Goal: Communication & Community: Answer question/provide support

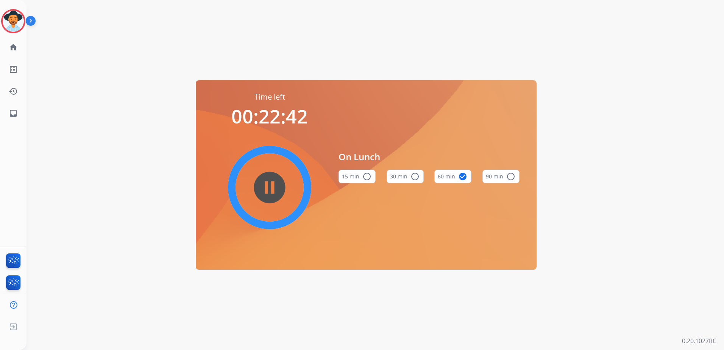
click at [586, 200] on div "Time left 00:22:42 pause_circle_filled On Lunch 15 min radio_button_unchecked 3…" at bounding box center [366, 175] width 679 height 350
click at [17, 24] on img at bounding box center [13, 21] width 21 height 21
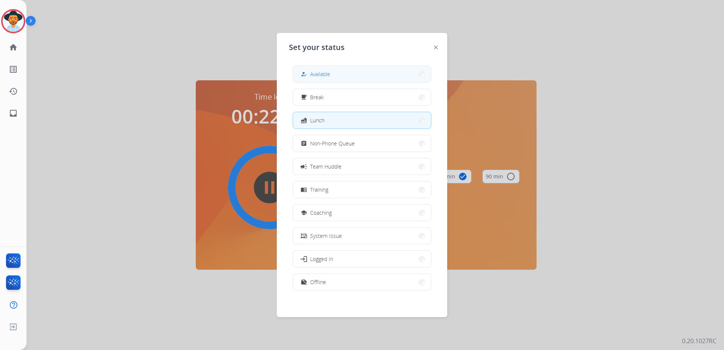
click at [345, 71] on button "how_to_reg Available" at bounding box center [362, 74] width 138 height 16
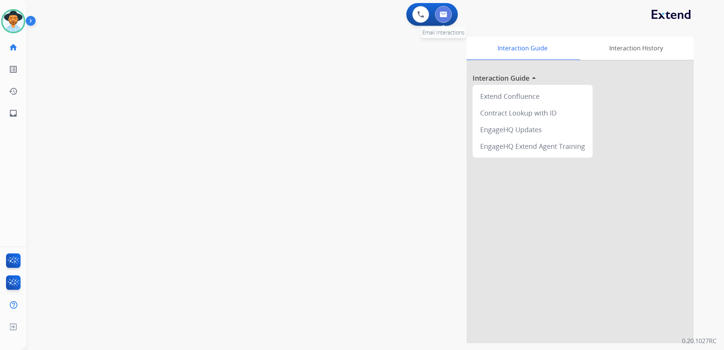
click at [447, 21] on button at bounding box center [443, 14] width 17 height 17
select select "**********"
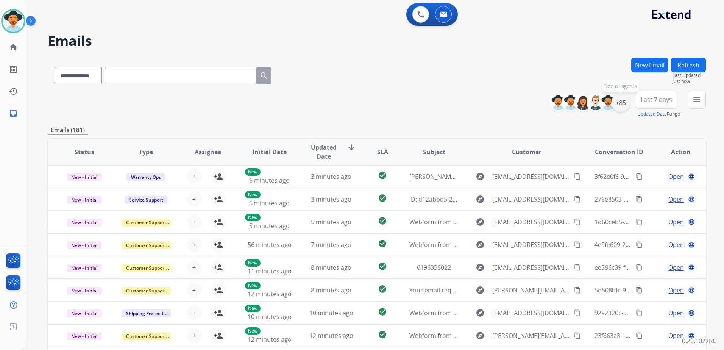
click at [624, 106] on div "+85" at bounding box center [621, 103] width 18 height 18
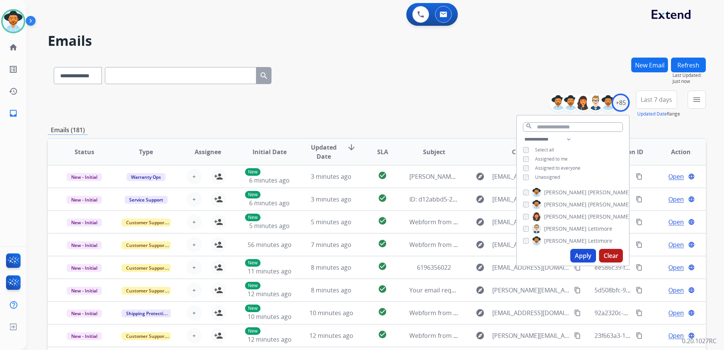
click at [552, 176] on span "Unassigned" at bounding box center [547, 177] width 25 height 6
click at [590, 256] on button "Apply" at bounding box center [583, 256] width 26 height 14
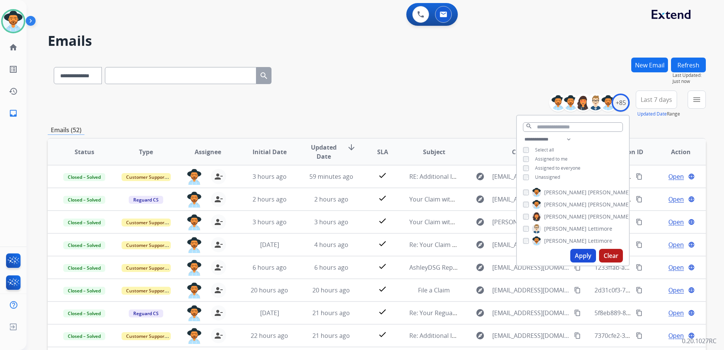
click at [411, 100] on div "**********" at bounding box center [377, 104] width 658 height 27
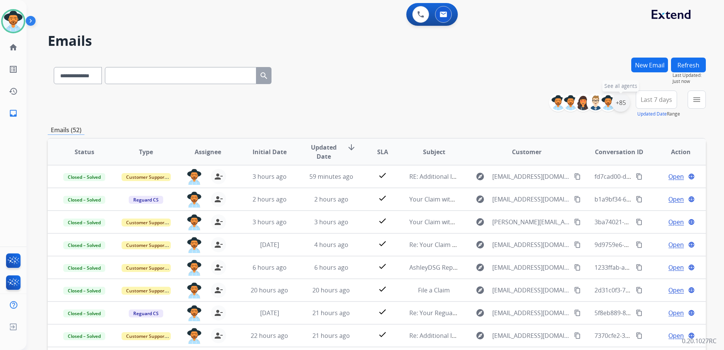
click at [626, 105] on div "+85" at bounding box center [621, 103] width 18 height 18
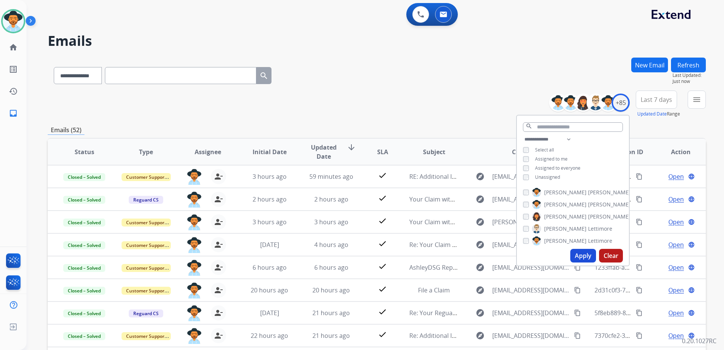
click at [549, 175] on span "Unassigned" at bounding box center [547, 177] width 25 height 6
click at [558, 159] on span "Assigned to me" at bounding box center [551, 159] width 33 height 6
click at [578, 251] on button "Apply" at bounding box center [583, 256] width 26 height 14
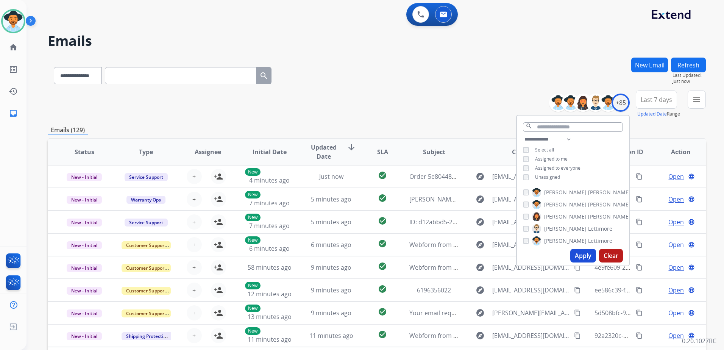
click at [414, 63] on div "**********" at bounding box center [377, 74] width 658 height 33
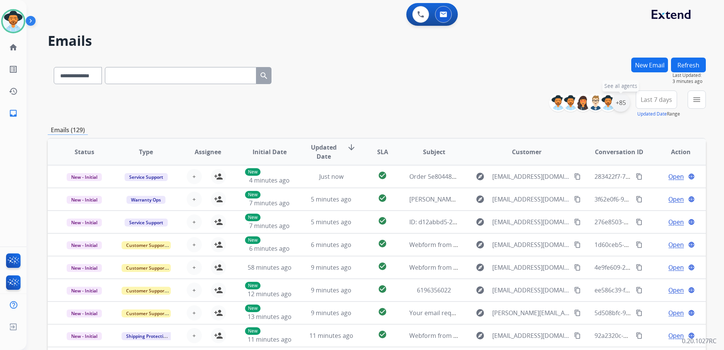
click at [616, 104] on div "+85" at bounding box center [621, 103] width 18 height 18
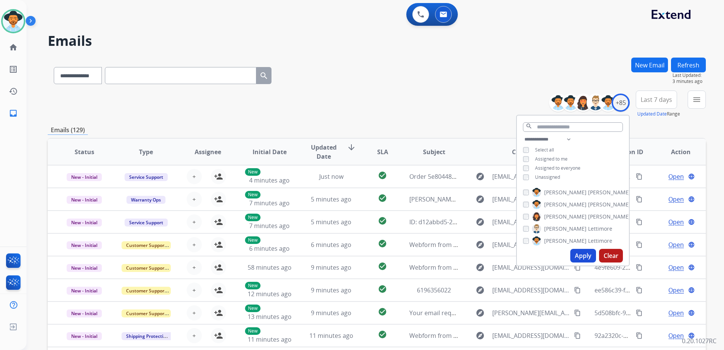
click at [552, 176] on span "Unassigned" at bounding box center [547, 177] width 25 height 6
click at [555, 156] on span "Assigned to me" at bounding box center [551, 159] width 33 height 6
click at [576, 254] on button "Apply" at bounding box center [583, 256] width 26 height 14
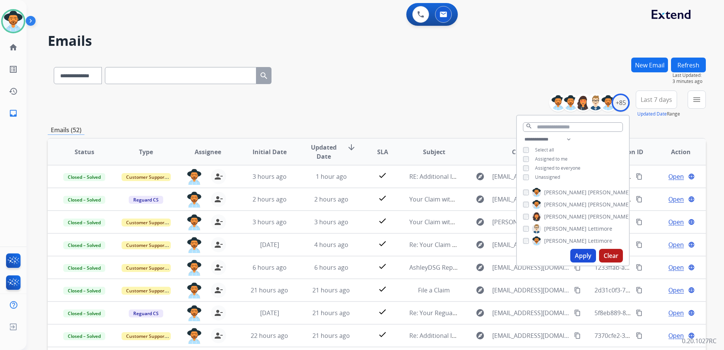
click at [453, 122] on div "**********" at bounding box center [377, 244] width 658 height 373
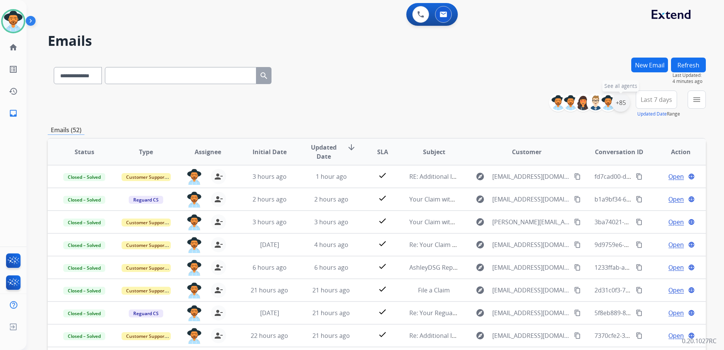
click at [624, 107] on div "+85" at bounding box center [621, 103] width 18 height 18
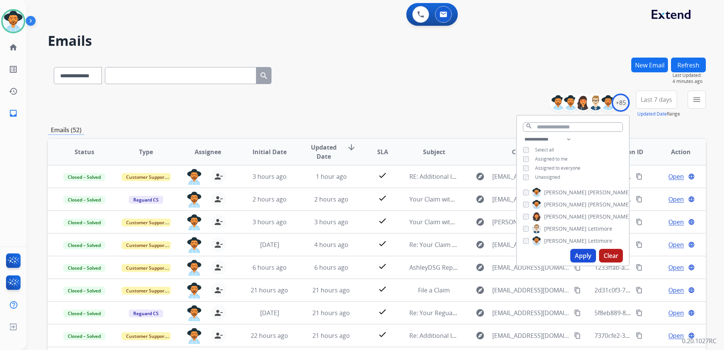
click at [553, 176] on span "Unassigned" at bounding box center [547, 177] width 25 height 6
click at [554, 161] on span "Assigned to me" at bounding box center [551, 159] width 33 height 6
drag, startPoint x: 588, startPoint y: 254, endPoint x: 586, endPoint y: 250, distance: 4.4
click at [587, 254] on button "Apply" at bounding box center [583, 256] width 26 height 14
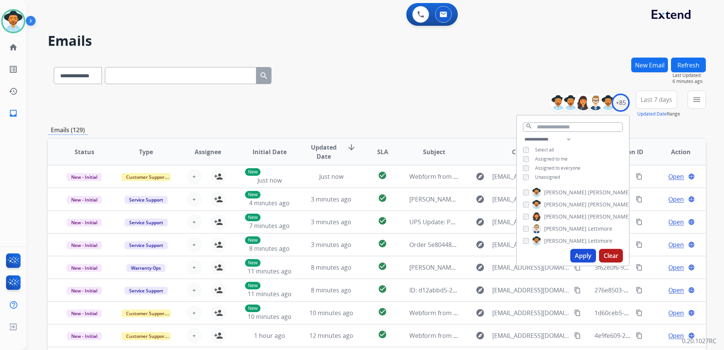
click at [26, 23] on img at bounding box center [32, 22] width 13 height 14
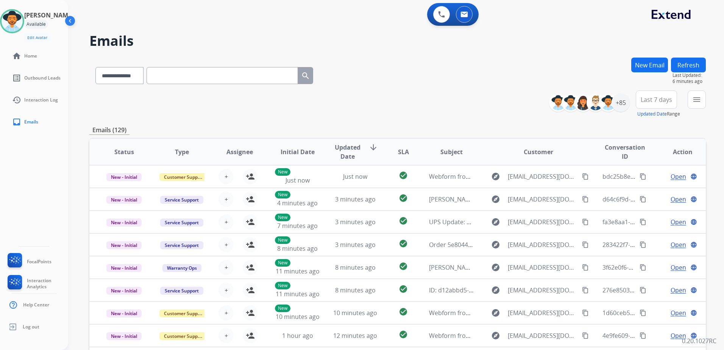
click at [21, 25] on img at bounding box center [12, 21] width 21 height 21
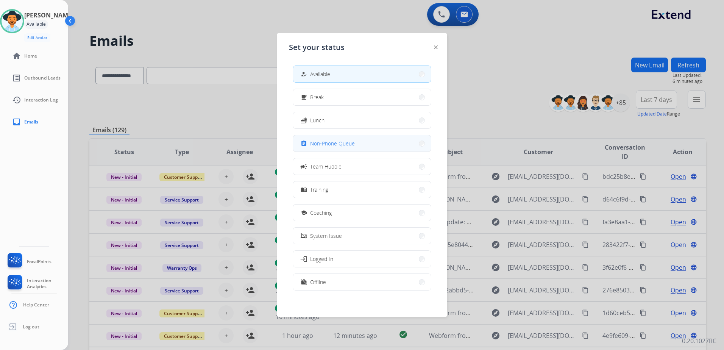
click at [336, 145] on span "Non-Phone Queue" at bounding box center [332, 143] width 45 height 8
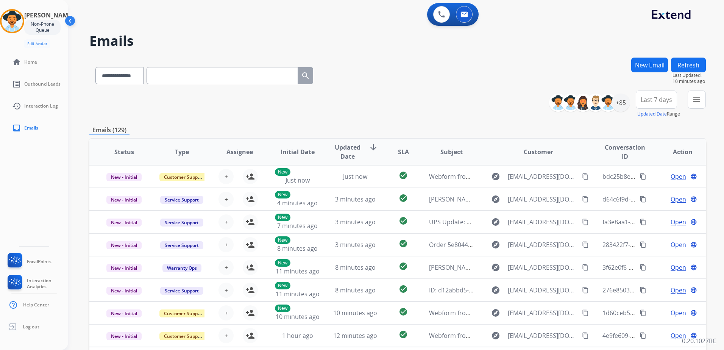
click at [504, 78] on div "**********" at bounding box center [397, 74] width 617 height 33
click at [22, 19] on img at bounding box center [12, 21] width 21 height 21
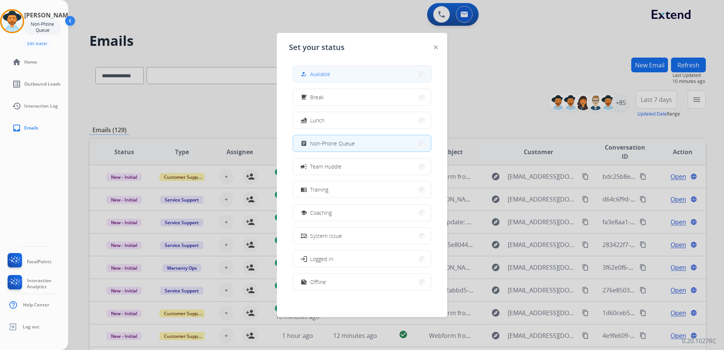
click at [344, 74] on button "how_to_reg Available" at bounding box center [362, 74] width 138 height 16
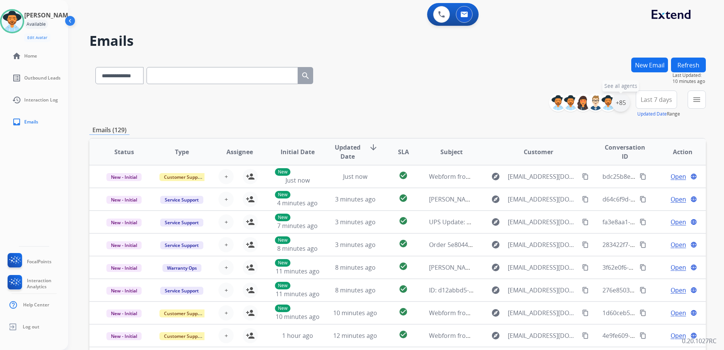
click at [618, 104] on div "+85" at bounding box center [621, 103] width 18 height 18
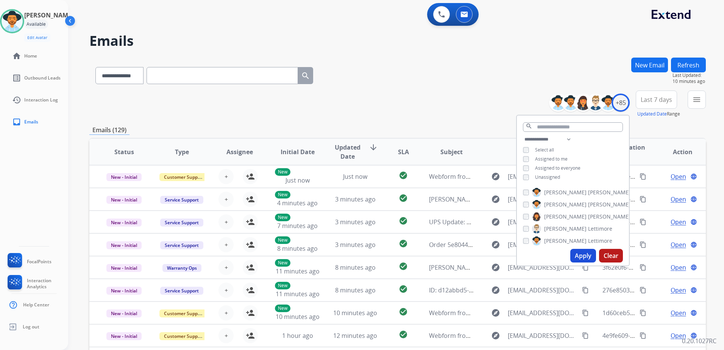
click at [542, 174] on span "Unassigned" at bounding box center [547, 177] width 25 height 6
click at [559, 156] on span "Assigned to me" at bounding box center [551, 159] width 33 height 6
click at [582, 254] on button "Apply" at bounding box center [583, 256] width 26 height 14
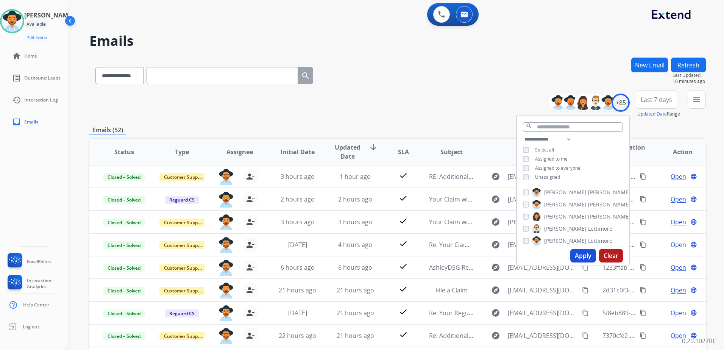
click at [454, 103] on div "**********" at bounding box center [397, 104] width 617 height 27
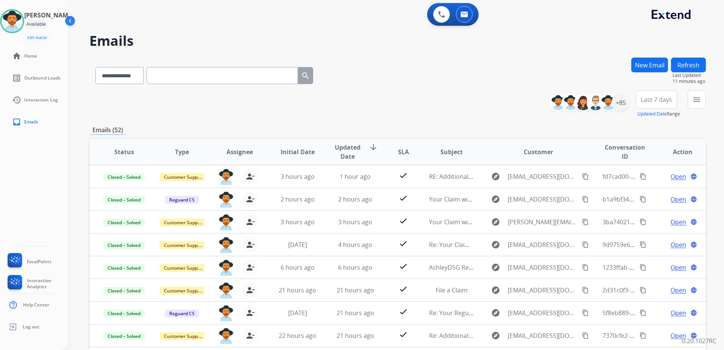
click at [69, 20] on img at bounding box center [71, 22] width 14 height 14
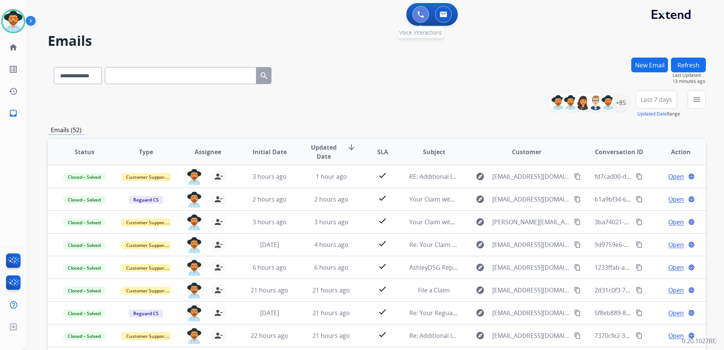
click at [421, 13] on img at bounding box center [420, 14] width 7 height 7
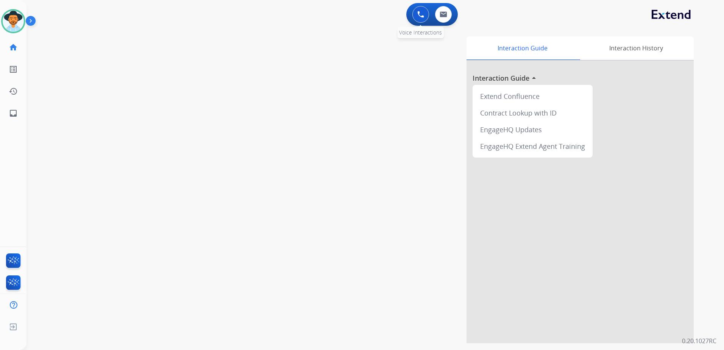
click at [417, 19] on button at bounding box center [420, 14] width 17 height 17
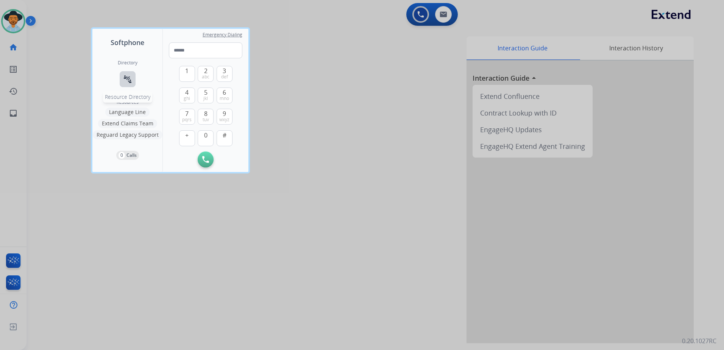
click at [132, 79] on button "connect_without_contact Resource Directory" at bounding box center [128, 79] width 16 height 16
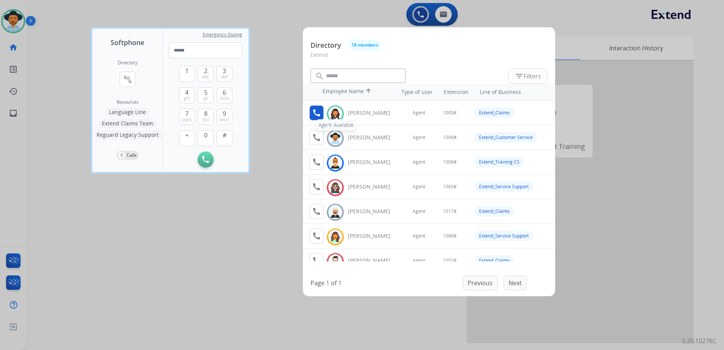
click at [319, 117] on button "call Agent Available." at bounding box center [316, 112] width 14 height 15
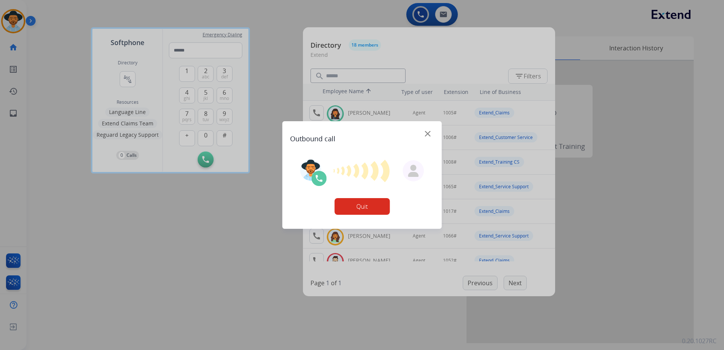
click at [427, 133] on img at bounding box center [428, 134] width 6 height 6
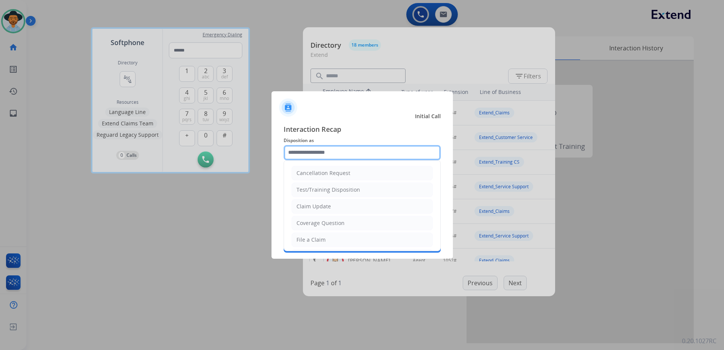
click at [354, 151] on input "text" at bounding box center [362, 152] width 157 height 15
type input "*"
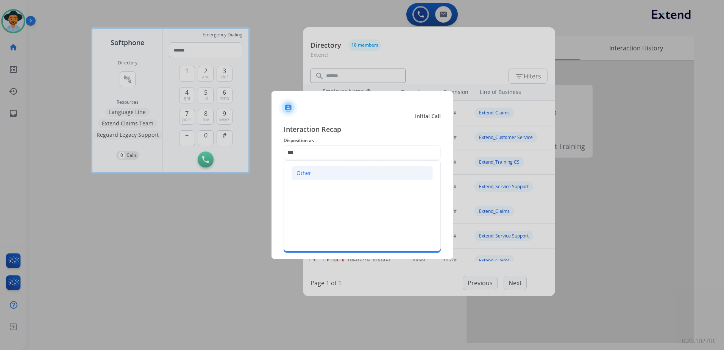
click at [342, 173] on li "Other" at bounding box center [362, 173] width 141 height 14
type input "*****"
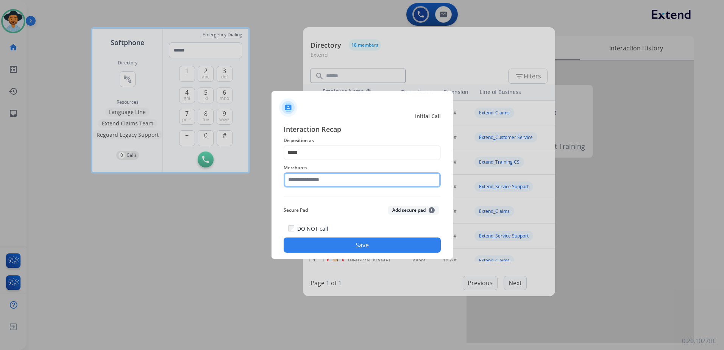
click at [326, 186] on input "text" at bounding box center [362, 179] width 157 height 15
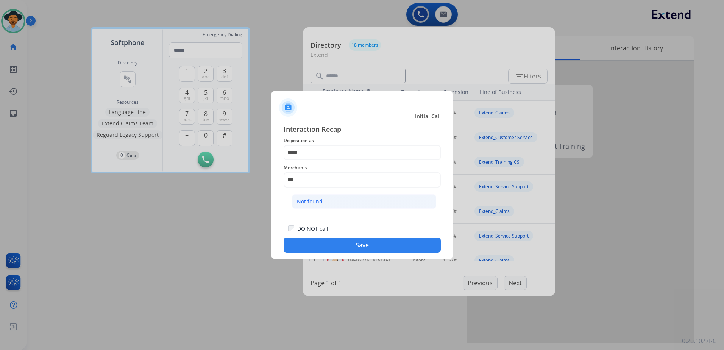
click at [338, 199] on li "Not found" at bounding box center [364, 201] width 144 height 14
type input "*********"
click at [350, 244] on button "Save" at bounding box center [362, 244] width 157 height 15
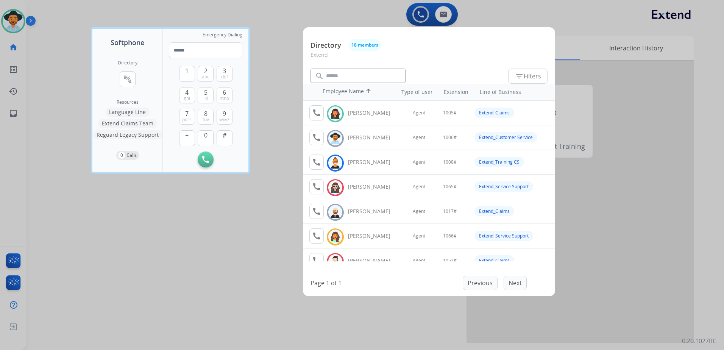
click at [190, 238] on div at bounding box center [362, 175] width 724 height 350
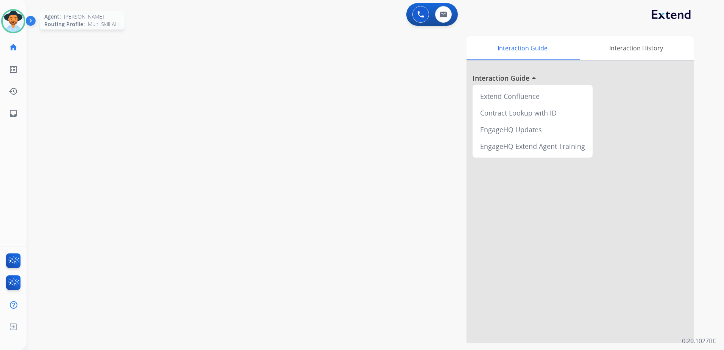
click at [10, 17] on img at bounding box center [13, 21] width 21 height 21
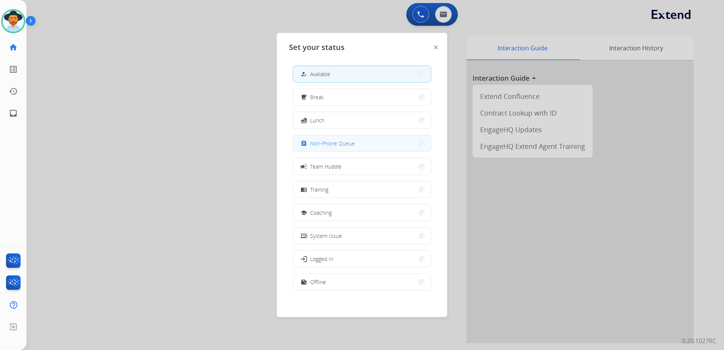
click at [367, 144] on button "assignment Non-Phone Queue" at bounding box center [362, 143] width 138 height 16
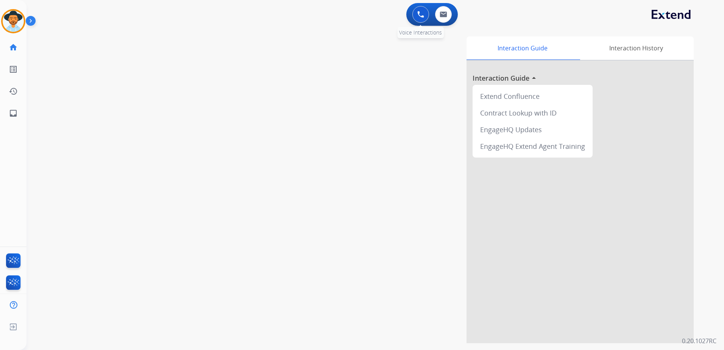
click at [418, 12] on img at bounding box center [420, 14] width 7 height 7
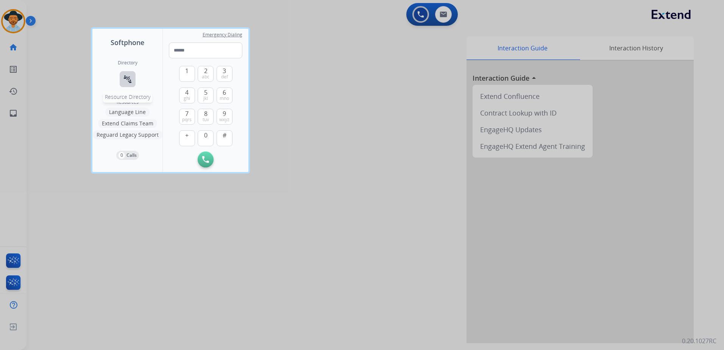
click at [122, 85] on button "connect_without_contact Resource Directory" at bounding box center [128, 79] width 16 height 16
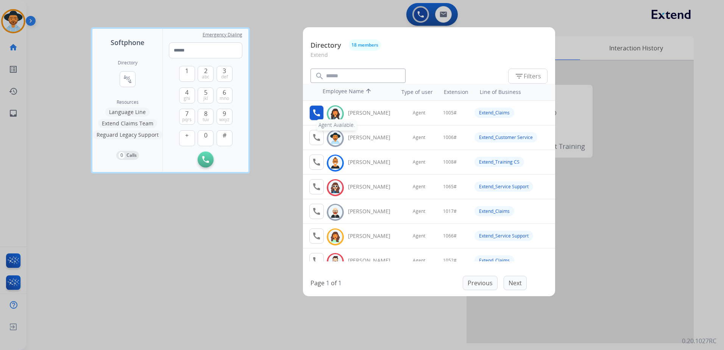
click at [318, 112] on mat-icon "call" at bounding box center [316, 112] width 9 height 9
click at [186, 72] on span "1" at bounding box center [186, 70] width 3 height 9
click at [206, 134] on span "0" at bounding box center [205, 135] width 3 height 9
click at [206, 93] on span "5" at bounding box center [205, 92] width 3 height 9
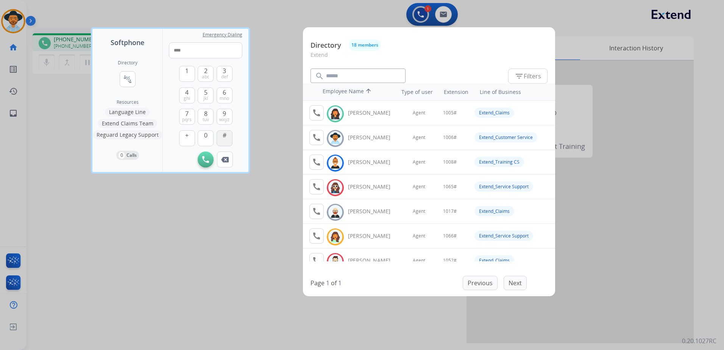
click at [222, 137] on button "#" at bounding box center [225, 138] width 16 height 16
type input "*****"
click at [219, 215] on div at bounding box center [362, 175] width 724 height 350
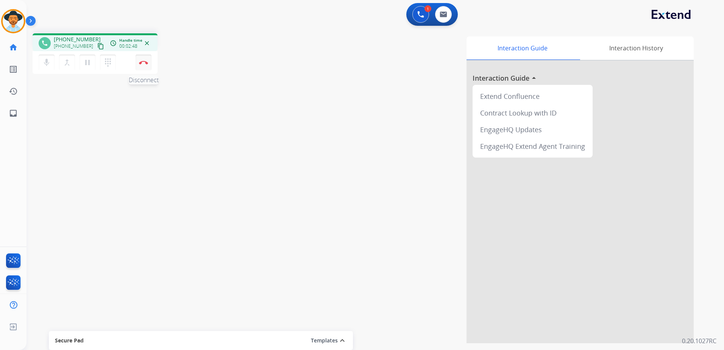
click at [143, 65] on button "Disconnect" at bounding box center [144, 63] width 16 height 16
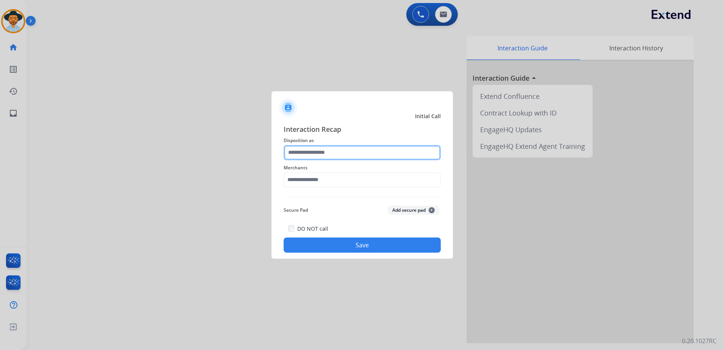
click at [343, 154] on input "text" at bounding box center [362, 152] width 157 height 15
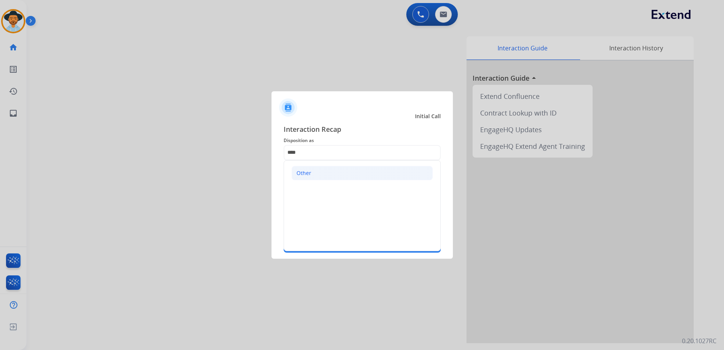
click at [317, 166] on li "Other" at bounding box center [362, 173] width 141 height 14
type input "*****"
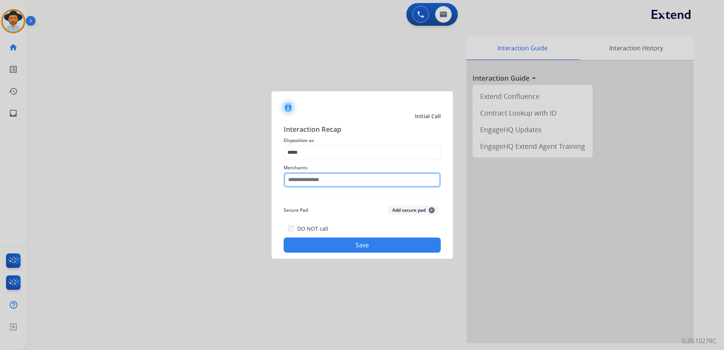
click at [325, 178] on input "text" at bounding box center [362, 179] width 157 height 15
click at [366, 174] on input "text" at bounding box center [362, 179] width 157 height 15
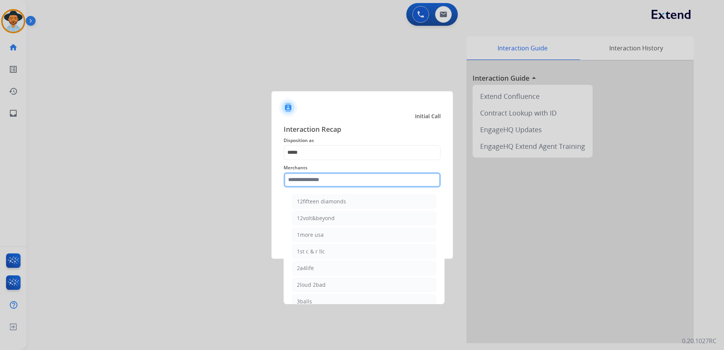
click at [307, 183] on input "text" at bounding box center [362, 179] width 157 height 15
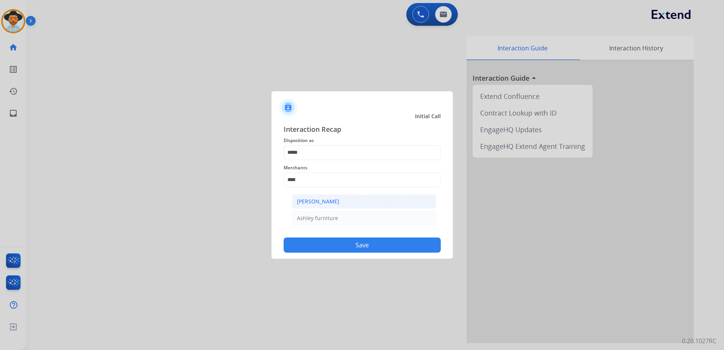
click at [325, 203] on div "[PERSON_NAME]" at bounding box center [318, 202] width 42 height 8
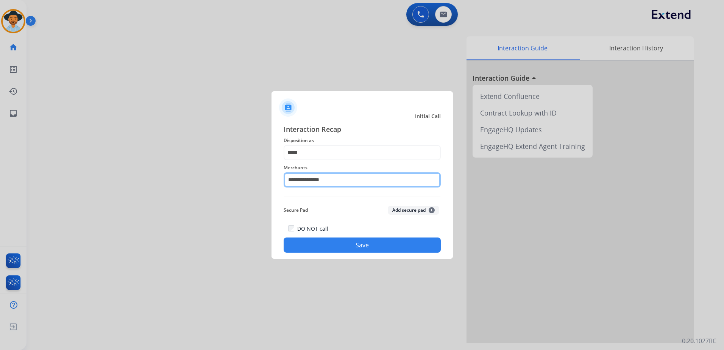
click at [334, 180] on input "**********" at bounding box center [362, 179] width 157 height 15
click at [342, 184] on input "**********" at bounding box center [362, 179] width 157 height 15
drag, startPoint x: 340, startPoint y: 184, endPoint x: 305, endPoint y: 180, distance: 35.0
click at [305, 180] on input "**********" at bounding box center [362, 179] width 157 height 15
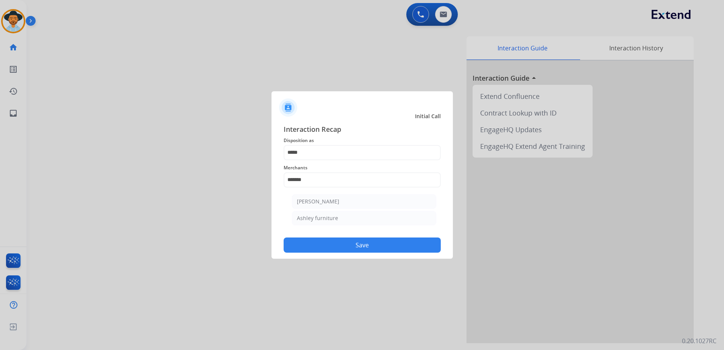
drag, startPoint x: 342, startPoint y: 216, endPoint x: 350, endPoint y: 224, distance: 11.3
click at [342, 215] on li "Ashley furniture" at bounding box center [364, 218] width 144 height 14
type input "**********"
click at [391, 251] on button "Save" at bounding box center [362, 244] width 157 height 15
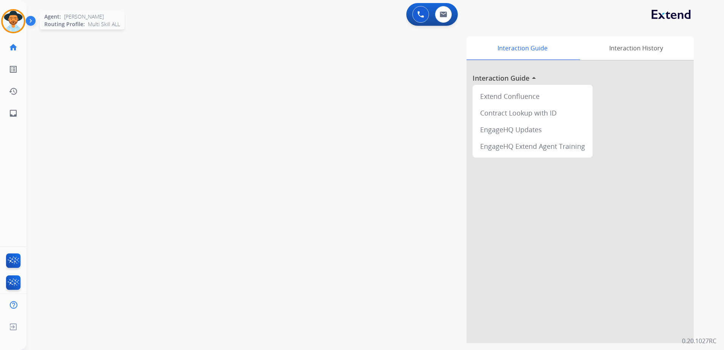
click at [19, 23] on img at bounding box center [13, 21] width 21 height 21
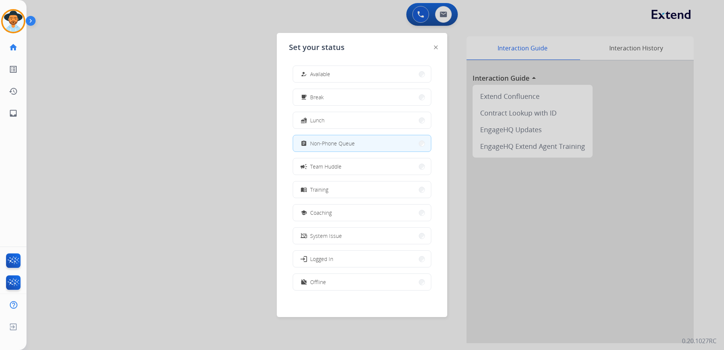
click at [204, 159] on div at bounding box center [362, 175] width 724 height 350
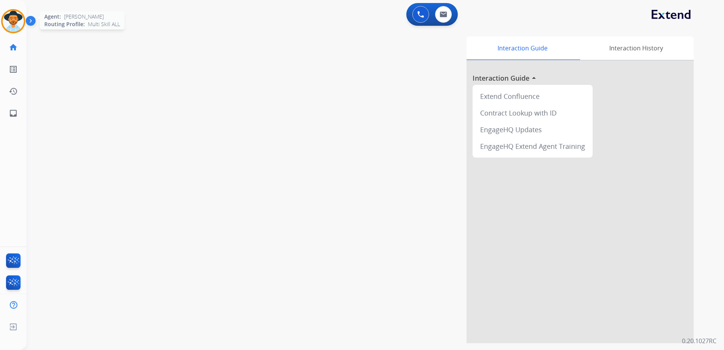
click at [17, 17] on img at bounding box center [13, 21] width 21 height 21
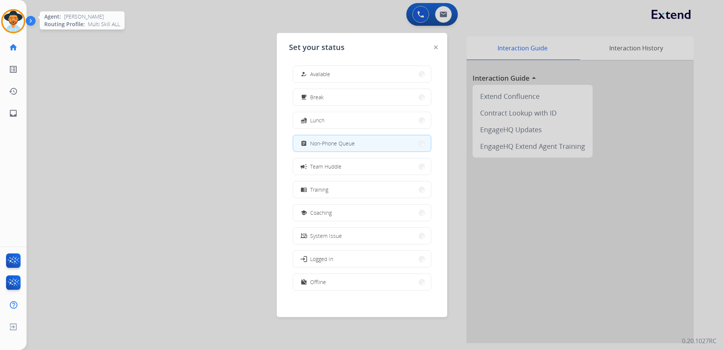
click at [17, 17] on img at bounding box center [13, 21] width 21 height 21
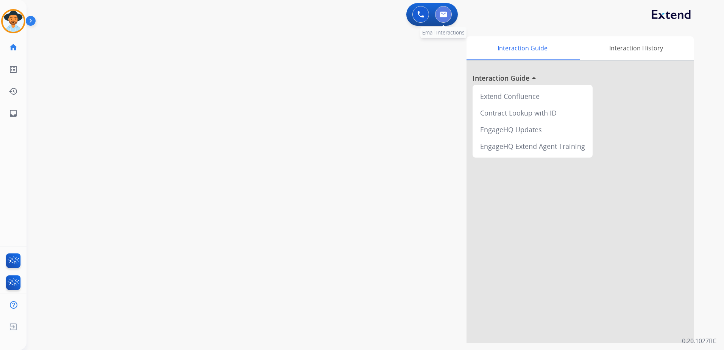
click at [442, 11] on button at bounding box center [443, 14] width 17 height 17
select select "**********"
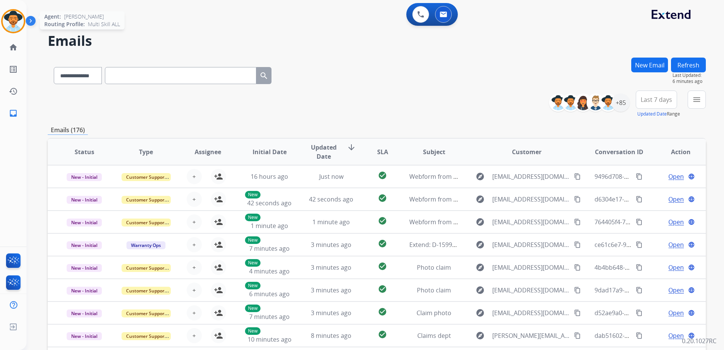
click at [6, 20] on img at bounding box center [13, 21] width 21 height 21
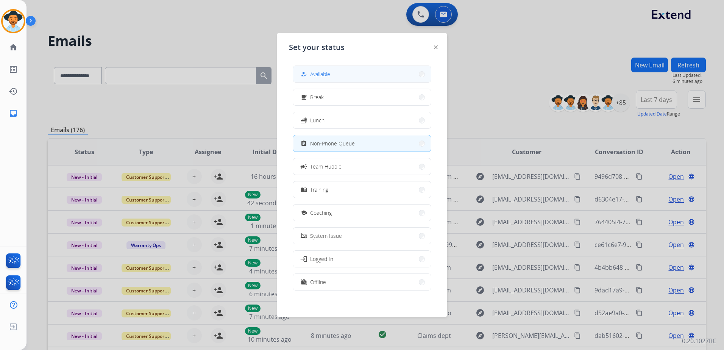
click at [334, 72] on button "how_to_reg Available" at bounding box center [362, 74] width 138 height 16
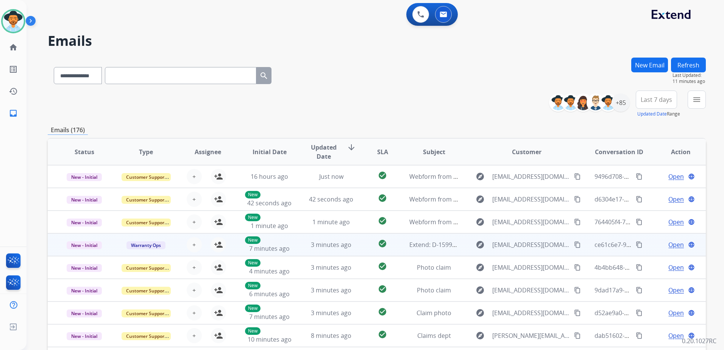
click at [645, 245] on td "Open language" at bounding box center [675, 244] width 62 height 23
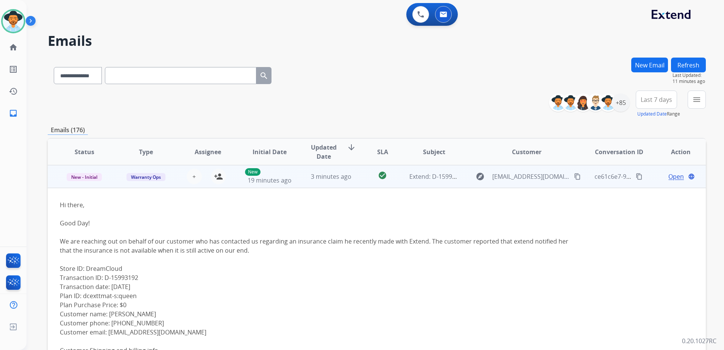
click at [645, 245] on table "Status Type Assignee Initial Date Updated Date arrow_downward SLA Subject Custo…" at bounding box center [377, 350] width 658 height 560
click at [656, 180] on div "Open language" at bounding box center [680, 176] width 49 height 9
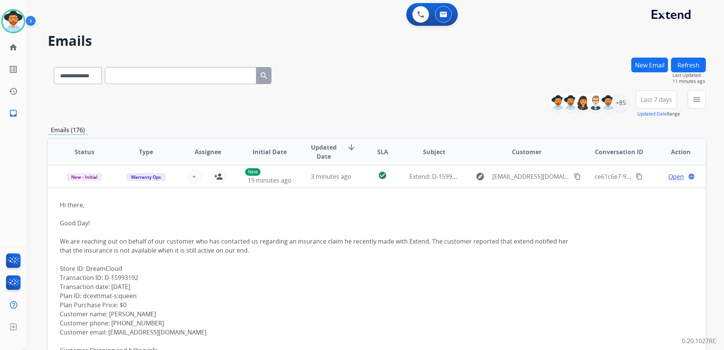
scroll to position [1, 0]
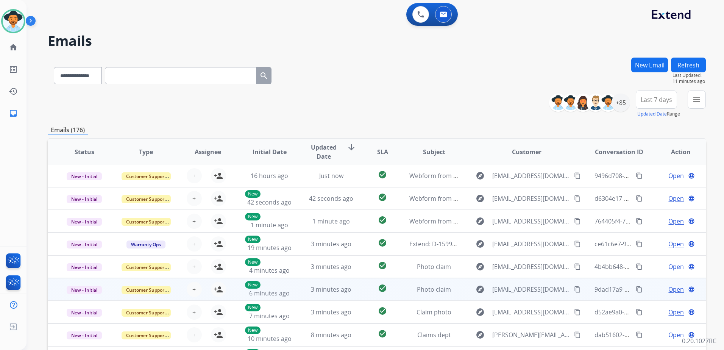
click at [644, 294] on td "Open language" at bounding box center [675, 289] width 62 height 23
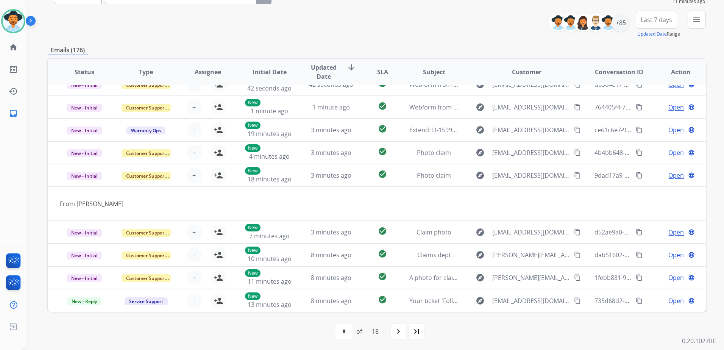
scroll to position [81, 0]
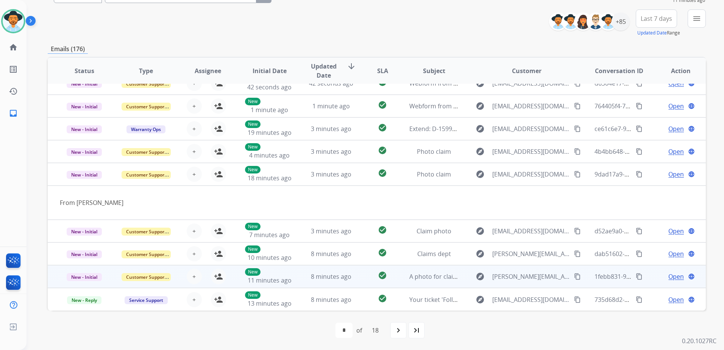
click at [656, 280] on div "Open language" at bounding box center [680, 276] width 49 height 9
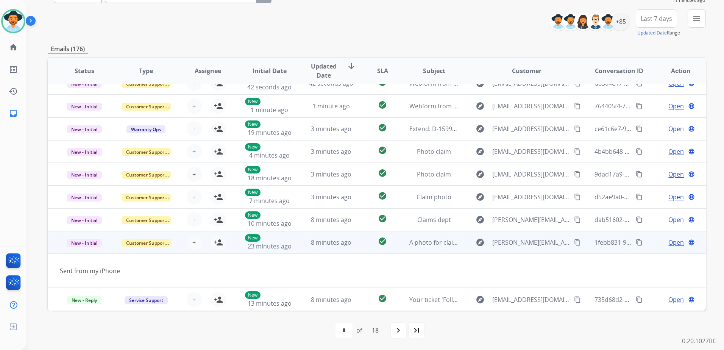
scroll to position [35, 0]
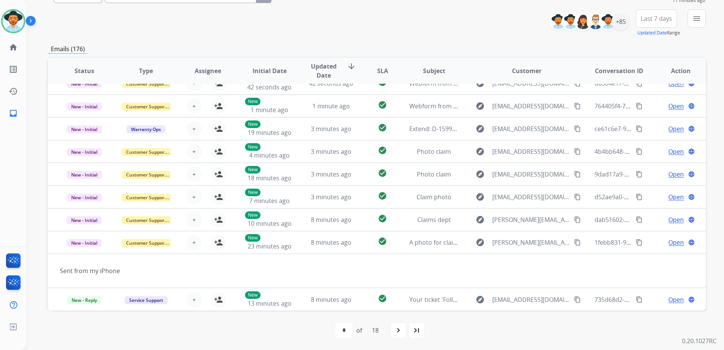
click at [626, 29] on div "+85" at bounding box center [592, 21] width 75 height 18
click at [620, 24] on div "+85" at bounding box center [621, 21] width 18 height 18
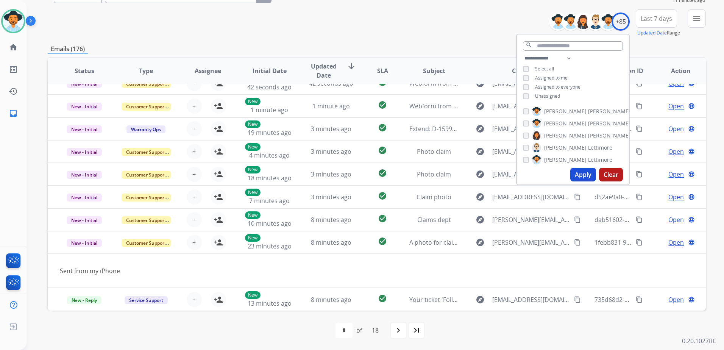
click at [551, 79] on span "Assigned to me" at bounding box center [551, 78] width 33 height 6
click at [582, 172] on button "Apply" at bounding box center [583, 175] width 26 height 14
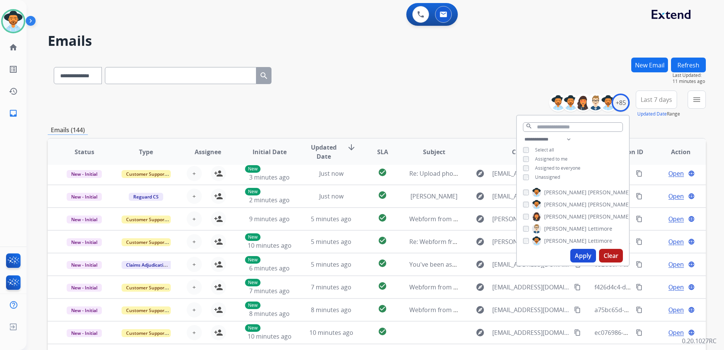
scroll to position [26, 0]
click at [397, 62] on div "**********" at bounding box center [377, 74] width 658 height 33
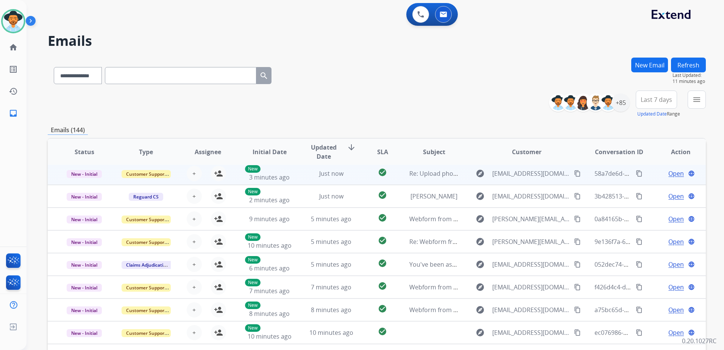
click at [645, 176] on td "Open language" at bounding box center [675, 173] width 62 height 23
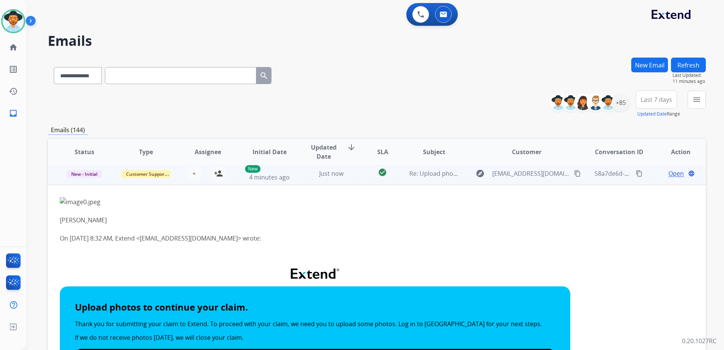
scroll to position [23, 0]
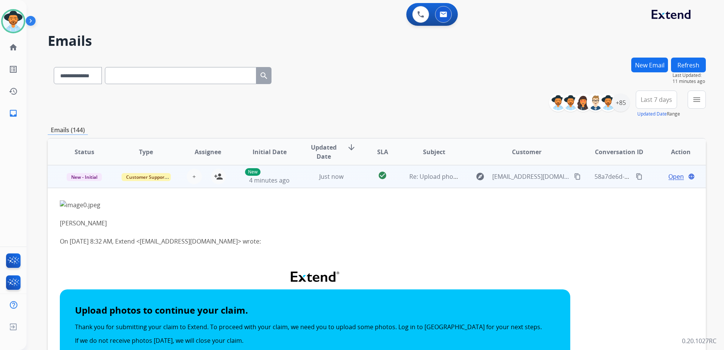
click at [645, 176] on td "Open language" at bounding box center [675, 176] width 62 height 23
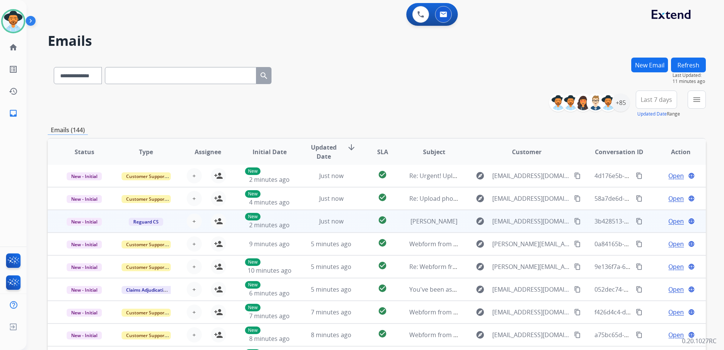
click at [646, 224] on td "Open language" at bounding box center [675, 221] width 62 height 23
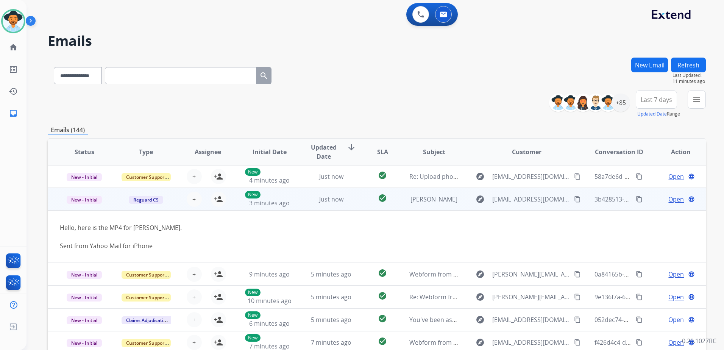
scroll to position [45, 0]
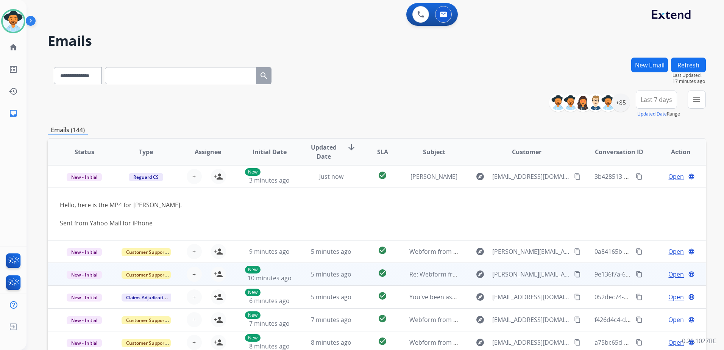
click at [649, 256] on td "Open language" at bounding box center [675, 251] width 62 height 23
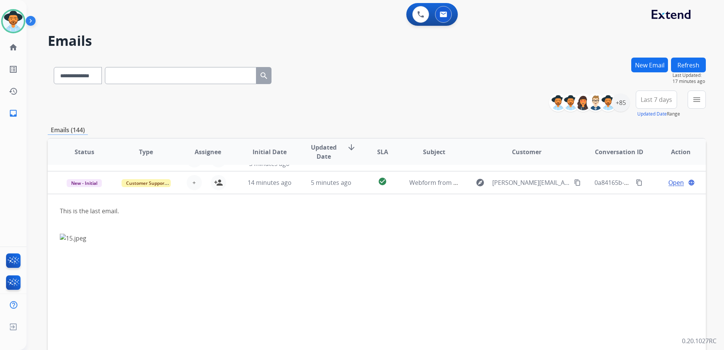
scroll to position [68, 0]
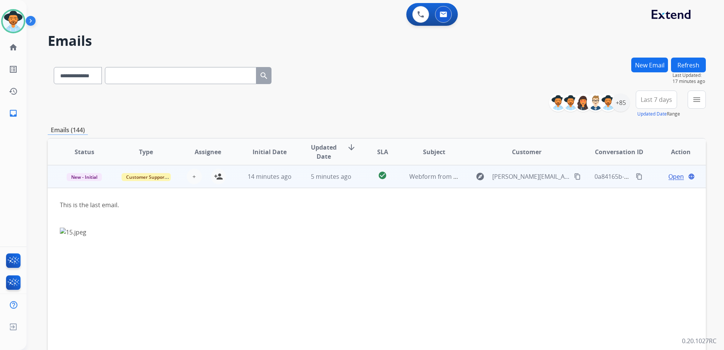
click at [646, 177] on td "Open language" at bounding box center [675, 176] width 62 height 23
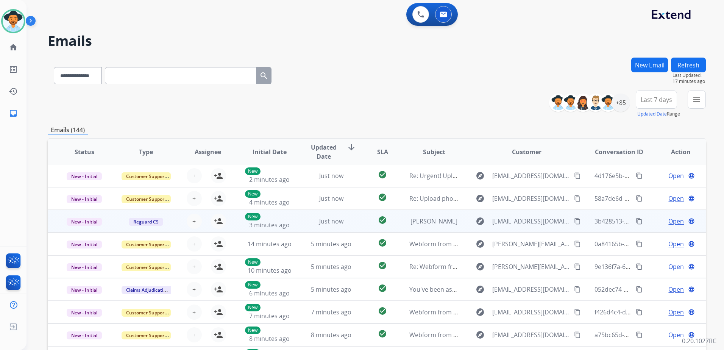
scroll to position [1, 0]
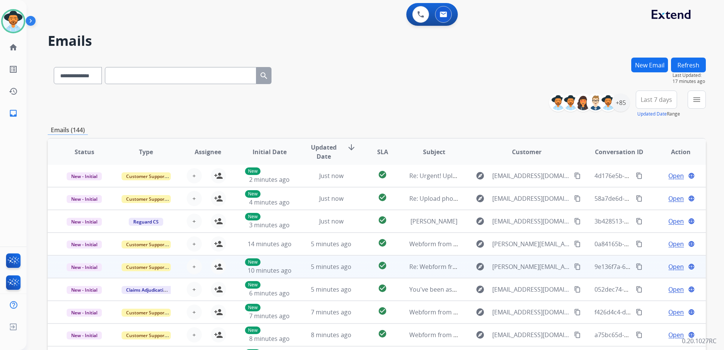
click at [646, 268] on td "Open language" at bounding box center [675, 266] width 62 height 23
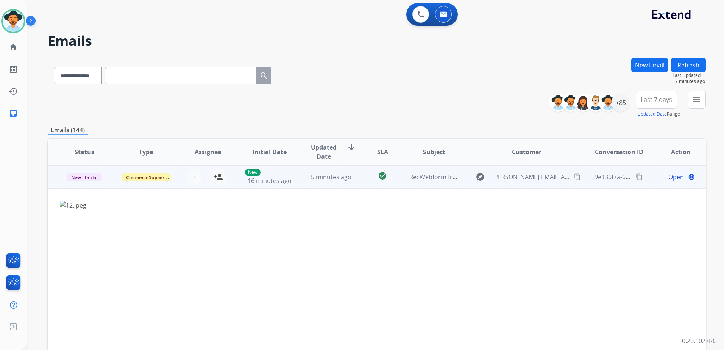
scroll to position [91, 0]
click at [656, 177] on div "Open language" at bounding box center [680, 176] width 49 height 9
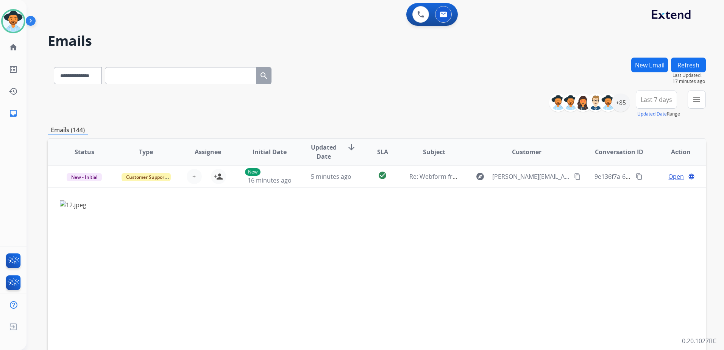
scroll to position [1, 0]
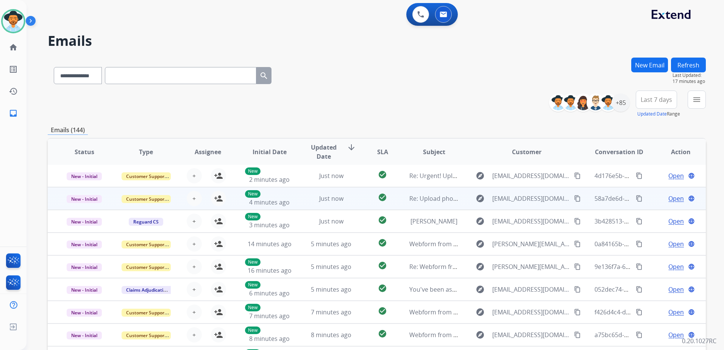
click at [646, 200] on td "Open language" at bounding box center [675, 198] width 62 height 23
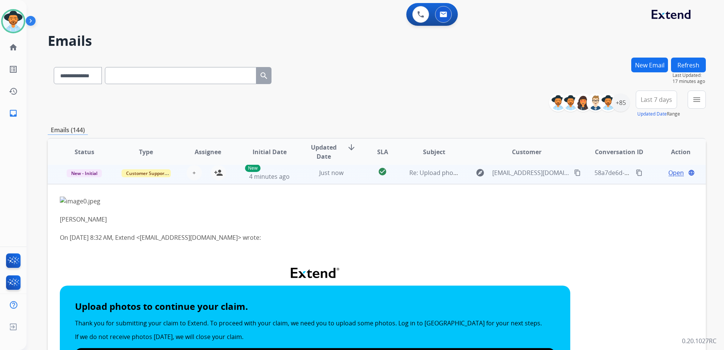
scroll to position [23, 0]
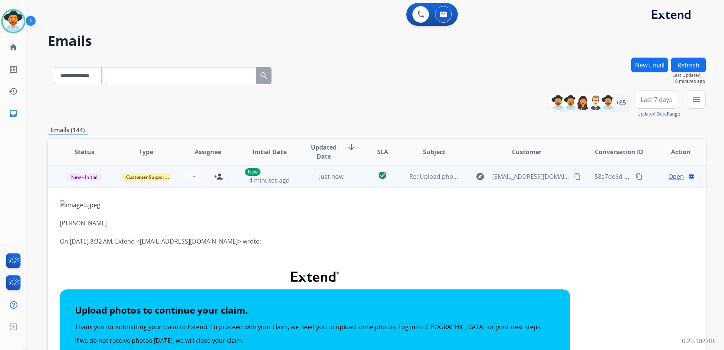
click at [649, 180] on td "Open language" at bounding box center [675, 176] width 62 height 23
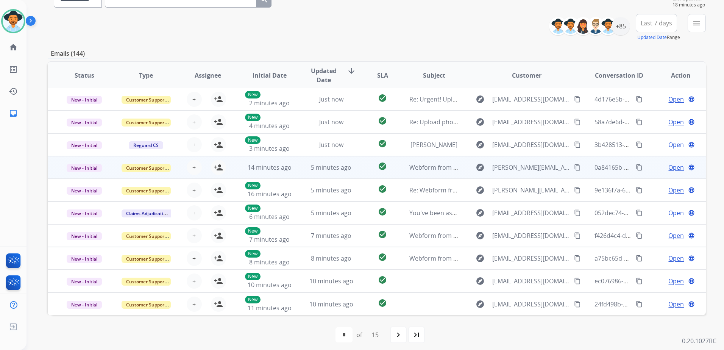
scroll to position [81, 0]
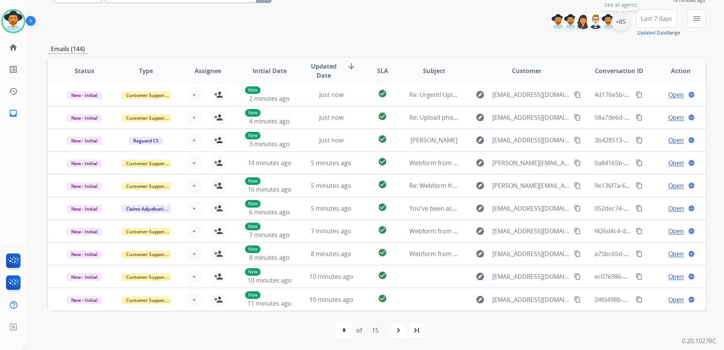
click at [617, 21] on div "+85" at bounding box center [621, 21] width 18 height 18
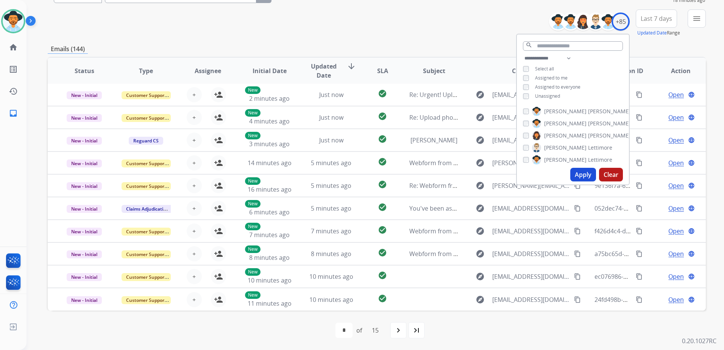
click at [547, 94] on span "Unassigned" at bounding box center [547, 96] width 25 height 6
click at [548, 77] on span "Assigned to me" at bounding box center [551, 78] width 33 height 6
click at [582, 171] on button "Apply" at bounding box center [583, 175] width 26 height 14
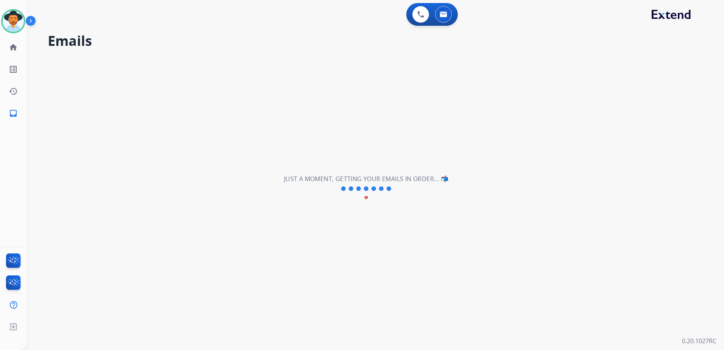
scroll to position [0, 0]
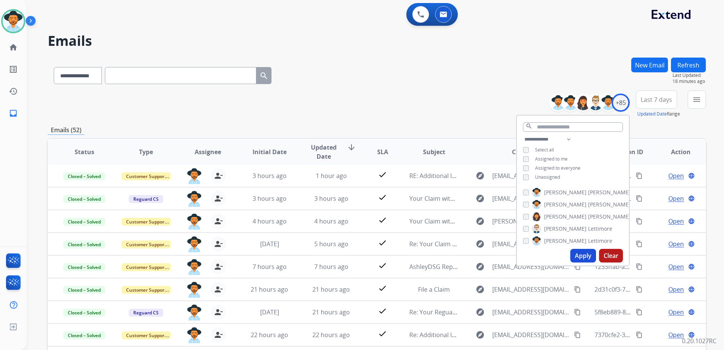
click at [496, 98] on div "**********" at bounding box center [377, 104] width 658 height 27
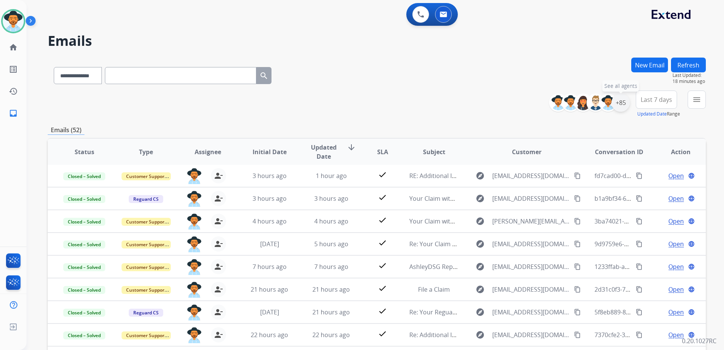
click at [619, 100] on div "+85" at bounding box center [621, 103] width 18 height 18
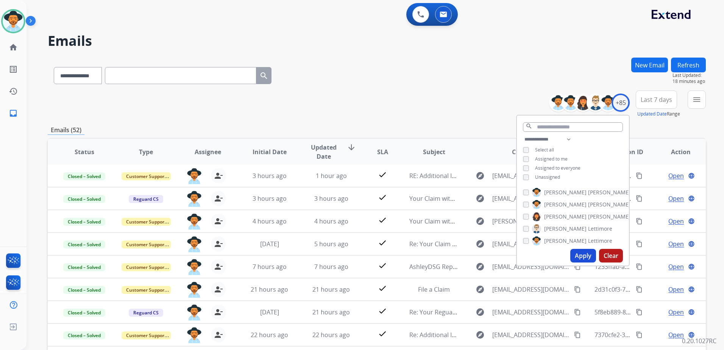
click at [550, 174] on span "Unassigned" at bounding box center [547, 177] width 25 height 6
click at [550, 157] on span "Assigned to me" at bounding box center [551, 159] width 33 height 6
click at [587, 251] on button "Apply" at bounding box center [583, 256] width 26 height 14
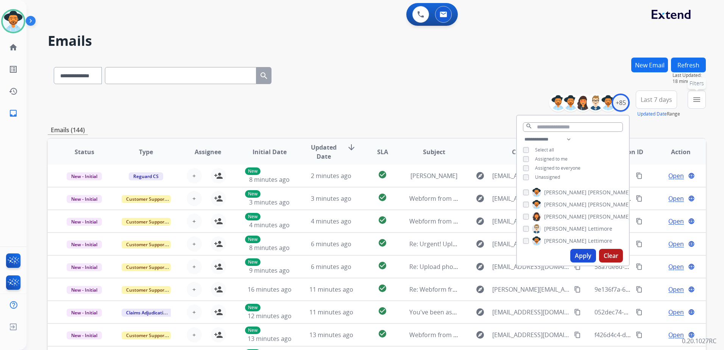
click at [690, 99] on button "menu Filters" at bounding box center [697, 100] width 18 height 18
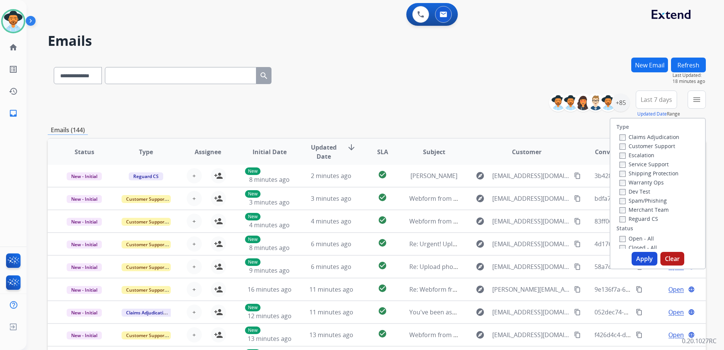
click at [654, 147] on label "Customer Support" at bounding box center [648, 145] width 56 height 7
click at [656, 172] on label "Shipping Protection" at bounding box center [649, 173] width 59 height 7
click at [639, 215] on label "Reguard CS" at bounding box center [639, 218] width 39 height 7
click at [636, 239] on label "Open - All" at bounding box center [637, 238] width 34 height 7
click at [641, 260] on button "Apply" at bounding box center [645, 259] width 26 height 14
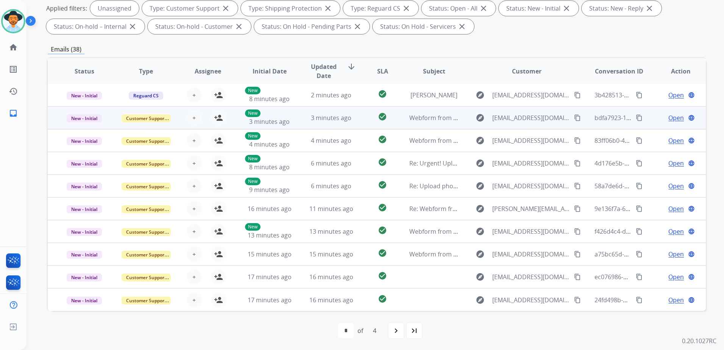
scroll to position [117, 0]
click at [645, 123] on td "Open language" at bounding box center [675, 117] width 62 height 23
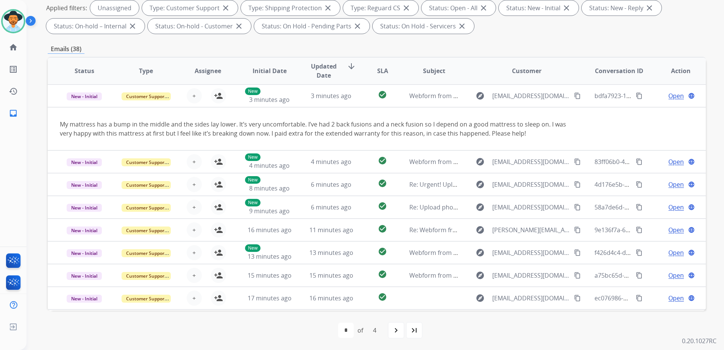
scroll to position [23, 0]
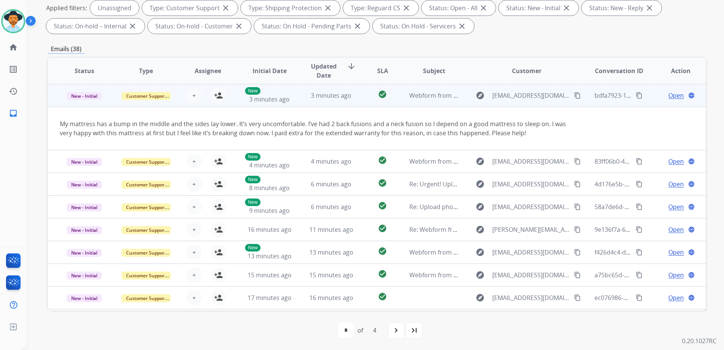
click at [574, 94] on mat-icon "content_copy" at bounding box center [577, 95] width 7 height 7
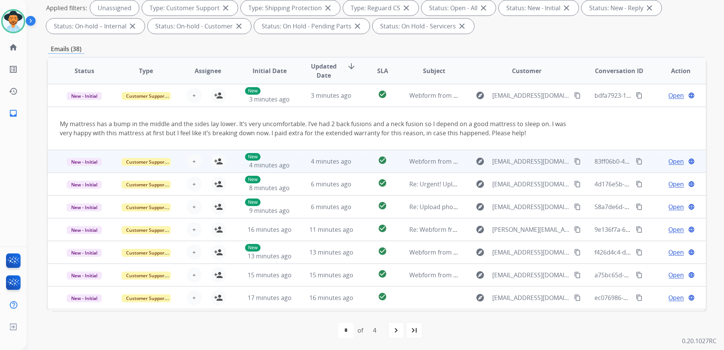
click at [644, 164] on td "Open language" at bounding box center [675, 161] width 62 height 23
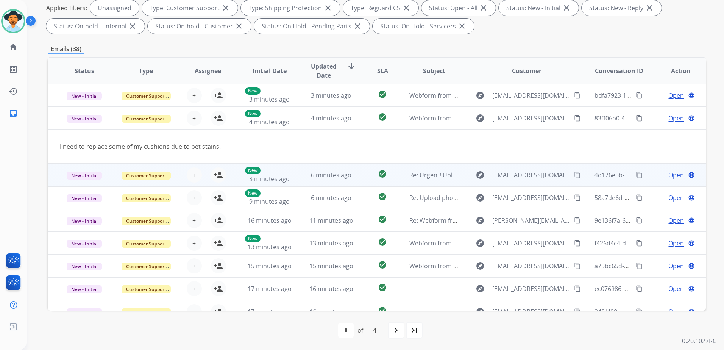
scroll to position [35, 0]
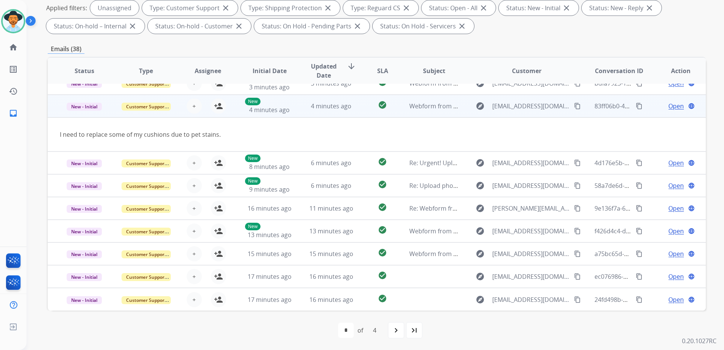
click at [573, 110] on button "content_copy" at bounding box center [577, 105] width 9 height 9
drag, startPoint x: 215, startPoint y: 108, endPoint x: 325, endPoint y: 108, distance: 109.1
click at [215, 108] on mat-icon "person_add" at bounding box center [218, 105] width 9 height 9
click at [672, 102] on span "Open" at bounding box center [676, 105] width 16 height 9
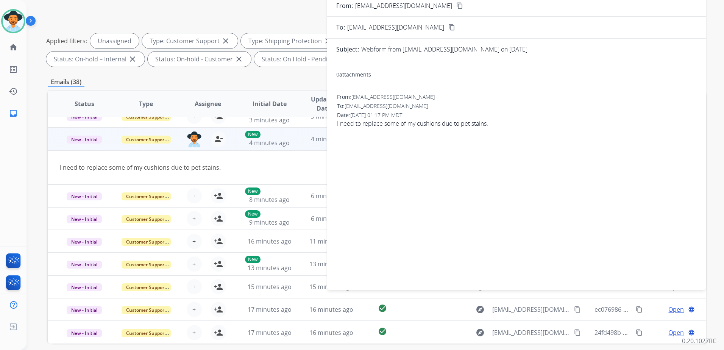
scroll to position [42, 0]
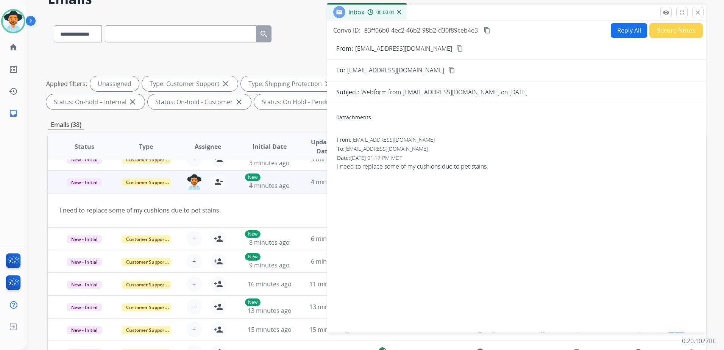
click at [627, 29] on button "Reply All" at bounding box center [629, 30] width 36 height 15
select select "**********"
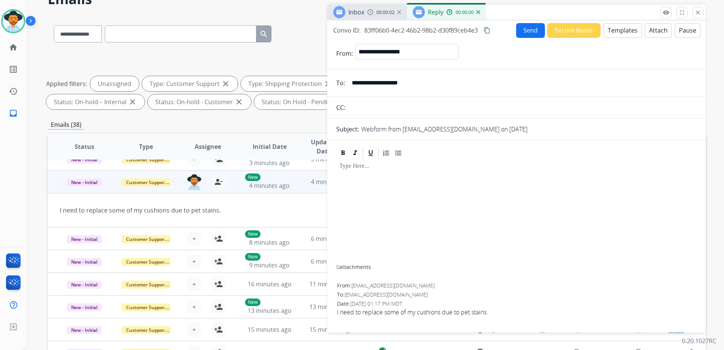
click at [624, 31] on button "Templates" at bounding box center [623, 30] width 38 height 15
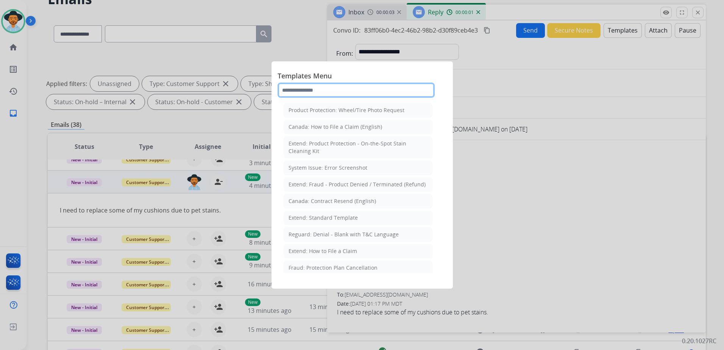
click at [365, 86] on input "text" at bounding box center [356, 90] width 157 height 15
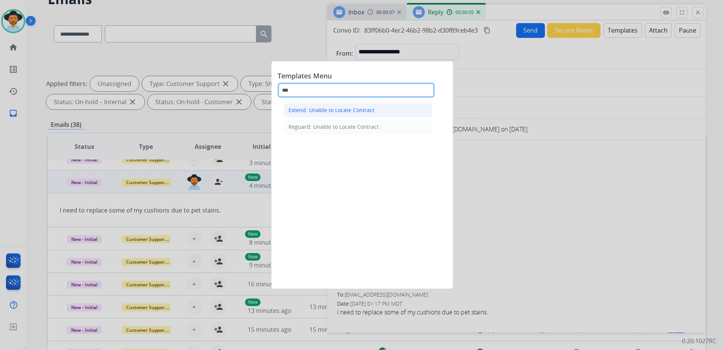
type input "***"
click at [368, 111] on div "Extend: Unable to Locate Contract" at bounding box center [332, 110] width 86 height 8
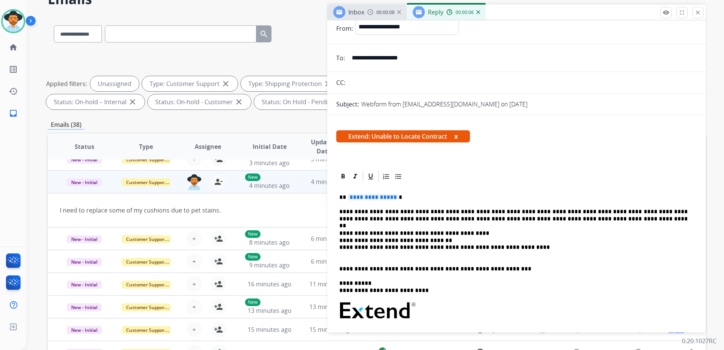
scroll to position [38, 0]
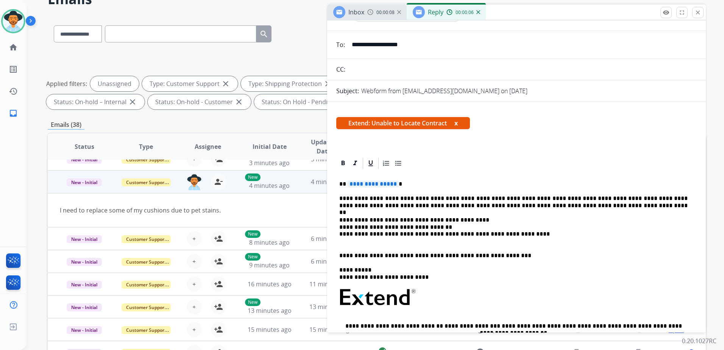
click at [387, 186] on span "**********" at bounding box center [373, 184] width 51 height 6
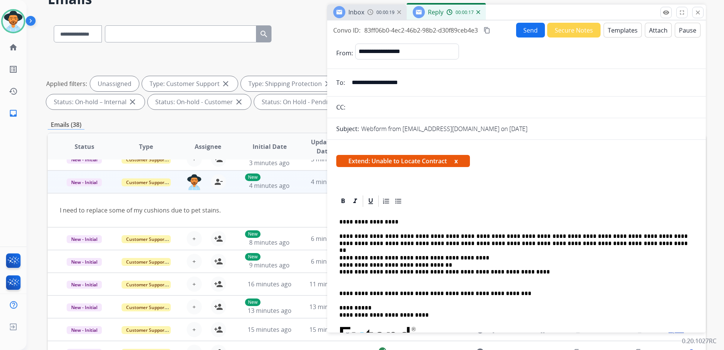
click at [526, 27] on button "Send" at bounding box center [530, 30] width 29 height 15
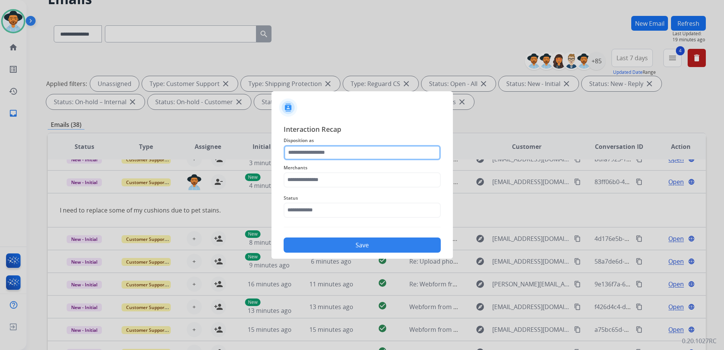
click at [378, 154] on input "text" at bounding box center [362, 152] width 157 height 15
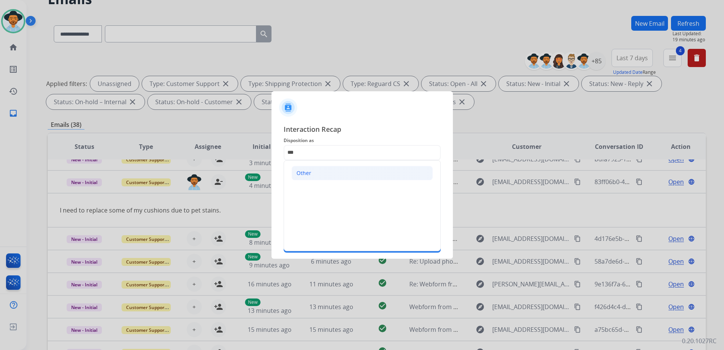
click at [354, 171] on li "Other" at bounding box center [362, 173] width 141 height 14
type input "*****"
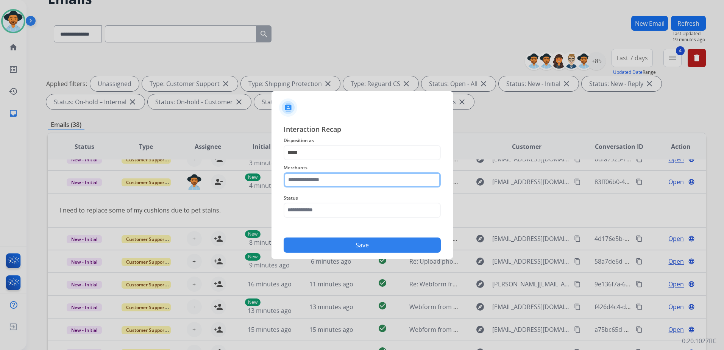
click at [345, 179] on input "text" at bounding box center [362, 179] width 157 height 15
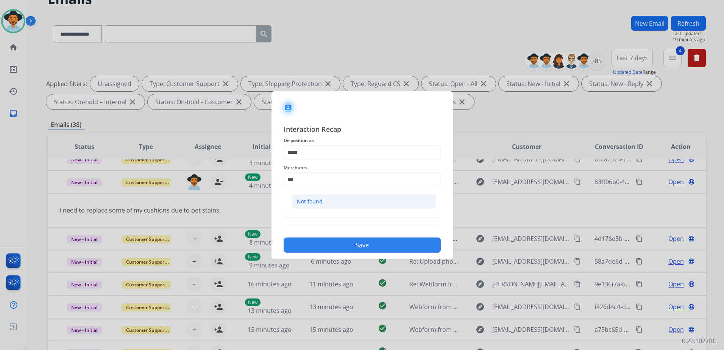
click at [338, 206] on li "Not found" at bounding box center [364, 201] width 144 height 14
type input "*********"
click at [337, 214] on input "text" at bounding box center [362, 210] width 157 height 15
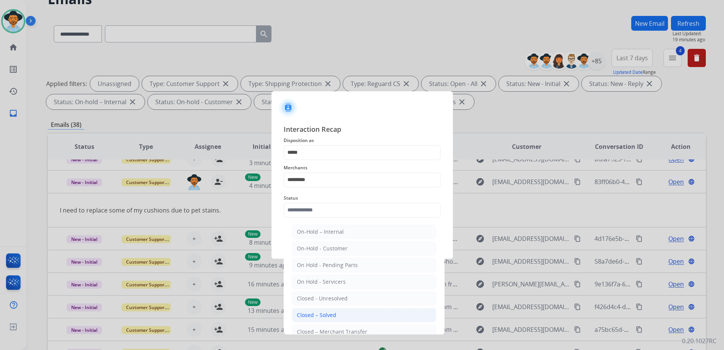
click at [353, 312] on li "Closed – Solved" at bounding box center [364, 315] width 144 height 14
type input "**********"
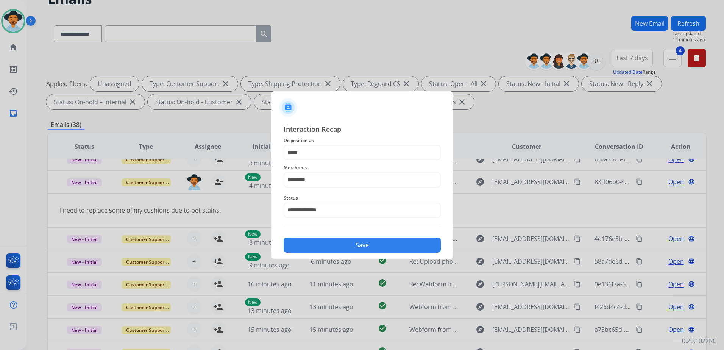
click at [400, 245] on button "Save" at bounding box center [362, 244] width 157 height 15
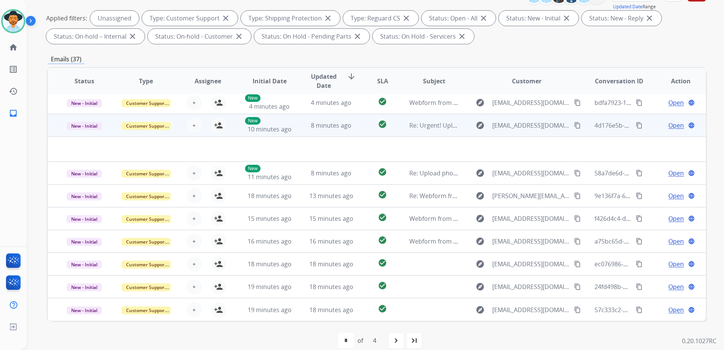
scroll to position [117, 0]
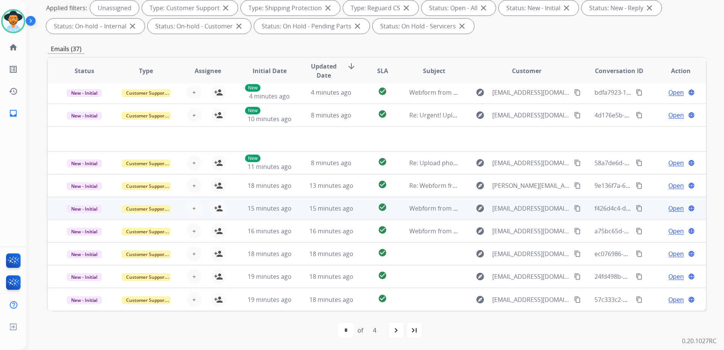
click at [645, 219] on td "Open language" at bounding box center [675, 208] width 62 height 23
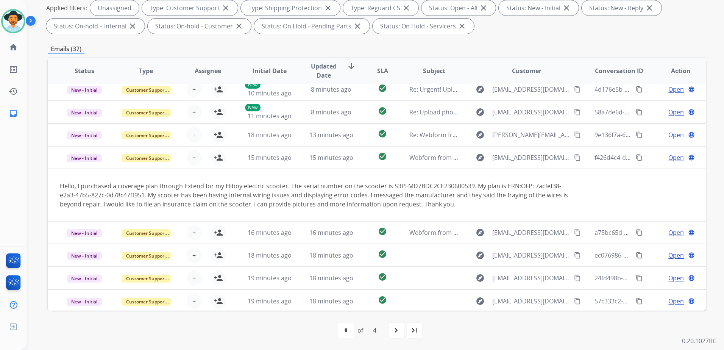
scroll to position [53, 0]
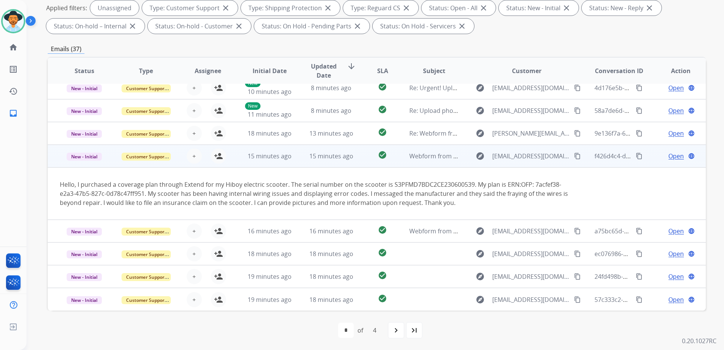
click at [575, 158] on mat-icon "content_copy" at bounding box center [577, 156] width 7 height 7
drag, startPoint x: 532, startPoint y: 184, endPoint x: 144, endPoint y: 192, distance: 388.6
click at [144, 192] on div "Hello, I purchased a coverage plan through Extend for my Hiboy electric scooter…" at bounding box center [315, 193] width 510 height 27
drag, startPoint x: 144, startPoint y: 192, endPoint x: 125, endPoint y: 195, distance: 19.2
copy div "7acfef38-e2a3-47b5-827c-0d78c47ff951"
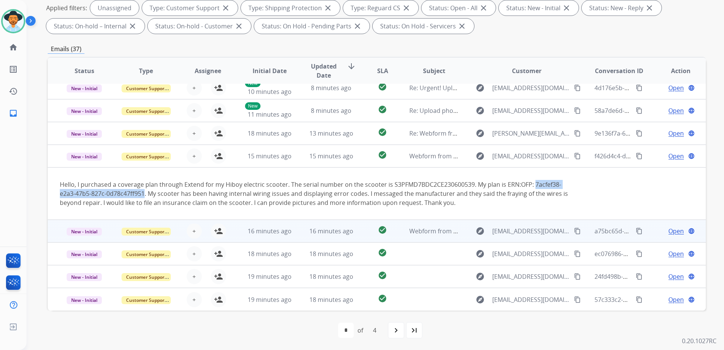
click at [574, 233] on mat-icon "content_copy" at bounding box center [577, 231] width 7 height 7
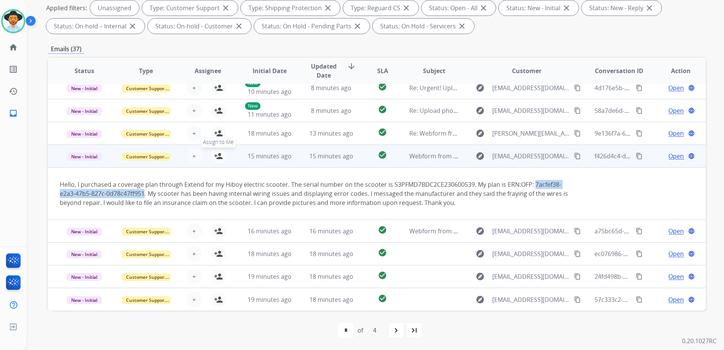
click at [215, 158] on mat-icon "person_add" at bounding box center [218, 155] width 9 height 9
click at [671, 157] on span "Open" at bounding box center [676, 155] width 16 height 9
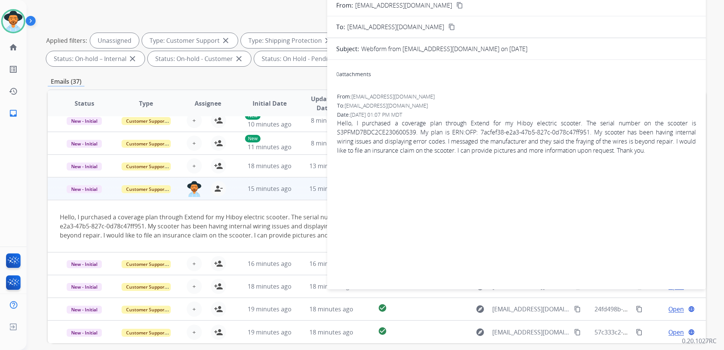
scroll to position [42, 0]
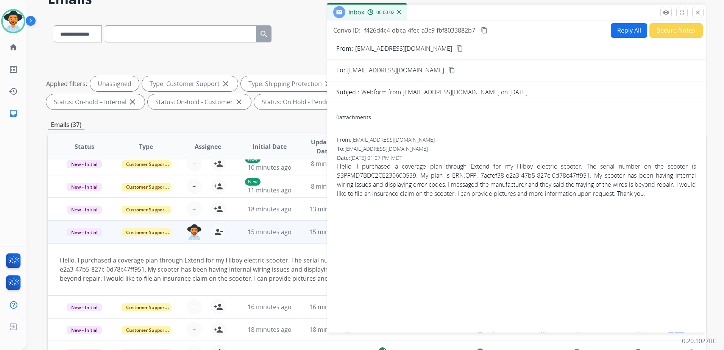
click at [634, 33] on button "Reply All" at bounding box center [629, 30] width 36 height 15
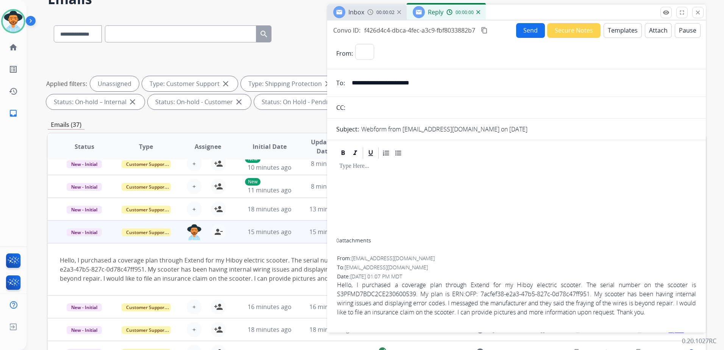
select select "**********"
click at [624, 31] on button "Templates" at bounding box center [623, 30] width 38 height 15
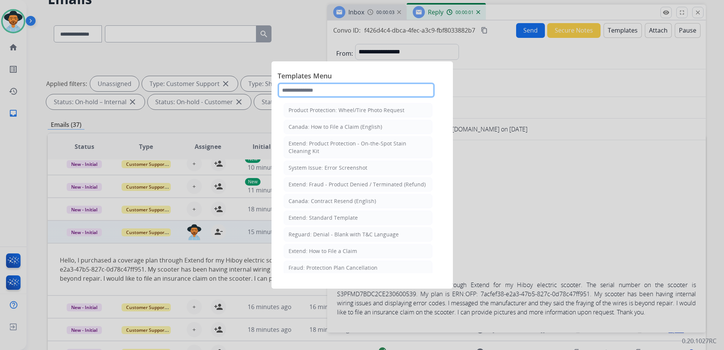
click at [351, 92] on input "text" at bounding box center [356, 90] width 157 height 15
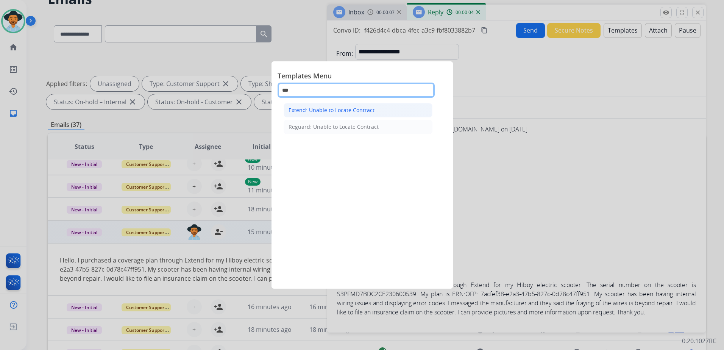
type input "***"
click at [372, 112] on div "Extend: Unable to Locate Contract" at bounding box center [332, 110] width 86 height 8
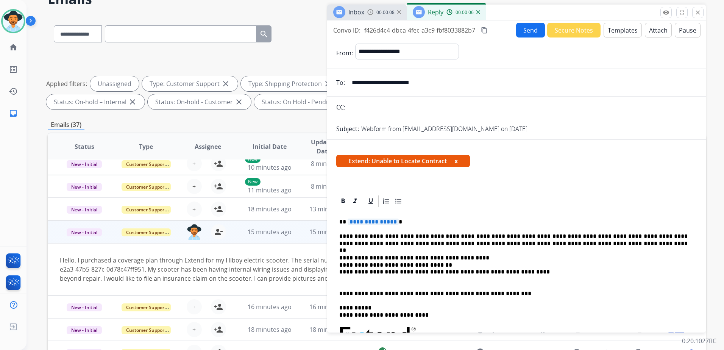
click at [376, 220] on span "**********" at bounding box center [373, 222] width 51 height 6
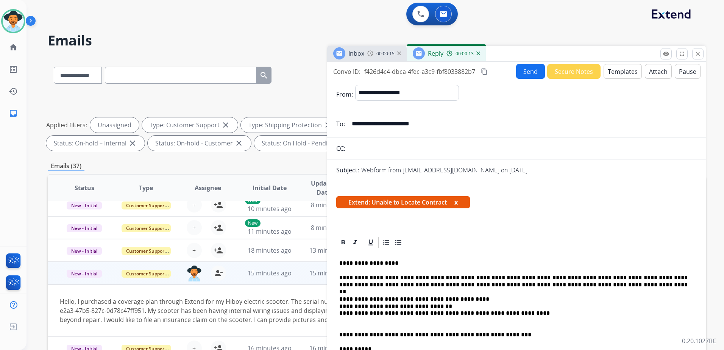
scroll to position [0, 0]
click at [525, 73] on button "Send" at bounding box center [530, 71] width 29 height 15
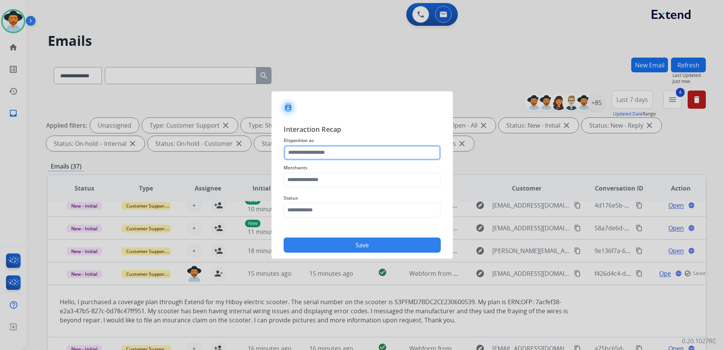
click at [362, 150] on input "text" at bounding box center [362, 152] width 157 height 15
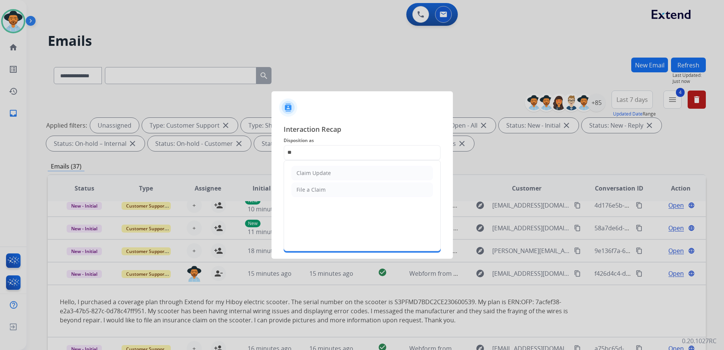
click at [337, 165] on ul "Claim Update File a Claim" at bounding box center [362, 182] width 156 height 42
click at [336, 180] on li "Claim Update" at bounding box center [362, 173] width 141 height 14
type input "**********"
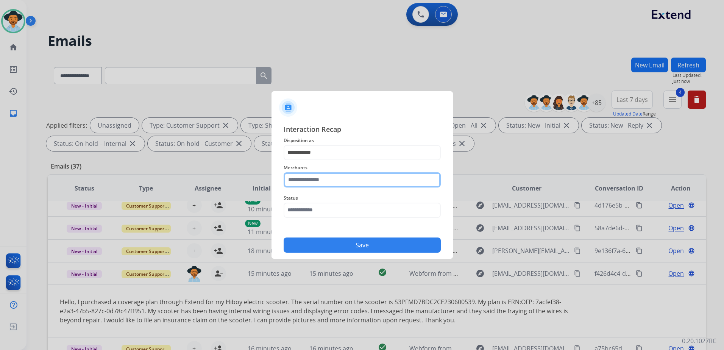
click at [334, 186] on input "text" at bounding box center [362, 179] width 157 height 15
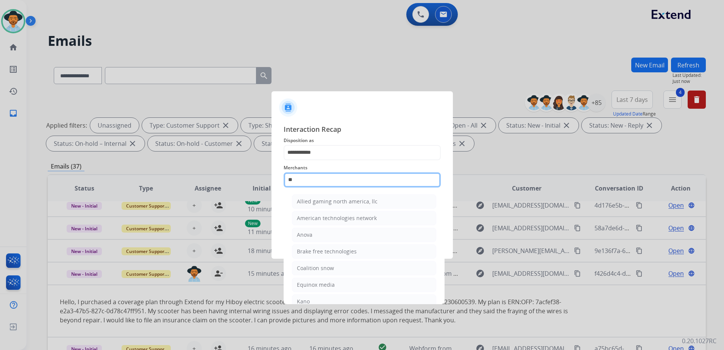
type input "*"
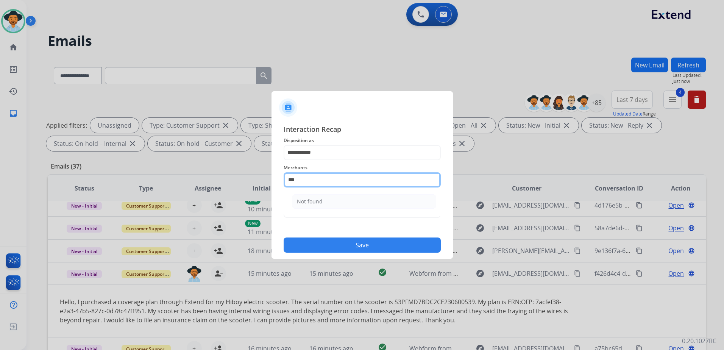
drag, startPoint x: 331, startPoint y: 181, endPoint x: 236, endPoint y: 178, distance: 95.5
click at [0, 179] on app-contact-recap-modal "**********" at bounding box center [0, 175] width 0 height 350
type input "*"
click at [335, 196] on li "hiboy ca" at bounding box center [364, 201] width 144 height 14
type input "********"
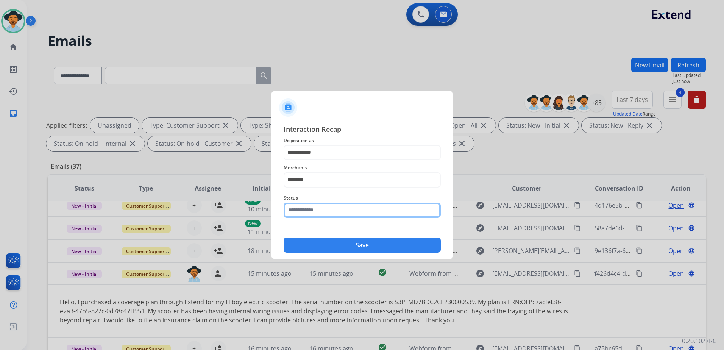
click at [342, 212] on input "text" at bounding box center [362, 210] width 157 height 15
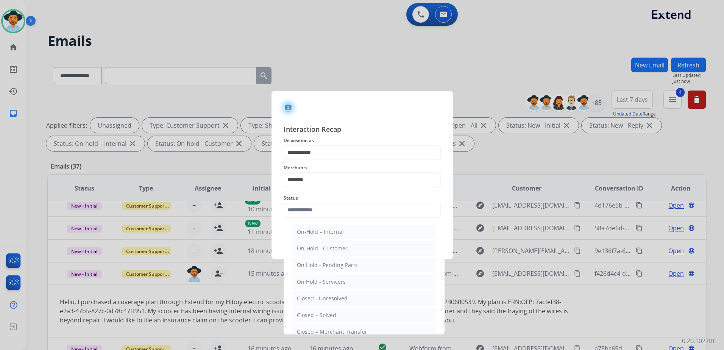
drag, startPoint x: 362, startPoint y: 325, endPoint x: 367, endPoint y: 318, distance: 8.6
click at [363, 325] on li "Closed – Merchant Transfer" at bounding box center [364, 332] width 144 height 14
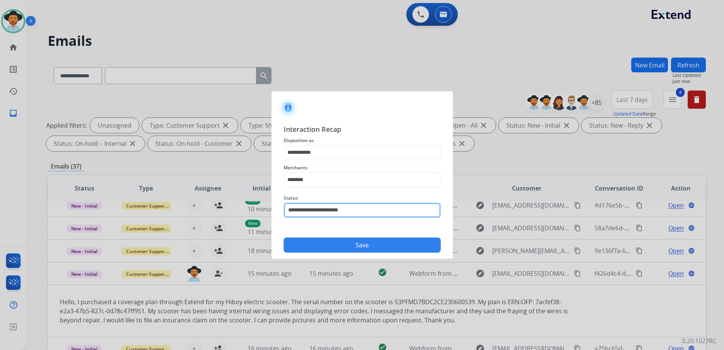
click at [363, 209] on input "**********" at bounding box center [362, 210] width 157 height 15
drag, startPoint x: 366, startPoint y: 209, endPoint x: 235, endPoint y: 217, distance: 131.7
click at [0, 217] on app-contact-recap-modal "**********" at bounding box center [0, 175] width 0 height 350
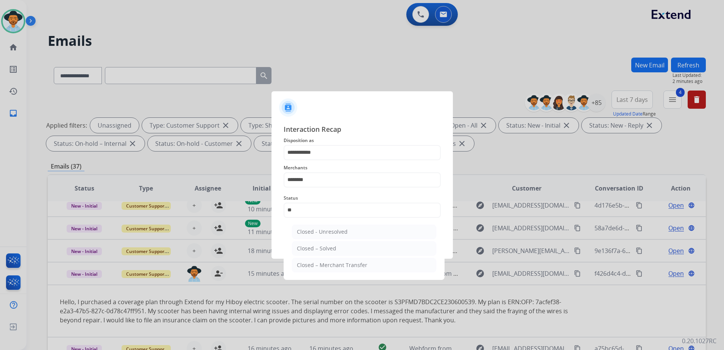
drag, startPoint x: 326, startPoint y: 245, endPoint x: 330, endPoint y: 239, distance: 7.9
click at [325, 245] on div "Closed – Solved" at bounding box center [316, 249] width 39 height 8
type input "**********"
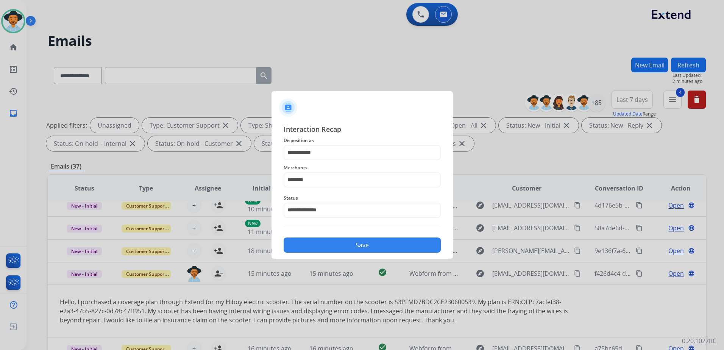
click at [348, 248] on button "Save" at bounding box center [362, 244] width 157 height 15
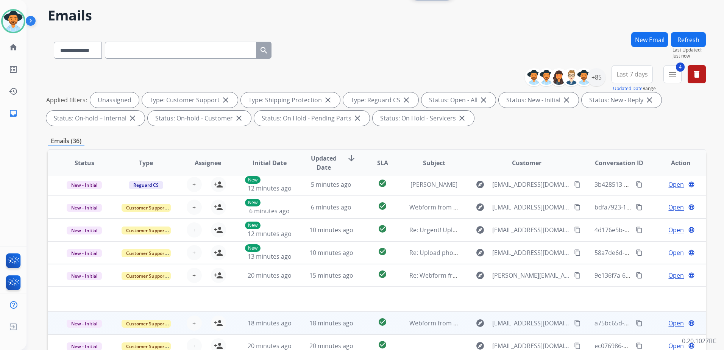
scroll to position [114, 0]
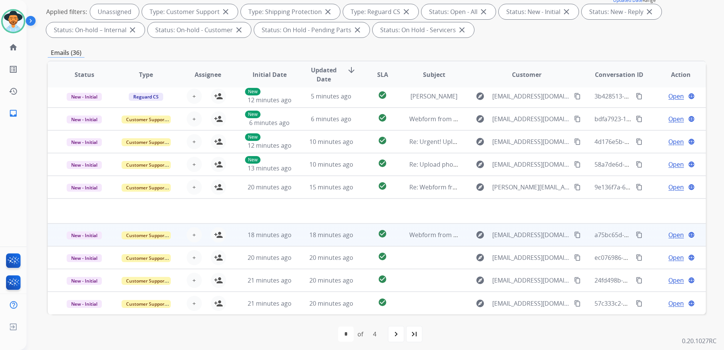
click at [648, 240] on td "Open language" at bounding box center [675, 234] width 62 height 23
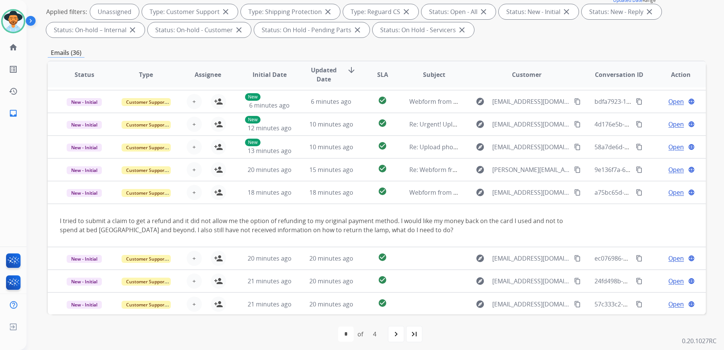
scroll to position [44, 0]
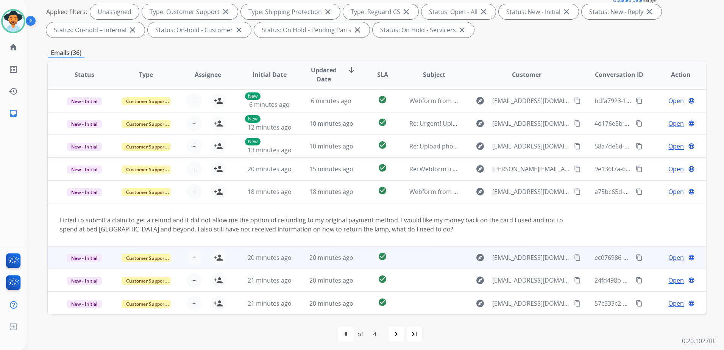
click at [653, 268] on td "Open language" at bounding box center [675, 257] width 62 height 23
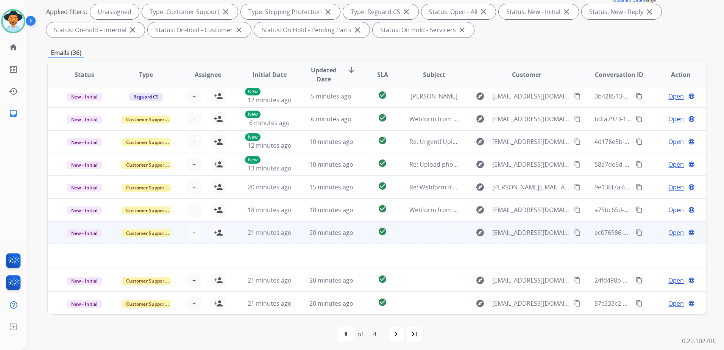
scroll to position [26, 0]
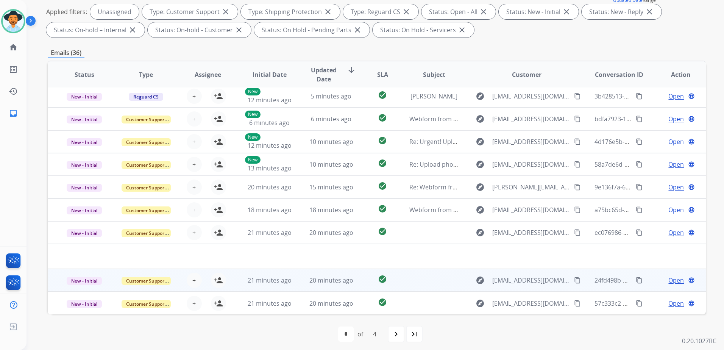
click at [650, 280] on td "Open language" at bounding box center [675, 280] width 62 height 23
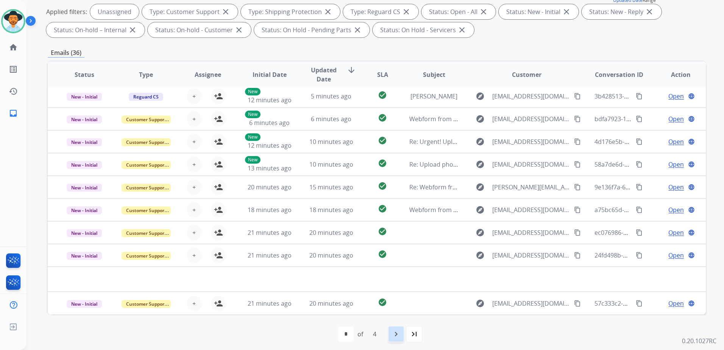
click at [393, 332] on mat-icon "navigate_next" at bounding box center [396, 333] width 9 height 9
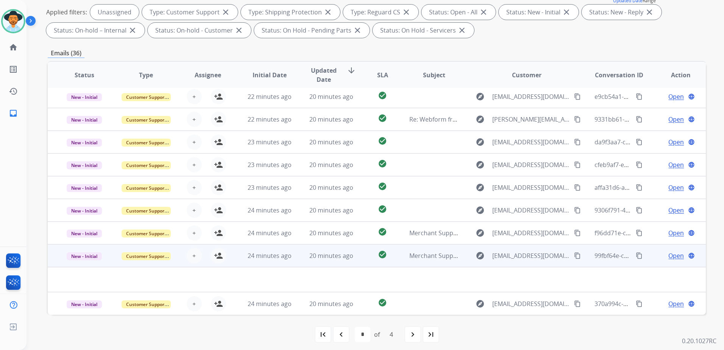
scroll to position [114, 0]
click at [646, 258] on td "Open language" at bounding box center [675, 255] width 62 height 23
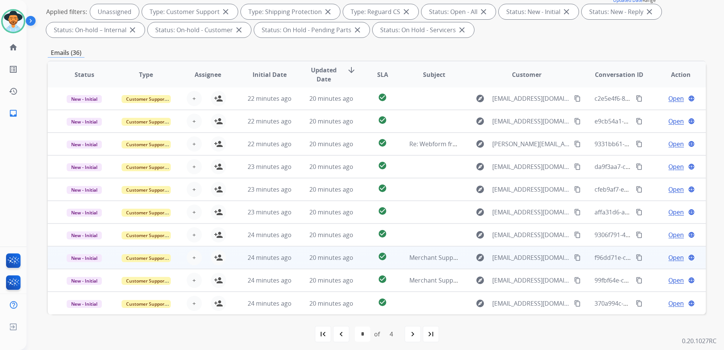
click at [646, 257] on td "Open language" at bounding box center [675, 257] width 62 height 23
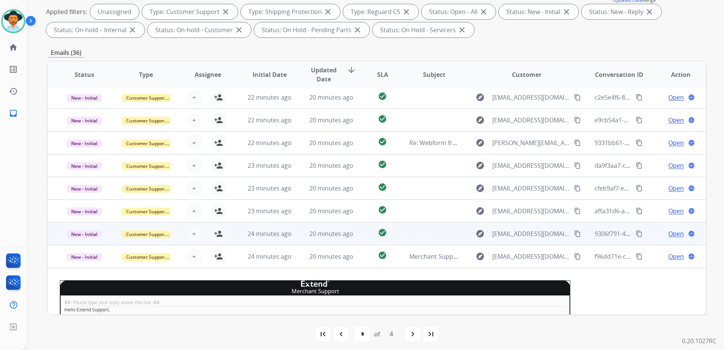
scroll to position [0, 0]
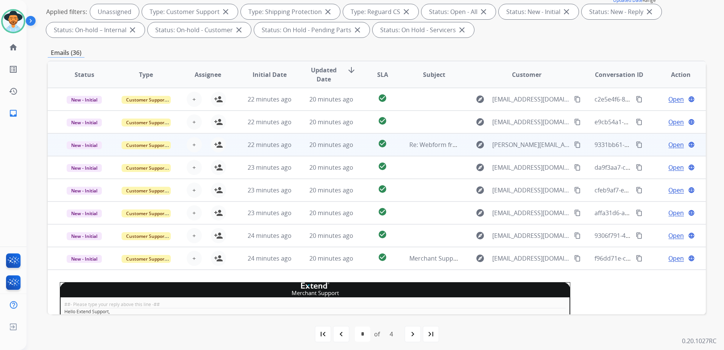
click at [644, 145] on td "Open language" at bounding box center [675, 144] width 62 height 23
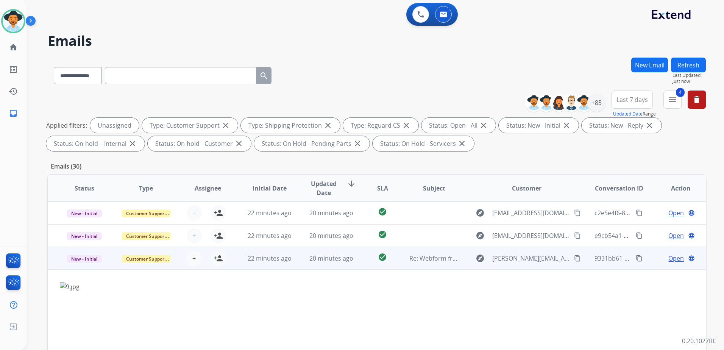
click at [651, 264] on td "Open language" at bounding box center [675, 258] width 62 height 23
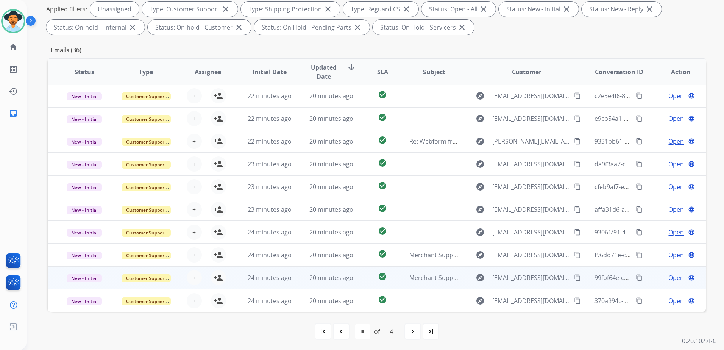
scroll to position [117, 0]
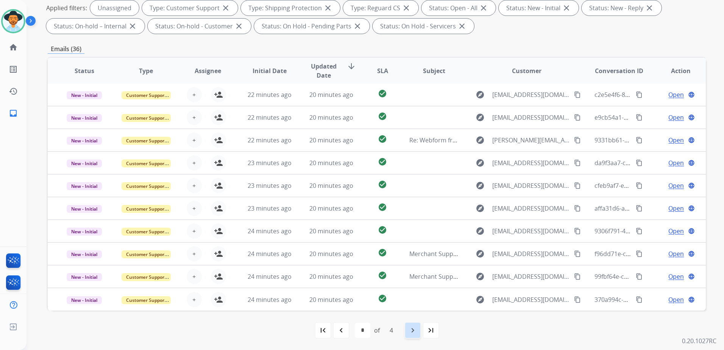
click at [407, 334] on div "navigate_next" at bounding box center [412, 330] width 17 height 17
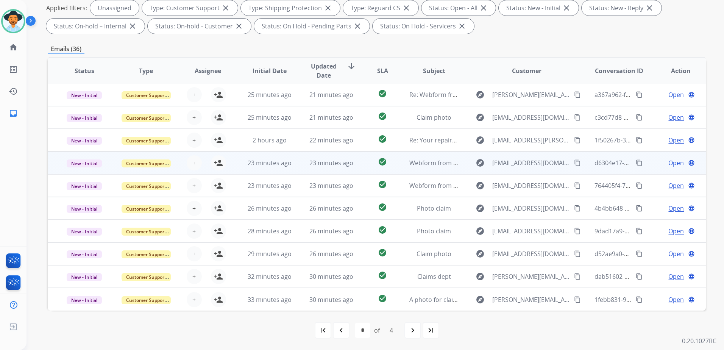
click at [656, 166] on div "Open language" at bounding box center [680, 162] width 49 height 9
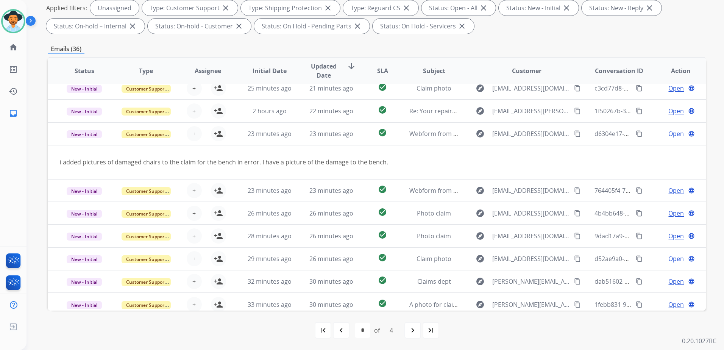
scroll to position [35, 0]
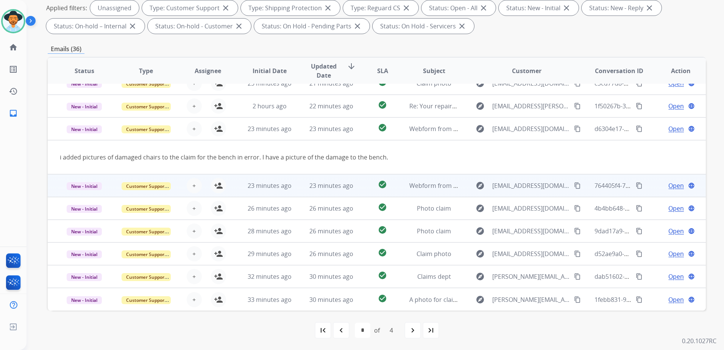
click at [656, 187] on div "Open language" at bounding box center [680, 185] width 49 height 9
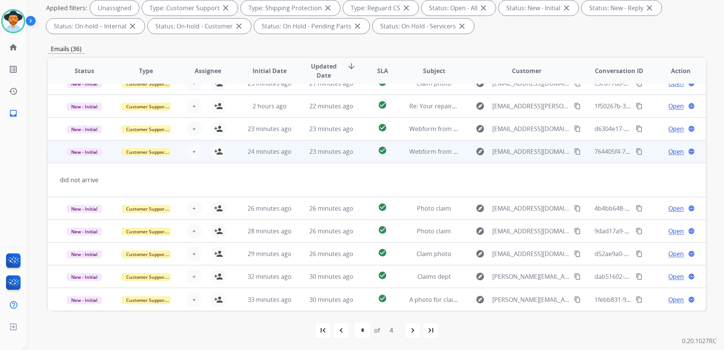
click at [576, 153] on mat-icon "content_copy" at bounding box center [577, 151] width 7 height 7
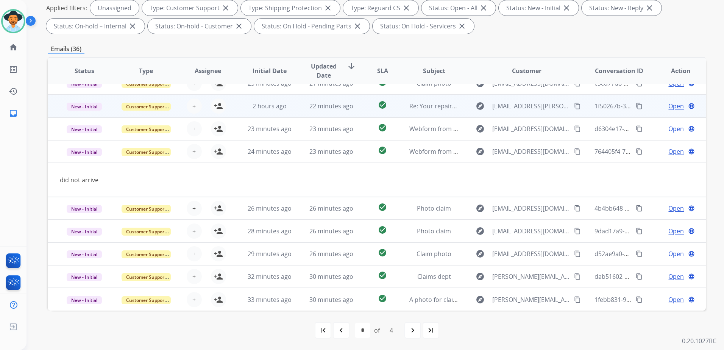
click at [650, 108] on td "Open language" at bounding box center [675, 106] width 62 height 23
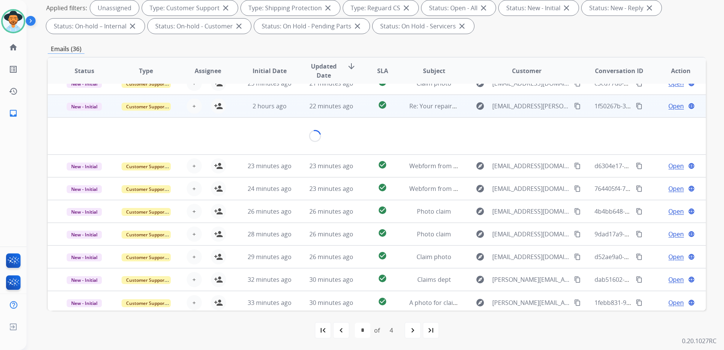
scroll to position [45, 0]
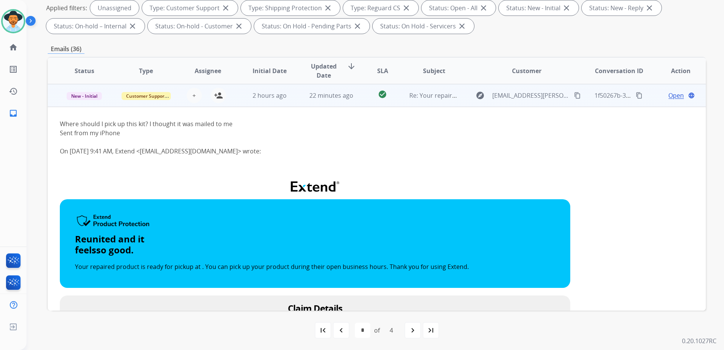
click at [574, 95] on mat-icon "content_copy" at bounding box center [577, 95] width 7 height 7
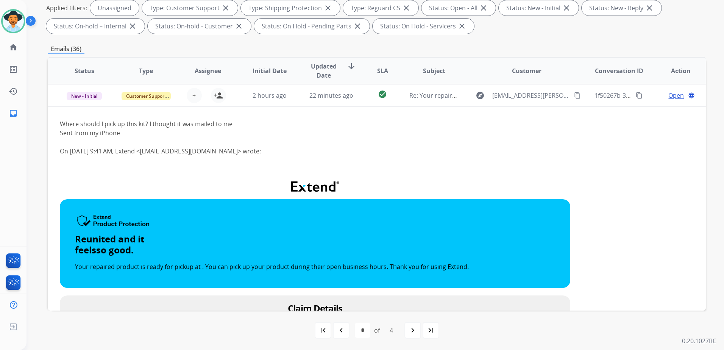
drag, startPoint x: 652, startPoint y: 94, endPoint x: 652, endPoint y: 103, distance: 9.5
click at [656, 94] on div "Open language" at bounding box center [680, 95] width 49 height 9
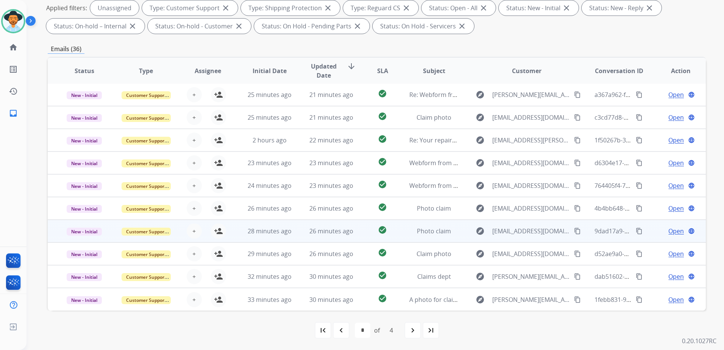
scroll to position [0, 0]
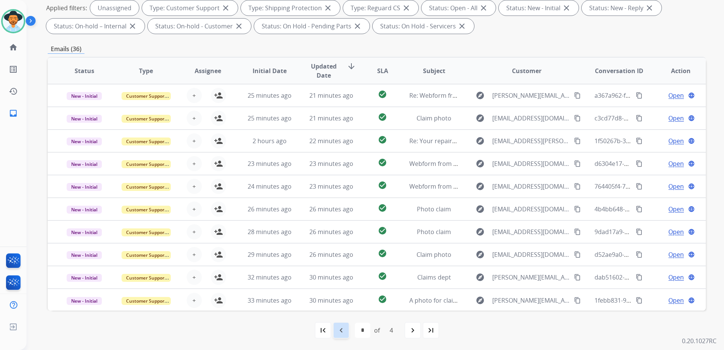
click at [344, 327] on mat-icon "navigate_before" at bounding box center [341, 330] width 9 height 9
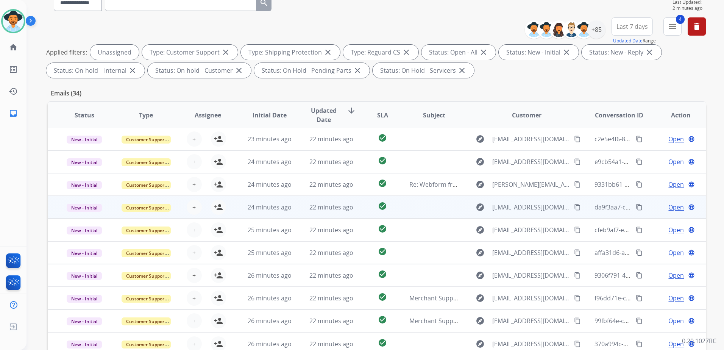
scroll to position [76, 0]
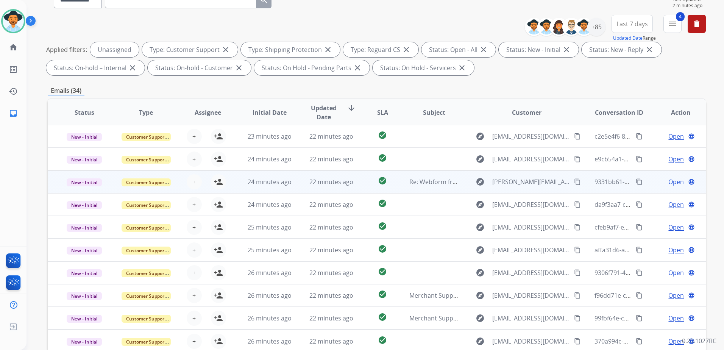
click at [648, 185] on td "Open language" at bounding box center [675, 181] width 62 height 23
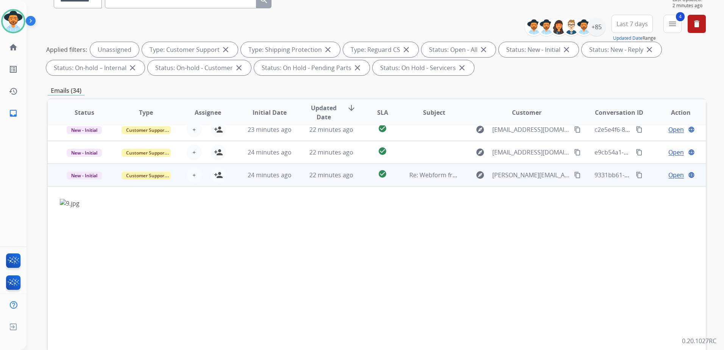
click at [645, 176] on td "Open language" at bounding box center [675, 175] width 62 height 23
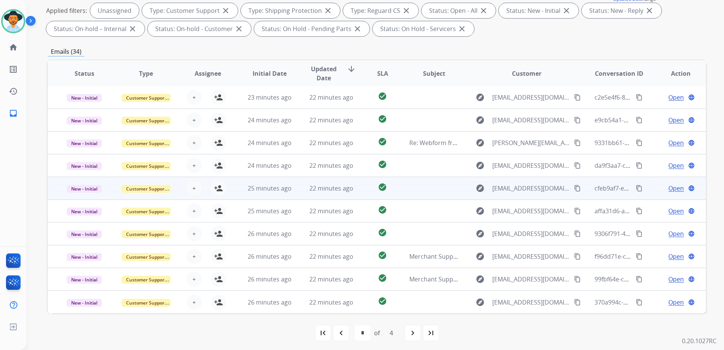
scroll to position [117, 0]
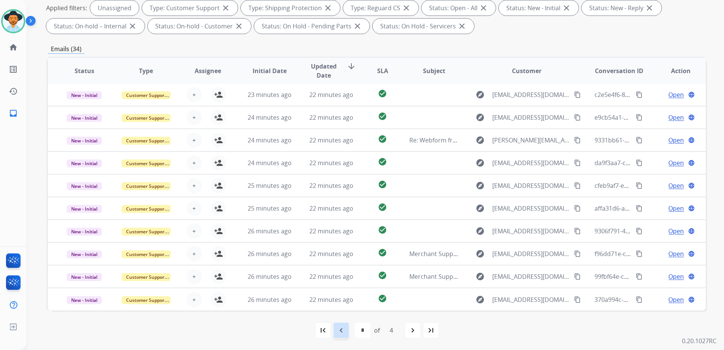
click at [342, 326] on mat-icon "navigate_before" at bounding box center [341, 330] width 9 height 9
select select "*"
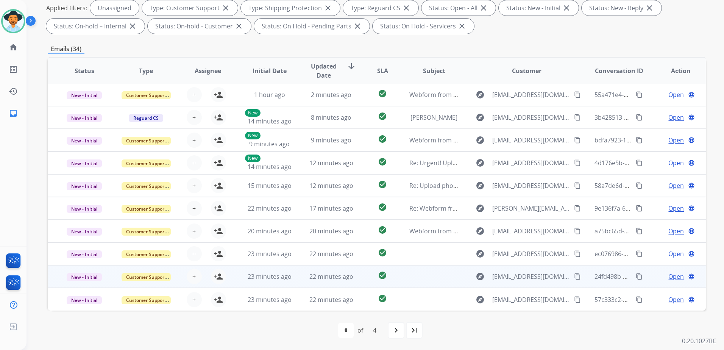
scroll to position [0, 0]
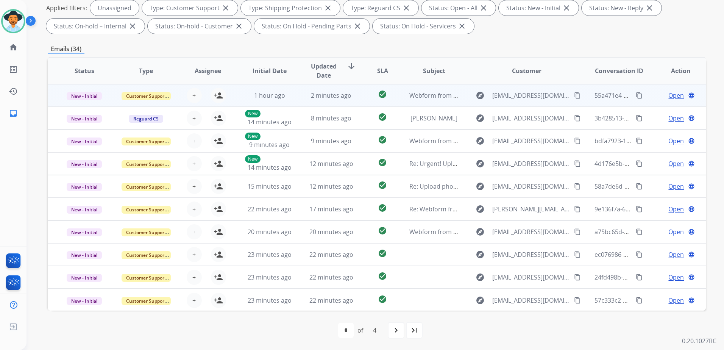
click at [656, 99] on div "Open language" at bounding box center [680, 95] width 49 height 9
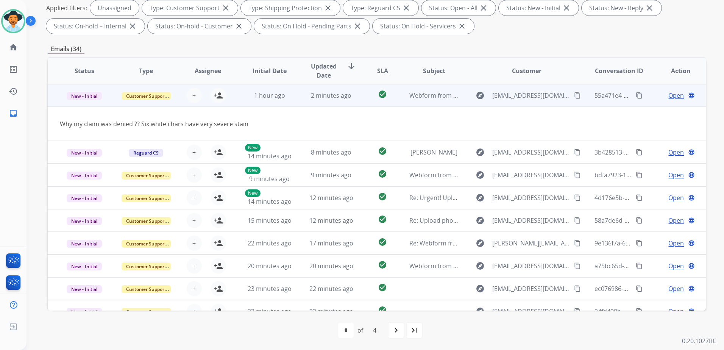
click at [574, 97] on mat-icon "content_copy" at bounding box center [577, 95] width 7 height 7
click at [216, 96] on mat-icon "person_add" at bounding box center [218, 95] width 9 height 9
click at [671, 95] on span "Open" at bounding box center [676, 95] width 16 height 9
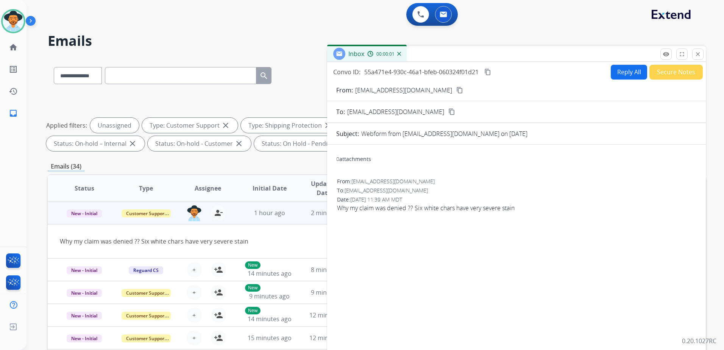
click at [629, 70] on button "Reply All" at bounding box center [629, 72] width 36 height 15
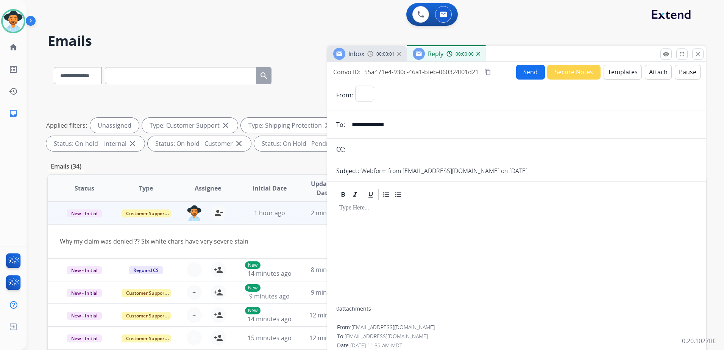
select select "**********"
click at [629, 72] on button "Templates" at bounding box center [623, 72] width 38 height 15
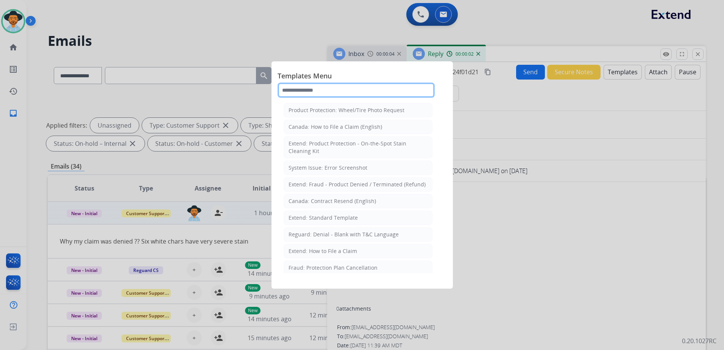
click at [328, 91] on input "text" at bounding box center [356, 90] width 157 height 15
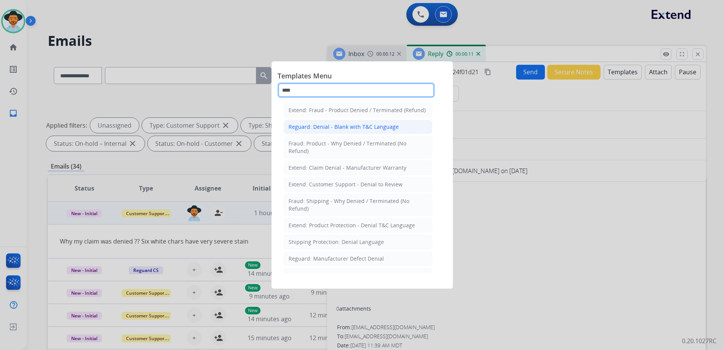
type input "****"
click at [363, 130] on div "Reguard: Denial - Blank with T&C Language" at bounding box center [344, 127] width 110 height 8
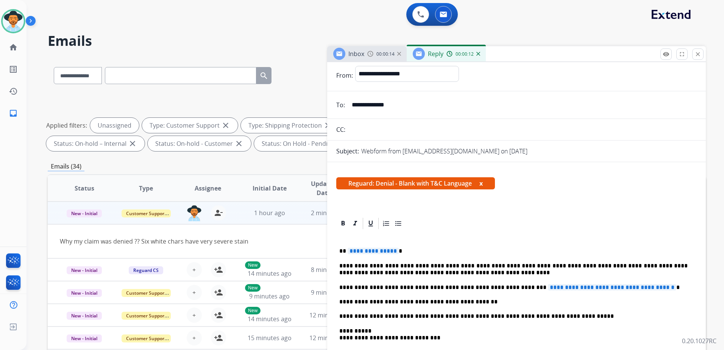
scroll to position [38, 0]
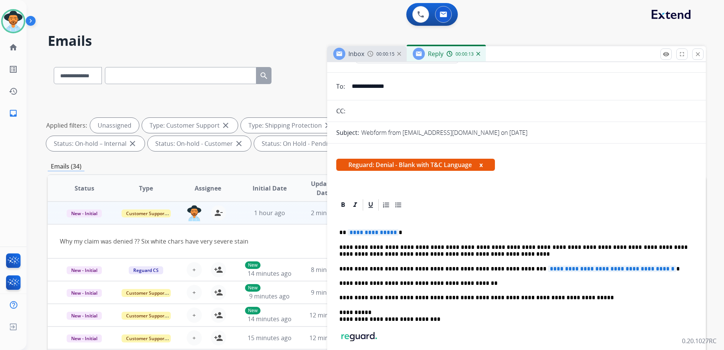
click at [548, 268] on span "**********" at bounding box center [612, 268] width 128 height 6
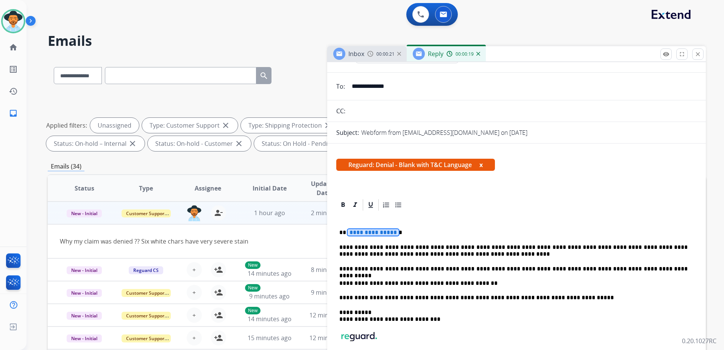
click at [378, 234] on span "**********" at bounding box center [373, 232] width 51 height 6
click at [357, 236] on span "**********" at bounding box center [373, 232] width 51 height 6
click at [366, 232] on span "**********" at bounding box center [373, 232] width 51 height 6
click at [665, 55] on mat-icon "remove_red_eye" at bounding box center [666, 54] width 7 height 7
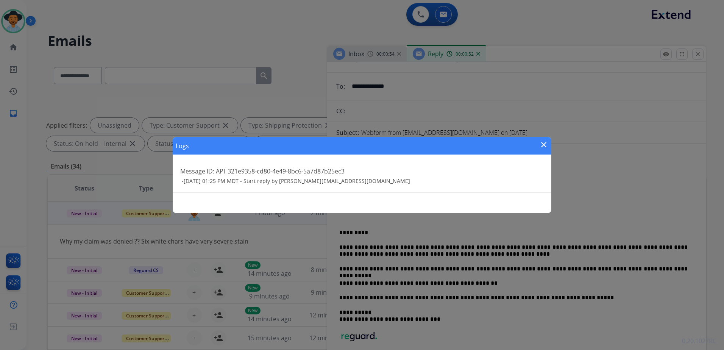
click at [586, 135] on div "Logs close Message ID: API_321e9358-cd80-4e49-8bc6-5a7d87b25ec3 • [DATE] 01:25 …" at bounding box center [362, 175] width 724 height 350
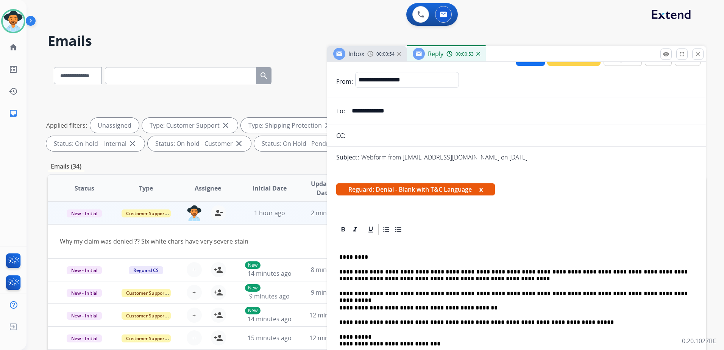
scroll to position [0, 0]
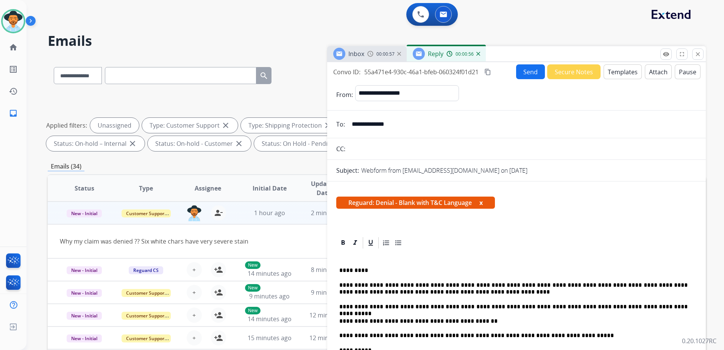
click at [626, 72] on button "Templates" at bounding box center [623, 71] width 38 height 15
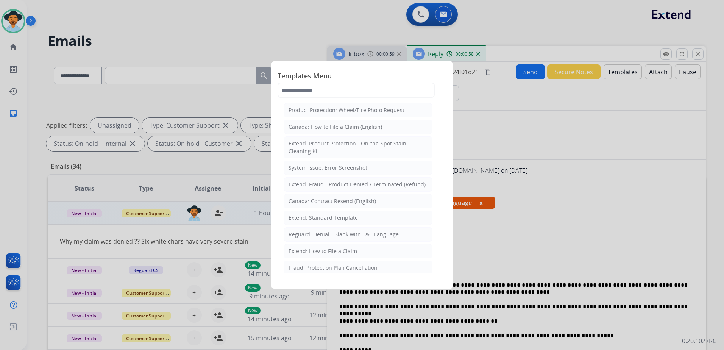
click at [629, 79] on div at bounding box center [362, 175] width 724 height 350
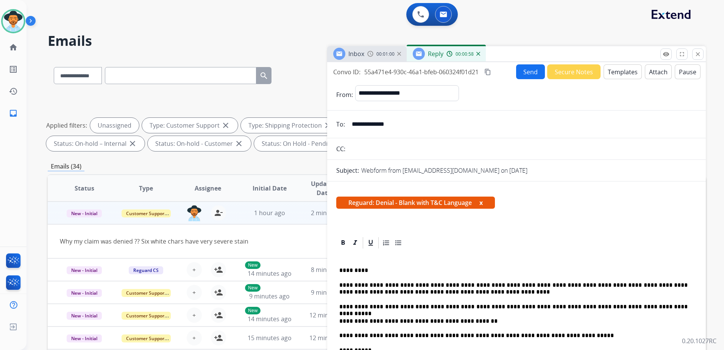
click at [652, 75] on button "Attach" at bounding box center [658, 71] width 27 height 15
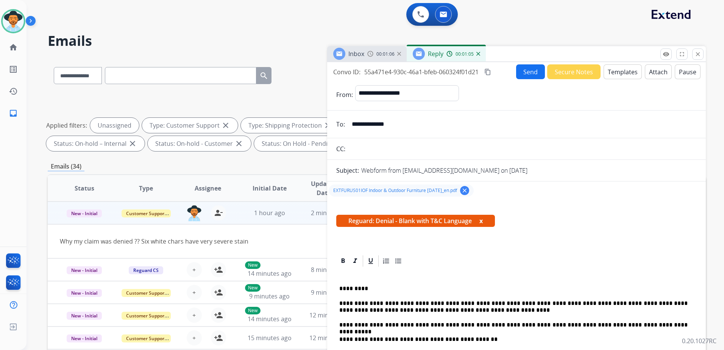
click at [529, 70] on button "Send" at bounding box center [530, 71] width 29 height 15
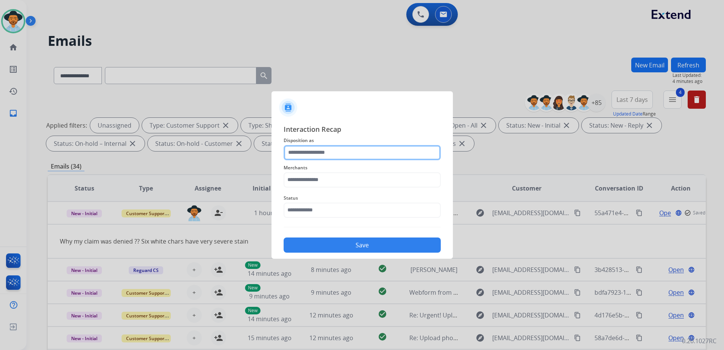
click at [384, 155] on input "text" at bounding box center [362, 152] width 157 height 15
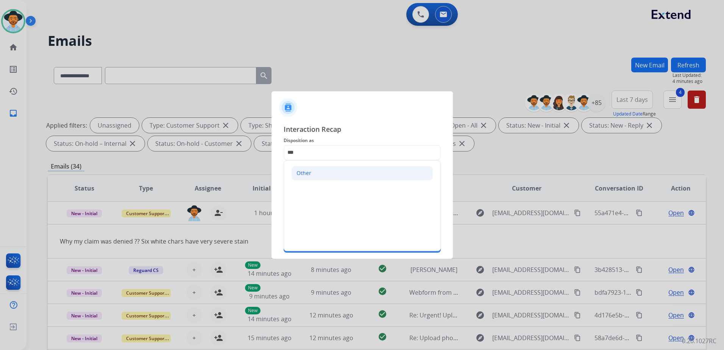
click at [389, 178] on li "Other" at bounding box center [362, 173] width 141 height 14
type input "*****"
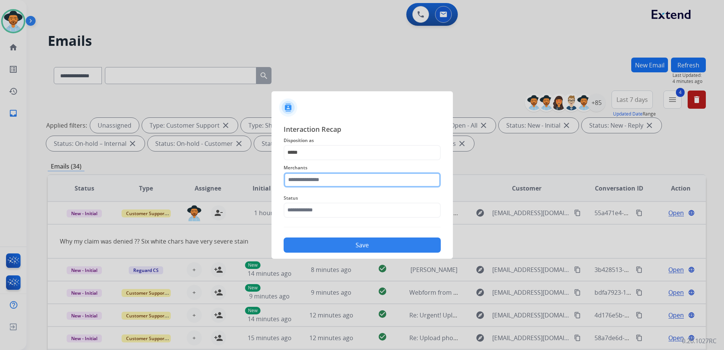
click at [318, 181] on input "text" at bounding box center [362, 179] width 157 height 15
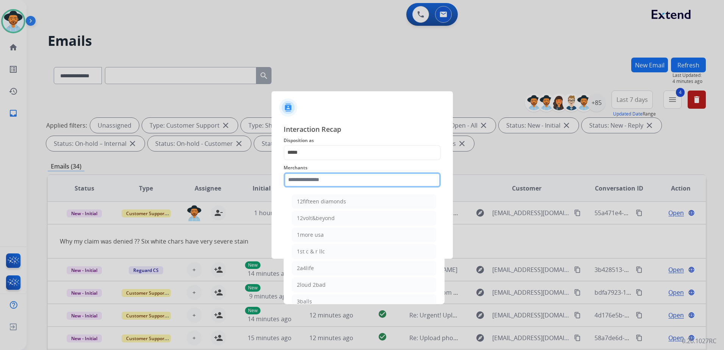
type input "*"
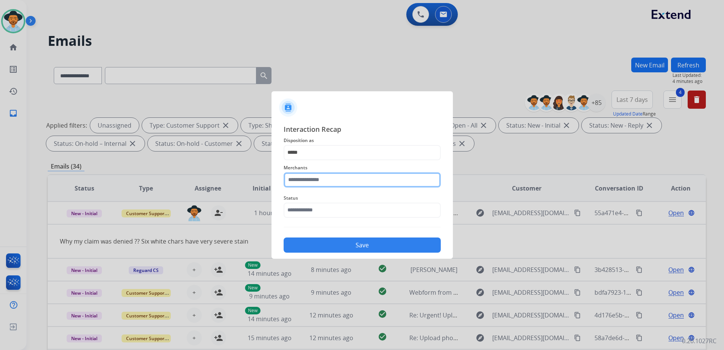
click at [393, 178] on input "text" at bounding box center [362, 179] width 157 height 15
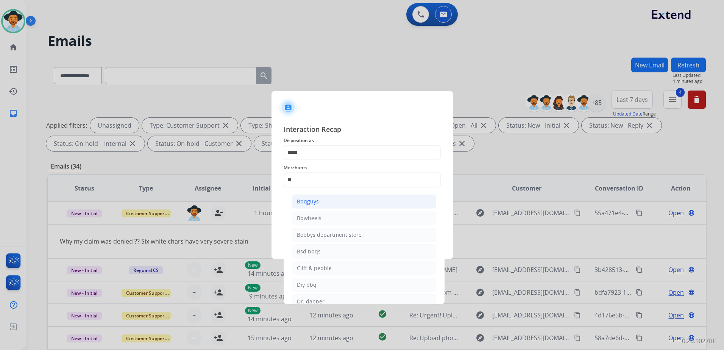
click at [333, 201] on li "Bbqguys" at bounding box center [364, 201] width 144 height 14
type input "*******"
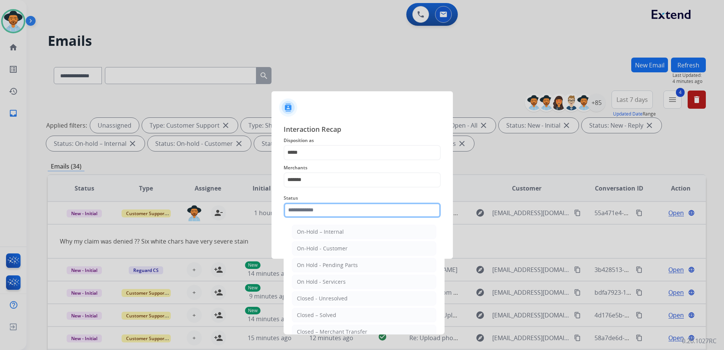
click at [327, 217] on input "text" at bounding box center [362, 210] width 157 height 15
click at [372, 315] on li "Closed – Solved" at bounding box center [364, 315] width 144 height 14
type input "**********"
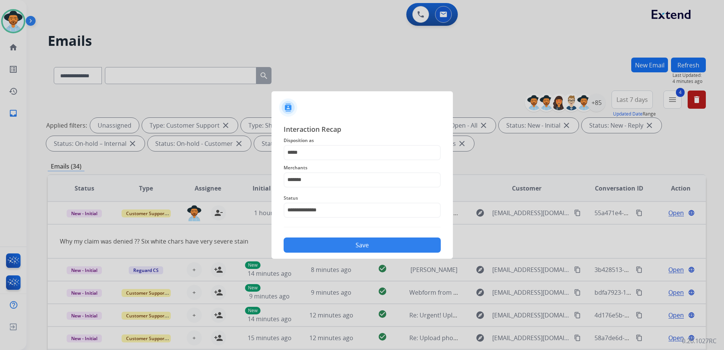
click at [401, 241] on button "Save" at bounding box center [362, 244] width 157 height 15
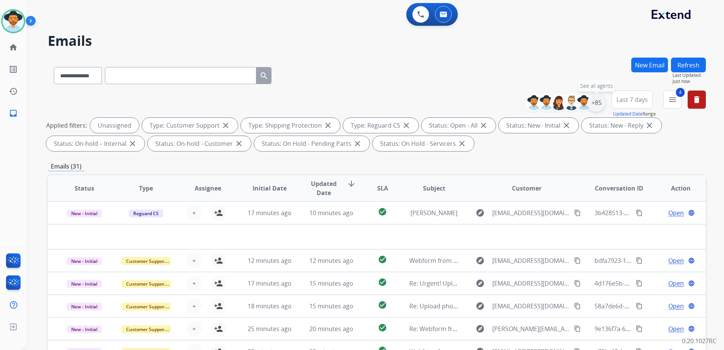
click at [595, 106] on div "+85" at bounding box center [596, 103] width 18 height 18
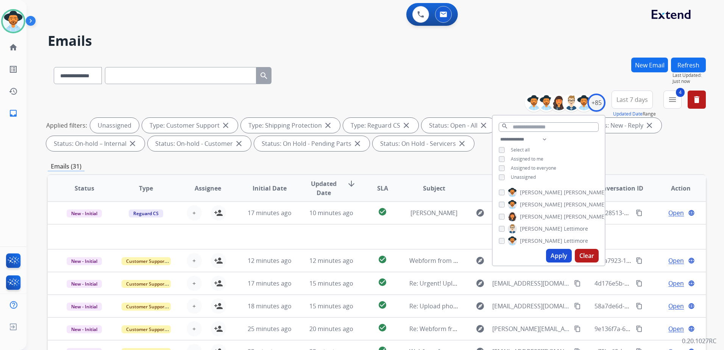
click at [523, 175] on span "Unassigned" at bounding box center [523, 177] width 25 height 6
click at [522, 160] on span "Assigned to me" at bounding box center [527, 159] width 33 height 6
click at [565, 254] on button "Apply" at bounding box center [559, 256] width 26 height 14
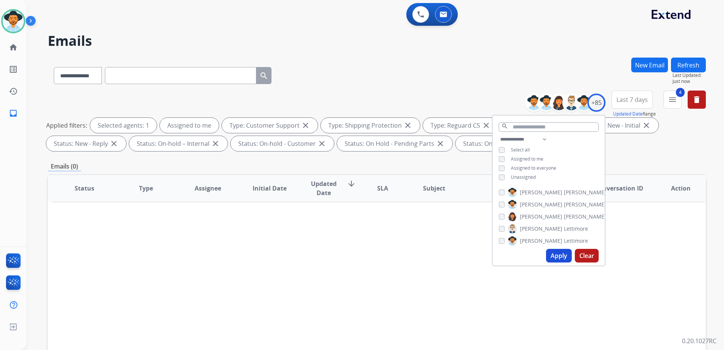
click at [632, 159] on div "**********" at bounding box center [377, 263] width 658 height 410
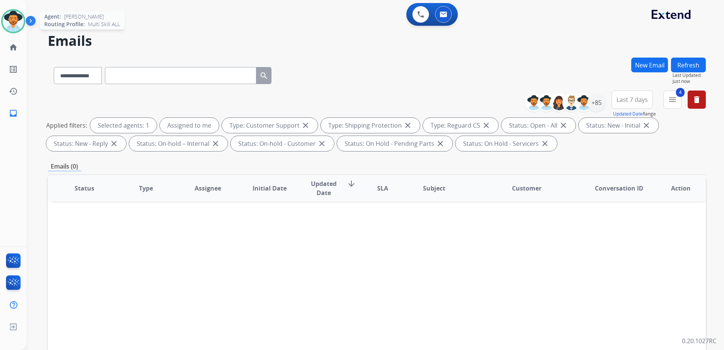
click at [18, 17] on img at bounding box center [13, 21] width 21 height 21
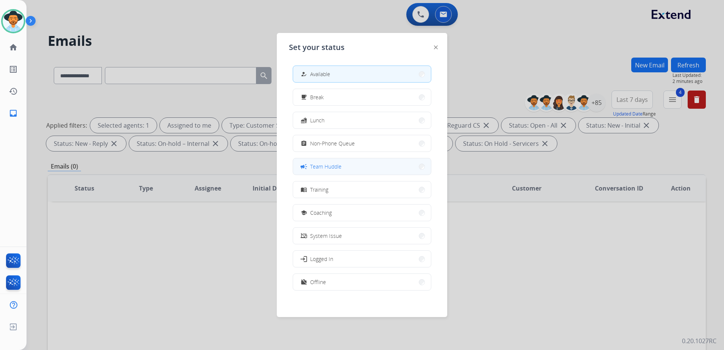
click at [360, 165] on button "campaign Team Huddle" at bounding box center [362, 166] width 138 height 16
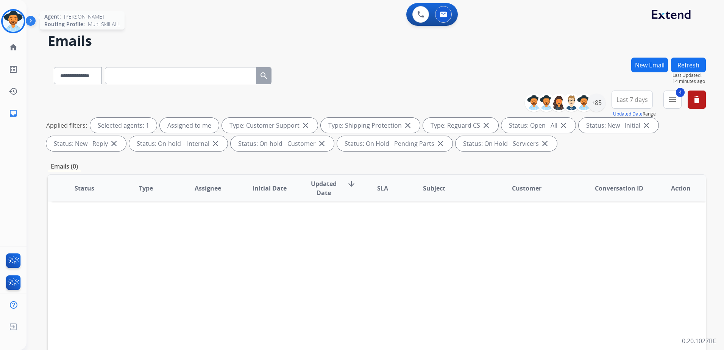
click at [16, 20] on img at bounding box center [13, 21] width 21 height 21
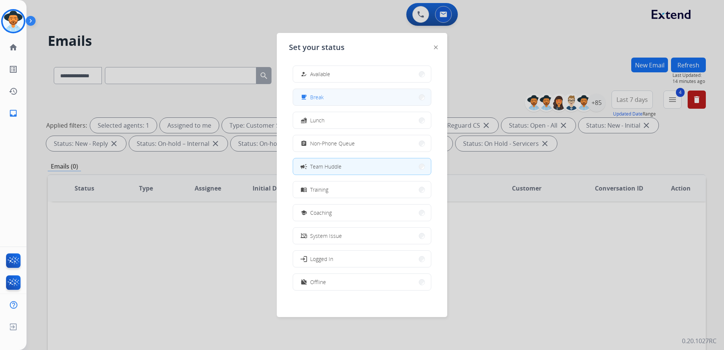
click at [304, 95] on mat-icon "free_breakfast" at bounding box center [304, 97] width 6 height 6
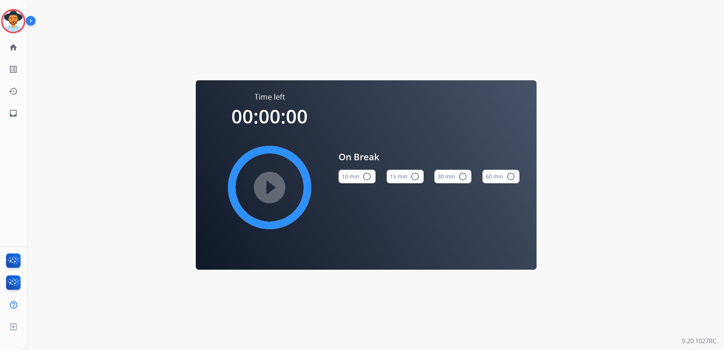
click at [415, 183] on button "15 min radio_button_unchecked" at bounding box center [405, 177] width 37 height 14
click at [274, 188] on mat-icon "play_circle_filled" at bounding box center [269, 187] width 9 height 9
click at [626, 289] on div "Time left 00:00:00 play_circle_filled On Break 10 min radio_button_unchecked 15…" at bounding box center [366, 175] width 679 height 350
click at [22, 16] on img at bounding box center [13, 21] width 21 height 21
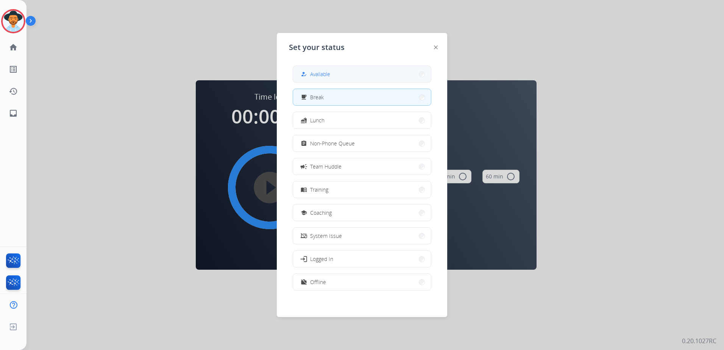
click at [303, 77] on div "how_to_reg" at bounding box center [304, 74] width 11 height 9
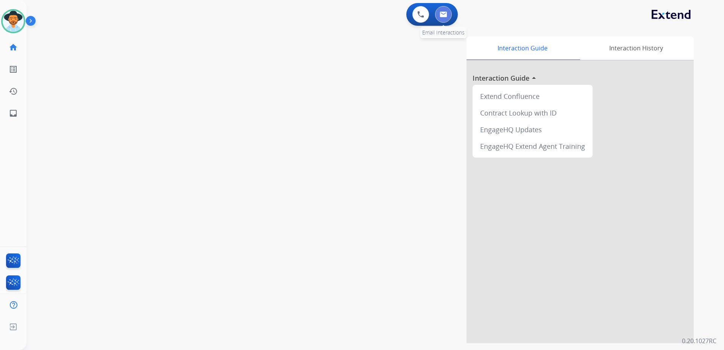
click at [437, 17] on button at bounding box center [443, 14] width 17 height 17
select select "**********"
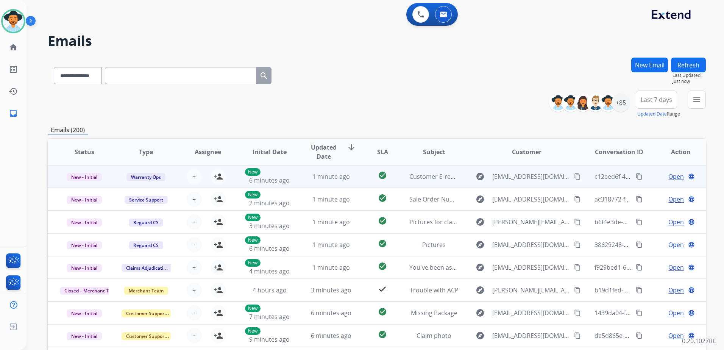
click at [656, 176] on div "Open language" at bounding box center [680, 176] width 49 height 9
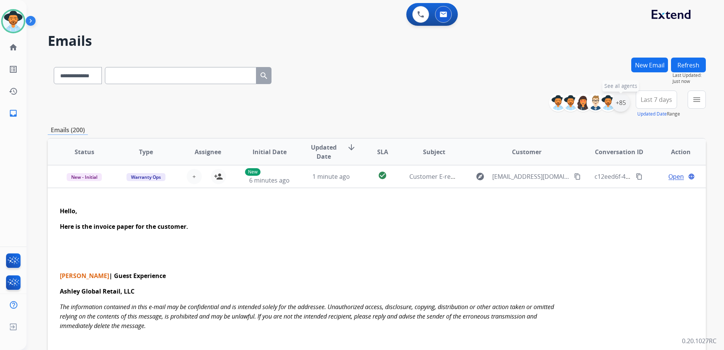
click at [624, 104] on div "+85" at bounding box center [621, 103] width 18 height 18
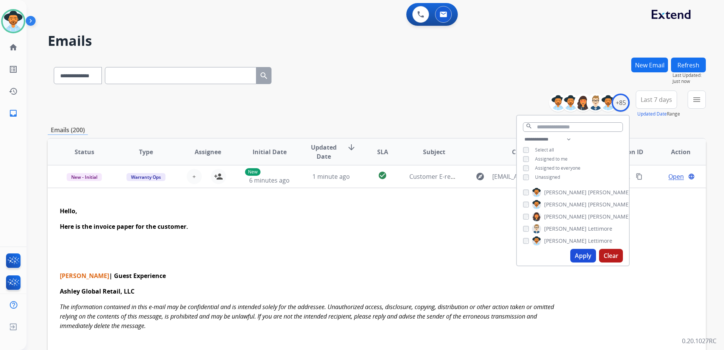
click at [558, 178] on span "Unassigned" at bounding box center [547, 177] width 25 height 6
click at [587, 257] on button "Apply" at bounding box center [583, 256] width 26 height 14
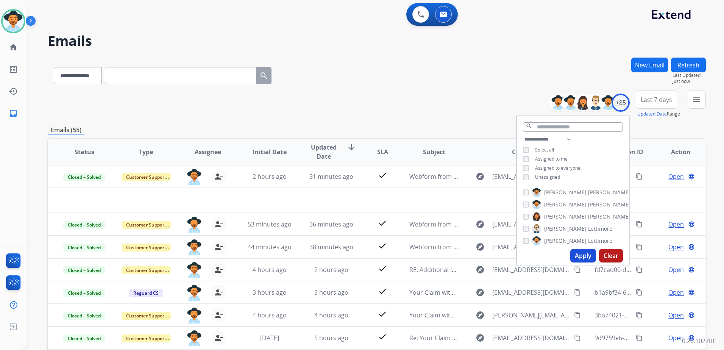
click at [475, 97] on div "**********" at bounding box center [377, 104] width 658 height 27
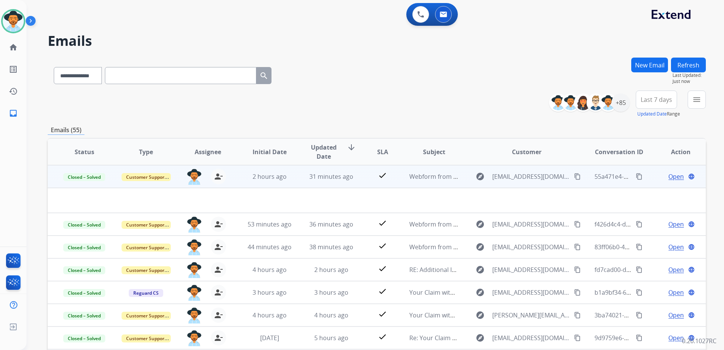
click at [649, 173] on td "Open language" at bounding box center [675, 176] width 62 height 23
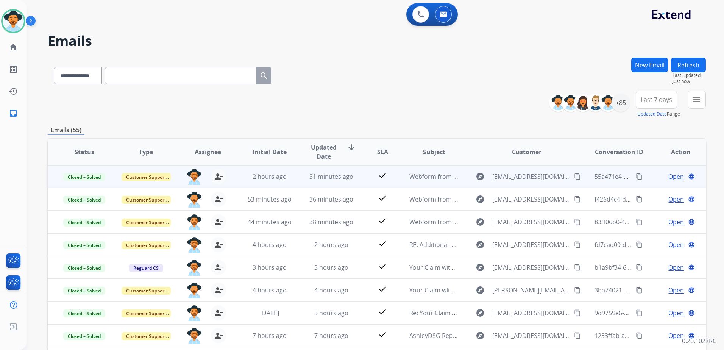
click at [646, 180] on td "Open language" at bounding box center [675, 176] width 62 height 23
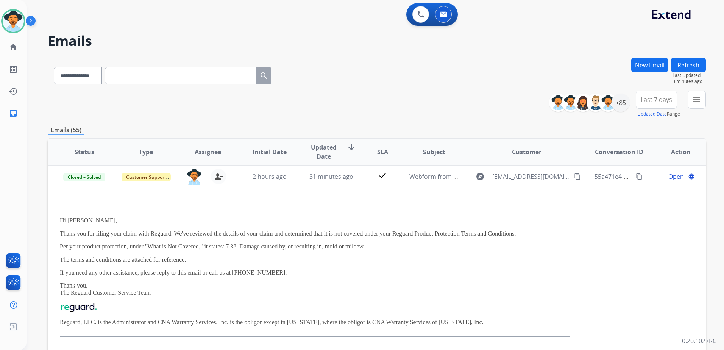
click at [622, 112] on div "**********" at bounding box center [592, 103] width 75 height 24
click at [618, 105] on div "+85" at bounding box center [621, 103] width 18 height 18
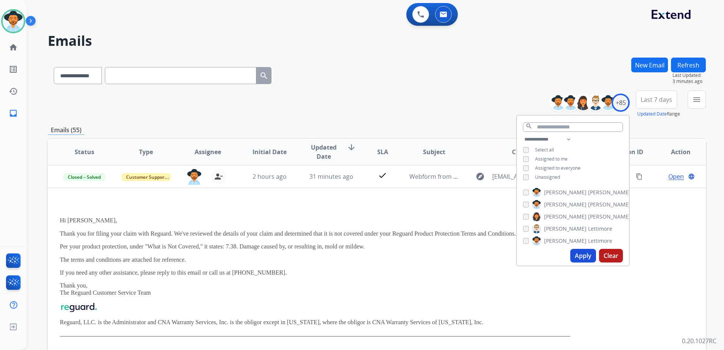
click at [551, 174] on span "Unassigned" at bounding box center [547, 177] width 25 height 6
click at [552, 159] on span "Assigned to me" at bounding box center [551, 159] width 33 height 6
click at [577, 254] on button "Apply" at bounding box center [583, 256] width 26 height 14
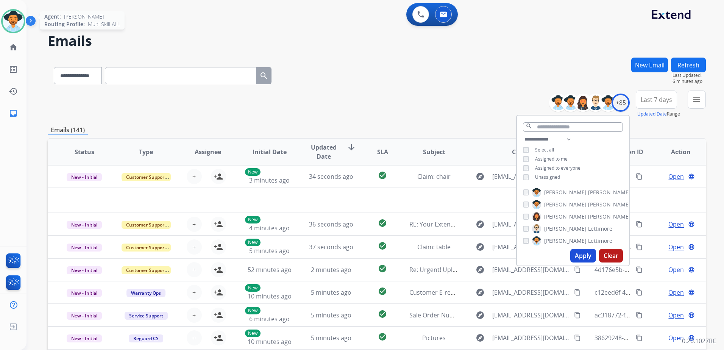
click at [6, 14] on img at bounding box center [13, 21] width 21 height 21
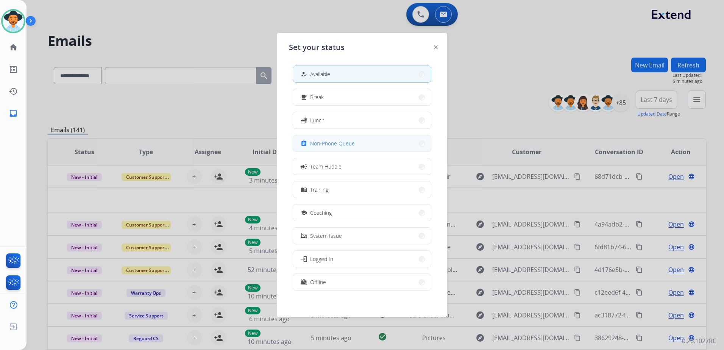
click at [347, 141] on span "Non-Phone Queue" at bounding box center [332, 143] width 45 height 8
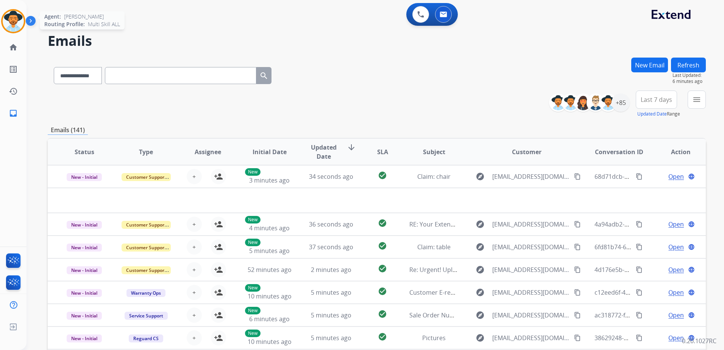
click at [19, 20] on img at bounding box center [13, 21] width 21 height 21
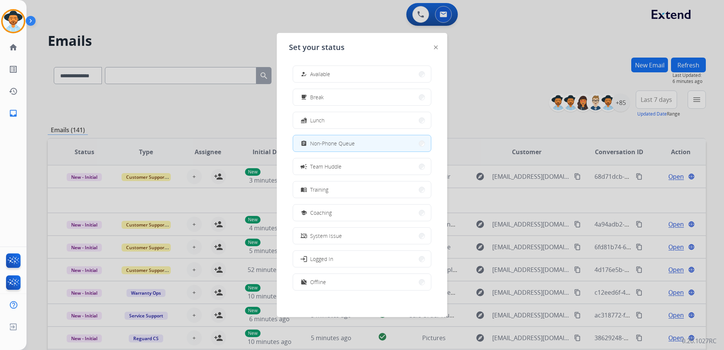
drag, startPoint x: 393, startPoint y: 79, endPoint x: 445, endPoint y: 90, distance: 52.7
click at [393, 78] on button "how_to_reg Available" at bounding box center [362, 74] width 138 height 16
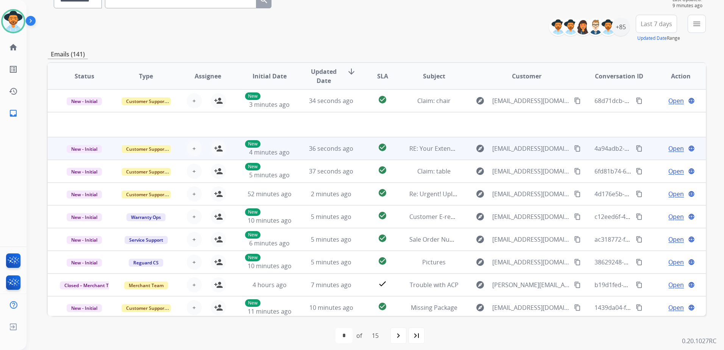
click at [649, 153] on td "Open language" at bounding box center [675, 148] width 62 height 23
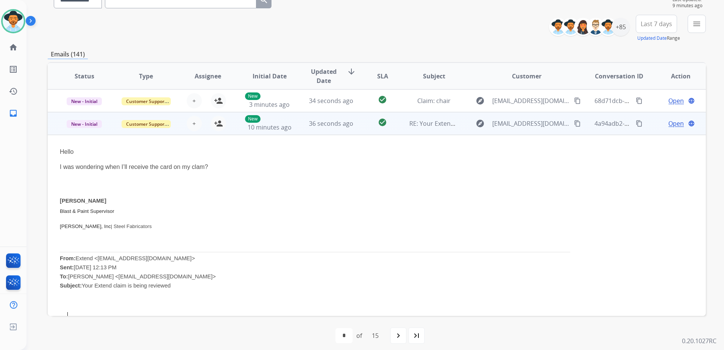
click at [646, 131] on td "Open language" at bounding box center [675, 123] width 62 height 23
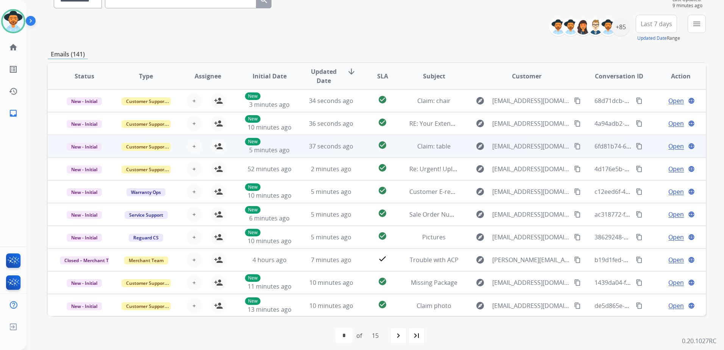
click at [648, 155] on td "Open language" at bounding box center [675, 146] width 62 height 23
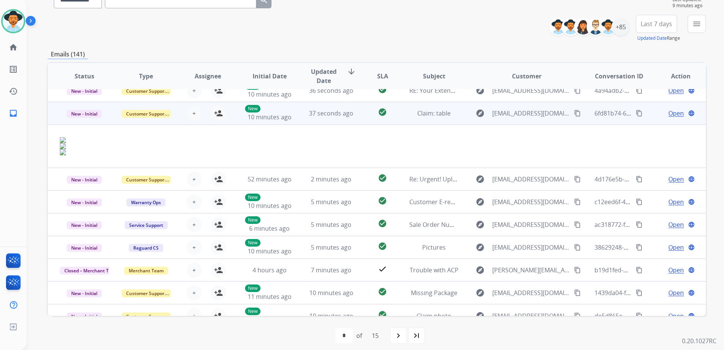
scroll to position [44, 0]
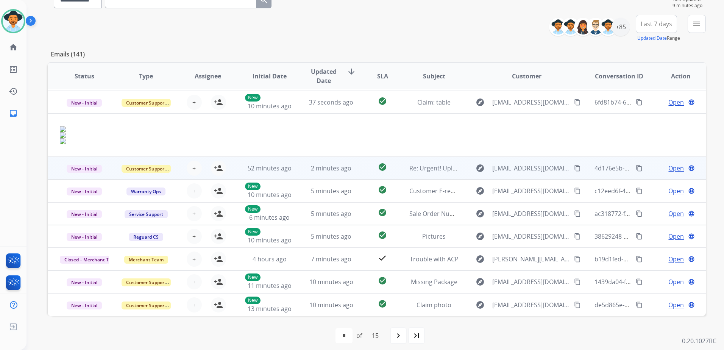
click at [647, 167] on td "Open language" at bounding box center [675, 168] width 62 height 23
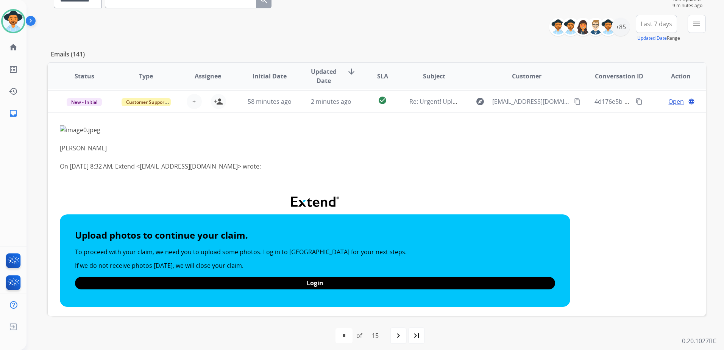
scroll to position [68, 0]
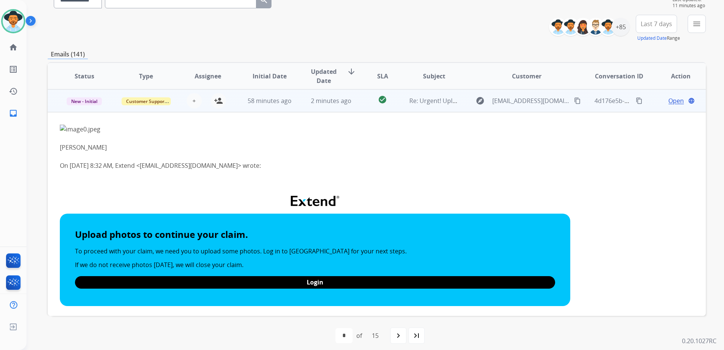
click at [645, 106] on td "Open language" at bounding box center [675, 100] width 62 height 23
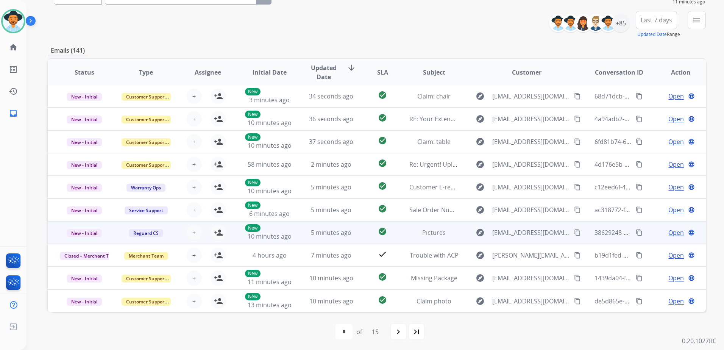
scroll to position [81, 0]
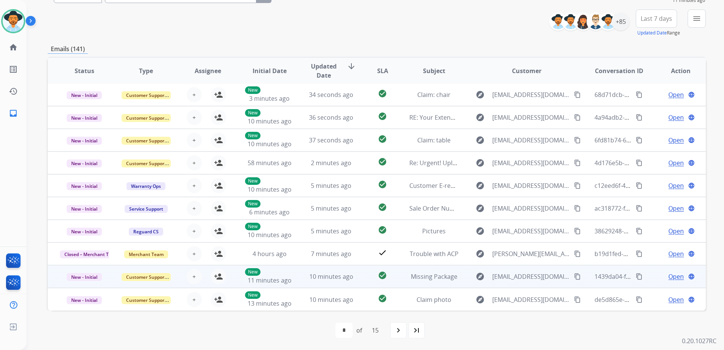
click at [644, 273] on td "Open language" at bounding box center [675, 276] width 62 height 23
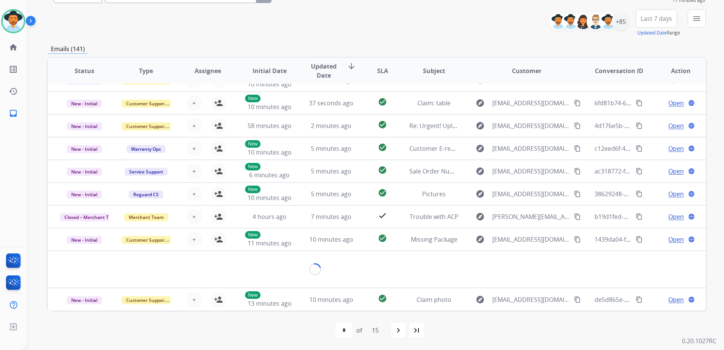
scroll to position [35, 0]
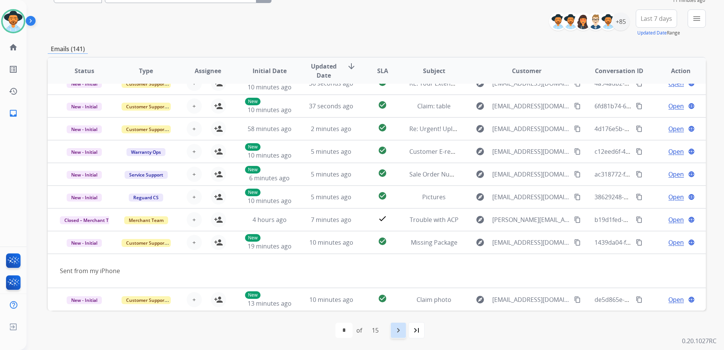
click at [401, 337] on div "navigate_next" at bounding box center [398, 330] width 17 height 17
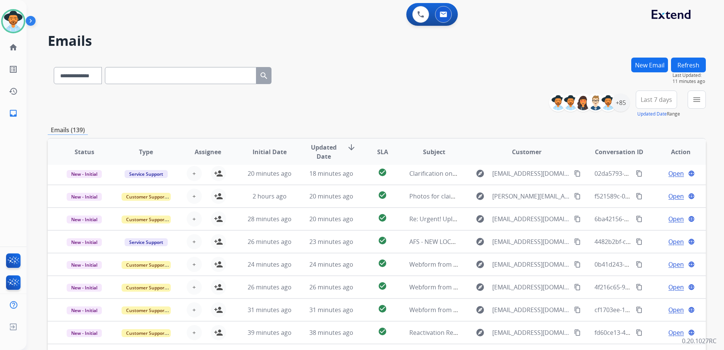
scroll to position [26, 0]
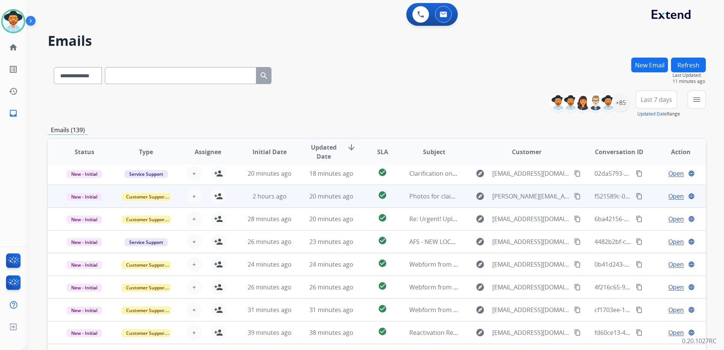
click at [644, 200] on td "Open language" at bounding box center [675, 196] width 62 height 23
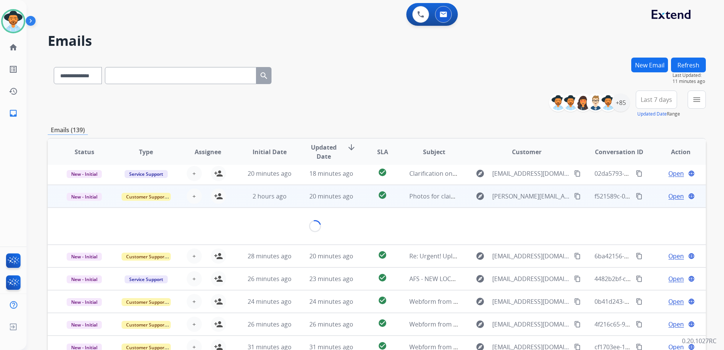
scroll to position [35, 0]
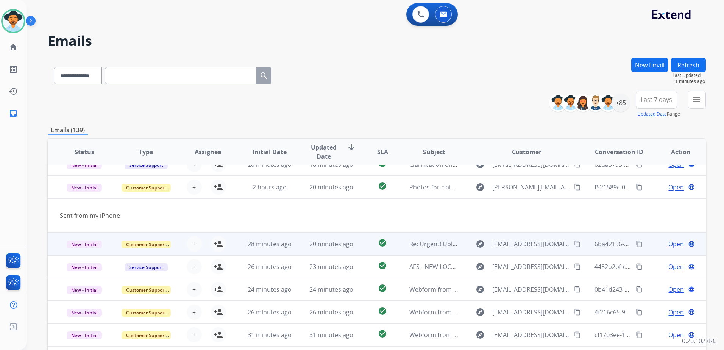
click at [647, 248] on td "Open language" at bounding box center [675, 244] width 62 height 23
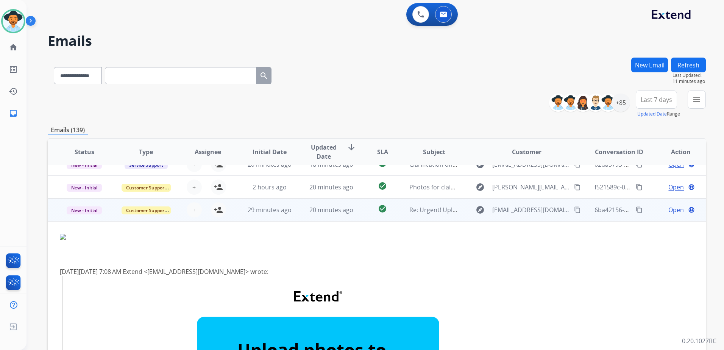
scroll to position [68, 0]
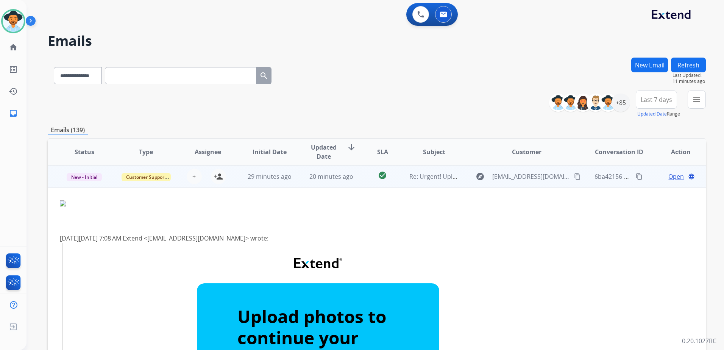
click at [651, 183] on td "Open language" at bounding box center [675, 176] width 62 height 23
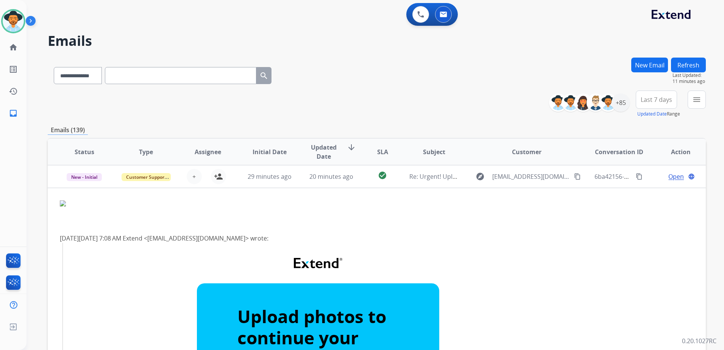
scroll to position [1, 0]
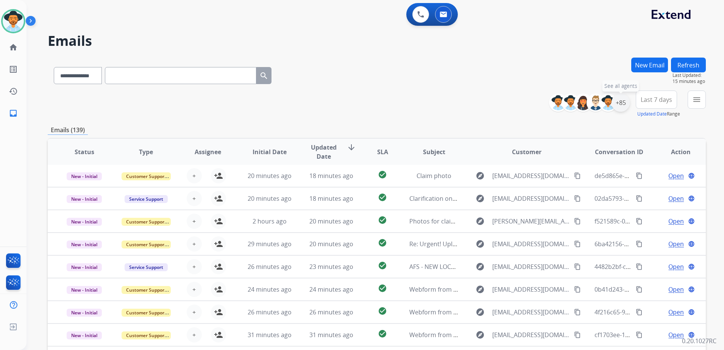
click at [623, 100] on div "+85" at bounding box center [621, 103] width 18 height 18
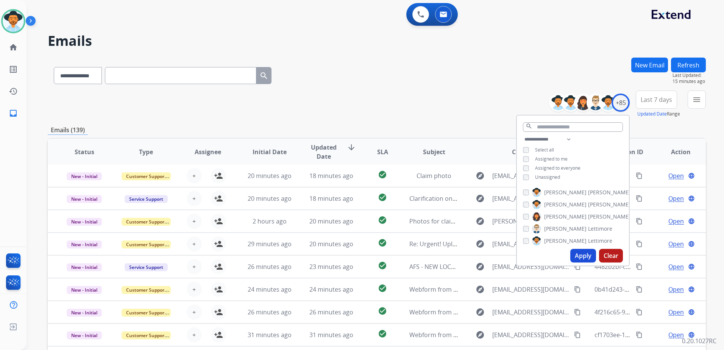
click at [547, 158] on span "Assigned to me" at bounding box center [551, 159] width 33 height 6
click at [547, 176] on span "Unassigned" at bounding box center [547, 177] width 25 height 6
click at [585, 255] on button "Apply" at bounding box center [583, 256] width 26 height 14
select select "*"
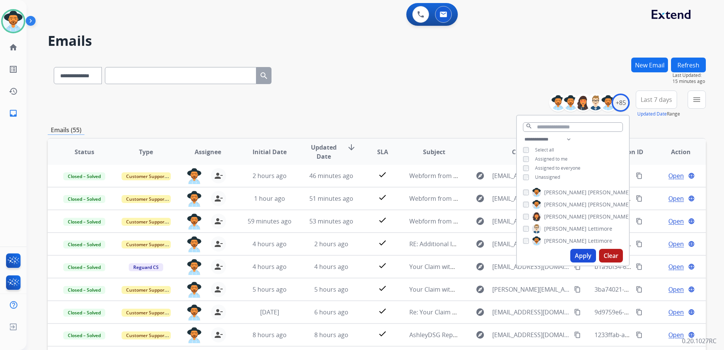
click at [429, 121] on div "**********" at bounding box center [377, 244] width 658 height 373
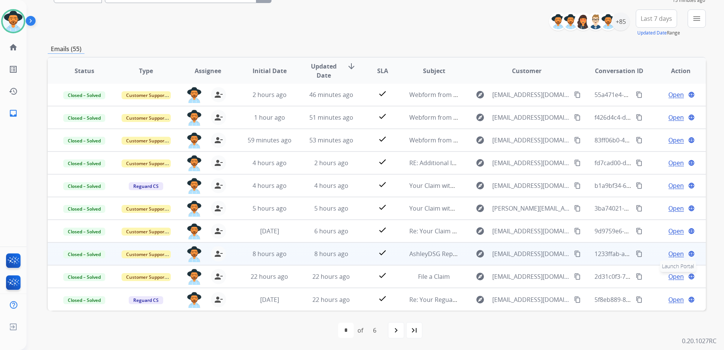
scroll to position [0, 0]
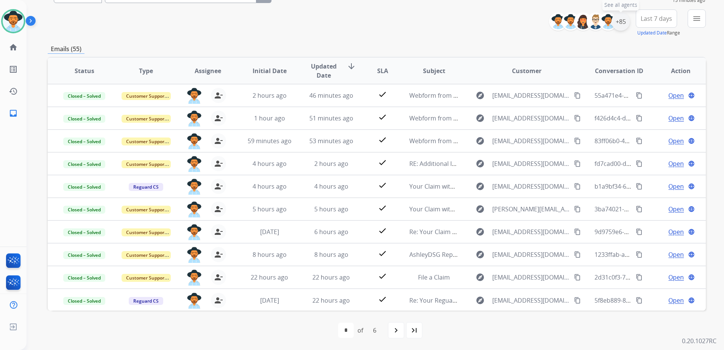
click at [617, 24] on div "+85" at bounding box center [621, 21] width 18 height 18
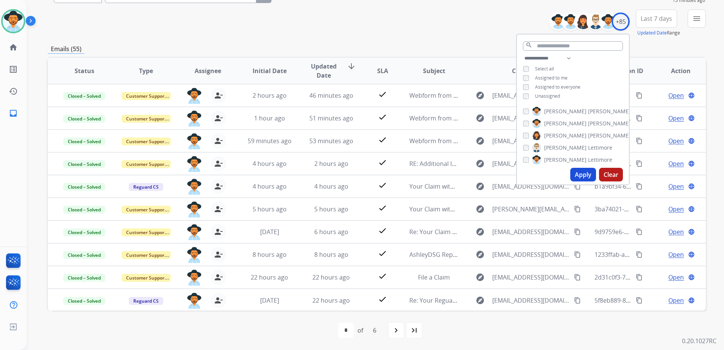
click at [554, 94] on span "Unassigned" at bounding box center [547, 96] width 25 height 6
click at [554, 81] on div "**********" at bounding box center [573, 78] width 112 height 48
click at [554, 78] on span "Assigned to me" at bounding box center [551, 78] width 33 height 6
click at [583, 174] on button "Apply" at bounding box center [583, 175] width 26 height 14
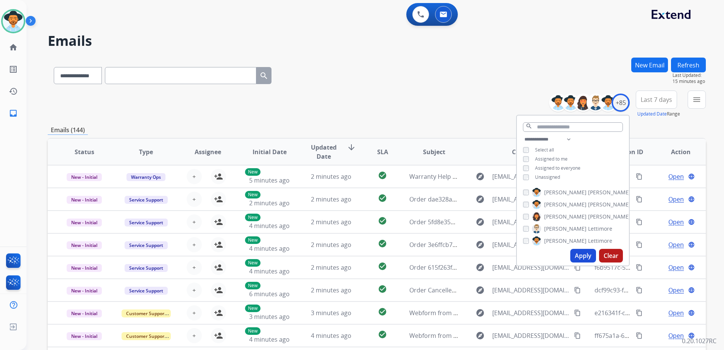
scroll to position [1, 0]
click at [467, 112] on div "**********" at bounding box center [377, 104] width 658 height 27
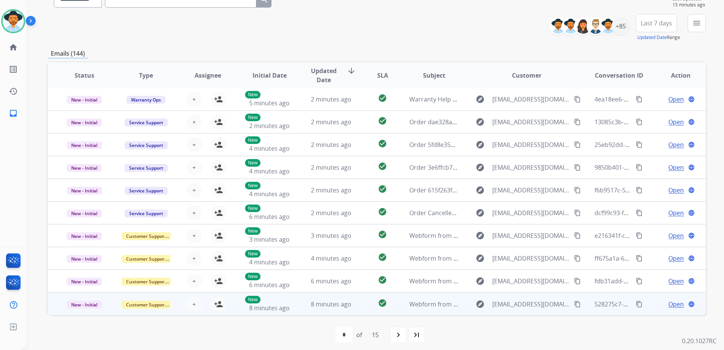
scroll to position [81, 0]
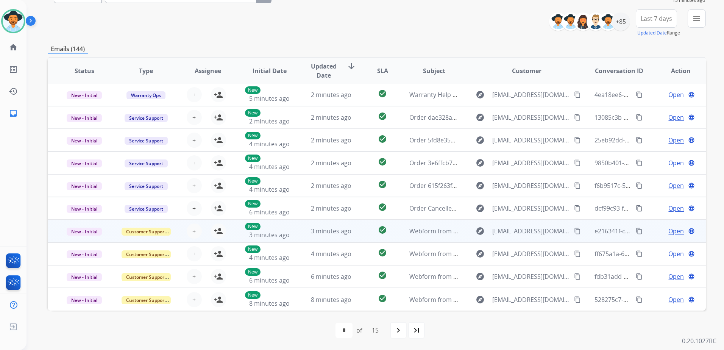
click at [656, 230] on div "Open language" at bounding box center [680, 230] width 49 height 9
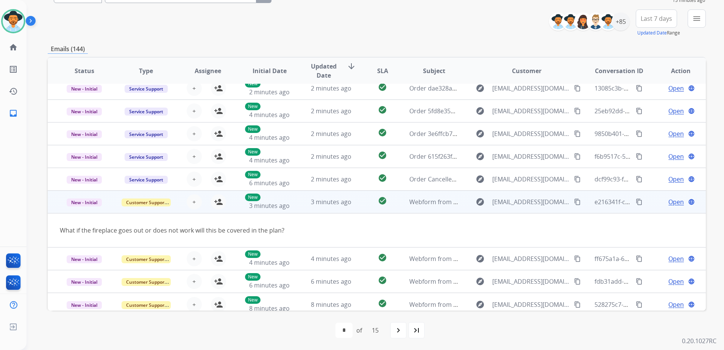
scroll to position [35, 0]
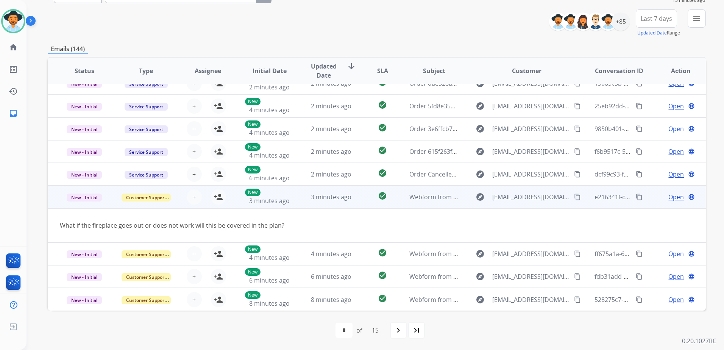
click at [574, 199] on mat-icon "content_copy" at bounding box center [577, 197] width 7 height 7
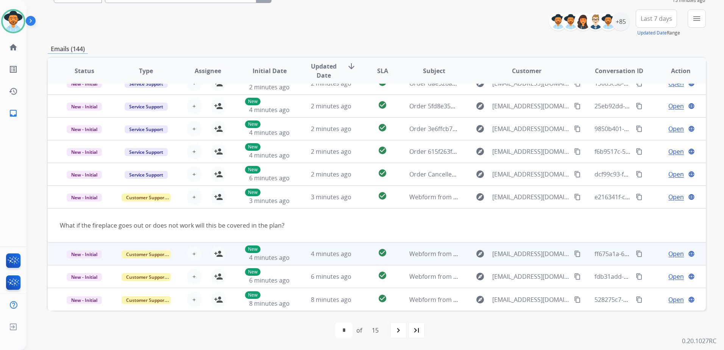
click at [645, 256] on td "Open language" at bounding box center [675, 253] width 62 height 23
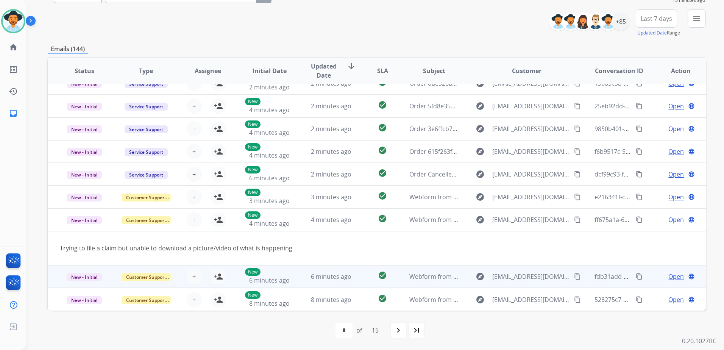
click at [648, 276] on td "Open language" at bounding box center [675, 276] width 62 height 23
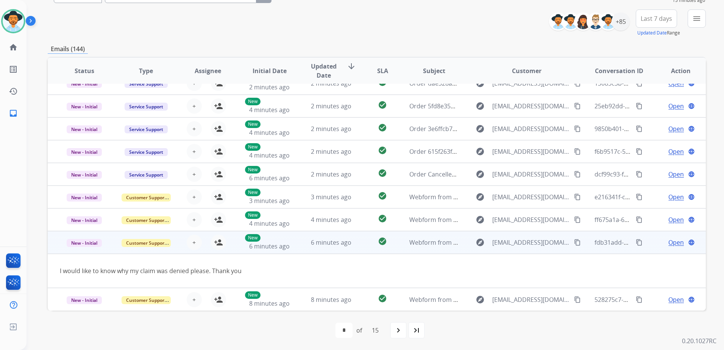
click at [574, 243] on mat-icon "content_copy" at bounding box center [577, 242] width 7 height 7
click at [217, 248] on button "person_add Assign to Me" at bounding box center [218, 242] width 15 height 15
click at [671, 242] on span "Open" at bounding box center [676, 242] width 16 height 9
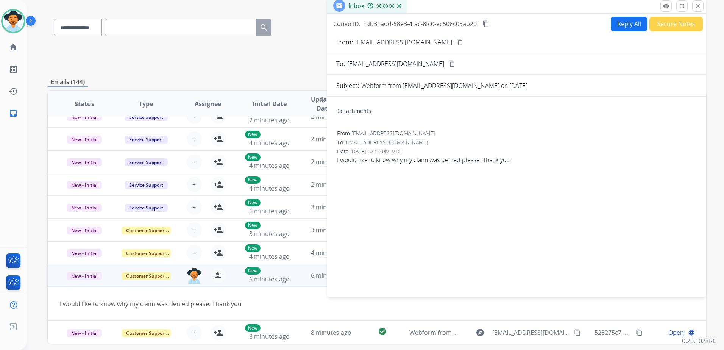
scroll to position [0, 0]
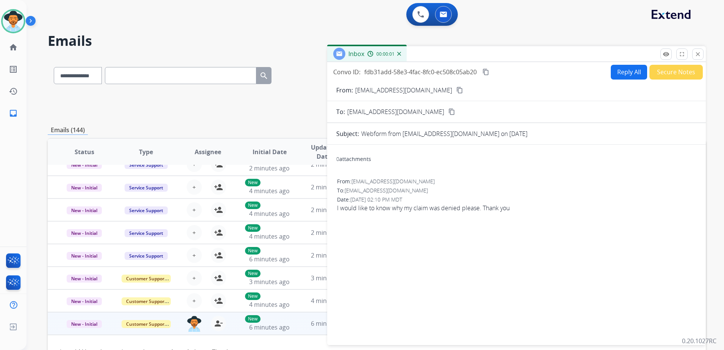
click at [631, 72] on button "Reply All" at bounding box center [629, 72] width 36 height 15
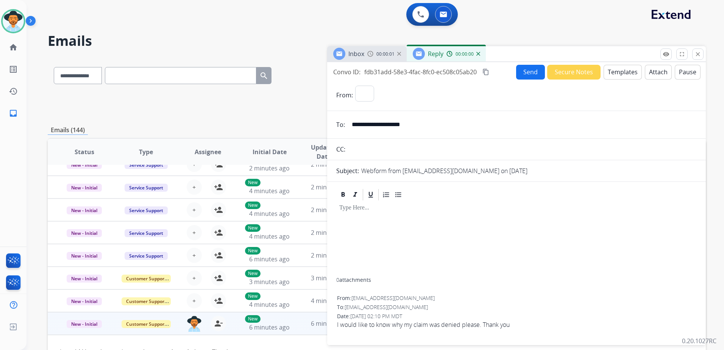
select select "**********"
click at [615, 72] on button "Templates" at bounding box center [623, 72] width 38 height 15
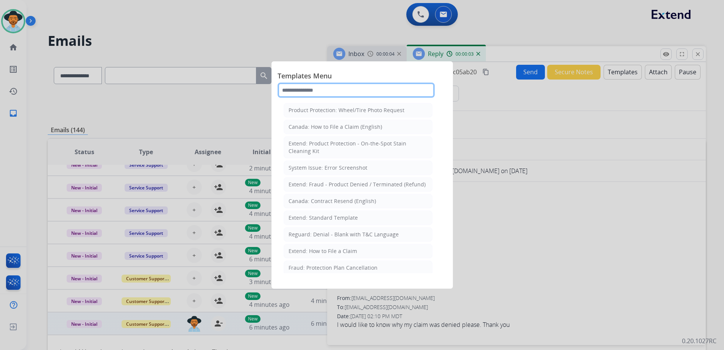
click at [365, 93] on input "text" at bounding box center [356, 90] width 157 height 15
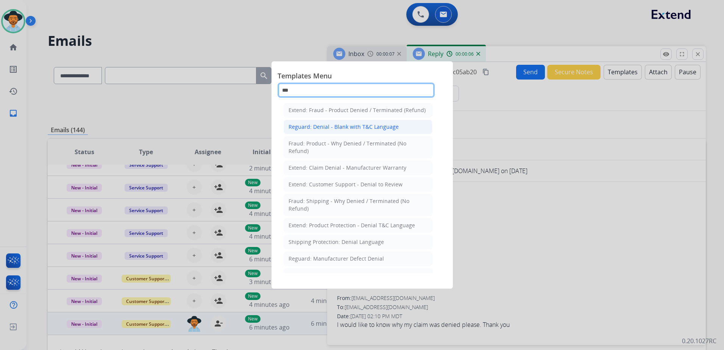
type input "***"
click at [382, 129] on div "Reguard: Denial - Blank with T&C Language" at bounding box center [344, 127] width 110 height 8
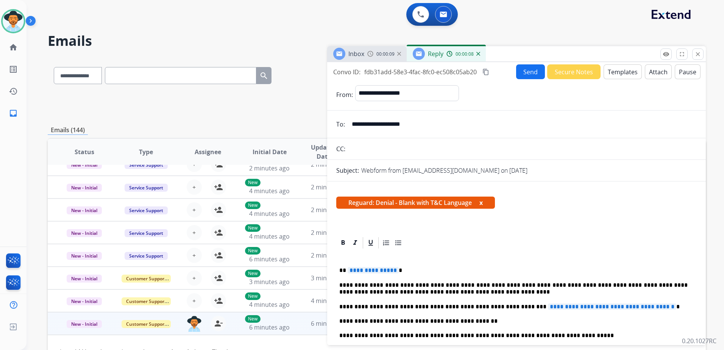
click at [614, 68] on button "Templates" at bounding box center [623, 71] width 38 height 15
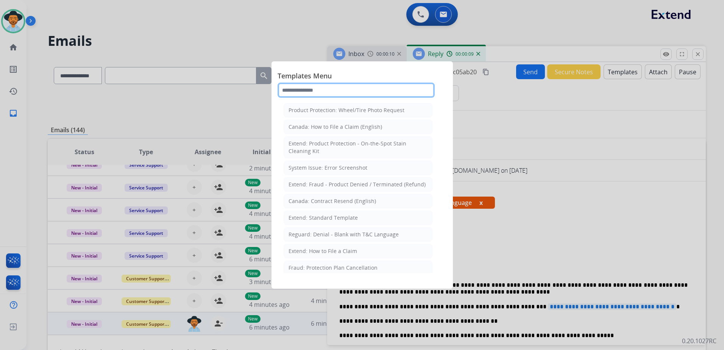
click at [315, 89] on input "text" at bounding box center [356, 90] width 157 height 15
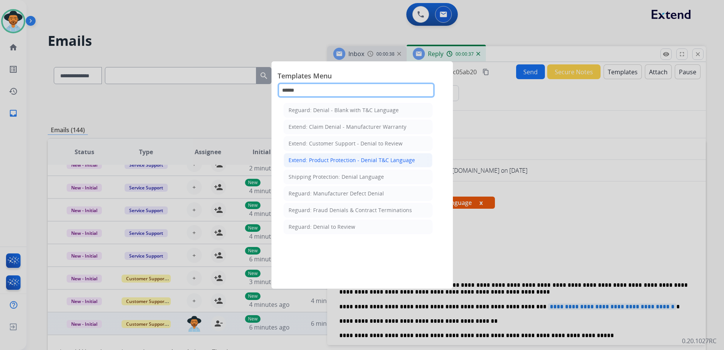
type input "******"
click at [373, 156] on div "Extend: Product Protection - Denial T&C Language" at bounding box center [352, 160] width 126 height 8
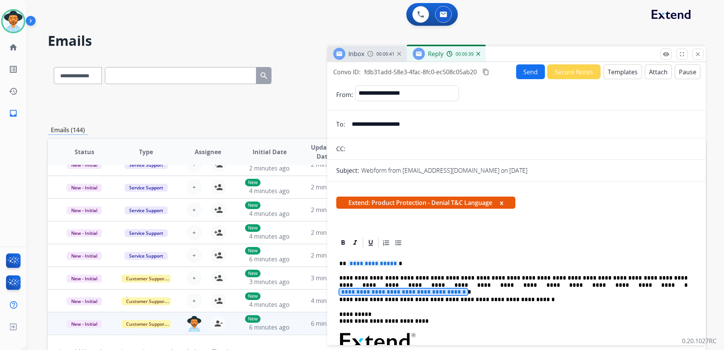
drag, startPoint x: 559, startPoint y: 285, endPoint x: 545, endPoint y: 284, distance: 13.3
click at [468, 289] on span "**********" at bounding box center [403, 292] width 128 height 6
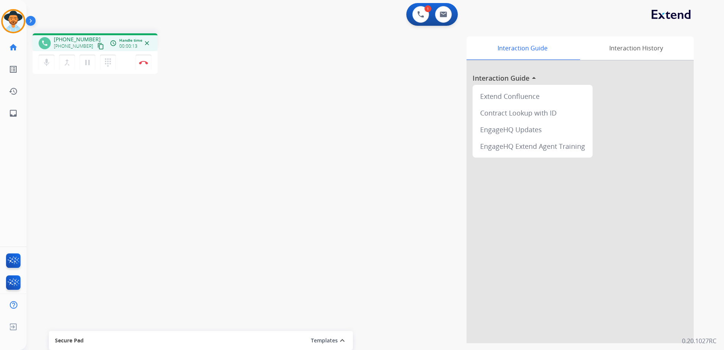
click at [97, 47] on mat-icon "content_copy" at bounding box center [100, 46] width 7 height 7
drag, startPoint x: 89, startPoint y: 67, endPoint x: 108, endPoint y: 81, distance: 24.2
click at [89, 67] on button "pause Hold" at bounding box center [88, 63] width 16 height 16
click at [90, 67] on button "play_arrow Hold" at bounding box center [88, 63] width 16 height 16
click at [142, 64] on button "Disconnect" at bounding box center [144, 63] width 16 height 16
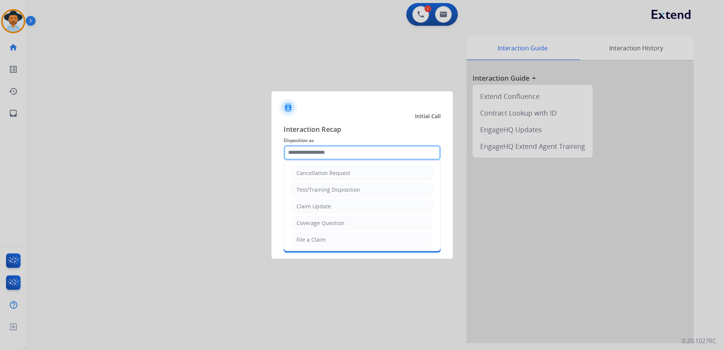
click at [336, 156] on input "text" at bounding box center [362, 152] width 157 height 15
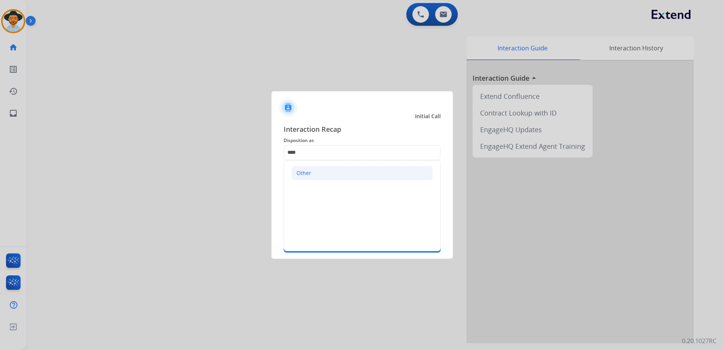
click at [319, 178] on li "Other" at bounding box center [362, 173] width 141 height 14
type input "*****"
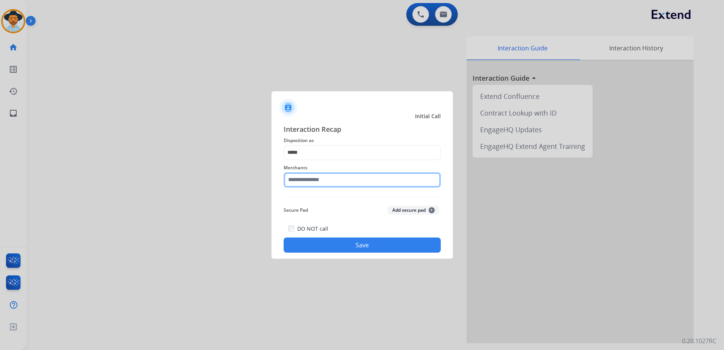
click at [326, 180] on input "text" at bounding box center [362, 179] width 157 height 15
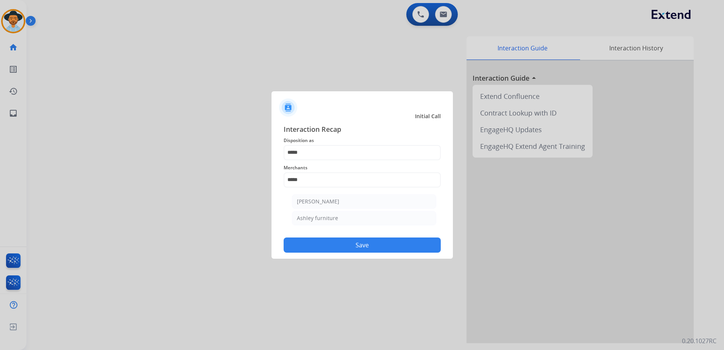
click at [344, 219] on li "Ashley furniture" at bounding box center [364, 218] width 144 height 14
type input "**********"
click at [383, 242] on button "Save" at bounding box center [362, 244] width 157 height 15
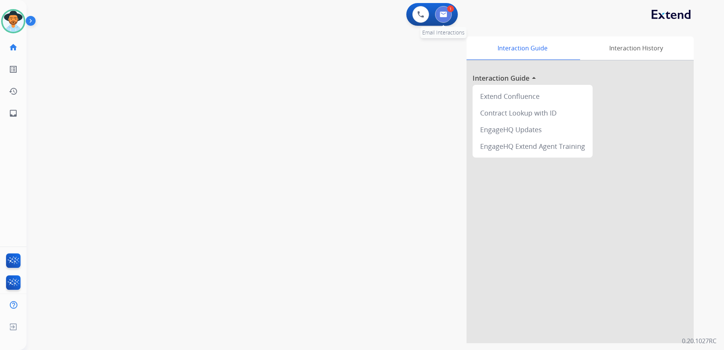
click at [442, 14] on img at bounding box center [444, 14] width 8 height 6
select select "**********"
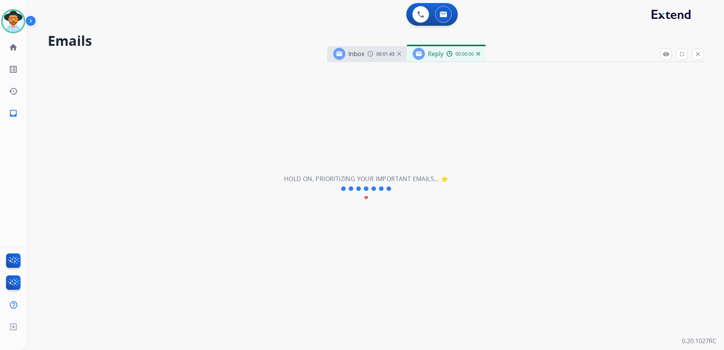
select select "**********"
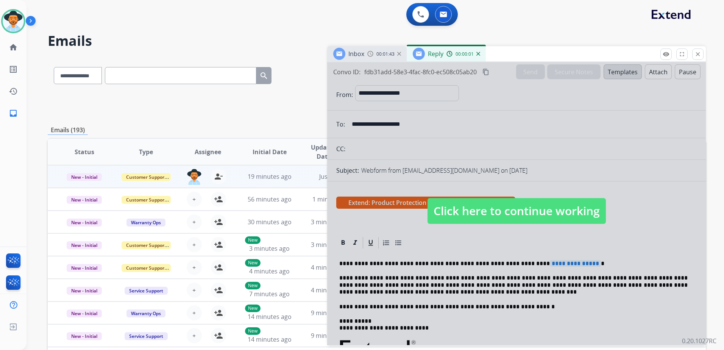
click at [554, 213] on span "Click here to continue working" at bounding box center [517, 211] width 178 height 26
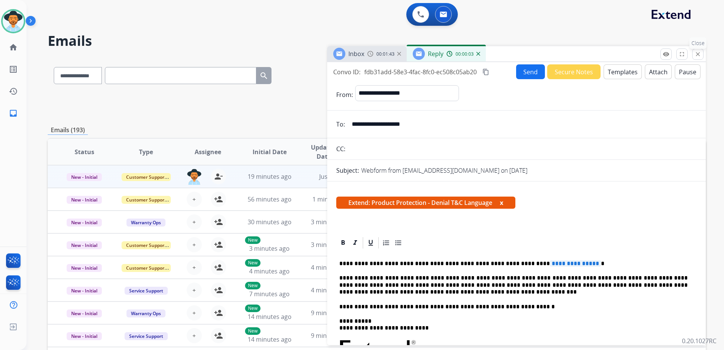
click at [696, 50] on button "close Close" at bounding box center [697, 53] width 11 height 11
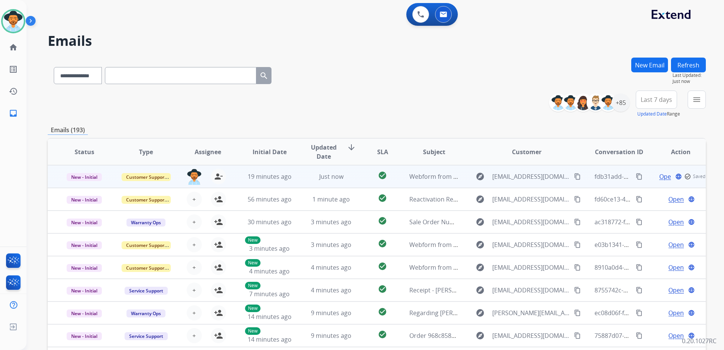
click at [662, 178] on span "Open" at bounding box center [667, 176] width 16 height 9
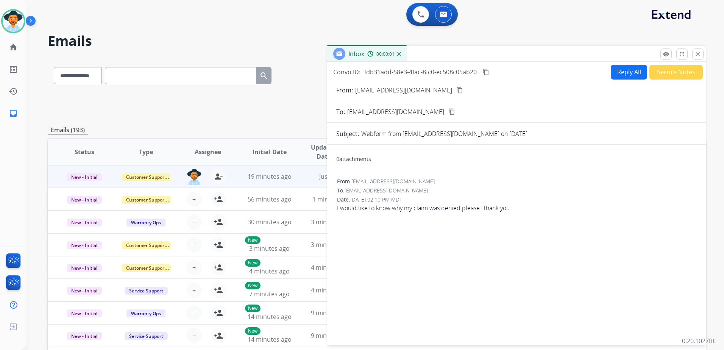
click at [633, 73] on button "Reply All" at bounding box center [629, 72] width 36 height 15
select select "**********"
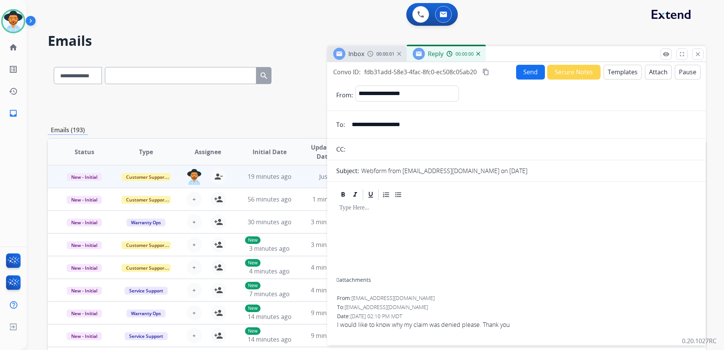
click at [633, 73] on button "Templates" at bounding box center [623, 72] width 38 height 15
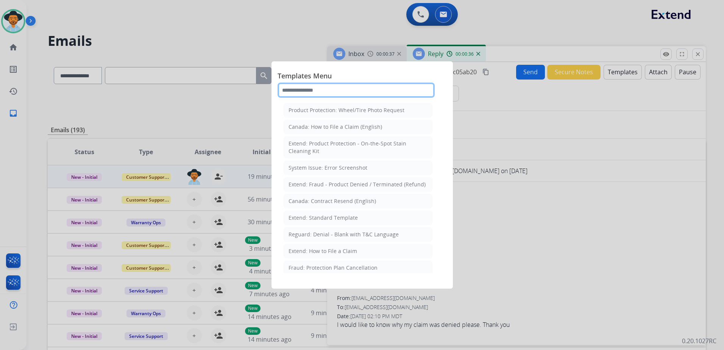
click at [326, 90] on input "text" at bounding box center [356, 90] width 157 height 15
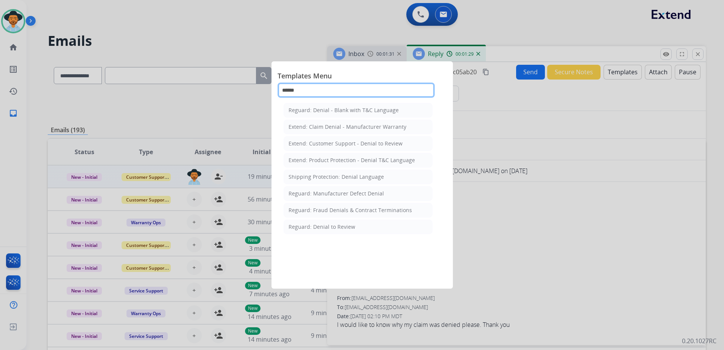
type input "******"
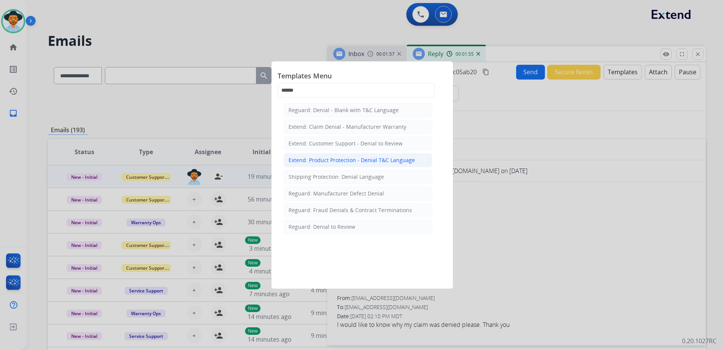
click at [389, 158] on div "Extend: Product Protection - Denial T&C Language" at bounding box center [352, 160] width 126 height 8
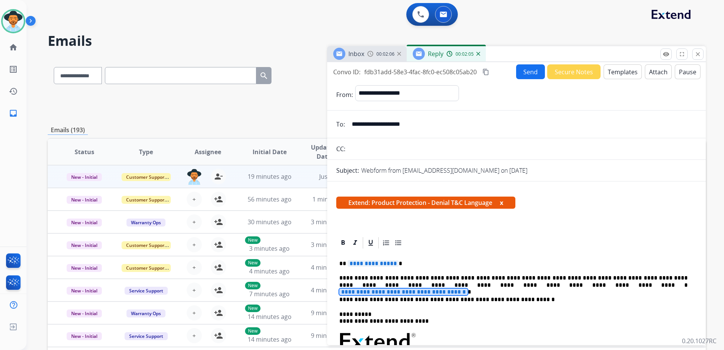
drag, startPoint x: 489, startPoint y: 287, endPoint x: 472, endPoint y: 285, distance: 17.1
click at [468, 289] on span "**********" at bounding box center [403, 292] width 128 height 6
paste div
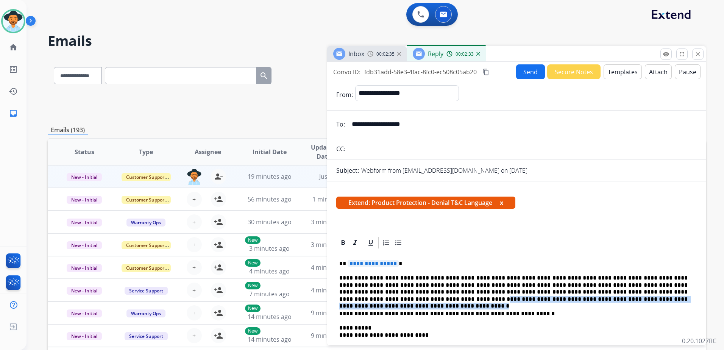
drag, startPoint x: 645, startPoint y: 292, endPoint x: 649, endPoint y: 298, distance: 7.7
click at [649, 298] on p "**********" at bounding box center [513, 289] width 348 height 28
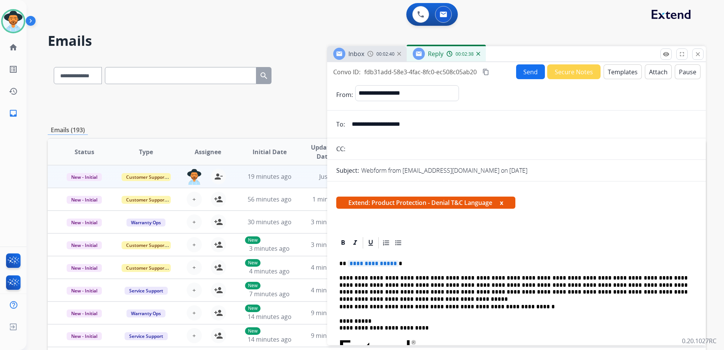
click at [469, 283] on p "**********" at bounding box center [513, 285] width 348 height 21
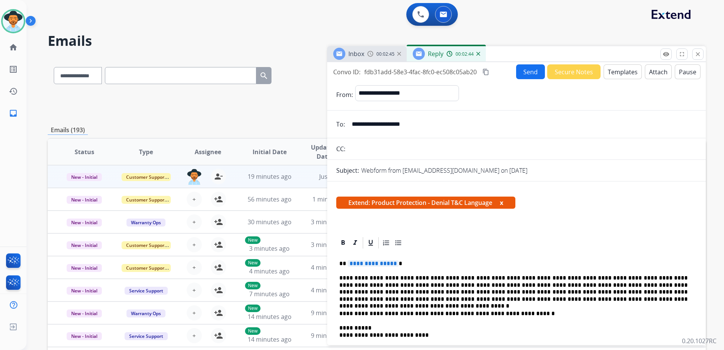
click at [373, 267] on span "**********" at bounding box center [373, 263] width 51 height 6
click at [371, 262] on span "**********" at bounding box center [373, 263] width 51 height 6
click at [606, 302] on p "**********" at bounding box center [513, 289] width 348 height 28
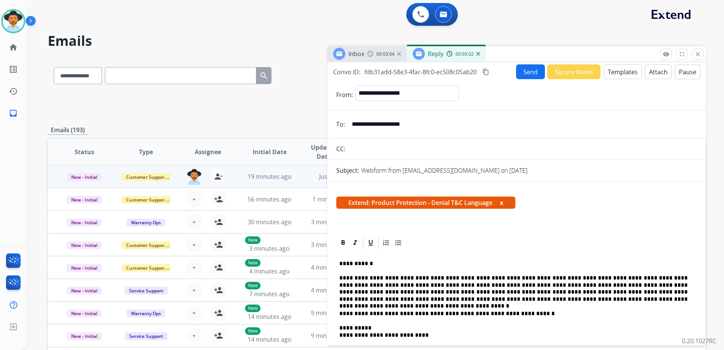
click at [602, 300] on p "**********" at bounding box center [513, 289] width 348 height 28
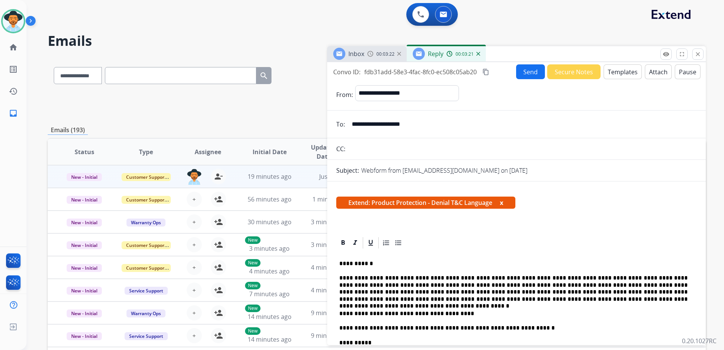
click at [345, 314] on p "**********" at bounding box center [513, 313] width 348 height 7
click at [592, 312] on p "**********" at bounding box center [513, 313] width 348 height 7
click at [623, 71] on button "Templates" at bounding box center [623, 71] width 38 height 15
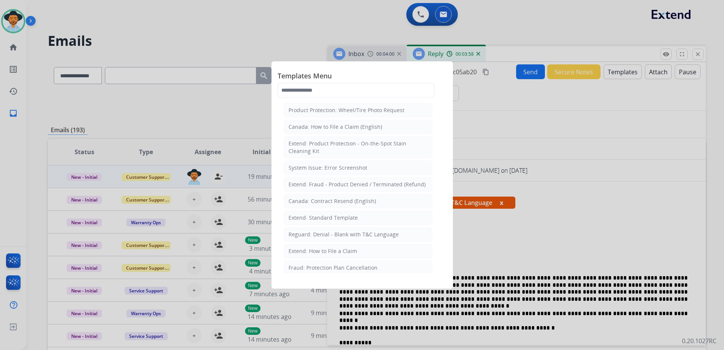
click at [652, 77] on div at bounding box center [362, 175] width 724 height 350
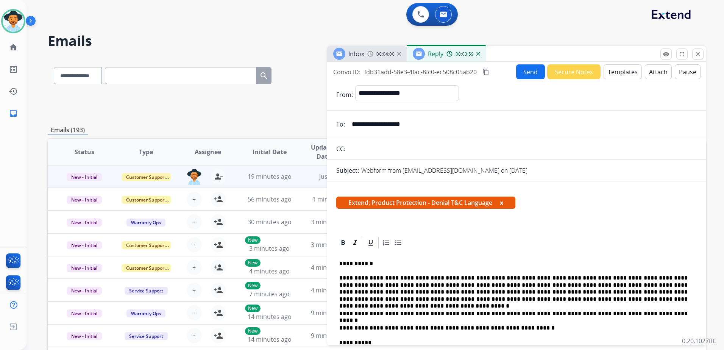
click at [652, 75] on button "Attach" at bounding box center [658, 71] width 27 height 15
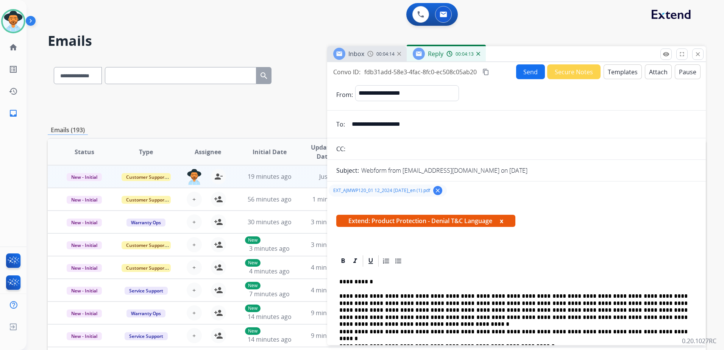
click at [532, 74] on button "Send" at bounding box center [530, 71] width 29 height 15
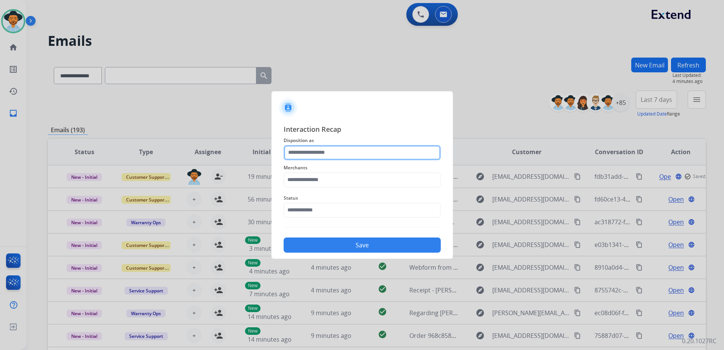
click at [350, 154] on input "text" at bounding box center [362, 152] width 157 height 15
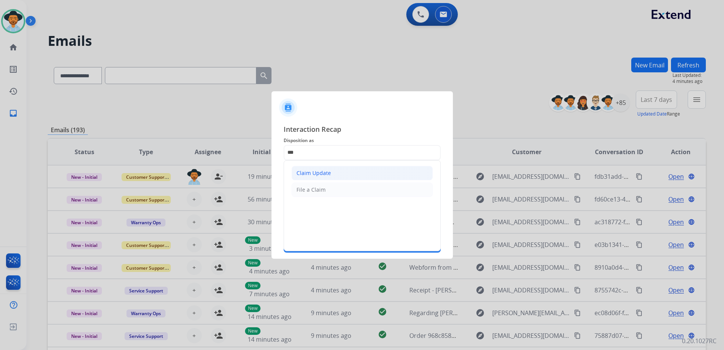
click at [342, 176] on li "Claim Update" at bounding box center [362, 173] width 141 height 14
type input "**********"
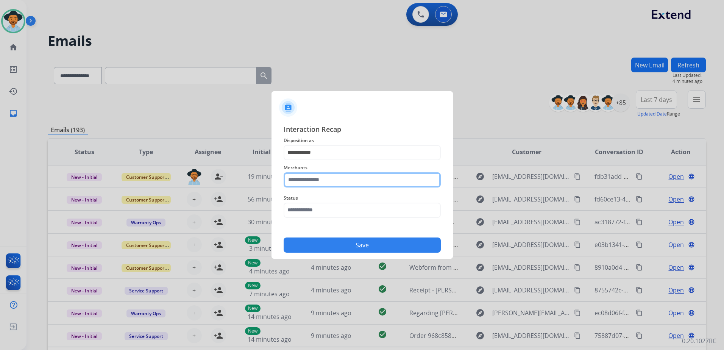
click at [337, 176] on input "text" at bounding box center [362, 179] width 157 height 15
click at [339, 182] on input "text" at bounding box center [362, 179] width 157 height 15
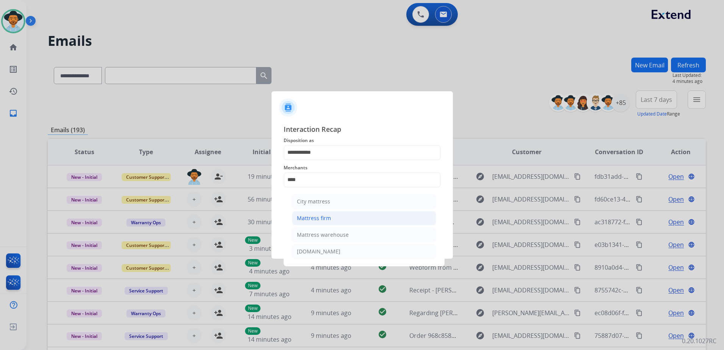
click at [372, 218] on li "Mattress firm" at bounding box center [364, 218] width 144 height 14
type input "**********"
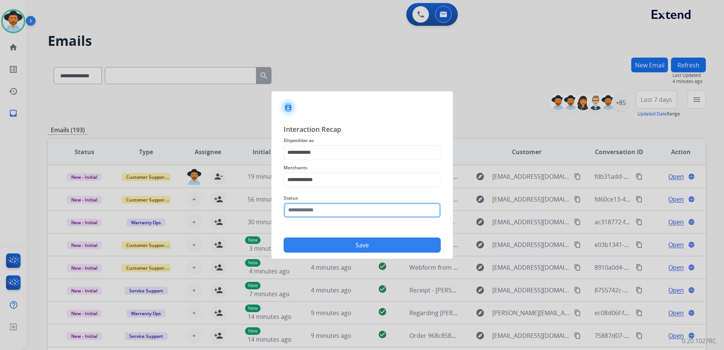
click at [347, 212] on input "text" at bounding box center [362, 210] width 157 height 15
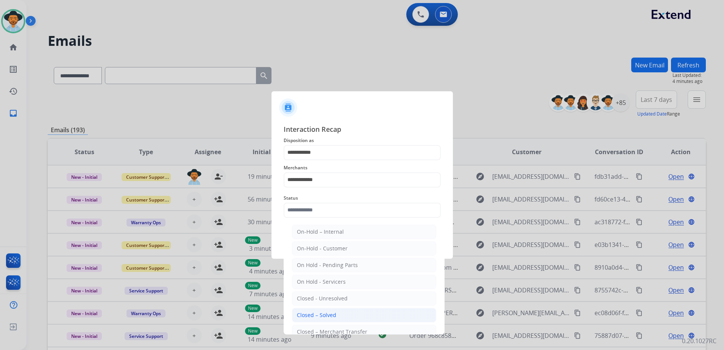
click at [338, 314] on li "Closed – Solved" at bounding box center [364, 315] width 144 height 14
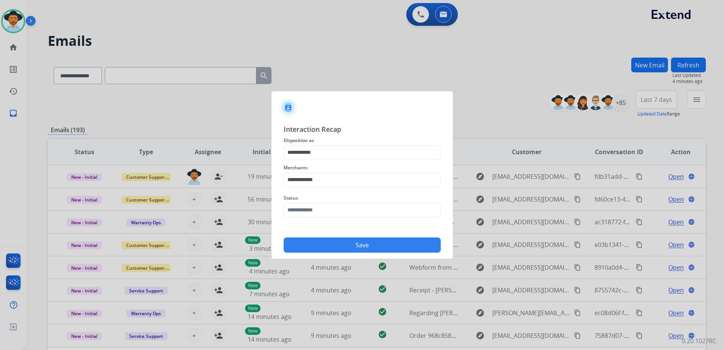
type input "**********"
click at [356, 247] on button "Save" at bounding box center [362, 244] width 157 height 15
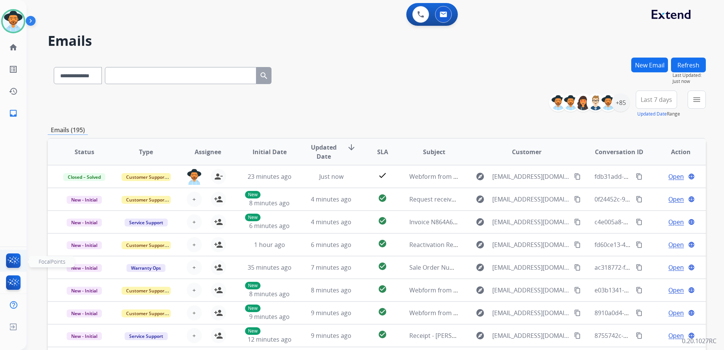
click at [16, 260] on img at bounding box center [14, 261] width 18 height 17
click at [617, 100] on div "+85" at bounding box center [621, 103] width 18 height 18
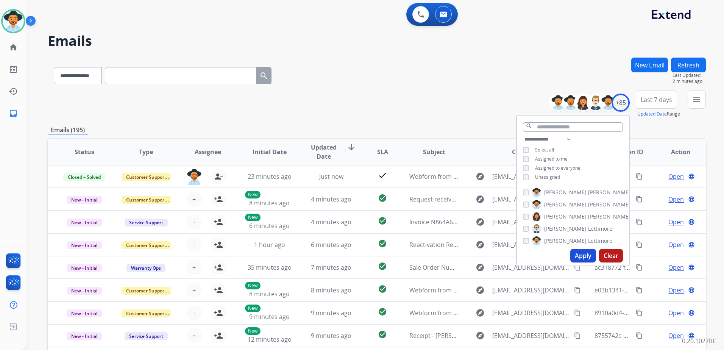
click at [550, 178] on span "Unassigned" at bounding box center [547, 177] width 25 height 6
click at [586, 253] on button "Apply" at bounding box center [583, 256] width 26 height 14
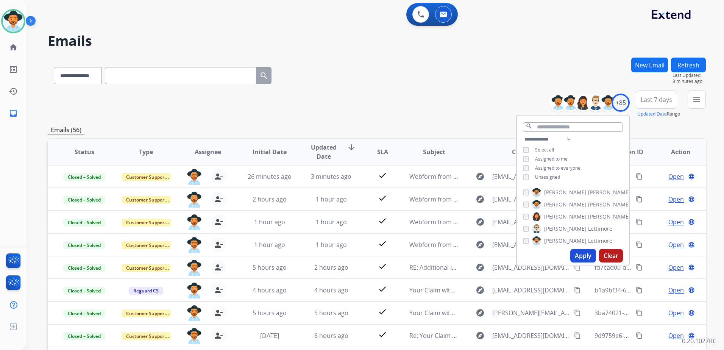
click at [464, 122] on div "**********" at bounding box center [377, 244] width 658 height 373
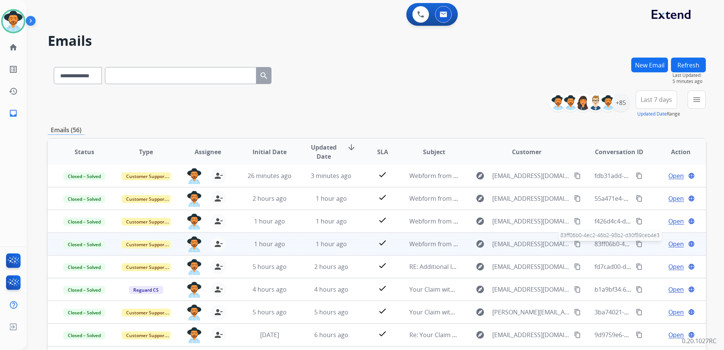
scroll to position [76, 0]
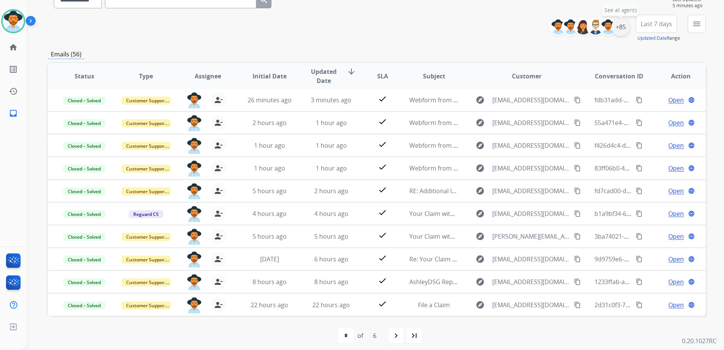
click at [622, 28] on div "+85" at bounding box center [621, 27] width 18 height 18
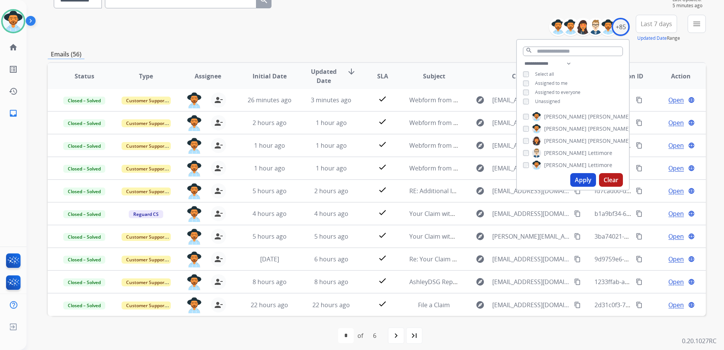
click at [547, 98] on span "Unassigned" at bounding box center [547, 101] width 25 height 6
click at [554, 85] on span "Assigned to me" at bounding box center [551, 83] width 33 height 6
click at [584, 176] on button "Apply" at bounding box center [583, 180] width 26 height 14
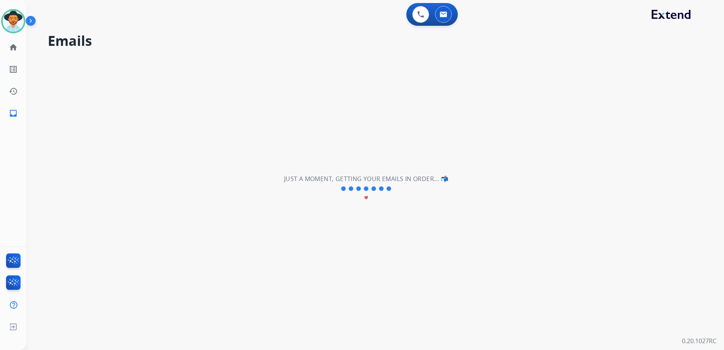
scroll to position [0, 0]
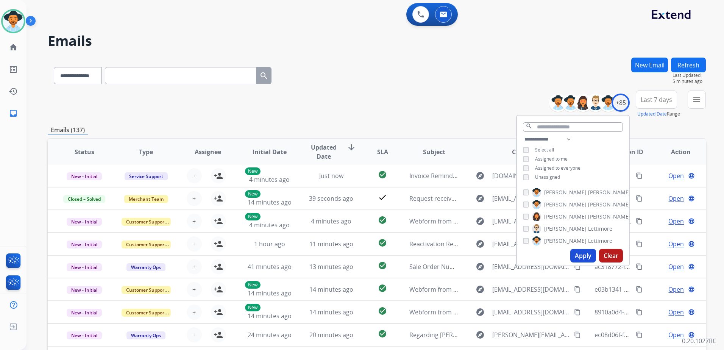
click at [467, 101] on div "**********" at bounding box center [377, 104] width 658 height 27
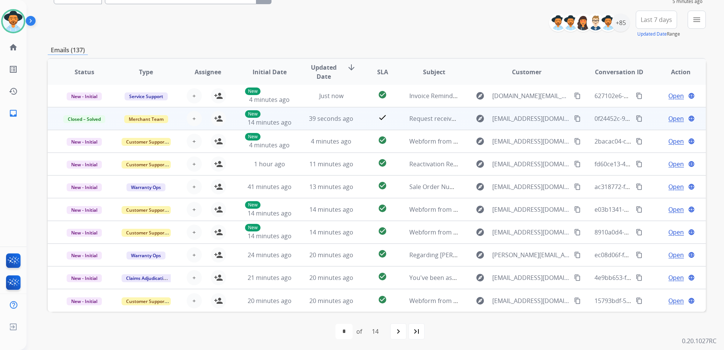
scroll to position [81, 0]
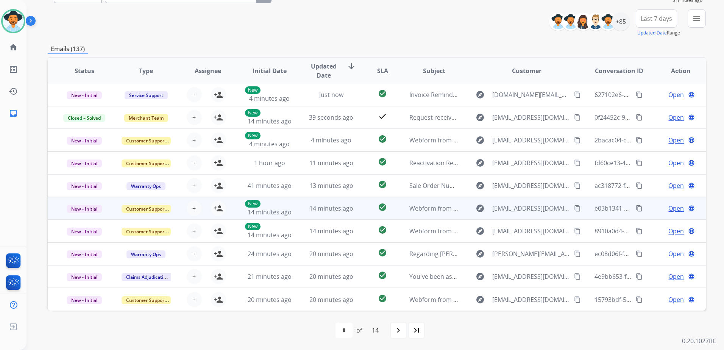
click at [649, 209] on td "Open language" at bounding box center [675, 208] width 62 height 23
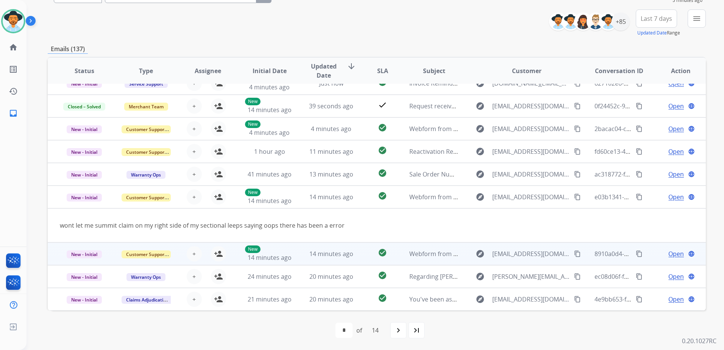
scroll to position [0, 0]
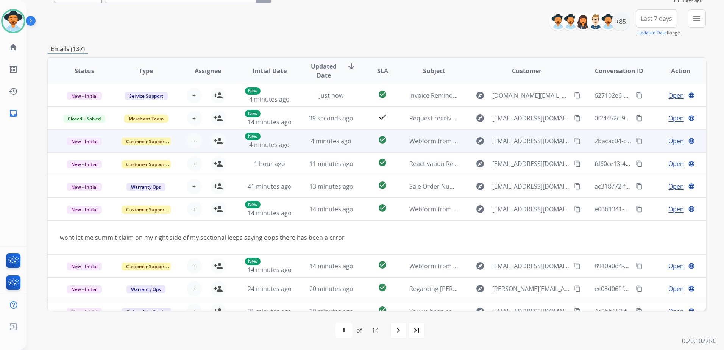
click at [646, 139] on td "Open language" at bounding box center [675, 141] width 62 height 23
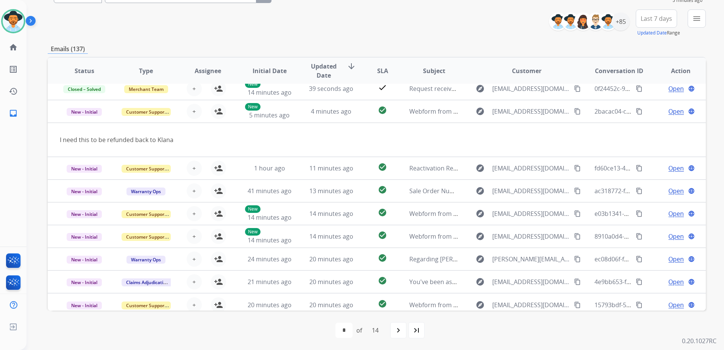
scroll to position [35, 0]
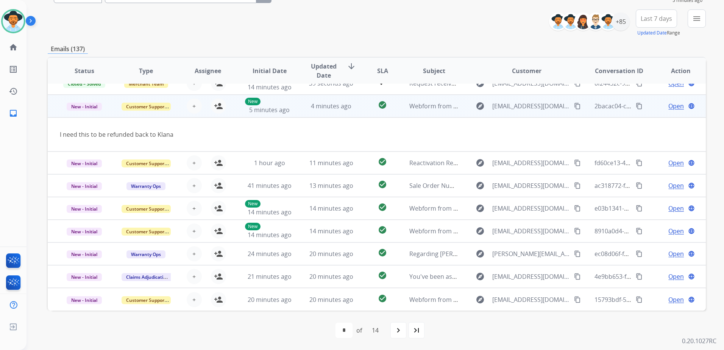
click at [574, 107] on mat-icon "content_copy" at bounding box center [577, 106] width 7 height 7
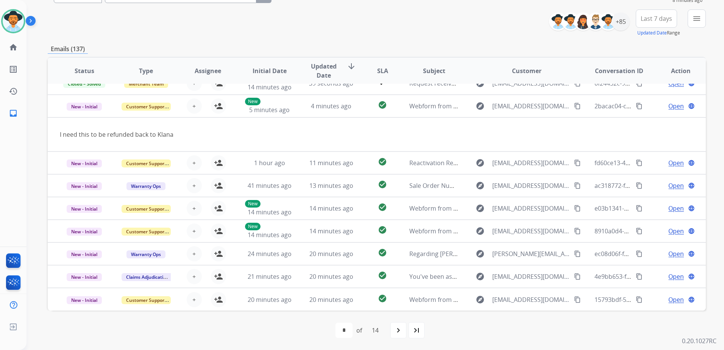
click at [656, 252] on div "Open language" at bounding box center [680, 253] width 49 height 9
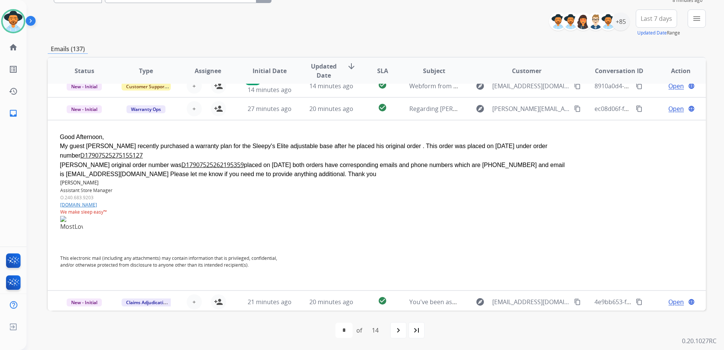
scroll to position [159, 0]
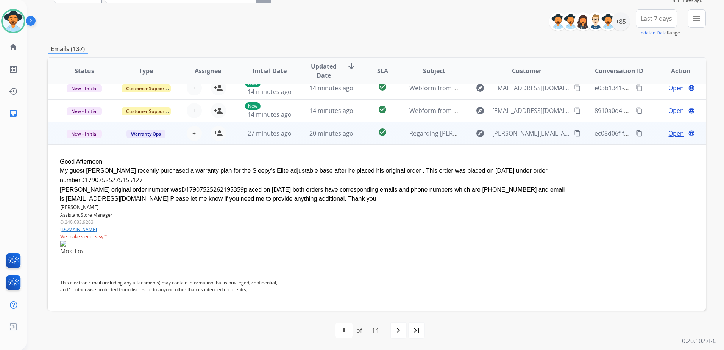
click at [650, 138] on td "Open language" at bounding box center [675, 133] width 62 height 23
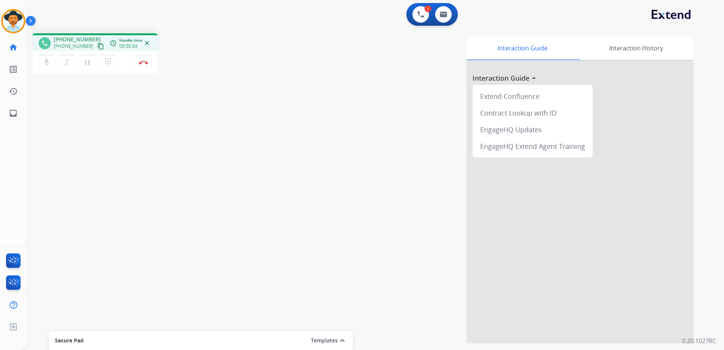
drag, startPoint x: 94, startPoint y: 47, endPoint x: 104, endPoint y: 48, distance: 9.9
click at [97, 47] on mat-icon "content_copy" at bounding box center [100, 46] width 7 height 7
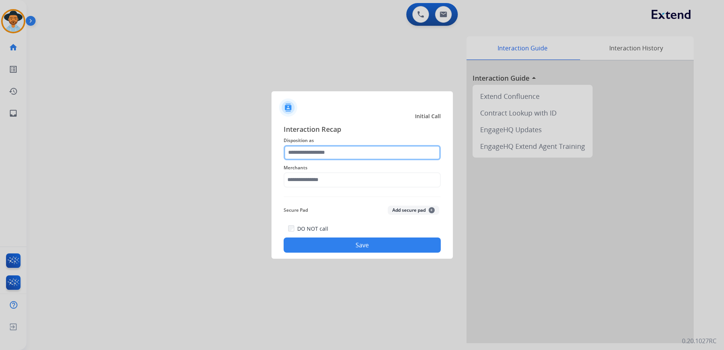
click at [367, 153] on input "text" at bounding box center [362, 152] width 157 height 15
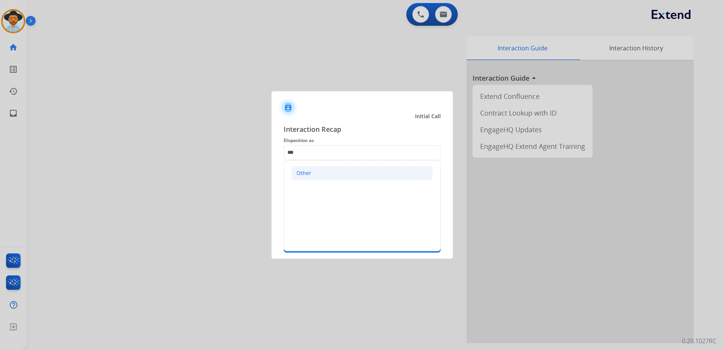
click at [344, 166] on li "Other" at bounding box center [362, 173] width 141 height 14
type input "*****"
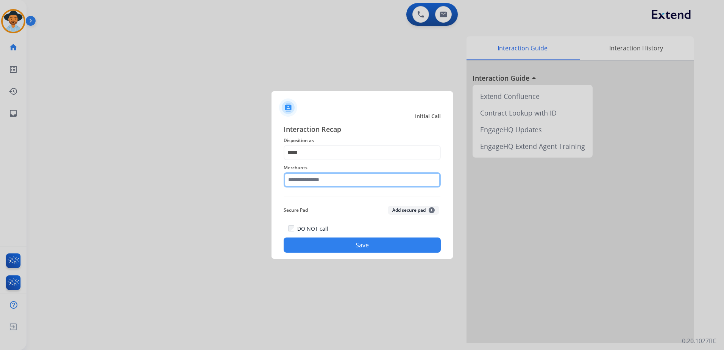
click at [336, 173] on input "text" at bounding box center [362, 179] width 157 height 15
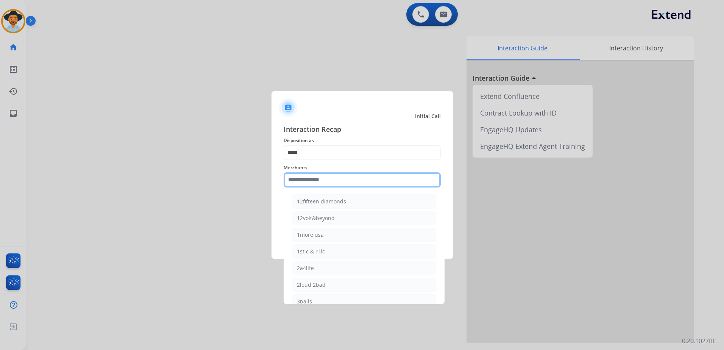
type input "*"
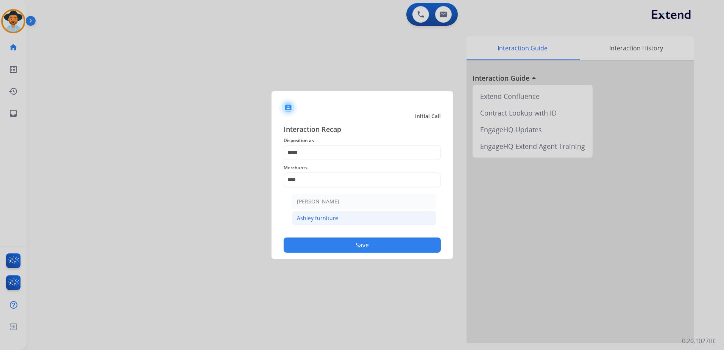
click at [323, 213] on li "Ashley furniture" at bounding box center [364, 218] width 144 height 14
type input "**********"
click at [363, 246] on button "Save" at bounding box center [362, 244] width 157 height 15
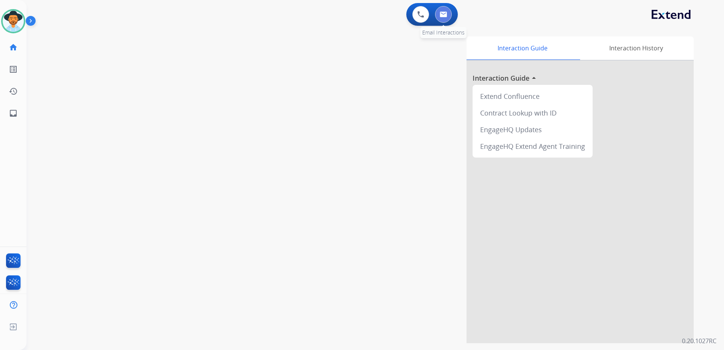
click at [447, 14] on img at bounding box center [444, 14] width 8 height 6
select select "**********"
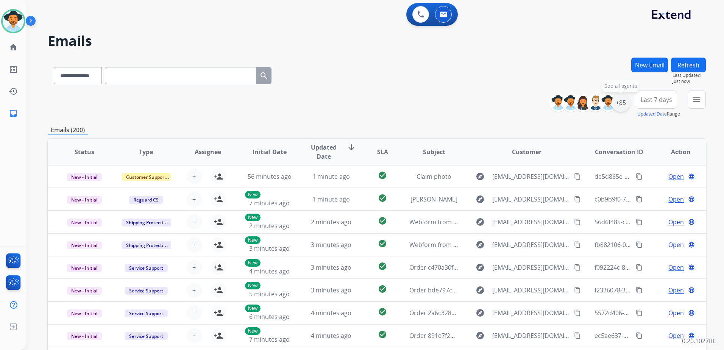
click at [620, 96] on div "+85" at bounding box center [621, 103] width 18 height 18
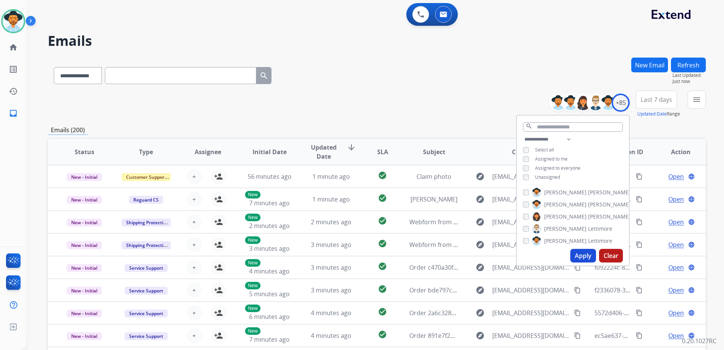
click at [547, 177] on span "Unassigned" at bounding box center [547, 177] width 25 height 6
click at [584, 257] on button "Apply" at bounding box center [583, 256] width 26 height 14
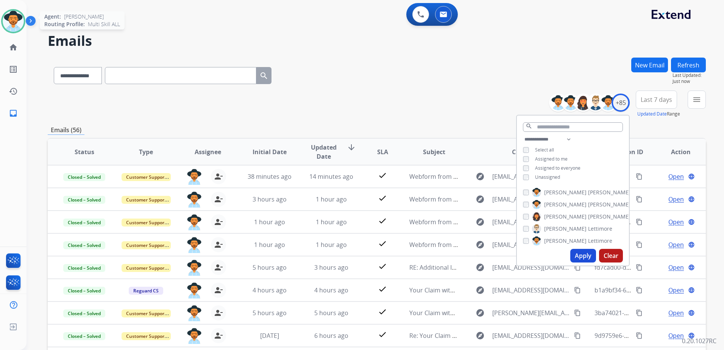
click at [19, 18] on img at bounding box center [13, 21] width 21 height 21
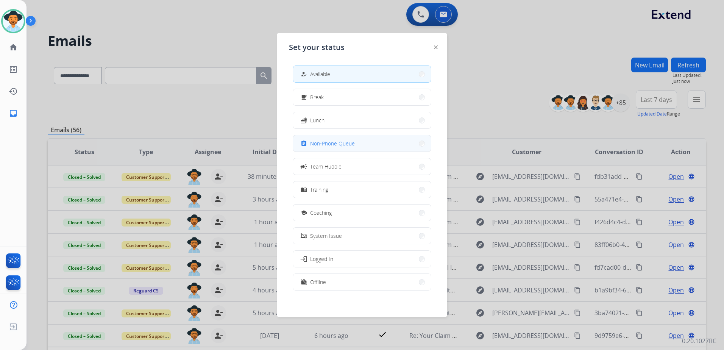
click at [354, 141] on span "Non-Phone Queue" at bounding box center [332, 143] width 45 height 8
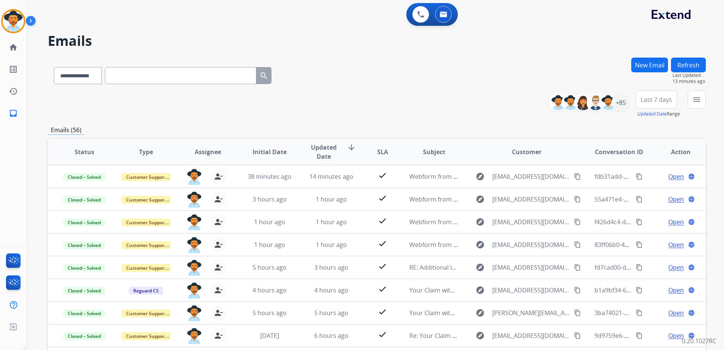
click at [518, 89] on div "**********" at bounding box center [377, 74] width 658 height 33
click at [10, 16] on img at bounding box center [13, 21] width 21 height 21
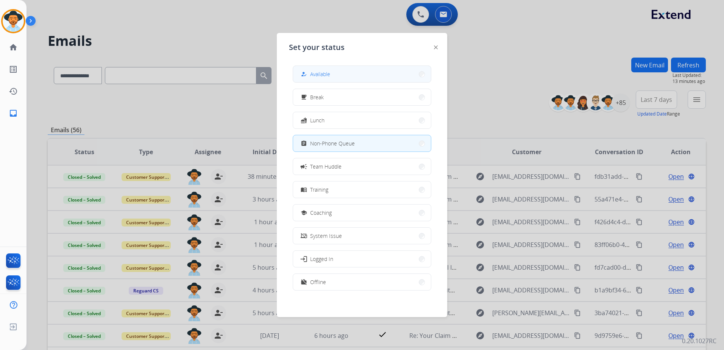
click at [347, 76] on button "how_to_reg Available" at bounding box center [362, 74] width 138 height 16
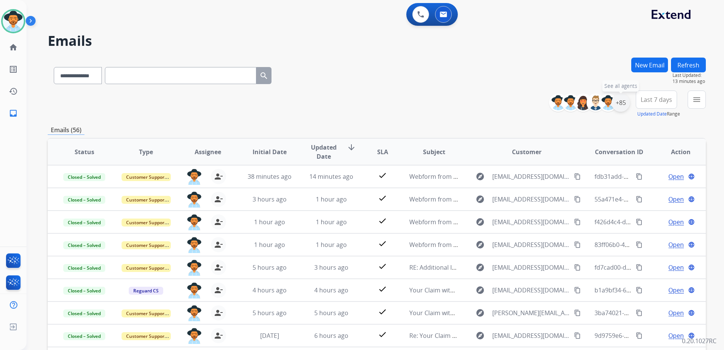
click at [620, 108] on div "+85" at bounding box center [621, 103] width 18 height 18
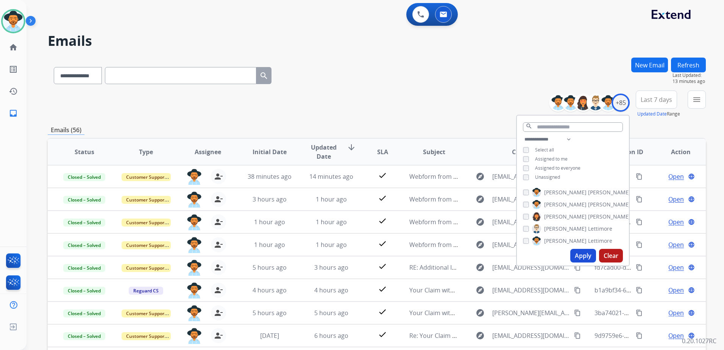
click at [547, 175] on span "Unassigned" at bounding box center [547, 177] width 25 height 6
click at [546, 159] on span "Assigned to me" at bounding box center [551, 159] width 33 height 6
click at [581, 256] on button "Apply" at bounding box center [583, 256] width 26 height 14
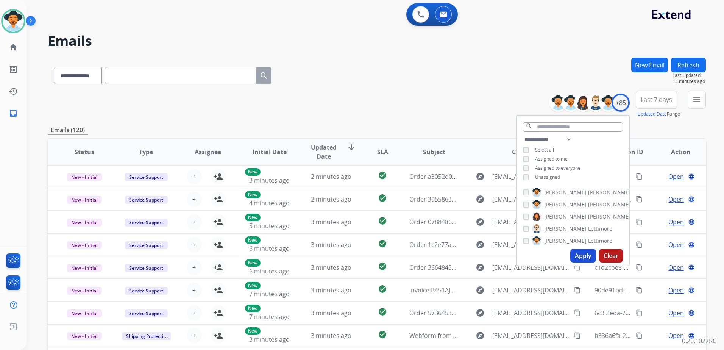
click at [443, 89] on div "**********" at bounding box center [377, 74] width 658 height 33
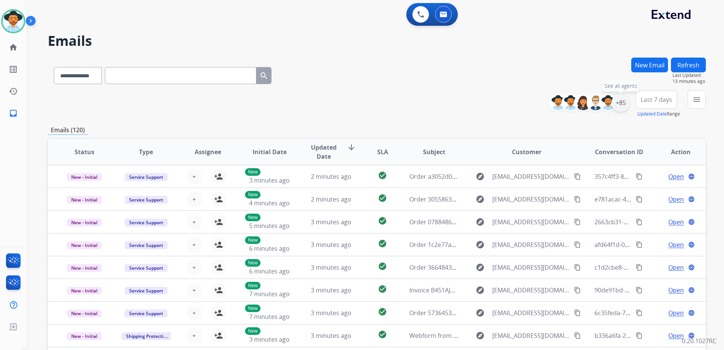
click at [623, 106] on div "+85" at bounding box center [621, 103] width 18 height 18
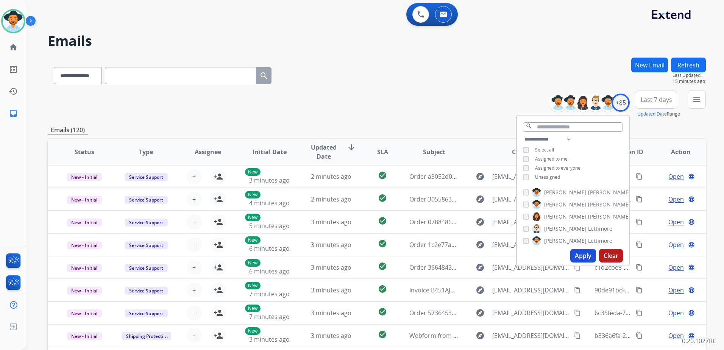
drag, startPoint x: 548, startPoint y: 177, endPoint x: 548, endPoint y: 172, distance: 5.7
click at [548, 178] on span "Unassigned" at bounding box center [547, 177] width 25 height 6
click at [553, 156] on span "Assigned to me" at bounding box center [551, 159] width 33 height 6
click at [590, 257] on button "Apply" at bounding box center [583, 256] width 26 height 14
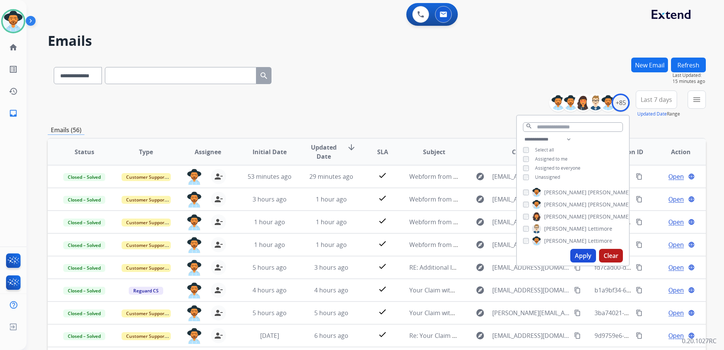
click at [448, 114] on div "**********" at bounding box center [377, 104] width 658 height 27
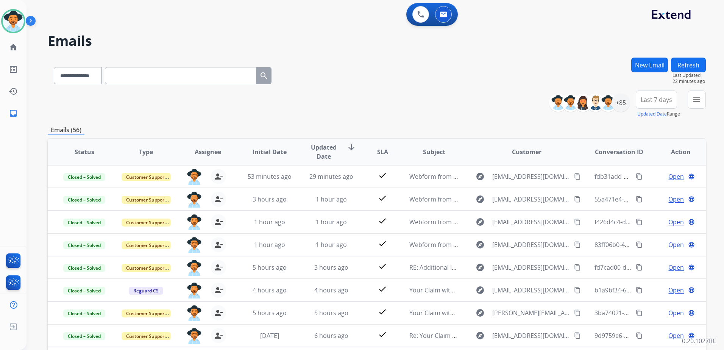
click at [651, 64] on button "New Email" at bounding box center [649, 65] width 37 height 15
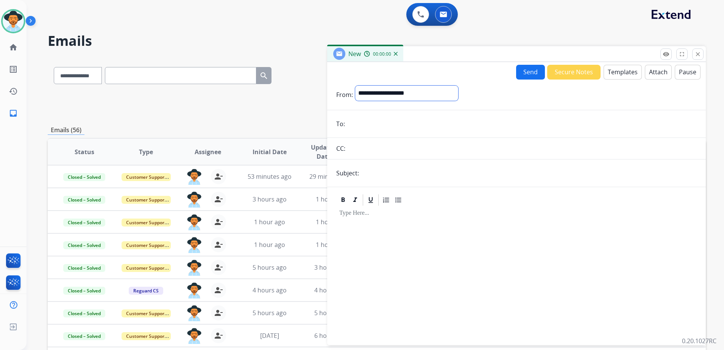
drag, startPoint x: 418, startPoint y: 96, endPoint x: 420, endPoint y: 100, distance: 4.3
click at [418, 96] on select "**********" at bounding box center [406, 93] width 103 height 15
click at [435, 88] on select "**********" at bounding box center [406, 93] width 103 height 15
select select "**********"
click at [355, 86] on select "**********" at bounding box center [406, 93] width 103 height 15
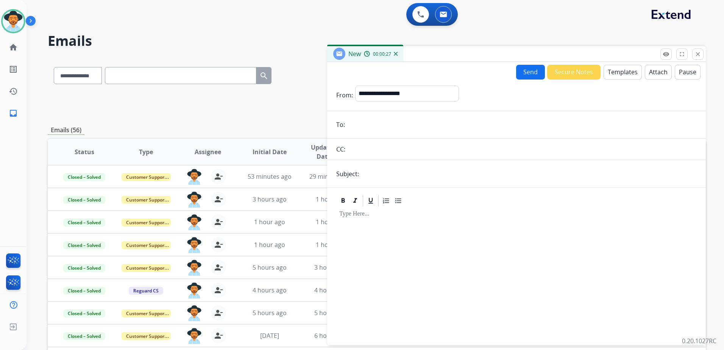
click at [418, 123] on input "email" at bounding box center [522, 124] width 350 height 15
paste input "**********"
type input "**********"
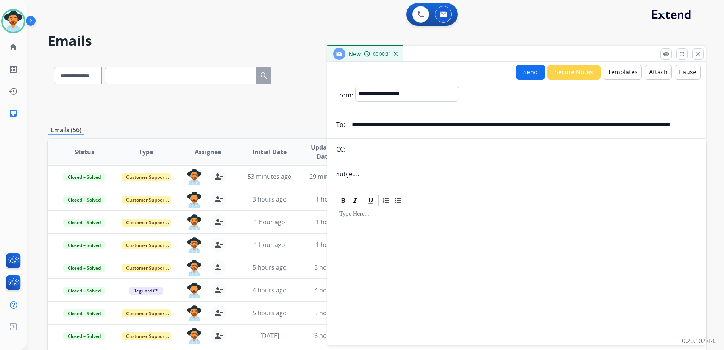
drag, startPoint x: 689, startPoint y: 125, endPoint x: 303, endPoint y: 120, distance: 386.3
click at [303, 120] on div "**********" at bounding box center [377, 244] width 658 height 373
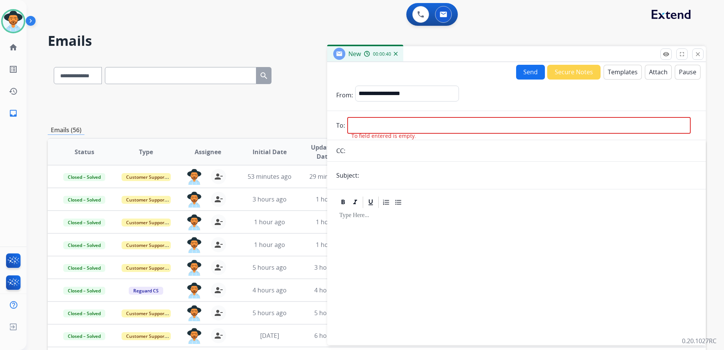
paste input "**********"
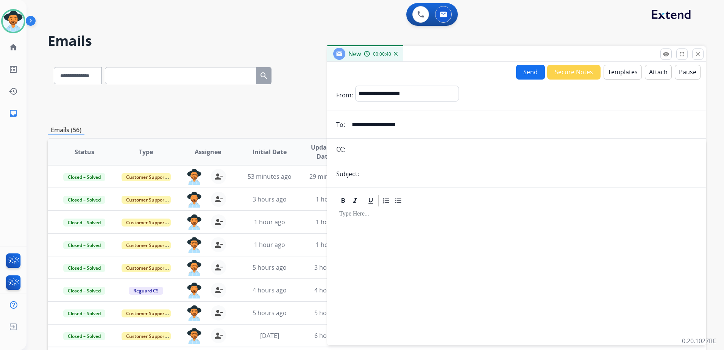
type input "**********"
click at [481, 176] on input "text" at bounding box center [529, 173] width 336 height 15
type input "**********"
click at [626, 73] on button "Templates" at bounding box center [623, 72] width 38 height 15
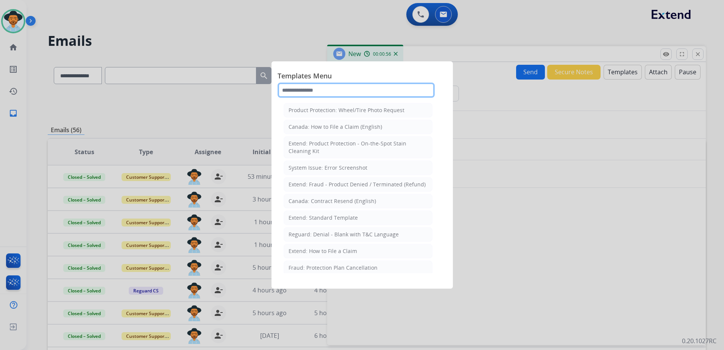
click at [345, 92] on input "text" at bounding box center [356, 90] width 157 height 15
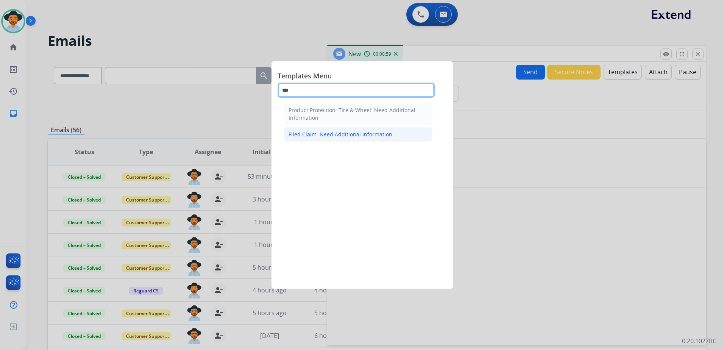
type input "***"
click at [368, 135] on div "Filed Claim: Need Additional Information" at bounding box center [341, 135] width 104 height 8
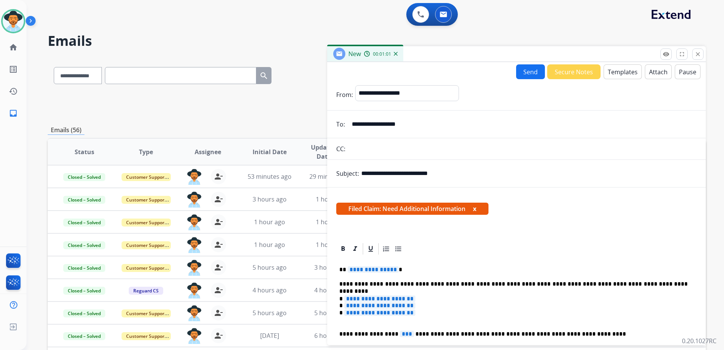
click at [414, 296] on span "**********" at bounding box center [379, 298] width 71 height 6
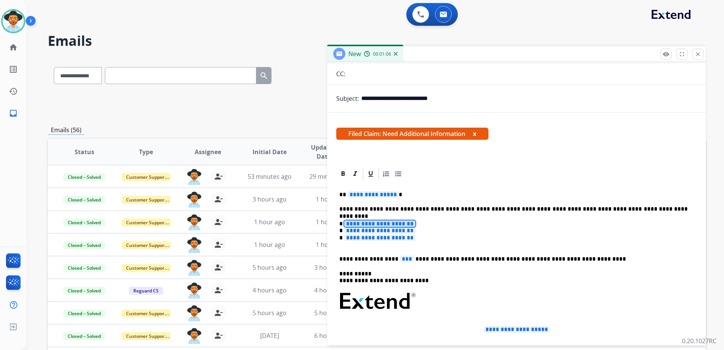
scroll to position [76, 0]
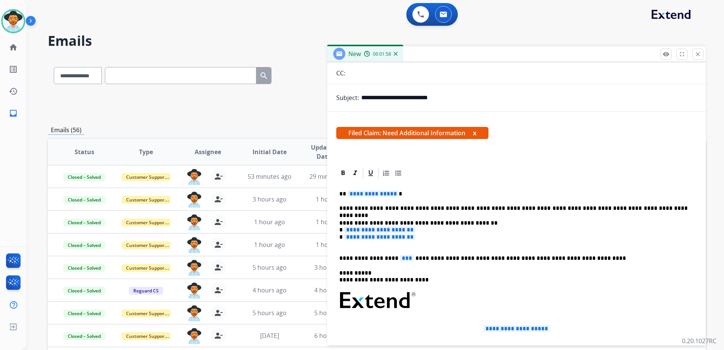
click at [394, 231] on span "**********" at bounding box center [379, 229] width 71 height 6
click at [375, 239] on span "**********" at bounding box center [379, 237] width 71 height 6
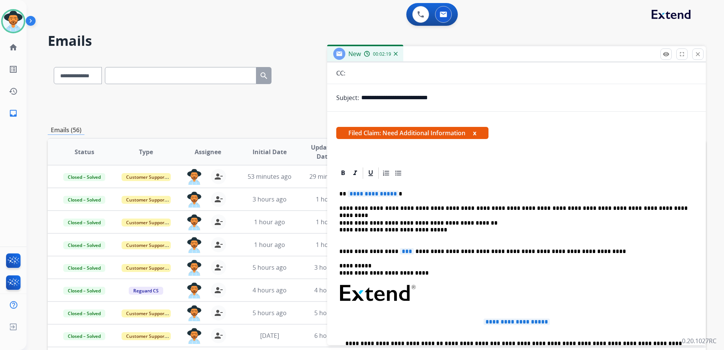
click at [400, 251] on span "***" at bounding box center [407, 251] width 14 height 6
click at [374, 191] on span "**********" at bounding box center [373, 193] width 51 height 6
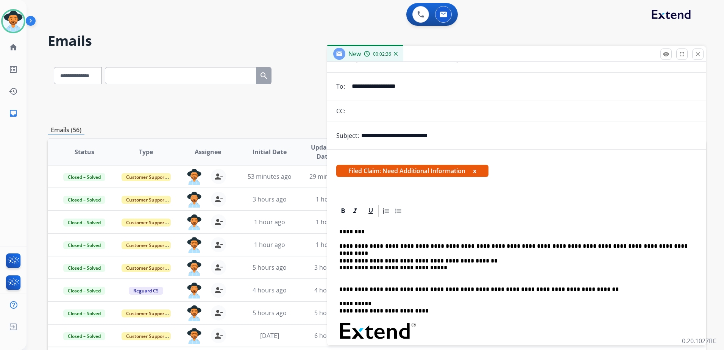
scroll to position [0, 0]
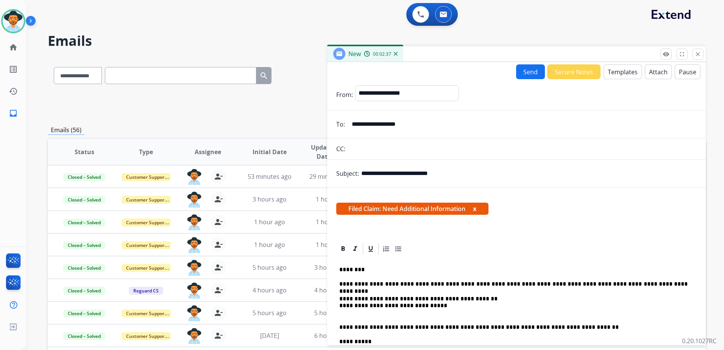
click at [531, 69] on button "Send" at bounding box center [530, 71] width 29 height 15
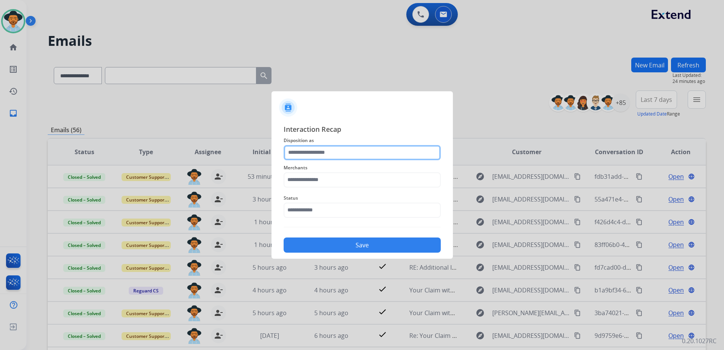
click at [372, 150] on input "text" at bounding box center [362, 152] width 157 height 15
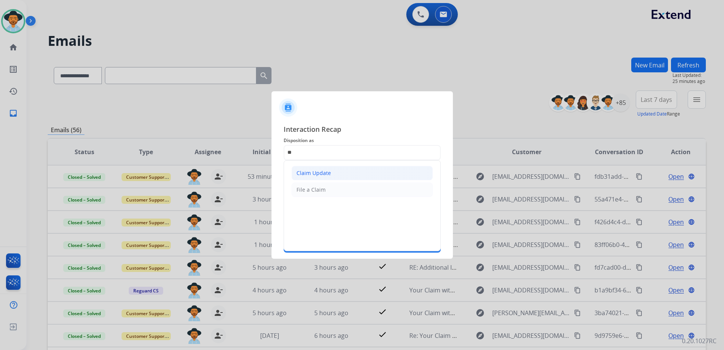
click at [348, 173] on li "Claim Update" at bounding box center [362, 173] width 141 height 14
type input "**********"
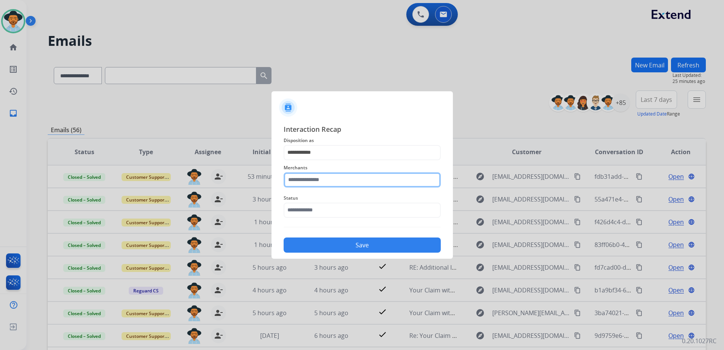
click at [328, 180] on input "text" at bounding box center [362, 179] width 157 height 15
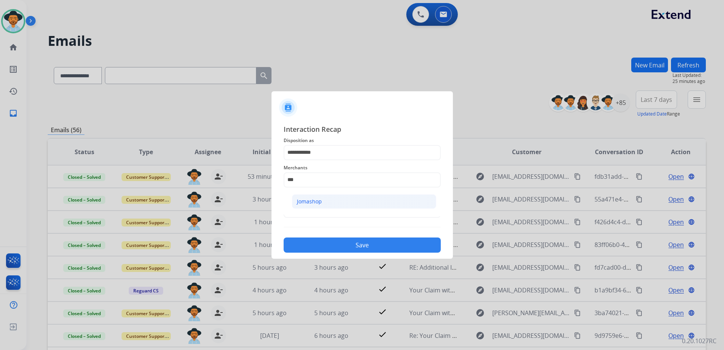
click at [345, 200] on li "Jomashop" at bounding box center [364, 201] width 144 height 14
type input "********"
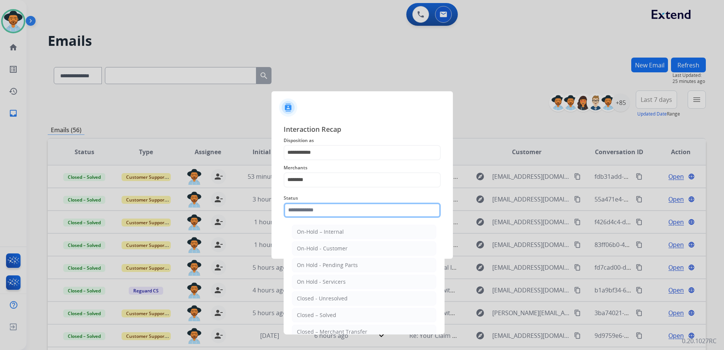
click at [332, 209] on input "text" at bounding box center [362, 210] width 157 height 15
click at [350, 317] on li "Closed – Solved" at bounding box center [364, 315] width 144 height 14
type input "**********"
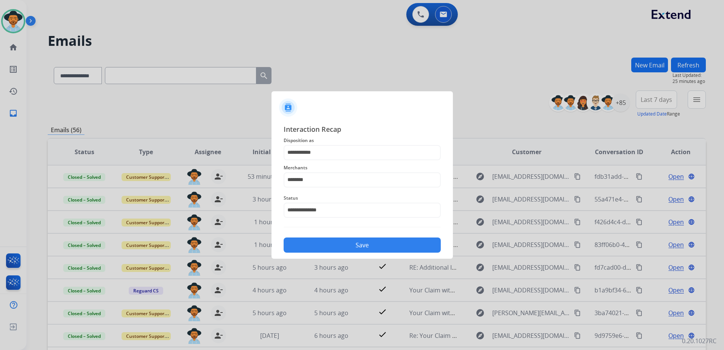
click at [386, 243] on button "Save" at bounding box center [362, 244] width 157 height 15
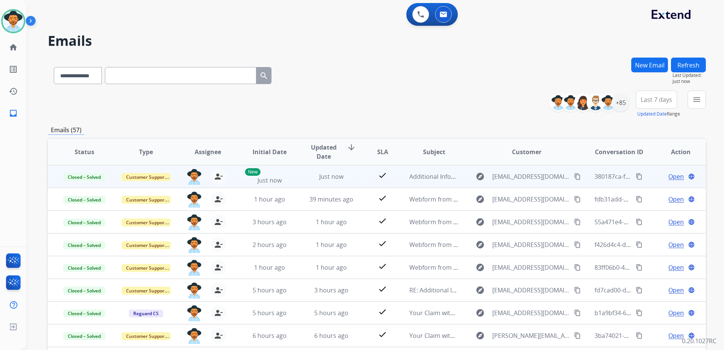
click at [636, 177] on mat-icon "content_copy" at bounding box center [639, 176] width 7 height 7
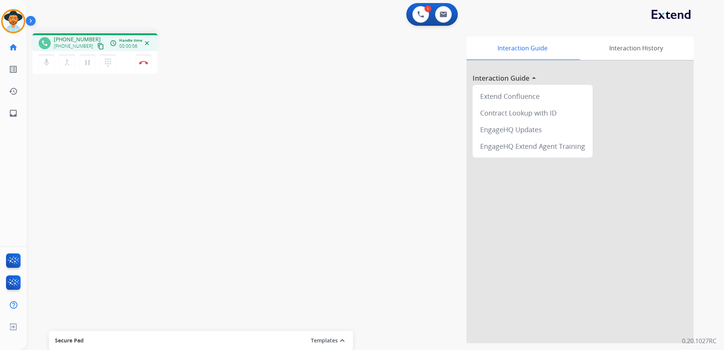
drag, startPoint x: 91, startPoint y: 46, endPoint x: 136, endPoint y: 47, distance: 45.1
click at [97, 46] on mat-icon "content_copy" at bounding box center [100, 46] width 7 height 7
click at [141, 64] on img at bounding box center [143, 63] width 9 height 4
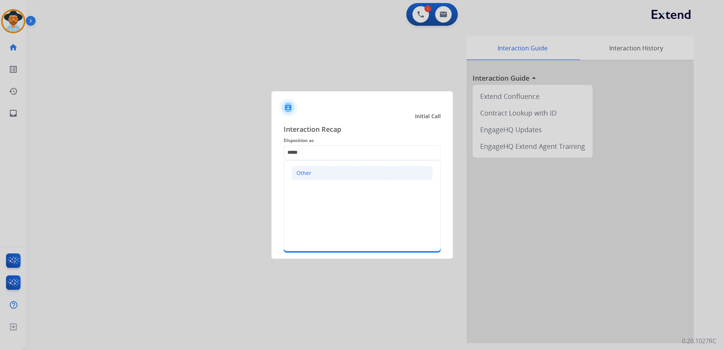
click at [325, 174] on li "Other" at bounding box center [362, 173] width 141 height 14
type input "*****"
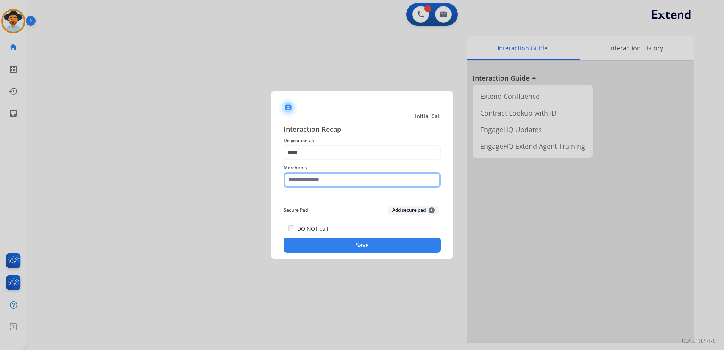
click at [329, 185] on input "text" at bounding box center [362, 179] width 157 height 15
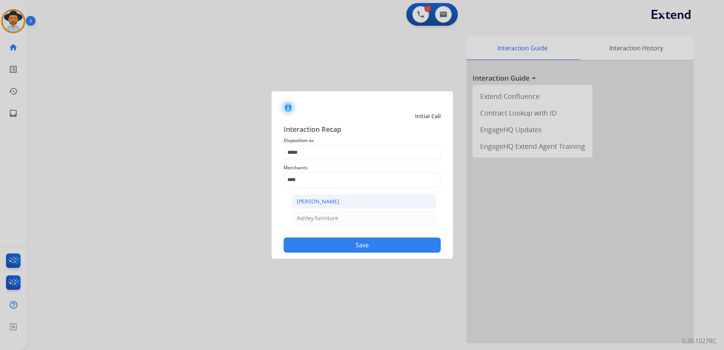
click at [342, 202] on li "[PERSON_NAME]" at bounding box center [364, 201] width 144 height 14
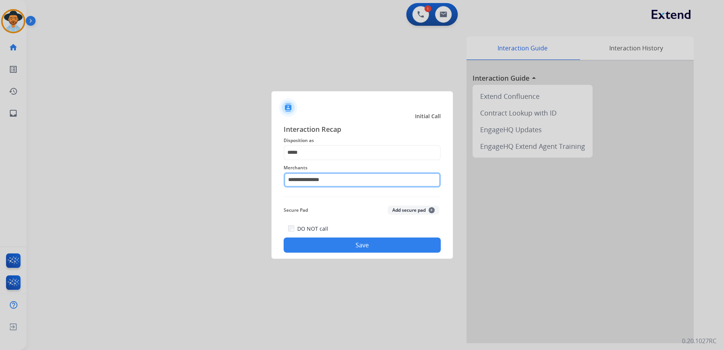
drag, startPoint x: 344, startPoint y: 181, endPoint x: 221, endPoint y: 162, distance: 124.5
click at [0, 162] on app-contact-recap-modal "**********" at bounding box center [0, 175] width 0 height 350
type input "*"
click at [362, 160] on div "Merchants" at bounding box center [362, 175] width 157 height 30
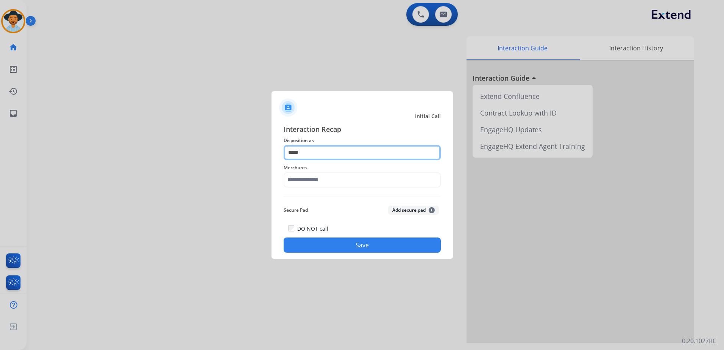
click at [359, 157] on input "*****" at bounding box center [362, 152] width 157 height 15
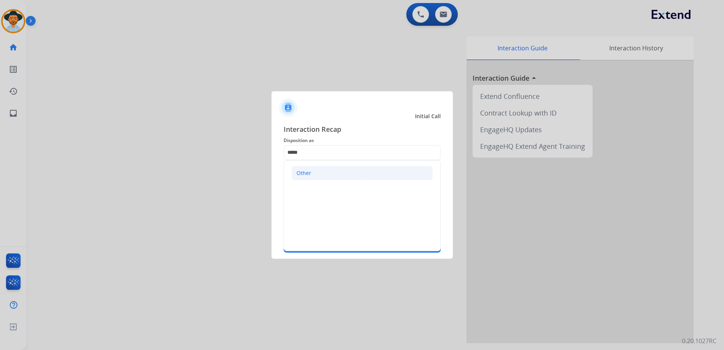
click at [342, 173] on li "Other" at bounding box center [362, 173] width 141 height 14
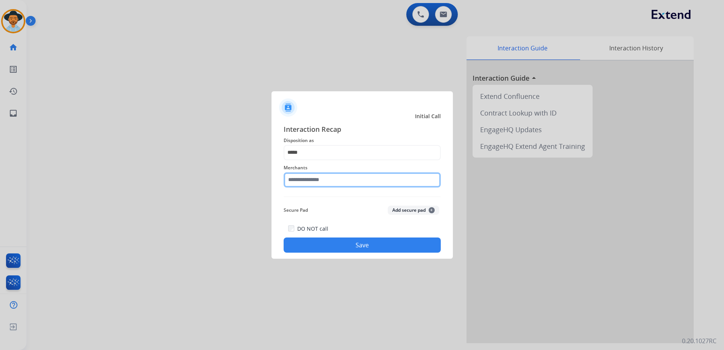
click at [330, 180] on input "text" at bounding box center [362, 179] width 157 height 15
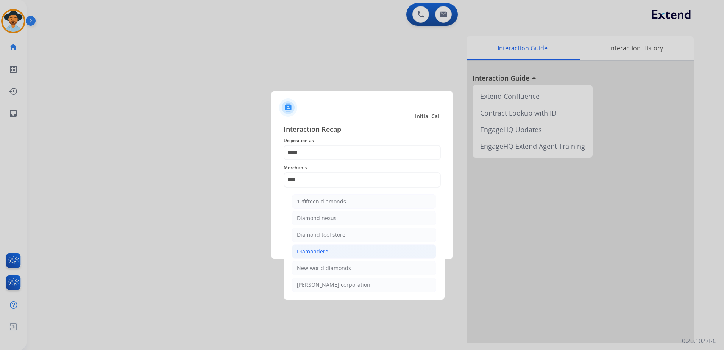
click at [366, 254] on li "Diamondere" at bounding box center [364, 251] width 144 height 14
type input "**********"
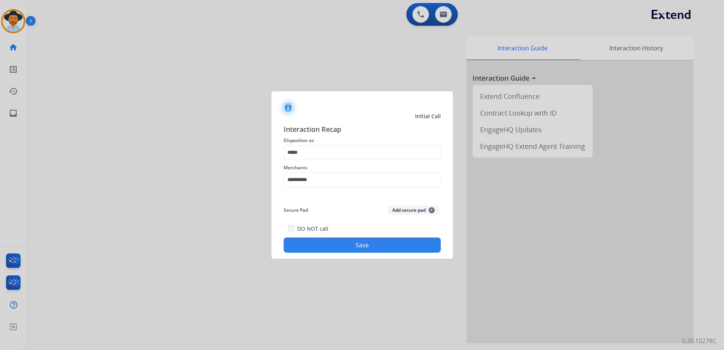
click at [377, 242] on button "Save" at bounding box center [362, 244] width 157 height 15
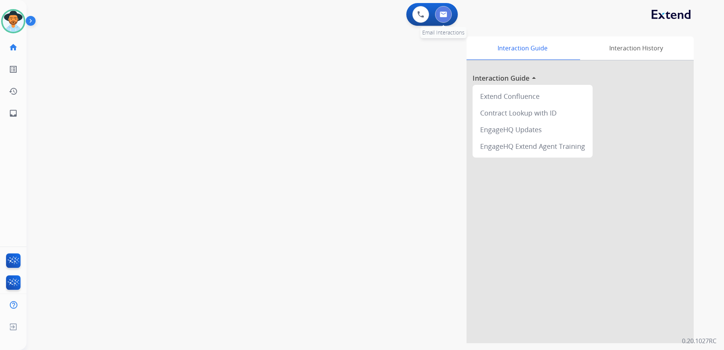
click at [444, 14] on img at bounding box center [444, 14] width 8 height 6
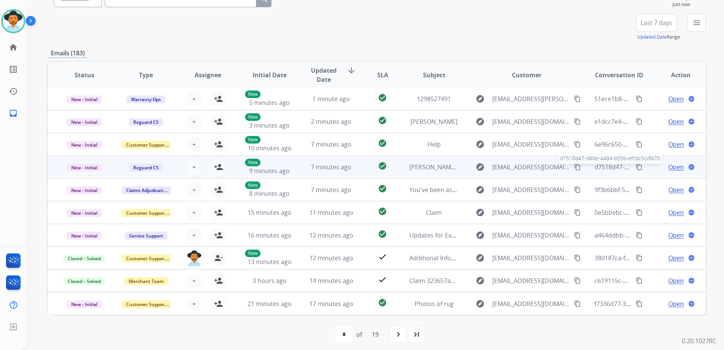
scroll to position [81, 0]
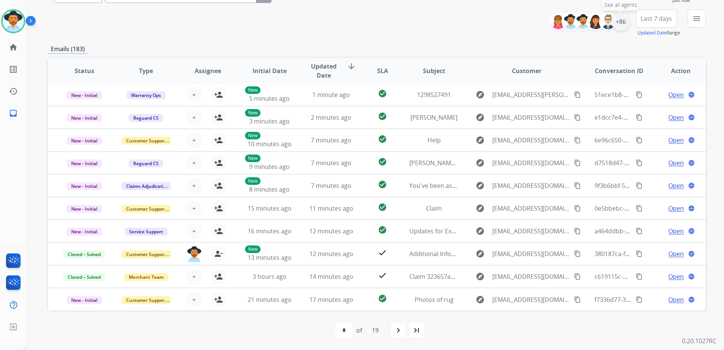
click at [620, 18] on div "+86" at bounding box center [621, 21] width 18 height 18
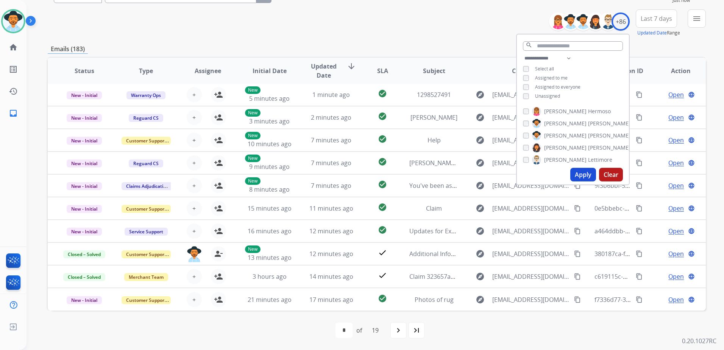
click at [553, 96] on span "Unassigned" at bounding box center [547, 96] width 25 height 6
click at [575, 175] on button "Apply" at bounding box center [583, 175] width 26 height 14
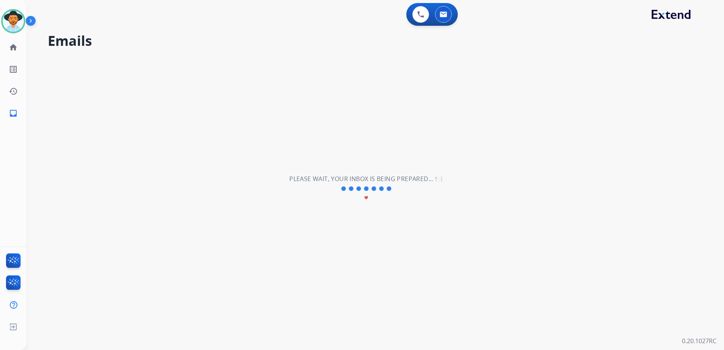
scroll to position [0, 0]
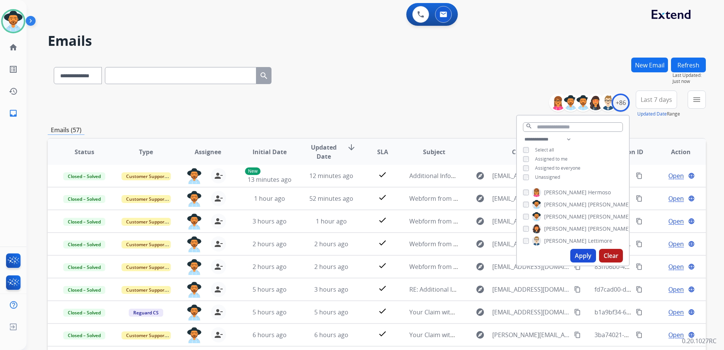
click at [434, 113] on div "**********" at bounding box center [377, 104] width 658 height 27
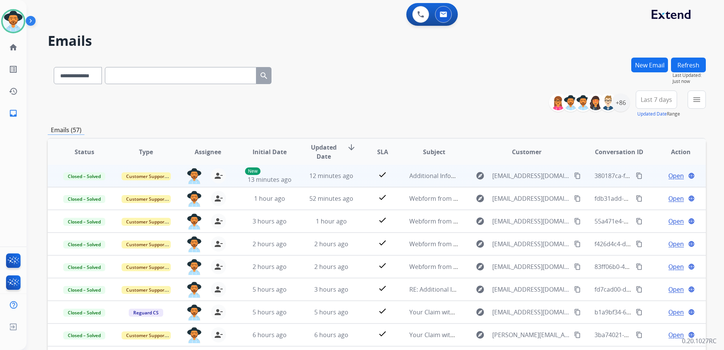
click at [644, 174] on td "Open language" at bounding box center [675, 175] width 62 height 23
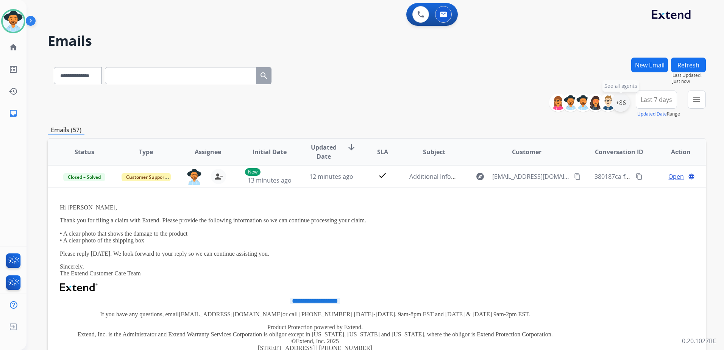
click at [622, 106] on div "+86" at bounding box center [621, 103] width 18 height 18
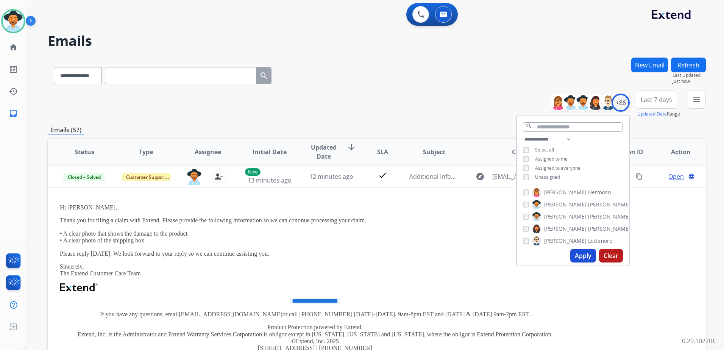
click at [549, 176] on span "Unassigned" at bounding box center [547, 177] width 25 height 6
click at [552, 158] on span "Assigned to me" at bounding box center [551, 159] width 33 height 6
click at [579, 253] on button "Apply" at bounding box center [583, 256] width 26 height 14
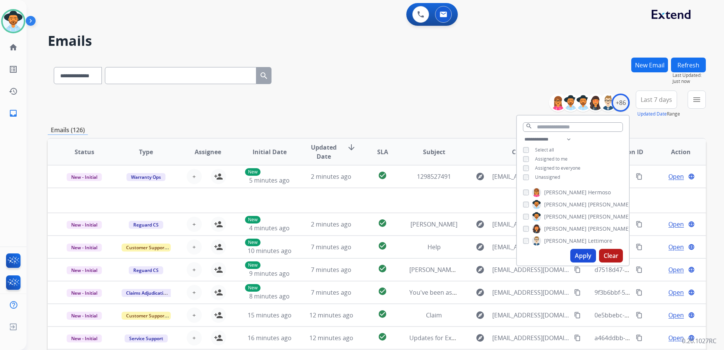
click at [407, 74] on div "**********" at bounding box center [377, 74] width 658 height 33
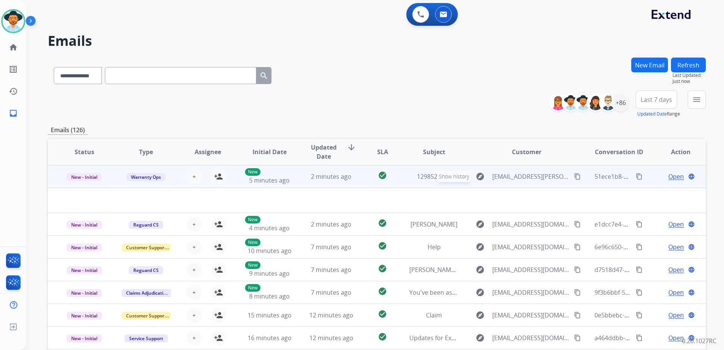
scroll to position [26, 0]
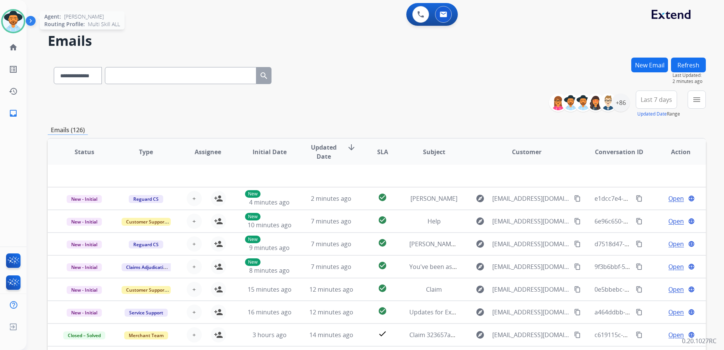
click at [17, 25] on img at bounding box center [13, 21] width 21 height 21
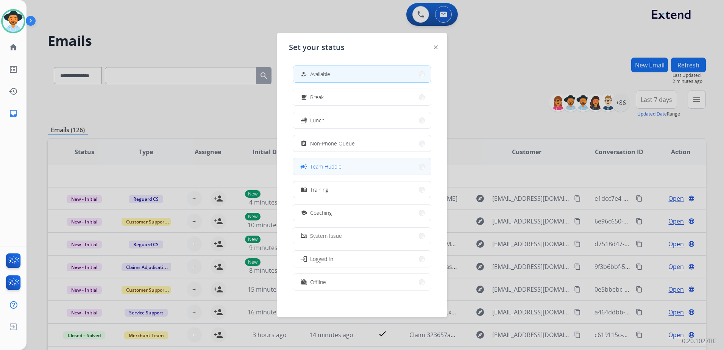
click at [352, 164] on button "campaign Team Huddle" at bounding box center [362, 166] width 138 height 16
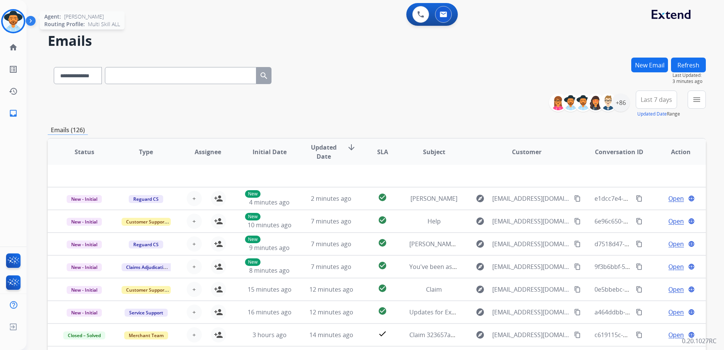
click at [15, 22] on img at bounding box center [13, 21] width 21 height 21
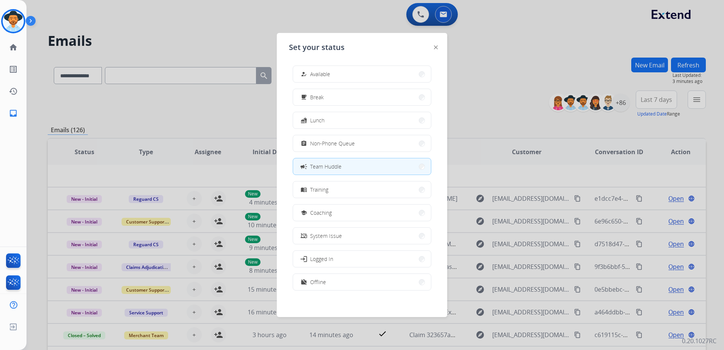
drag, startPoint x: 369, startPoint y: 73, endPoint x: 384, endPoint y: 70, distance: 15.2
click at [369, 73] on button "how_to_reg Available" at bounding box center [362, 74] width 138 height 16
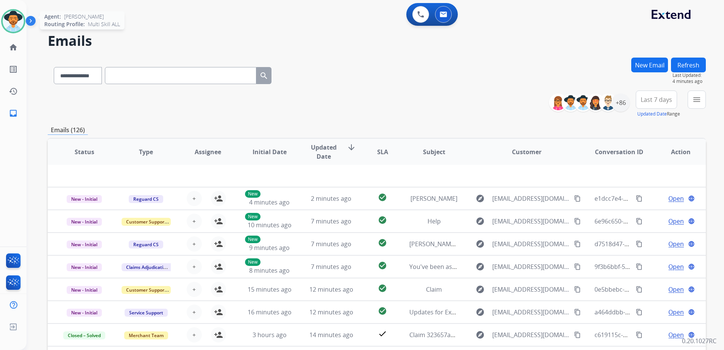
click at [16, 19] on img at bounding box center [13, 21] width 21 height 21
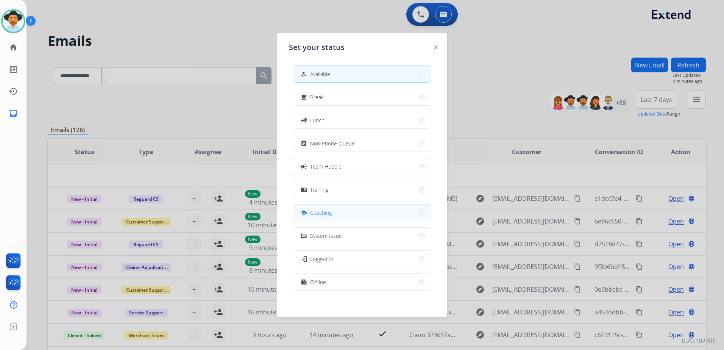
click at [354, 208] on button "school Coaching" at bounding box center [362, 212] width 138 height 16
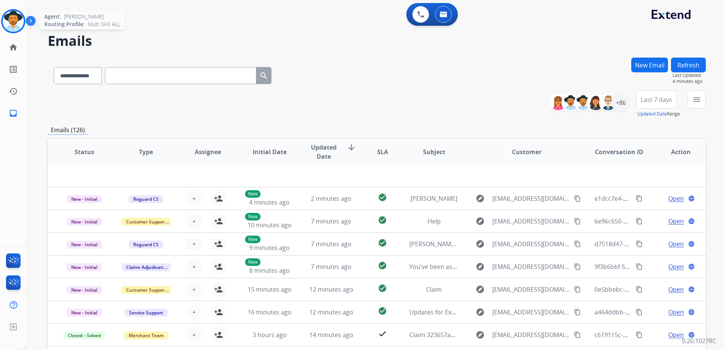
click at [11, 23] on img at bounding box center [13, 21] width 21 height 21
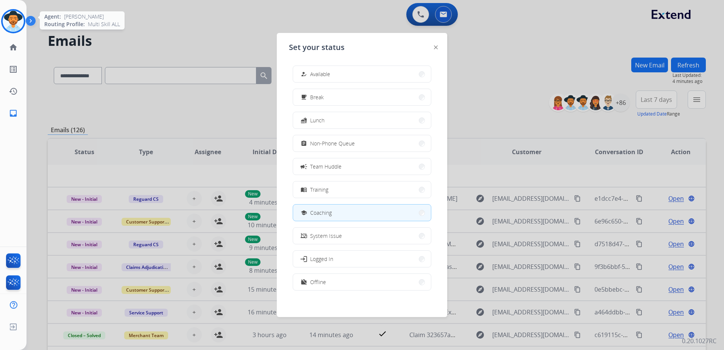
click at [11, 23] on img at bounding box center [13, 21] width 21 height 21
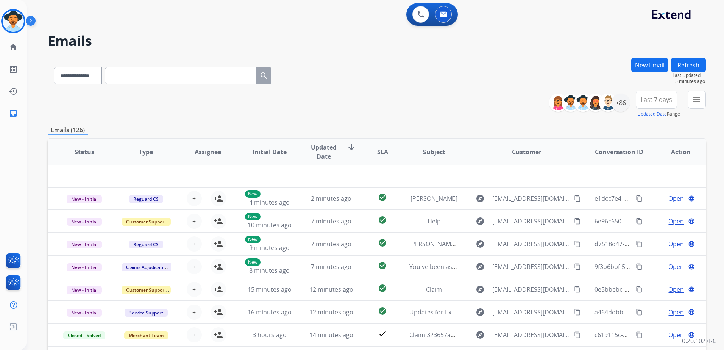
click at [507, 55] on div "**********" at bounding box center [366, 202] width 679 height 350
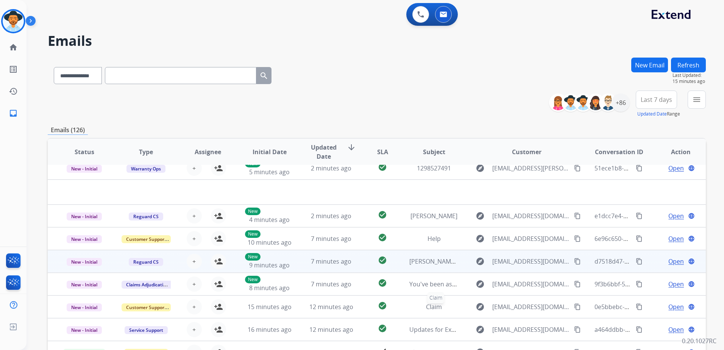
scroll to position [0, 0]
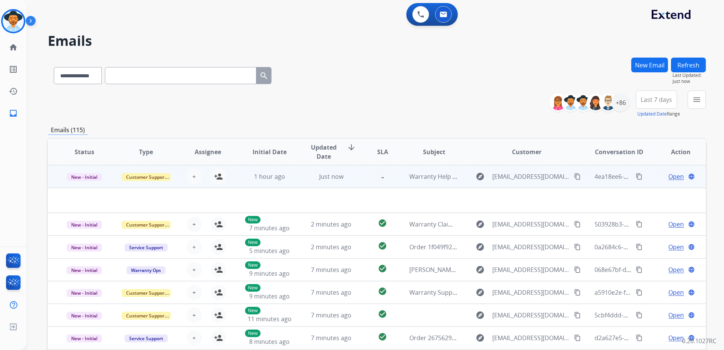
click at [645, 175] on td "Open language" at bounding box center [675, 176] width 62 height 23
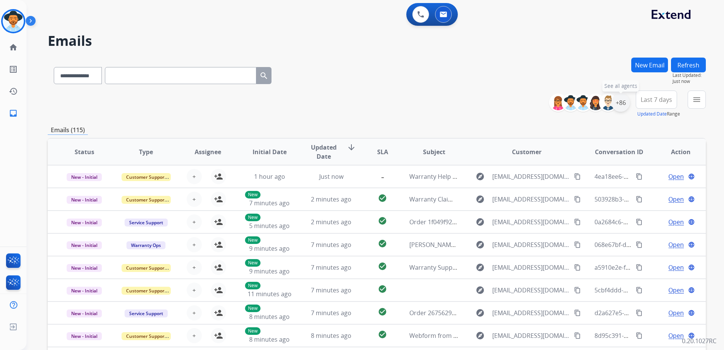
click at [617, 105] on div "+86" at bounding box center [621, 103] width 18 height 18
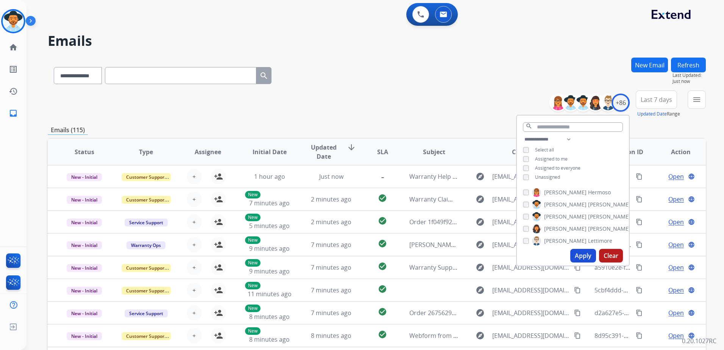
click at [556, 176] on span "Unassigned" at bounding box center [547, 177] width 25 height 6
click at [557, 160] on span "Assigned to me" at bounding box center [551, 159] width 33 height 6
click at [587, 253] on button "Apply" at bounding box center [583, 256] width 26 height 14
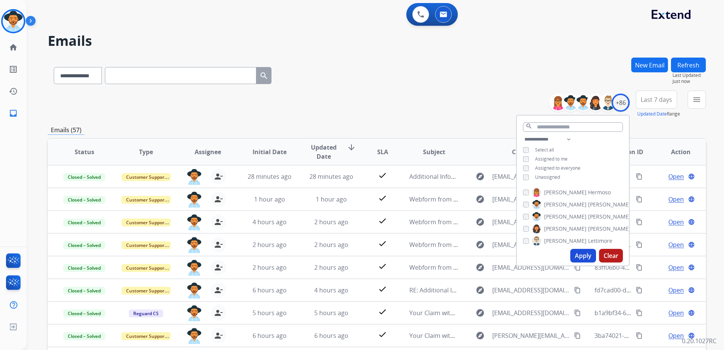
click at [468, 128] on div "Emails (57)" at bounding box center [377, 129] width 658 height 9
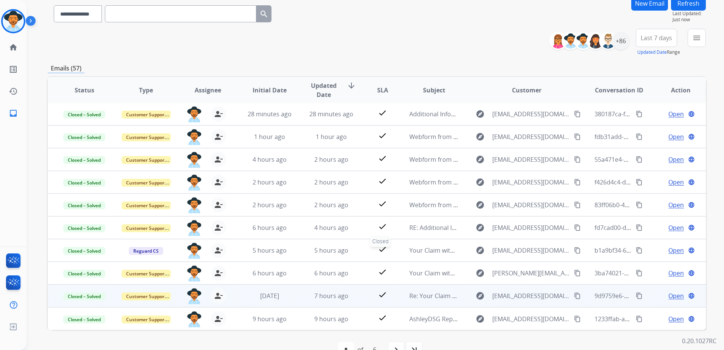
scroll to position [81, 0]
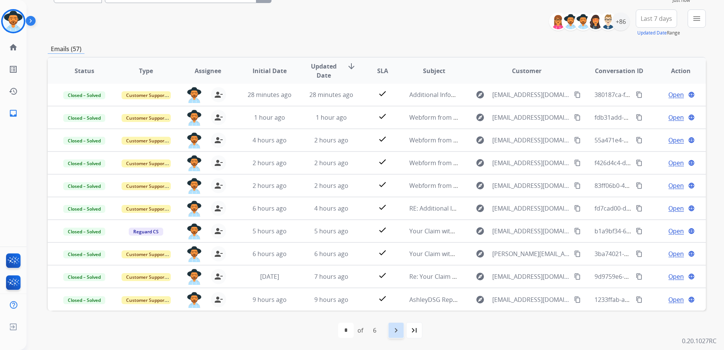
click at [389, 331] on div "navigate_next" at bounding box center [396, 330] width 17 height 17
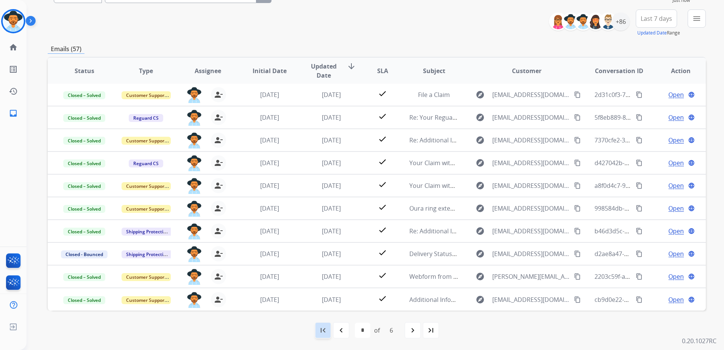
click at [326, 333] on mat-icon "first_page" at bounding box center [322, 330] width 9 height 9
select select "*"
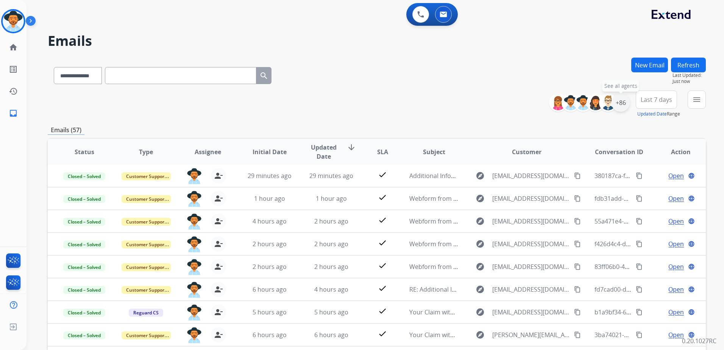
click at [626, 106] on div "+86" at bounding box center [621, 103] width 18 height 18
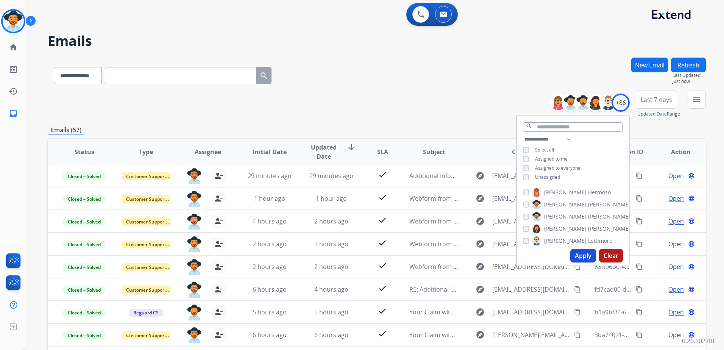
click at [545, 176] on span "Unassigned" at bounding box center [547, 177] width 25 height 6
click at [550, 157] on span "Assigned to me" at bounding box center [551, 159] width 33 height 6
click at [584, 254] on button "Apply" at bounding box center [583, 256] width 26 height 14
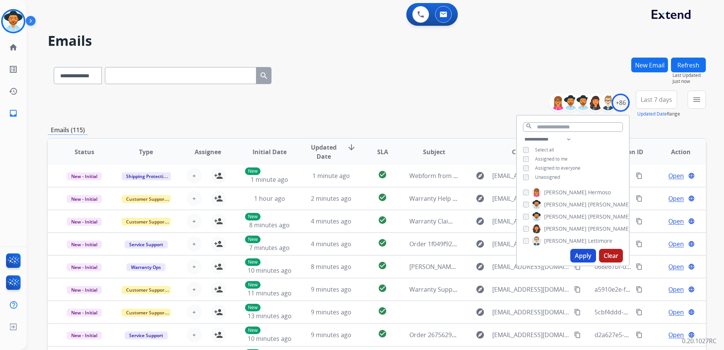
click at [369, 66] on div "**********" at bounding box center [377, 74] width 658 height 33
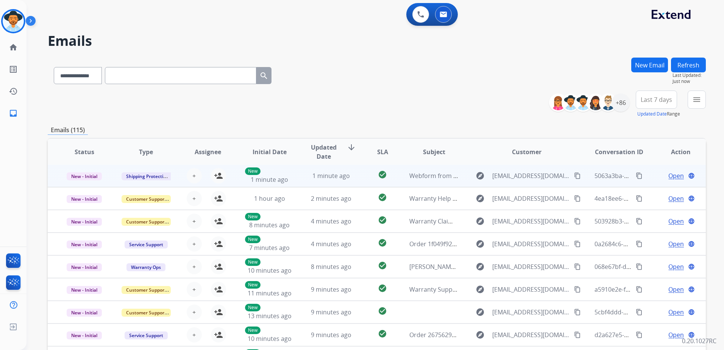
click at [644, 178] on td "Open language" at bounding box center [675, 175] width 62 height 23
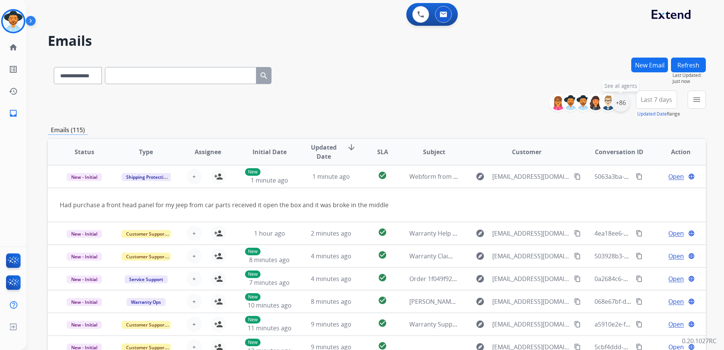
click at [619, 108] on div "+86" at bounding box center [621, 103] width 18 height 18
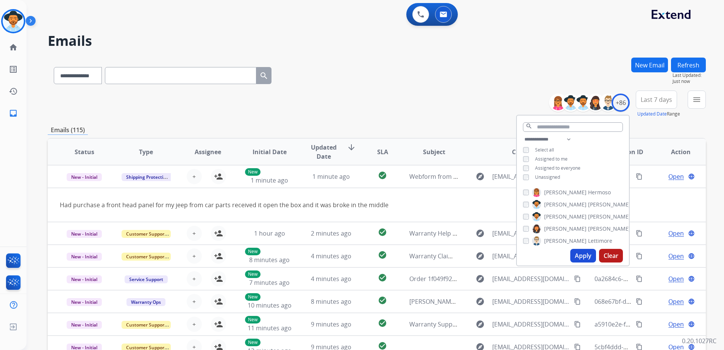
click at [457, 105] on div "**********" at bounding box center [377, 104] width 658 height 27
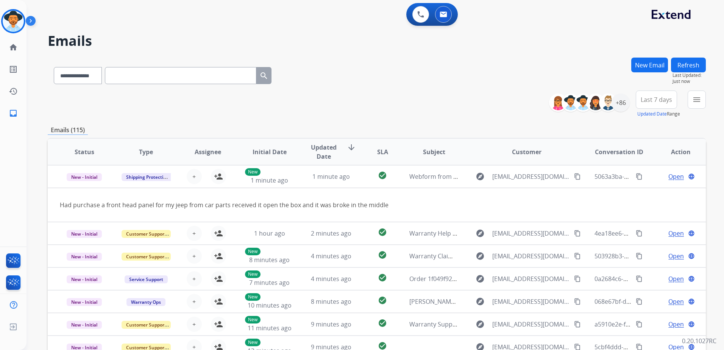
click at [644, 240] on td "Open language" at bounding box center [675, 233] width 62 height 23
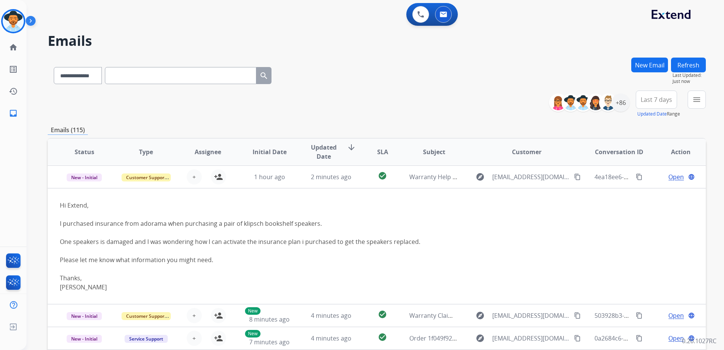
scroll to position [23, 0]
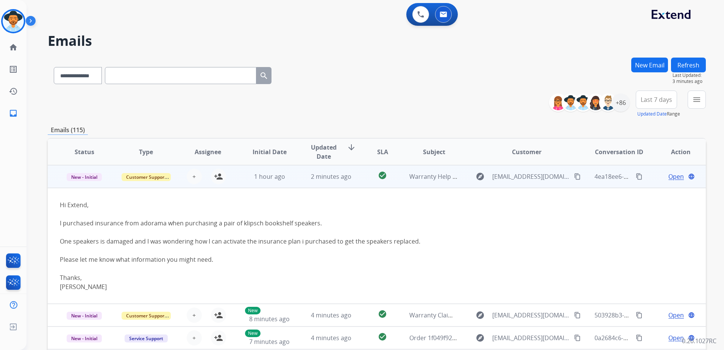
click at [574, 178] on mat-icon "content_copy" at bounding box center [577, 176] width 7 height 7
click at [677, 175] on span "Open" at bounding box center [676, 176] width 16 height 9
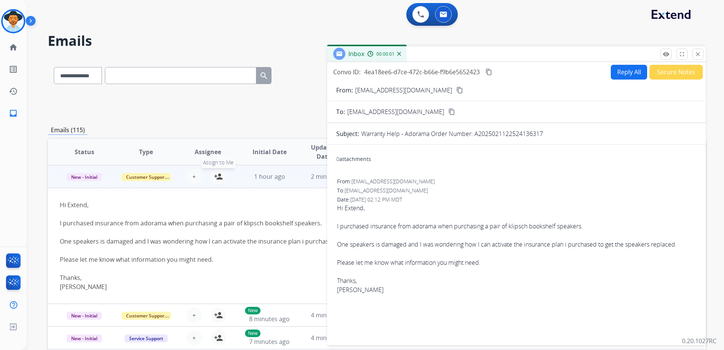
click at [215, 180] on mat-icon "person_add" at bounding box center [218, 176] width 9 height 9
click at [612, 75] on button "Reply All" at bounding box center [629, 72] width 36 height 15
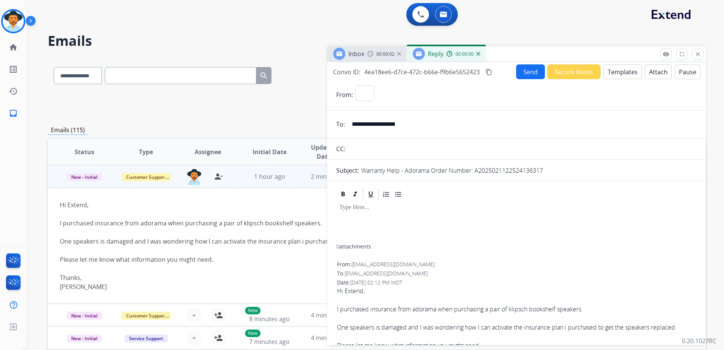
click at [616, 75] on button "Templates" at bounding box center [623, 71] width 38 height 15
select select "**********"
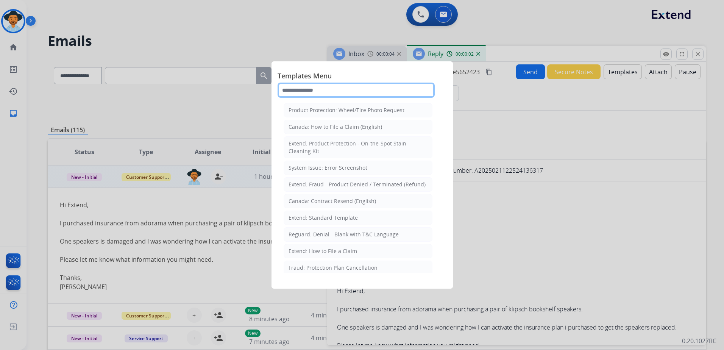
drag, startPoint x: 322, startPoint y: 87, endPoint x: 328, endPoint y: 80, distance: 9.7
click at [322, 87] on input "text" at bounding box center [356, 90] width 157 height 15
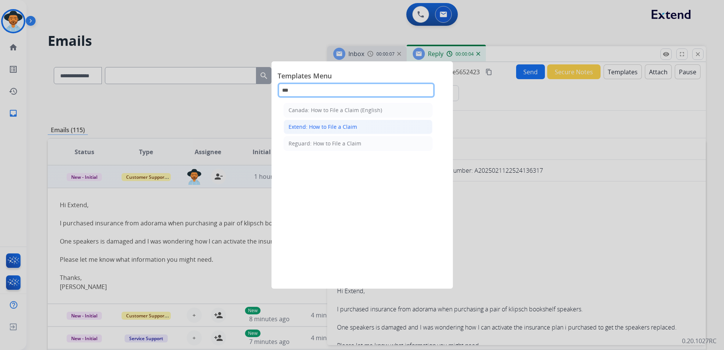
type input "***"
click at [357, 128] on li "Extend: How to File a Claim" at bounding box center [358, 127] width 149 height 14
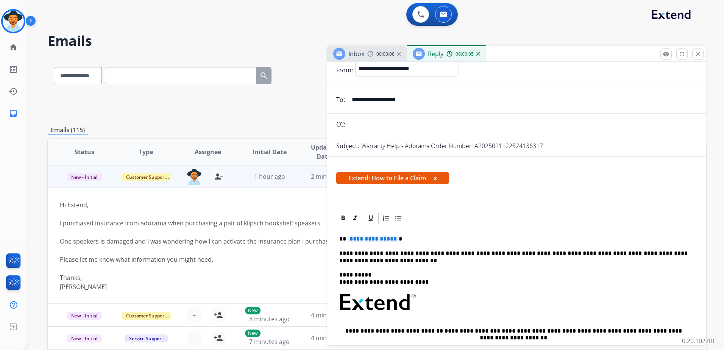
scroll to position [38, 0]
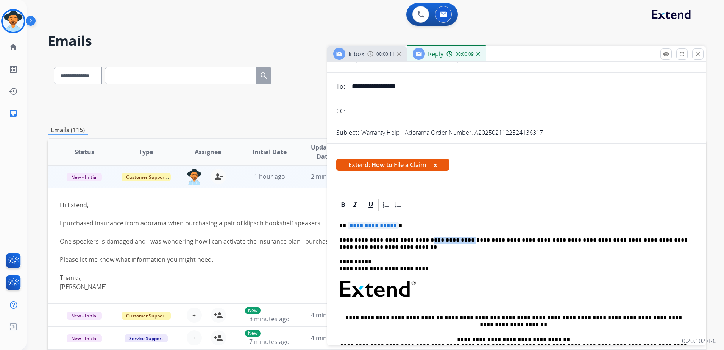
drag, startPoint x: 453, startPoint y: 242, endPoint x: 420, endPoint y: 236, distance: 33.5
click at [420, 236] on div "**********" at bounding box center [516, 318] width 361 height 212
click at [437, 258] on div "**********" at bounding box center [516, 318] width 361 height 212
click at [384, 225] on span "**********" at bounding box center [373, 225] width 51 height 6
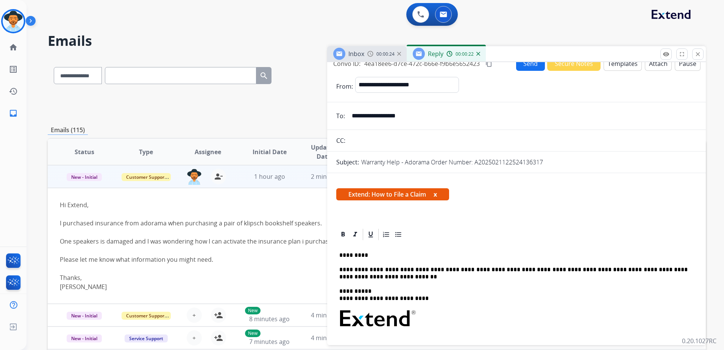
scroll to position [0, 0]
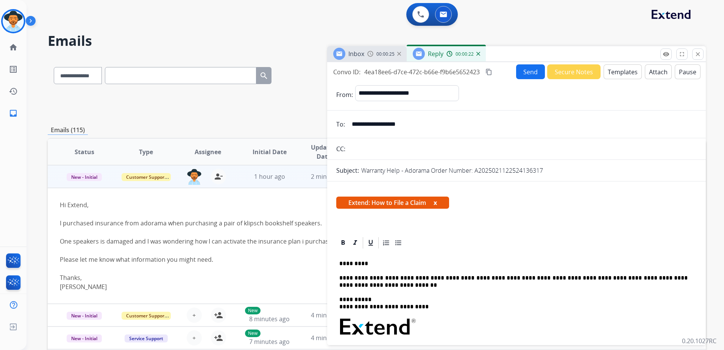
click at [530, 67] on button "Send" at bounding box center [530, 71] width 29 height 15
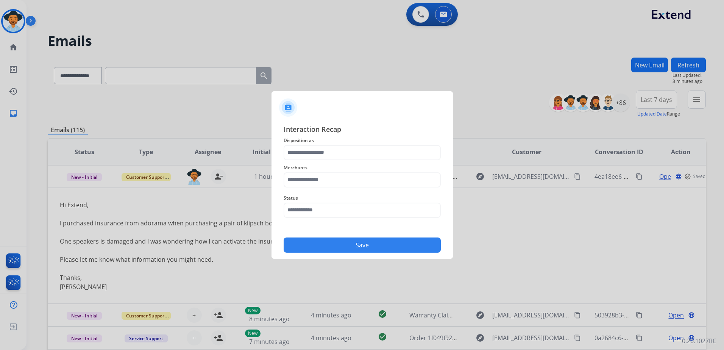
click at [333, 164] on span "Merchants" at bounding box center [362, 167] width 157 height 9
click at [334, 155] on input "text" at bounding box center [362, 152] width 157 height 15
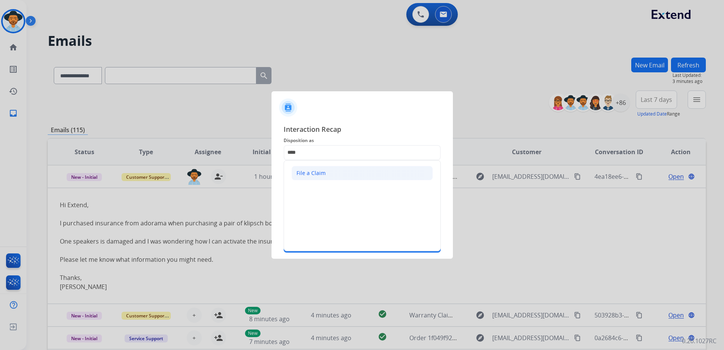
click at [320, 170] on div "File a Claim" at bounding box center [311, 173] width 29 height 8
type input "**********"
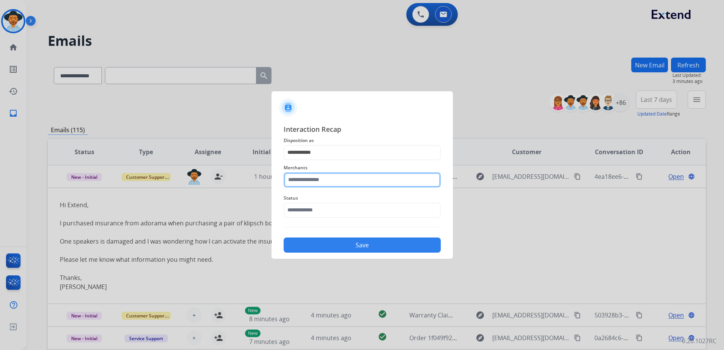
click at [317, 180] on input "text" at bounding box center [362, 179] width 157 height 15
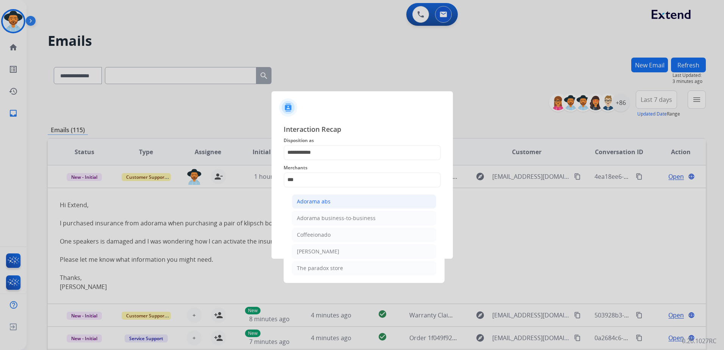
click at [332, 199] on li "Adorama abs" at bounding box center [364, 201] width 144 height 14
type input "**********"
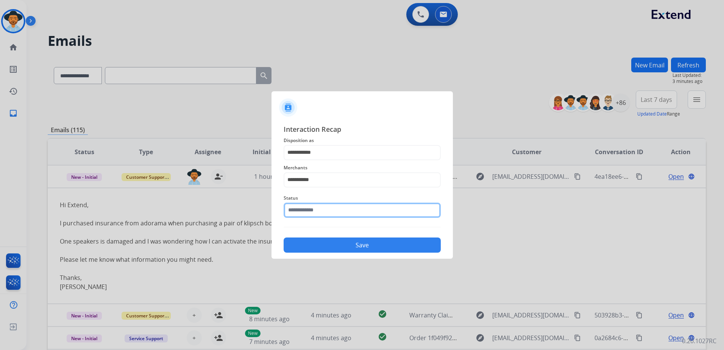
click at [339, 215] on input "text" at bounding box center [362, 210] width 157 height 15
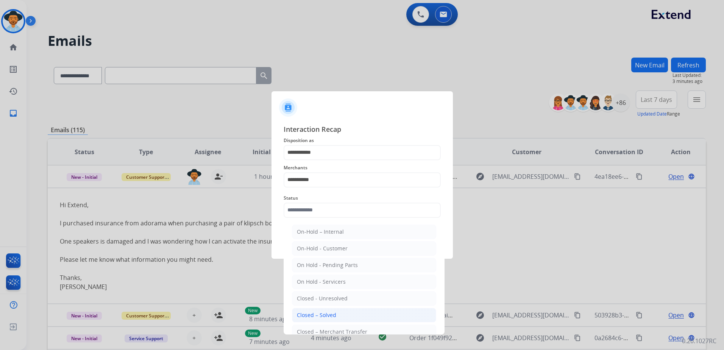
click at [363, 314] on li "Closed – Solved" at bounding box center [364, 315] width 144 height 14
type input "**********"
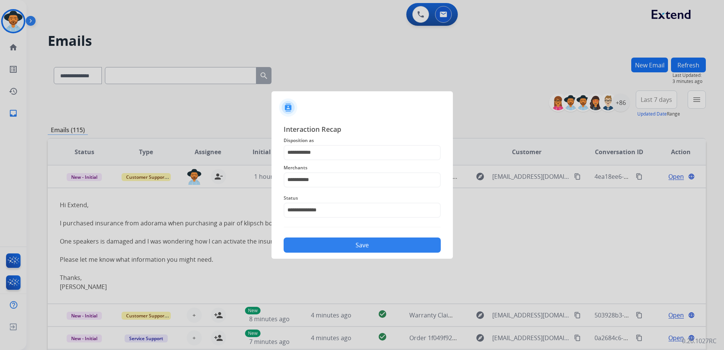
drag, startPoint x: 386, startPoint y: 250, endPoint x: 391, endPoint y: 223, distance: 27.7
click at [386, 249] on button "Save" at bounding box center [362, 244] width 157 height 15
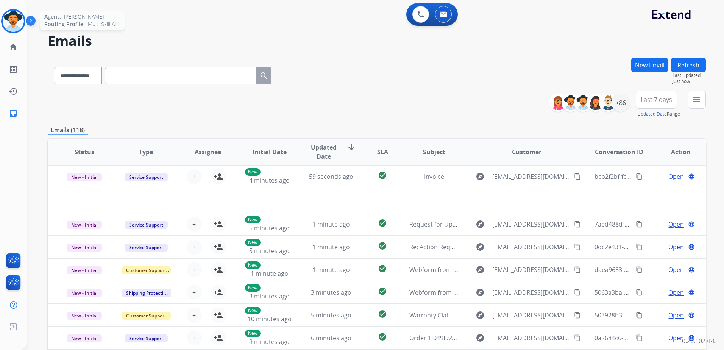
click at [14, 20] on img at bounding box center [13, 21] width 21 height 21
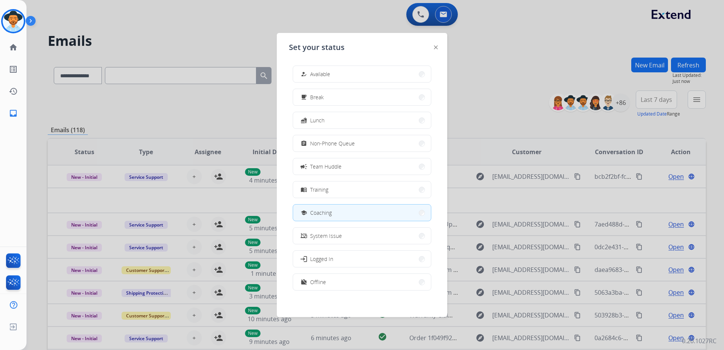
click at [317, 71] on span "Available" at bounding box center [320, 74] width 20 height 8
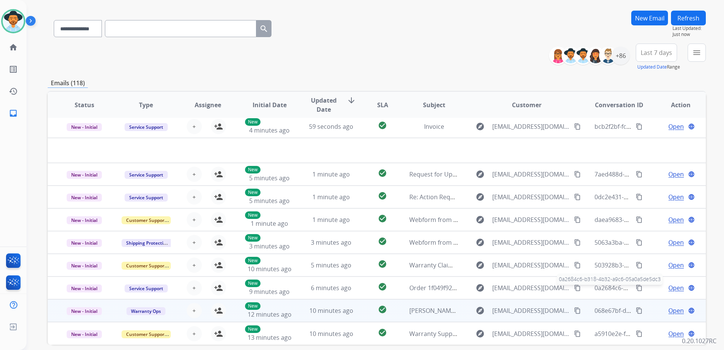
scroll to position [76, 0]
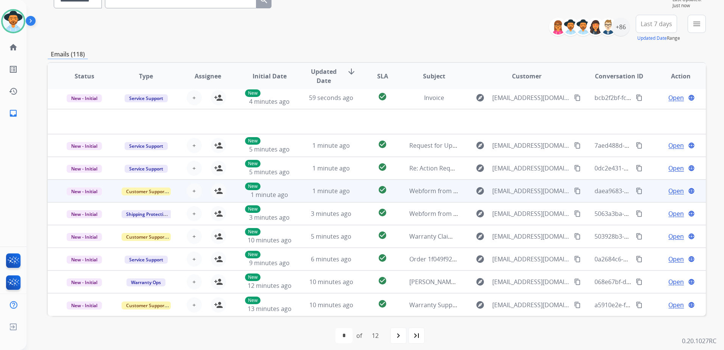
click at [650, 194] on td "Open language" at bounding box center [675, 191] width 62 height 23
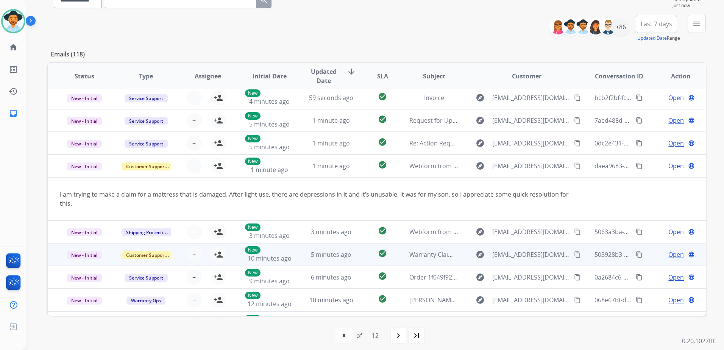
scroll to position [44, 0]
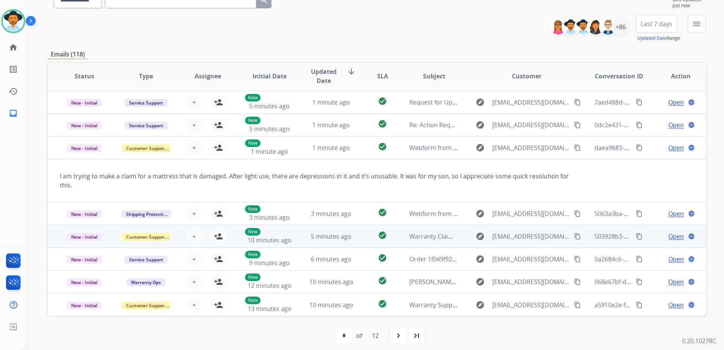
click at [644, 240] on td "Open language" at bounding box center [675, 236] width 62 height 23
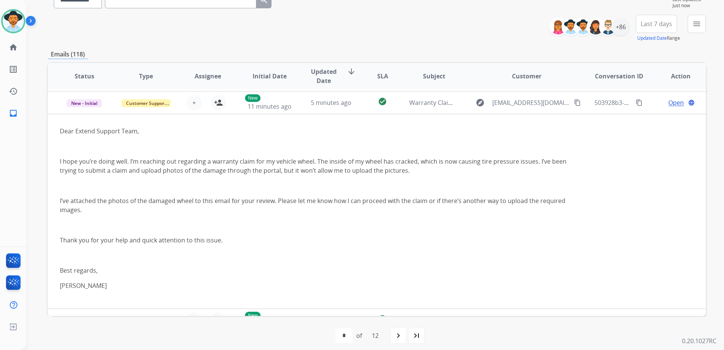
scroll to position [136, 0]
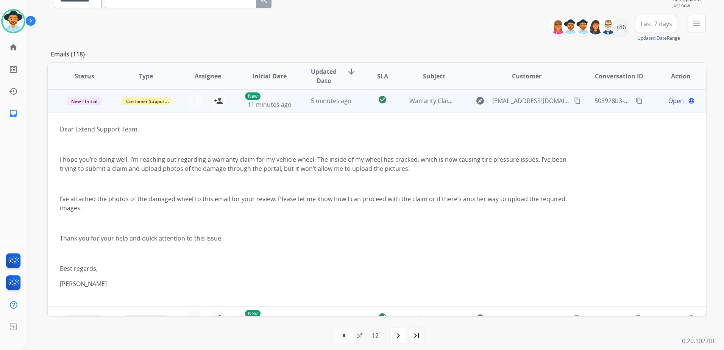
click at [574, 98] on mat-icon "content_copy" at bounding box center [577, 100] width 7 height 7
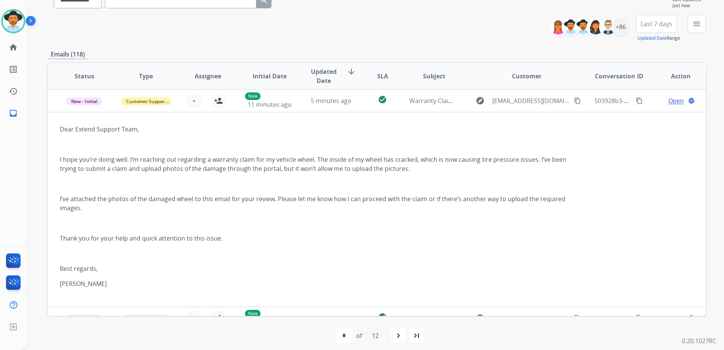
click at [644, 105] on td "Open language" at bounding box center [675, 100] width 62 height 23
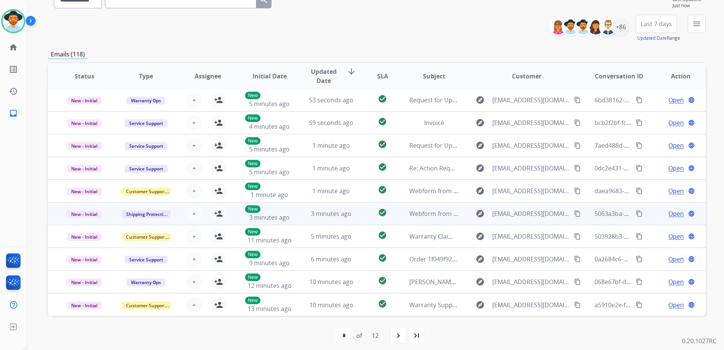
click at [644, 212] on td "Open language" at bounding box center [675, 213] width 62 height 23
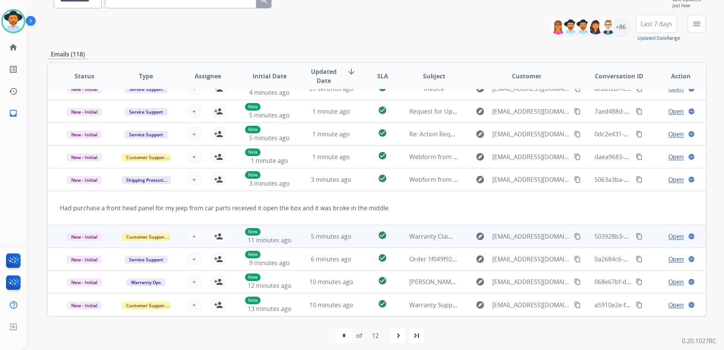
scroll to position [35, 0]
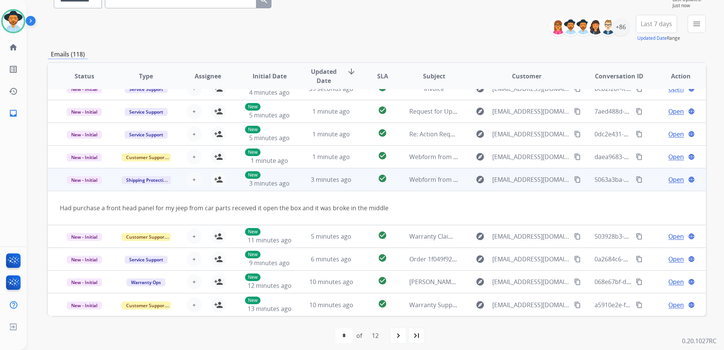
click at [574, 180] on mat-icon "content_copy" at bounding box center [577, 179] width 7 height 7
click at [215, 177] on mat-icon "person_add" at bounding box center [218, 179] width 9 height 9
click at [672, 179] on span "Open" at bounding box center [676, 179] width 16 height 9
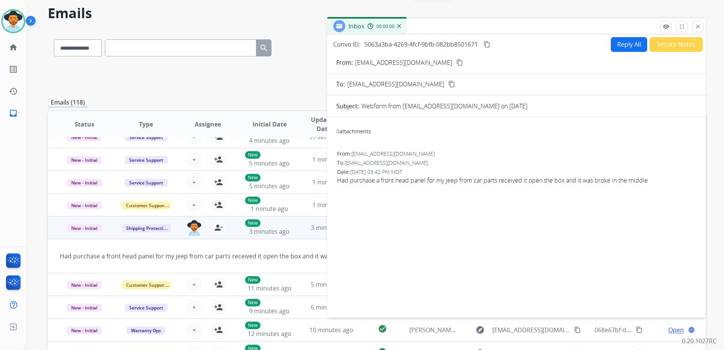
scroll to position [0, 0]
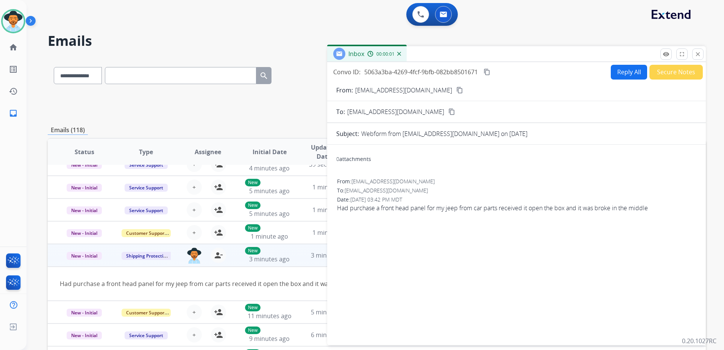
click at [616, 71] on button "Reply All" at bounding box center [629, 72] width 36 height 15
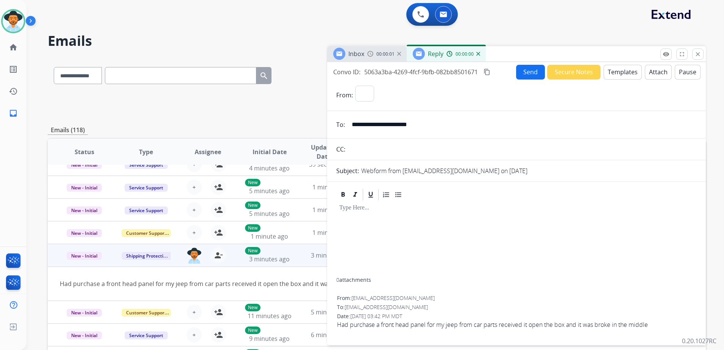
click at [619, 73] on button "Templates" at bounding box center [623, 72] width 38 height 15
select select "**********"
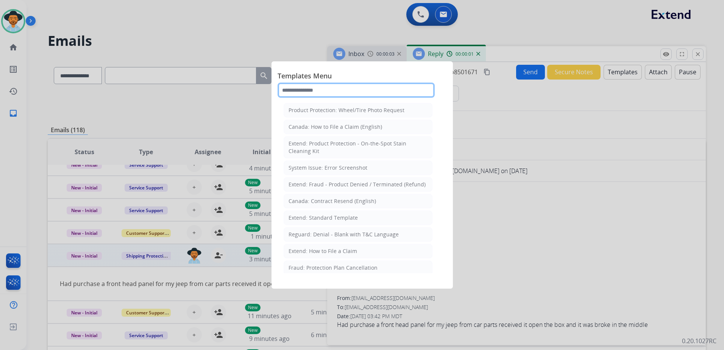
click at [347, 93] on input "text" at bounding box center [356, 90] width 157 height 15
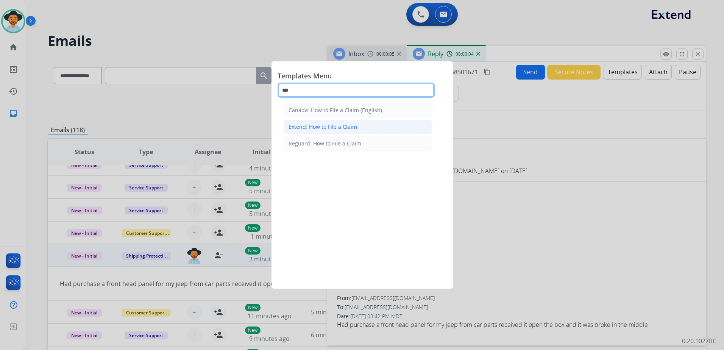
type input "***"
click at [350, 122] on li "Extend: How to File a Claim" at bounding box center [358, 127] width 149 height 14
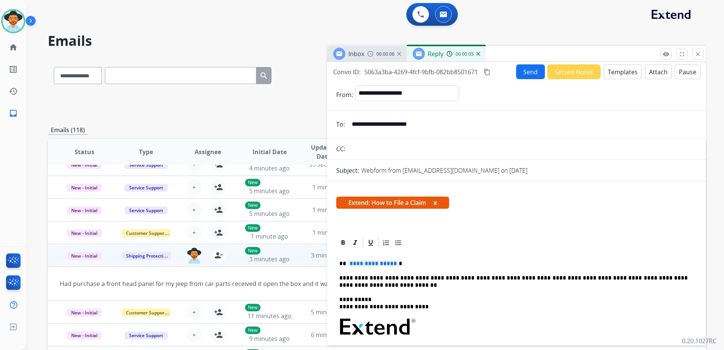
click at [366, 263] on span "**********" at bounding box center [373, 263] width 51 height 6
click at [516, 70] on button "Send" at bounding box center [530, 71] width 29 height 15
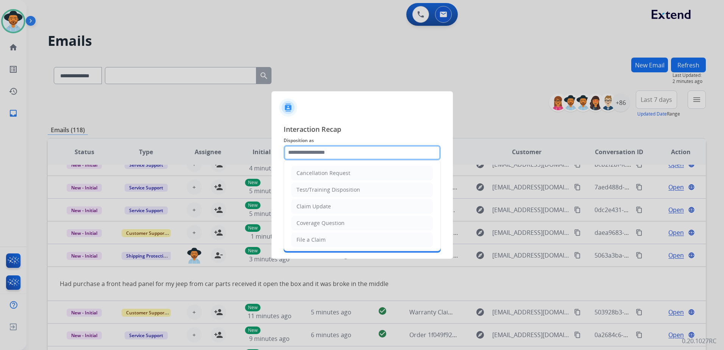
click at [346, 149] on input "text" at bounding box center [362, 152] width 157 height 15
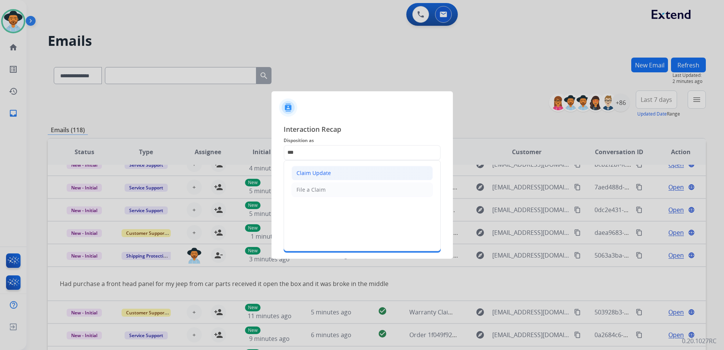
click at [343, 167] on li "Claim Update" at bounding box center [362, 173] width 141 height 14
type input "**********"
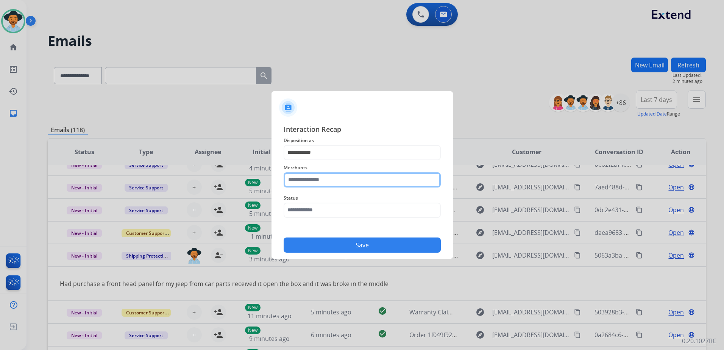
click at [342, 173] on input "text" at bounding box center [362, 179] width 157 height 15
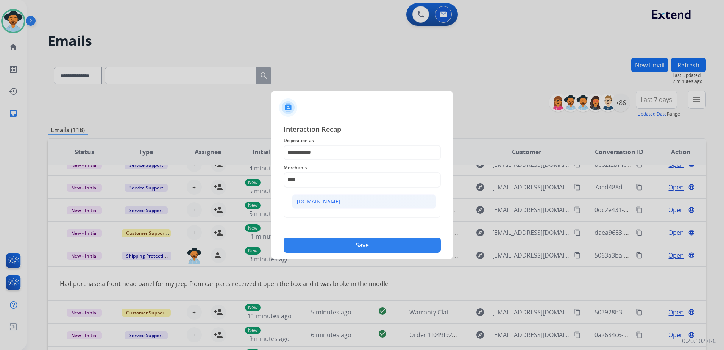
click at [297, 197] on li "[DOMAIN_NAME]" at bounding box center [364, 201] width 144 height 14
type input "**********"
click at [323, 208] on input "text" at bounding box center [362, 210] width 157 height 15
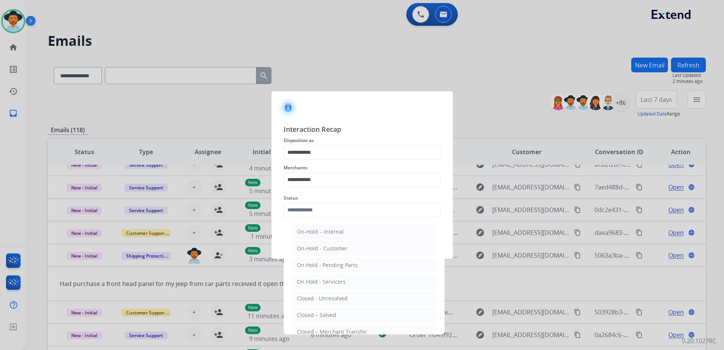
drag, startPoint x: 362, startPoint y: 310, endPoint x: 367, endPoint y: 307, distance: 5.8
click at [363, 309] on li "Closed – Solved" at bounding box center [364, 315] width 144 height 14
type input "**********"
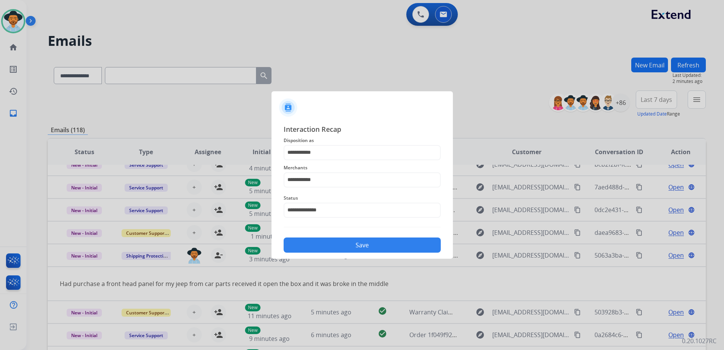
click at [398, 243] on button "Save" at bounding box center [362, 244] width 157 height 15
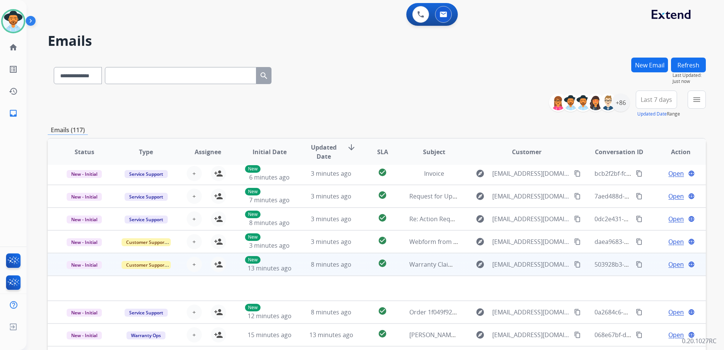
scroll to position [81, 0]
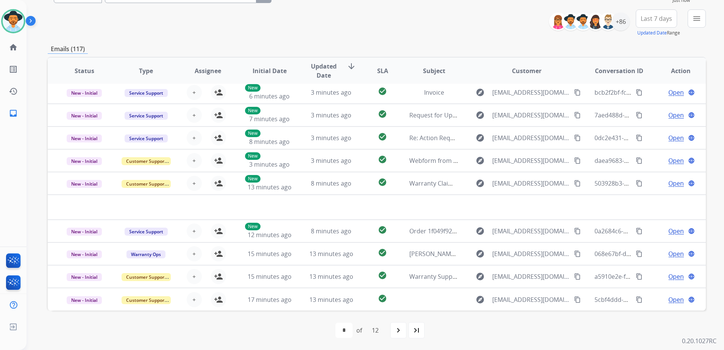
click at [649, 300] on td "Open language" at bounding box center [675, 299] width 62 height 23
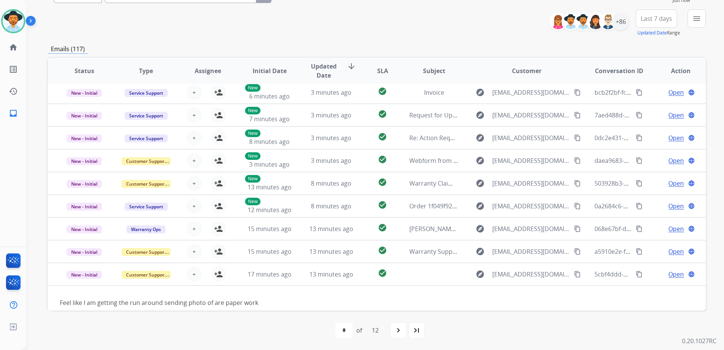
scroll to position [34, 0]
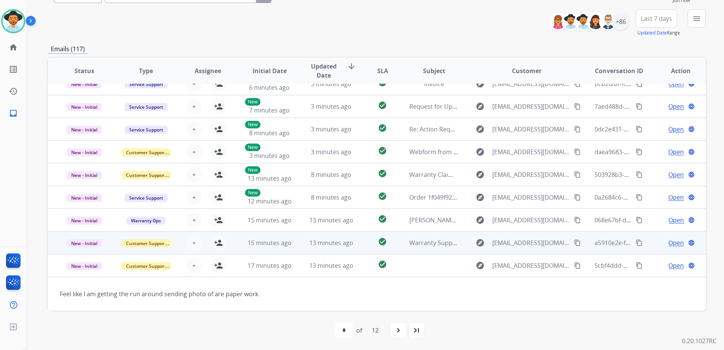
click at [650, 248] on td "Open language" at bounding box center [675, 242] width 62 height 23
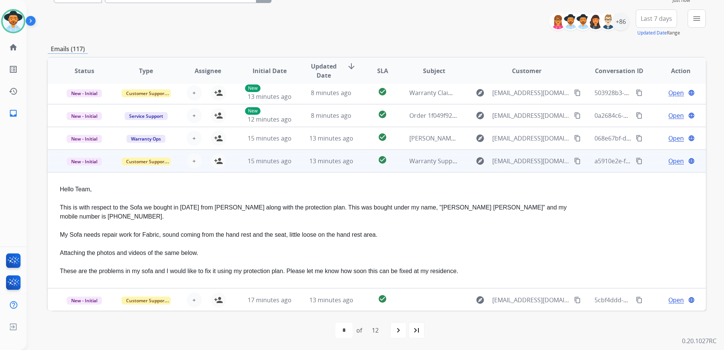
scroll to position [117, 0]
click at [574, 162] on mat-icon "content_copy" at bounding box center [577, 160] width 7 height 7
click at [646, 163] on td "Open language" at bounding box center [675, 160] width 62 height 23
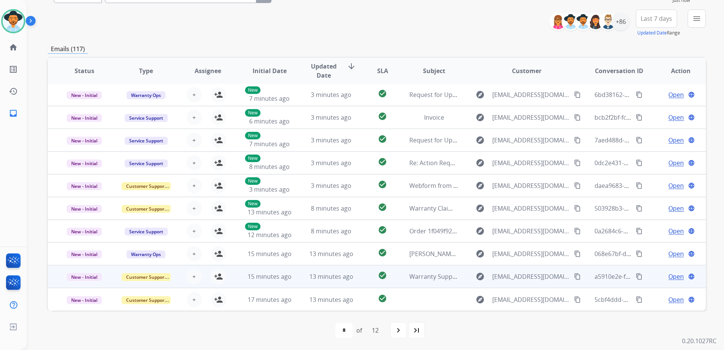
scroll to position [1, 0]
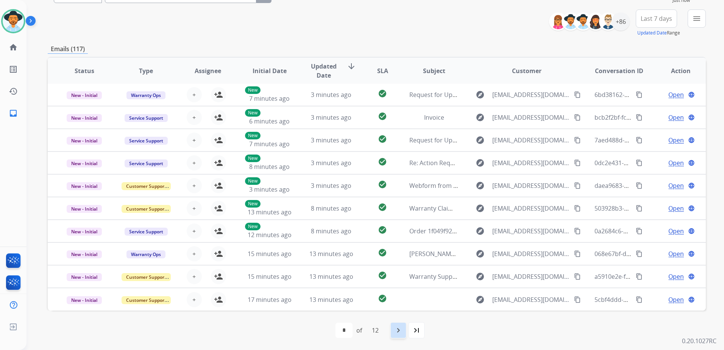
click at [402, 326] on mat-icon "navigate_next" at bounding box center [398, 330] width 9 height 9
select select "*"
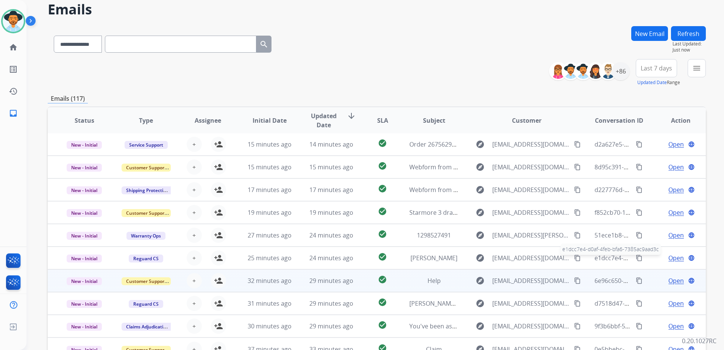
scroll to position [38, 0]
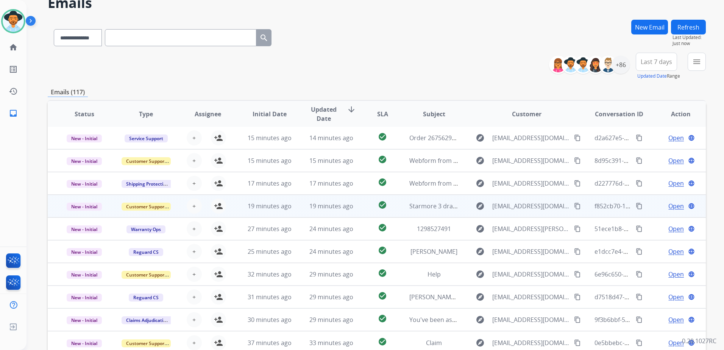
click at [656, 207] on div "Open language" at bounding box center [680, 205] width 49 height 9
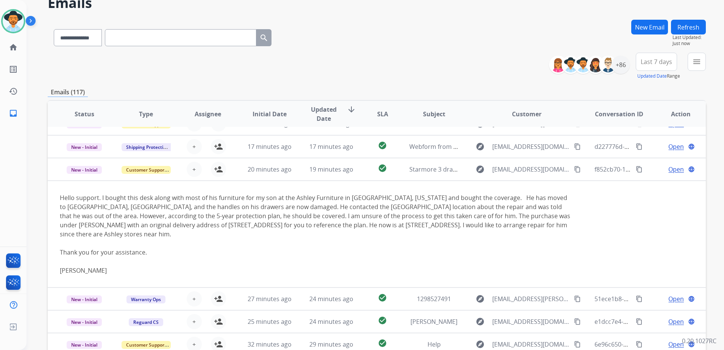
scroll to position [68, 0]
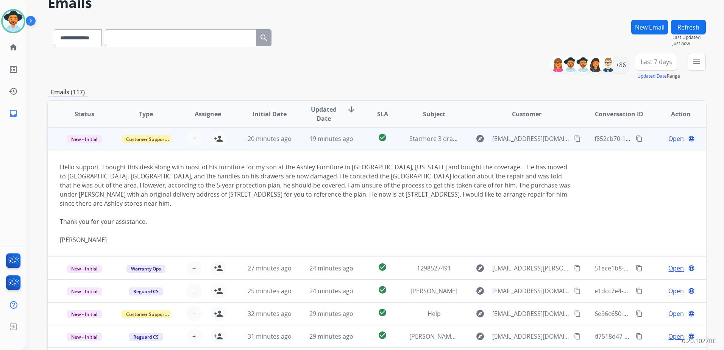
click at [574, 137] on mat-icon "content_copy" at bounding box center [577, 138] width 7 height 7
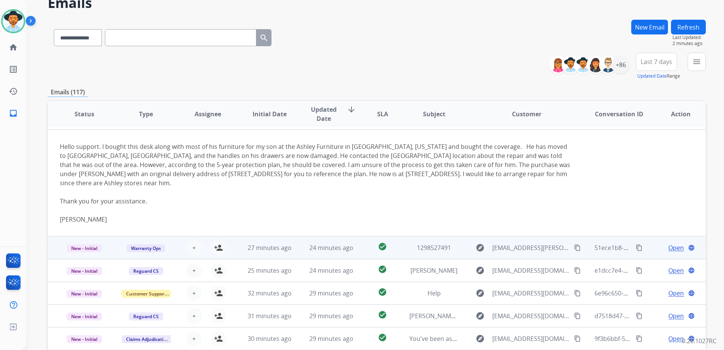
scroll to position [108, 0]
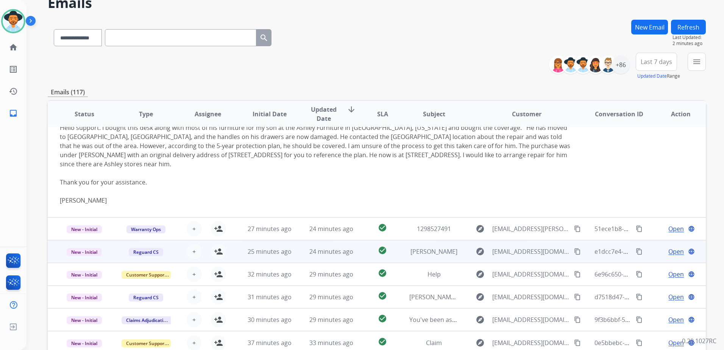
click at [644, 246] on td "Open language" at bounding box center [675, 251] width 62 height 23
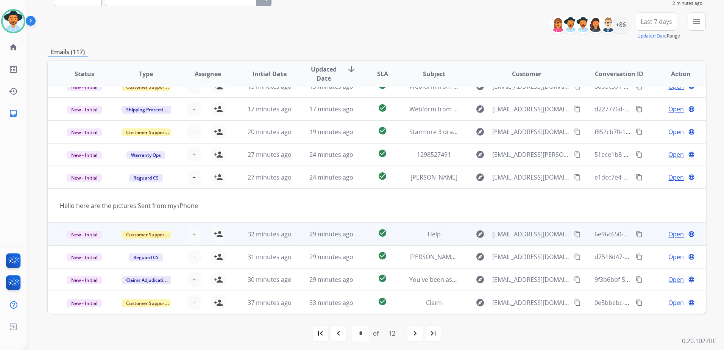
scroll to position [81, 0]
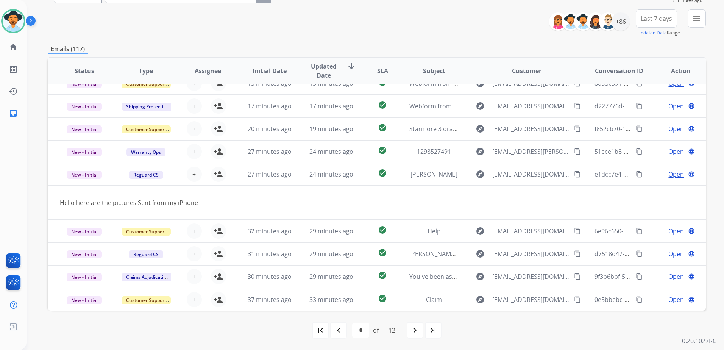
click at [645, 234] on td "Open language" at bounding box center [675, 231] width 62 height 23
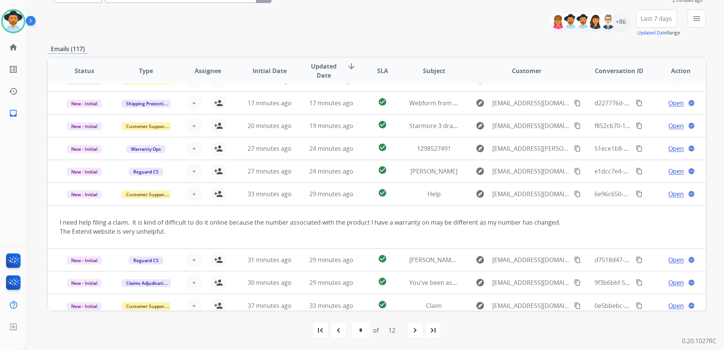
scroll to position [44, 0]
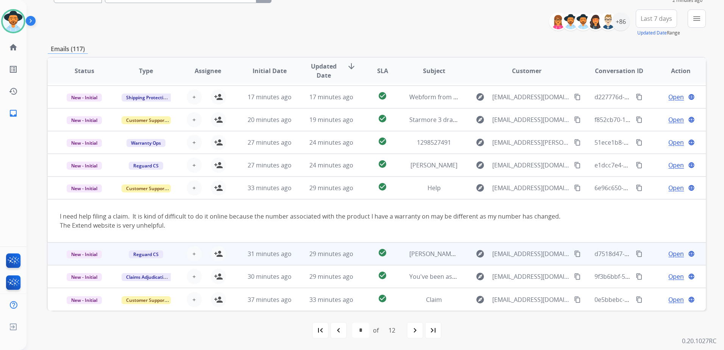
click at [644, 258] on td "Open language" at bounding box center [675, 253] width 62 height 23
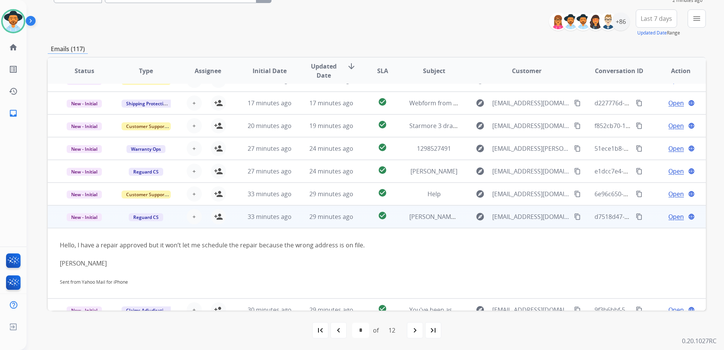
scroll to position [71, 0]
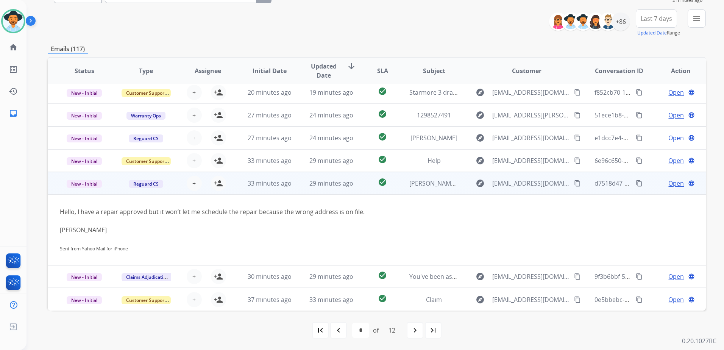
click at [574, 182] on mat-icon "content_copy" at bounding box center [577, 183] width 7 height 7
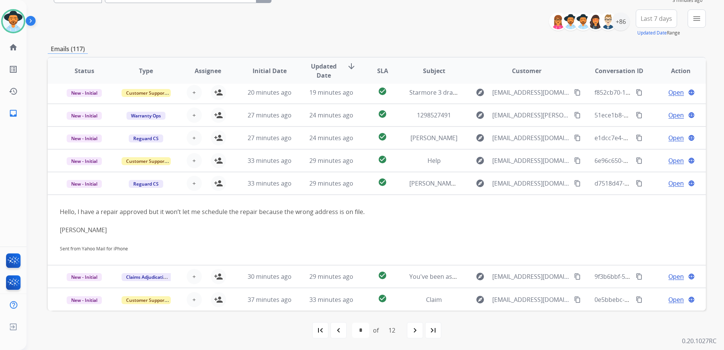
click at [650, 299] on td "Open language" at bounding box center [675, 299] width 62 height 23
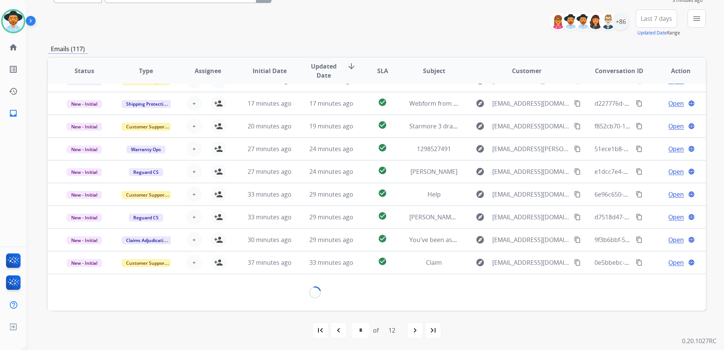
scroll to position [44, 0]
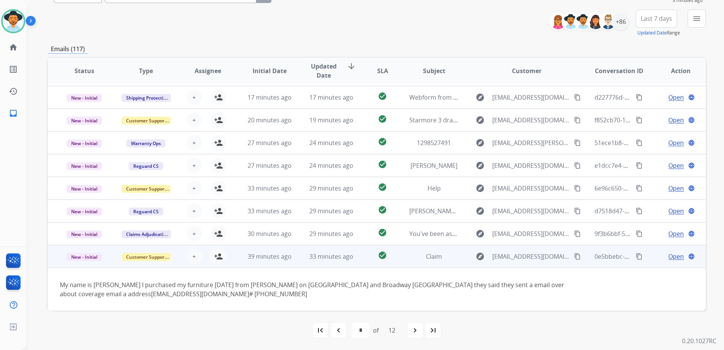
click at [573, 253] on button "content_copy" at bounding box center [577, 256] width 9 height 9
click at [531, 254] on span "[EMAIL_ADDRESS][DOMAIN_NAME]" at bounding box center [531, 256] width 78 height 9
type input "**********"
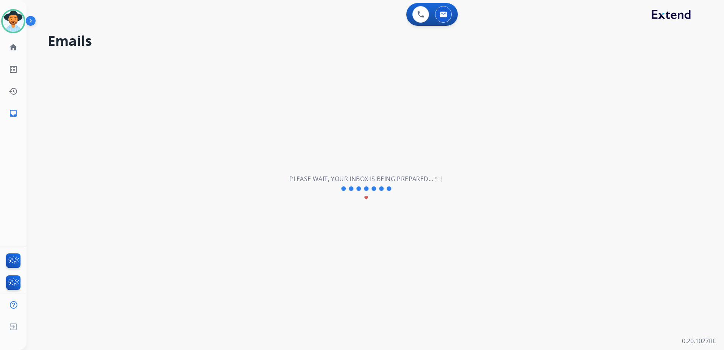
scroll to position [0, 0]
select select "*"
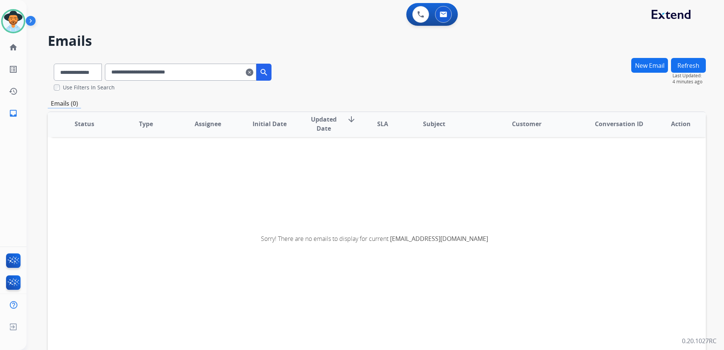
scroll to position [2, 0]
click at [95, 69] on select "**********" at bounding box center [77, 72] width 47 height 17
click at [54, 64] on select "**********" at bounding box center [77, 72] width 47 height 17
click at [268, 71] on mat-icon "search" at bounding box center [263, 72] width 9 height 9
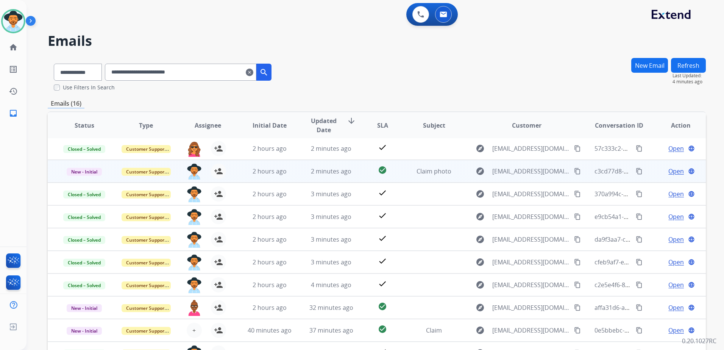
click at [656, 174] on div "Open language" at bounding box center [680, 171] width 49 height 9
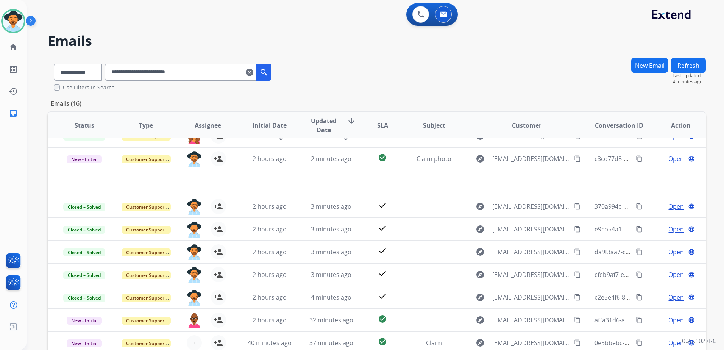
scroll to position [26, 0]
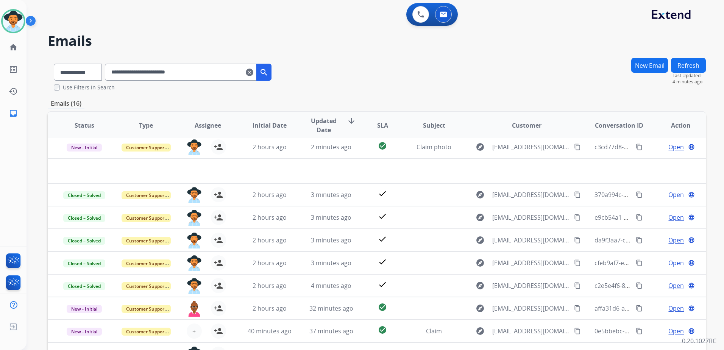
click at [253, 72] on mat-icon "clear" at bounding box center [250, 72] width 8 height 9
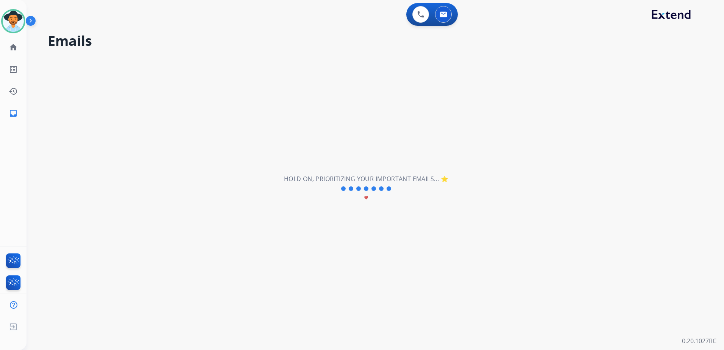
select select "**********"
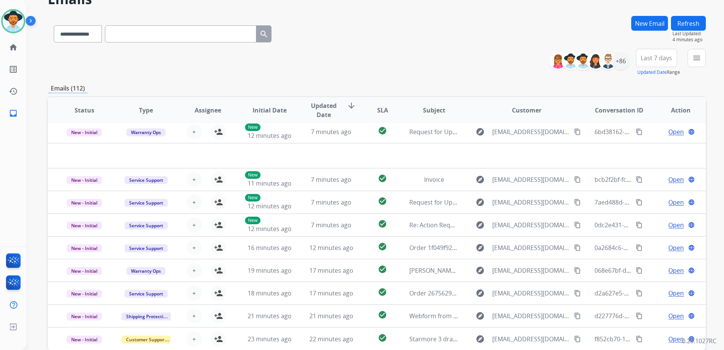
scroll to position [76, 0]
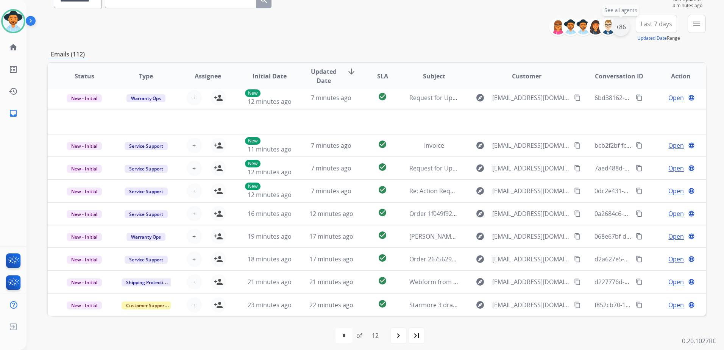
click at [624, 31] on div "+86" at bounding box center [621, 27] width 18 height 18
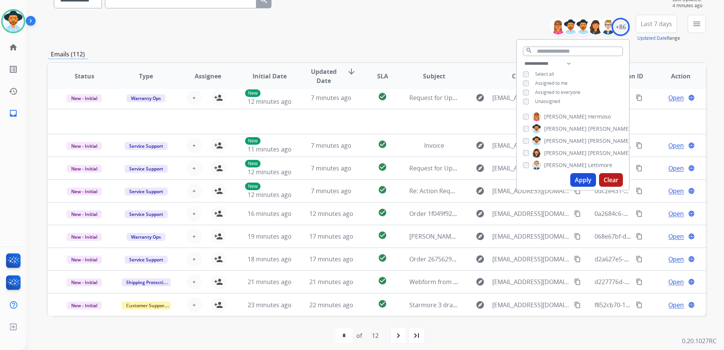
click at [431, 30] on div "**********" at bounding box center [377, 28] width 658 height 27
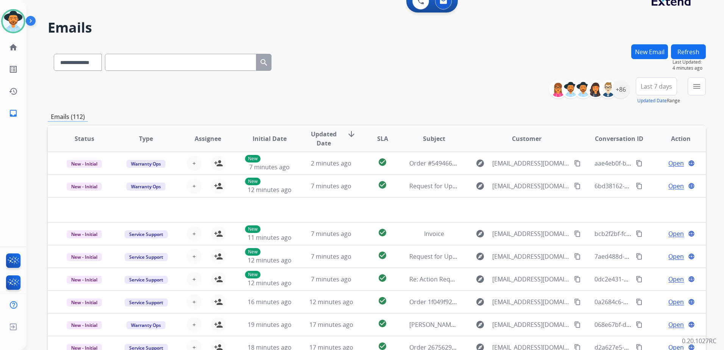
scroll to position [0, 0]
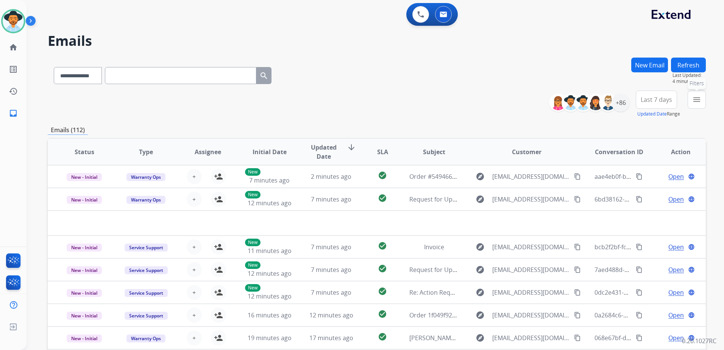
click at [697, 100] on mat-icon "menu" at bounding box center [696, 99] width 9 height 9
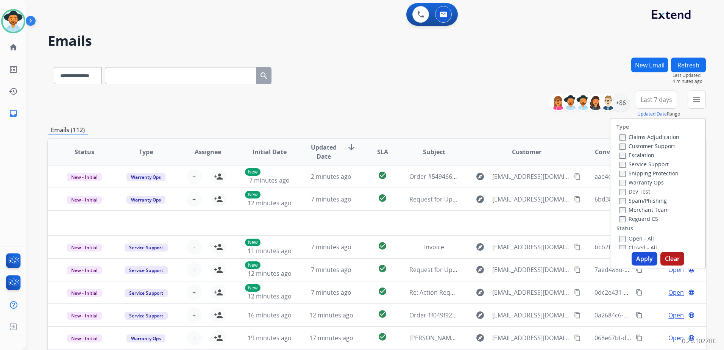
click at [649, 144] on label "Customer Support" at bounding box center [648, 145] width 56 height 7
click at [658, 171] on label "Shipping Protection" at bounding box center [649, 173] width 59 height 7
drag, startPoint x: 643, startPoint y: 219, endPoint x: 649, endPoint y: 234, distance: 16.0
click at [643, 219] on label "Reguard CS" at bounding box center [639, 218] width 39 height 7
click at [639, 238] on label "Open - All" at bounding box center [637, 238] width 34 height 7
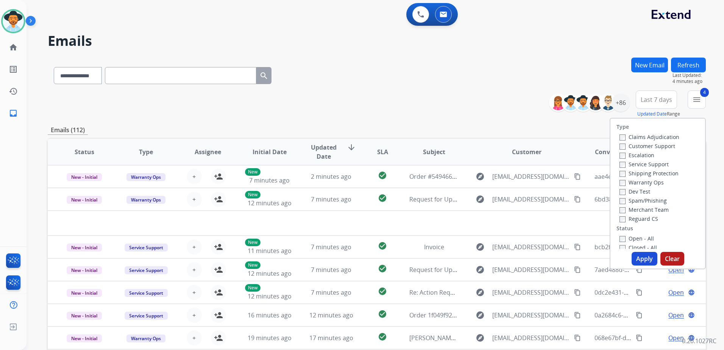
click at [640, 257] on button "Apply" at bounding box center [645, 259] width 26 height 14
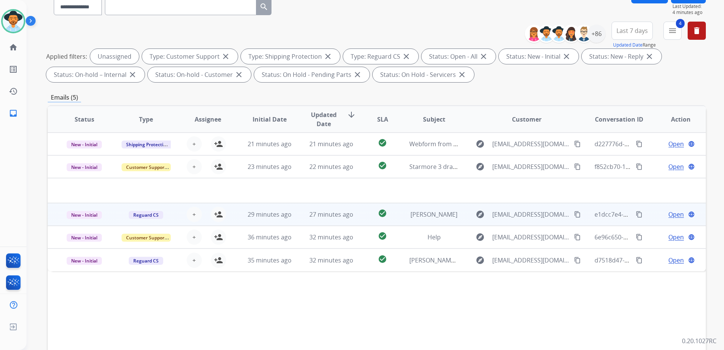
scroll to position [117, 0]
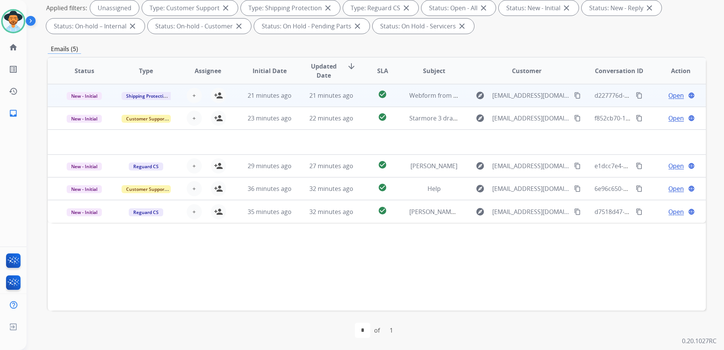
click at [647, 95] on td "Open language" at bounding box center [675, 95] width 62 height 23
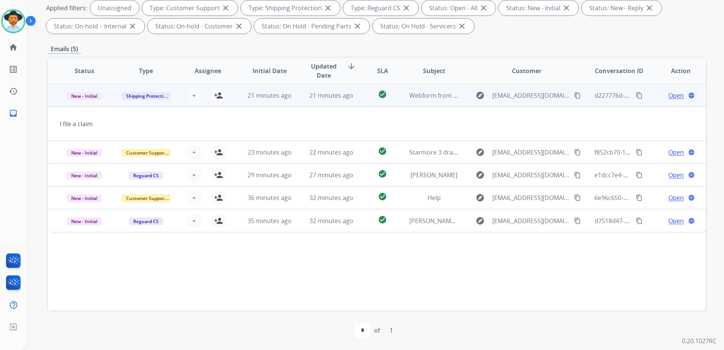
click at [574, 97] on mat-icon "content_copy" at bounding box center [577, 95] width 7 height 7
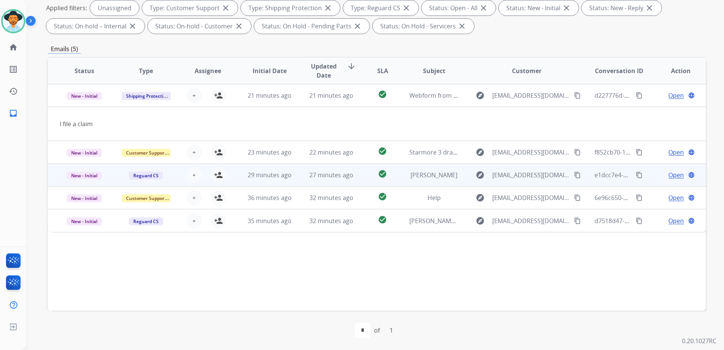
click at [656, 179] on div "Open language" at bounding box center [680, 174] width 49 height 9
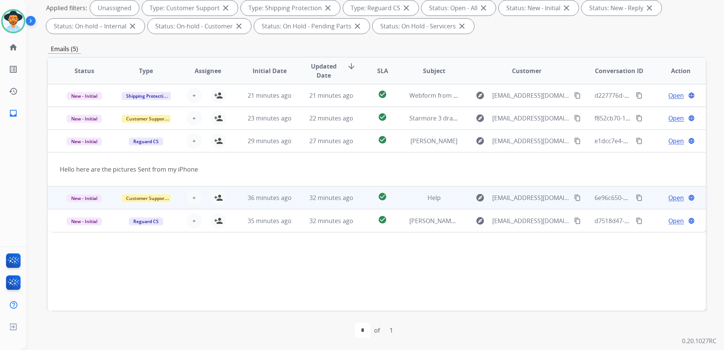
click at [649, 200] on td "Open language" at bounding box center [675, 197] width 62 height 23
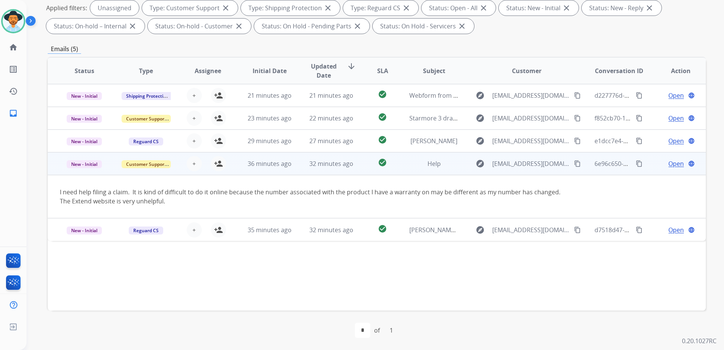
click at [574, 164] on mat-icon "content_copy" at bounding box center [577, 163] width 7 height 7
click at [217, 167] on mat-icon "person_add" at bounding box center [218, 163] width 9 height 9
click at [668, 162] on span "Open" at bounding box center [676, 163] width 16 height 9
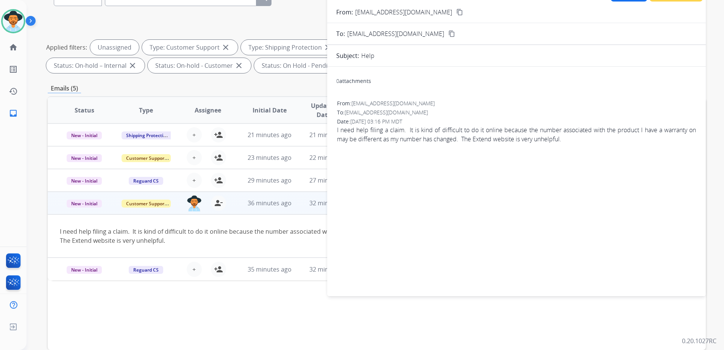
scroll to position [42, 0]
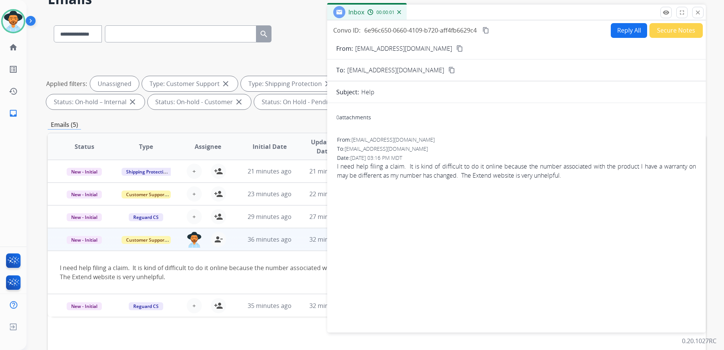
click at [615, 26] on button "Reply All" at bounding box center [629, 30] width 36 height 15
select select "**********"
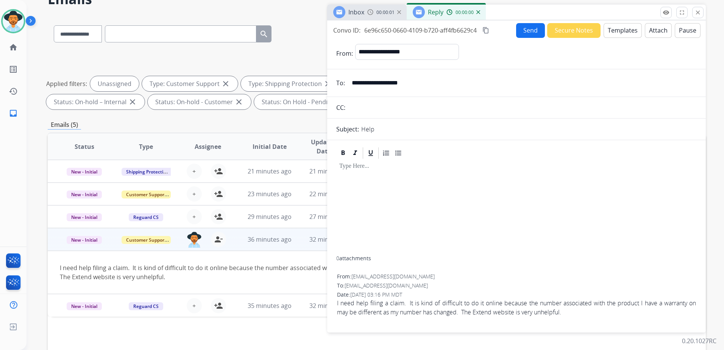
click at [615, 27] on button "Templates" at bounding box center [623, 30] width 38 height 15
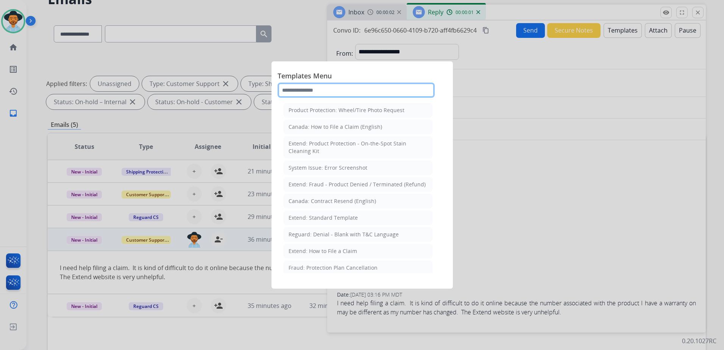
click at [332, 90] on input "text" at bounding box center [356, 90] width 157 height 15
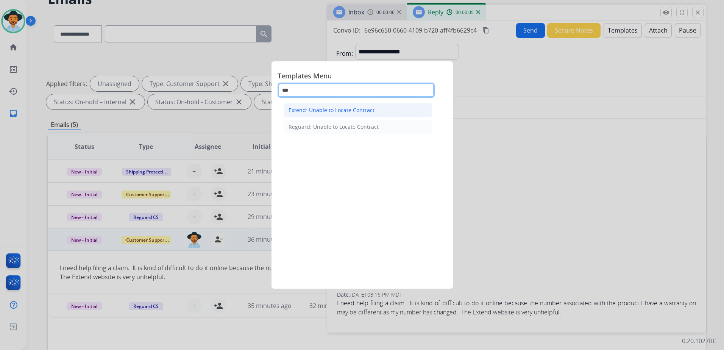
type input "***"
click at [349, 110] on div "Extend: Unable to Locate Contract" at bounding box center [332, 110] width 86 height 8
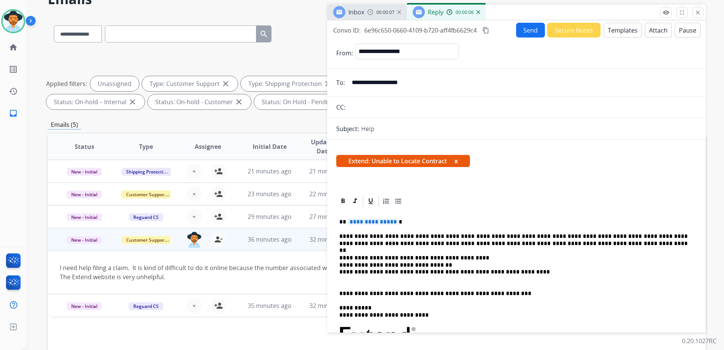
click at [374, 224] on span "**********" at bounding box center [373, 222] width 51 height 6
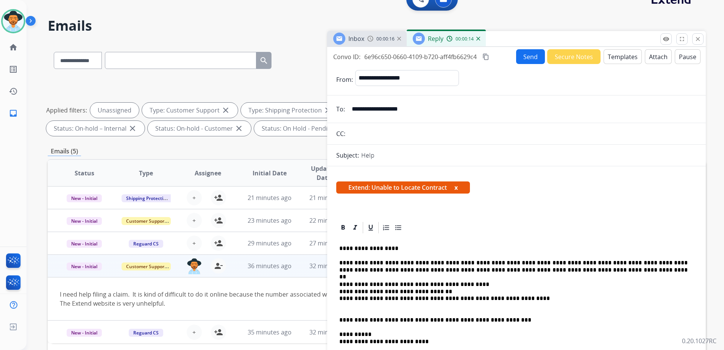
scroll to position [0, 0]
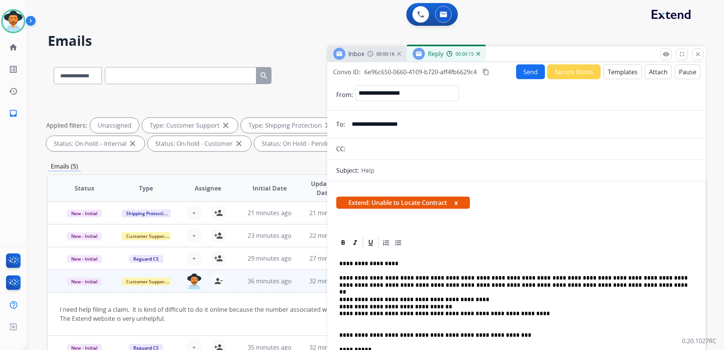
click at [519, 67] on button "Send" at bounding box center [530, 71] width 29 height 15
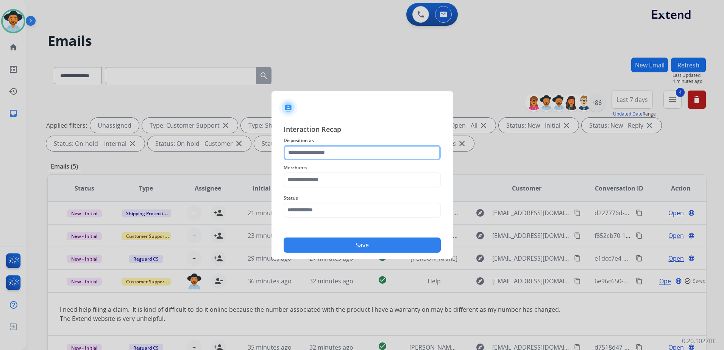
click at [334, 155] on input "text" at bounding box center [362, 152] width 157 height 15
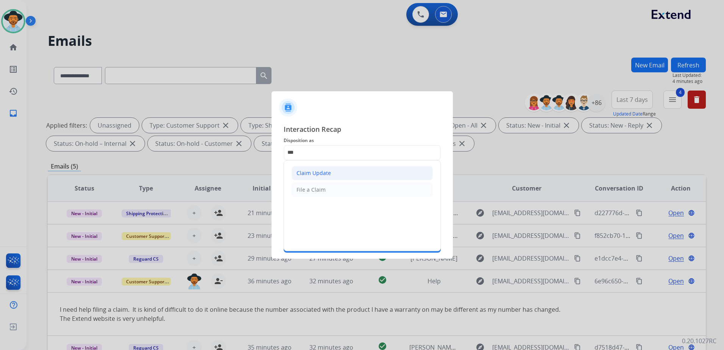
click at [331, 172] on li "Claim Update" at bounding box center [362, 173] width 141 height 14
type input "**********"
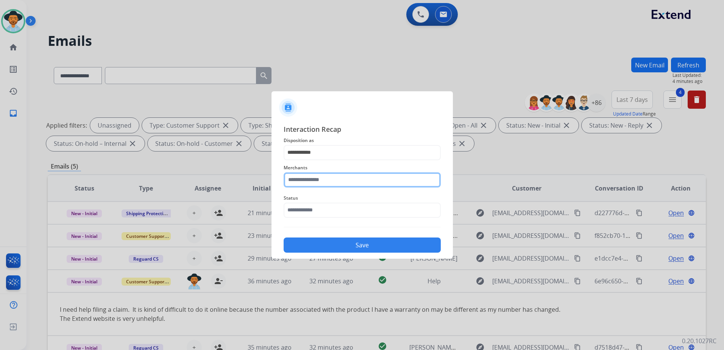
click at [326, 176] on input "text" at bounding box center [362, 179] width 157 height 15
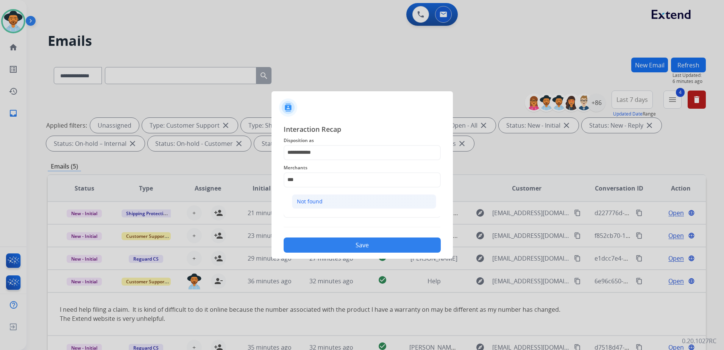
click at [325, 203] on li "Not found" at bounding box center [364, 201] width 144 height 14
type input "*********"
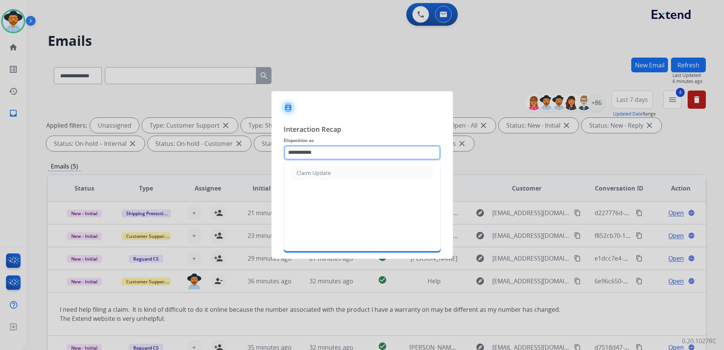
drag, startPoint x: 365, startPoint y: 153, endPoint x: 216, endPoint y: 154, distance: 148.5
click at [295, 151] on input "**********" at bounding box center [362, 152] width 157 height 15
click at [297, 156] on input "**********" at bounding box center [362, 152] width 157 height 15
drag, startPoint x: 338, startPoint y: 154, endPoint x: 273, endPoint y: 153, distance: 65.1
click at [273, 153] on div "**********" at bounding box center [362, 188] width 181 height 141
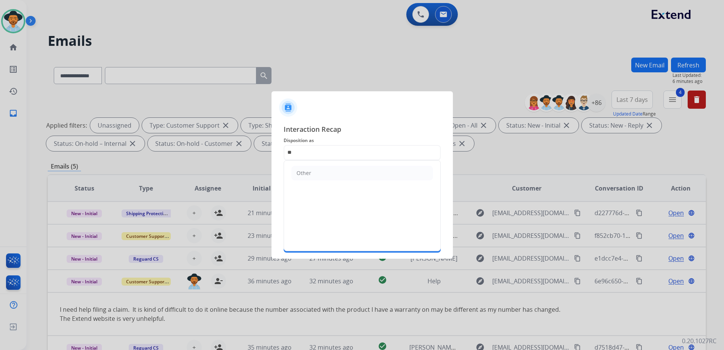
click at [319, 182] on ul "Other" at bounding box center [362, 173] width 156 height 25
click at [316, 169] on li "Other" at bounding box center [362, 173] width 141 height 14
type input "*****"
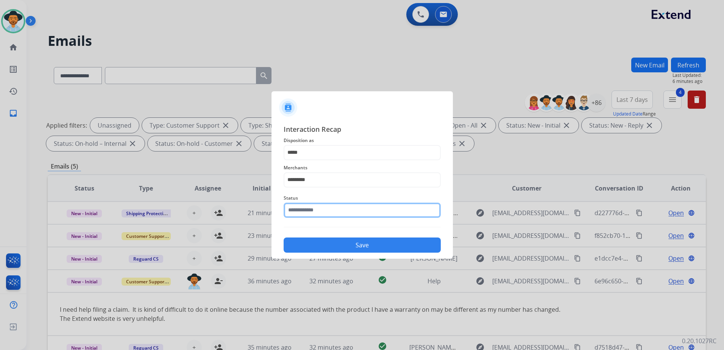
click at [319, 205] on input "text" at bounding box center [362, 210] width 157 height 15
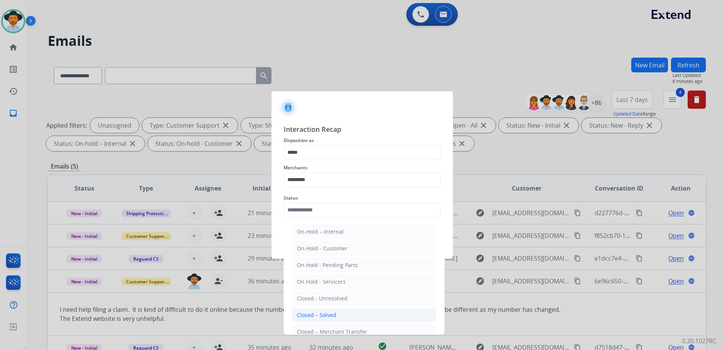
click at [339, 318] on li "Closed – Solved" at bounding box center [364, 315] width 144 height 14
type input "**********"
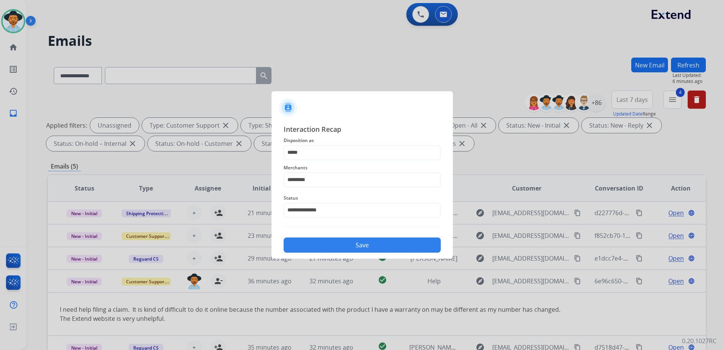
drag, startPoint x: 370, startPoint y: 243, endPoint x: 706, endPoint y: 212, distance: 338.1
click at [370, 243] on button "Save" at bounding box center [362, 244] width 157 height 15
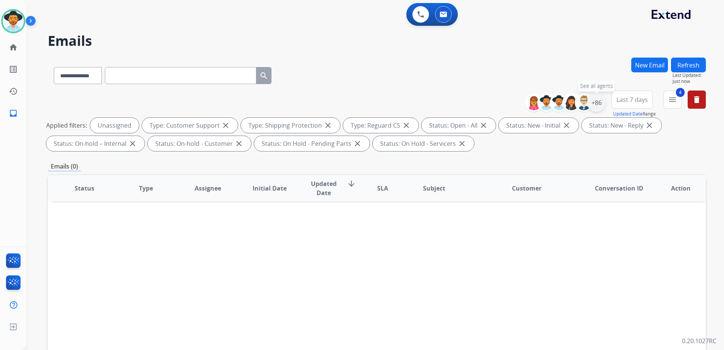
click at [598, 104] on div "+86" at bounding box center [596, 103] width 18 height 18
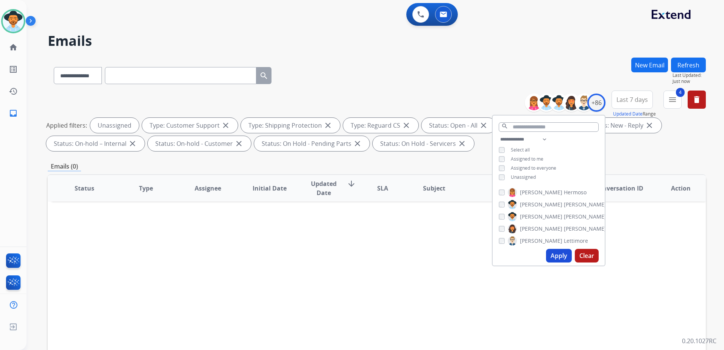
click at [524, 156] on span "Assigned to me" at bounding box center [527, 159] width 33 height 6
click at [519, 178] on span "Unassigned" at bounding box center [523, 177] width 25 height 6
click at [562, 256] on button "Apply" at bounding box center [559, 256] width 26 height 14
click at [702, 101] on button "delete Clear All" at bounding box center [697, 100] width 18 height 18
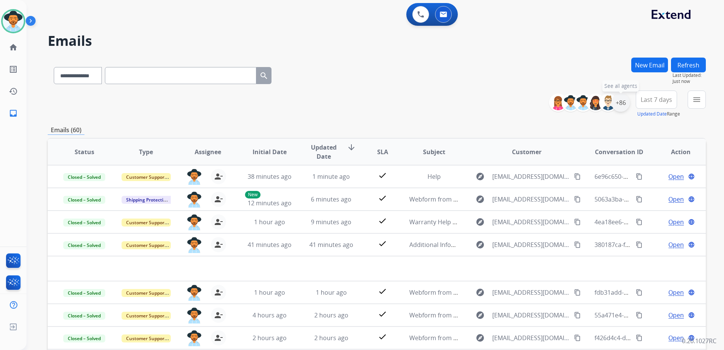
click at [624, 108] on div "+86" at bounding box center [621, 103] width 18 height 18
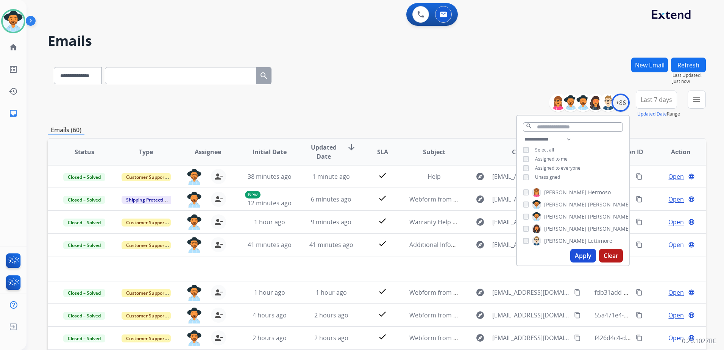
click at [420, 110] on div "**********" at bounding box center [377, 104] width 658 height 27
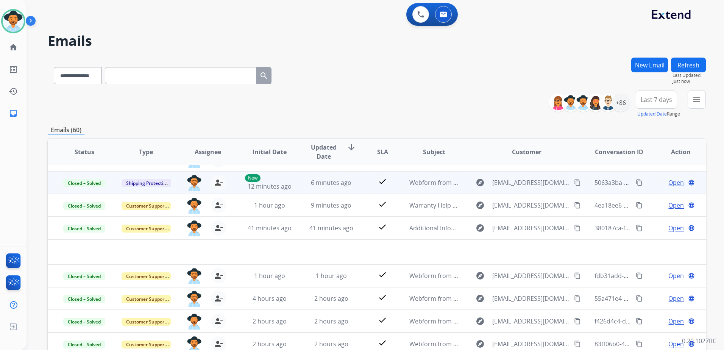
scroll to position [26, 0]
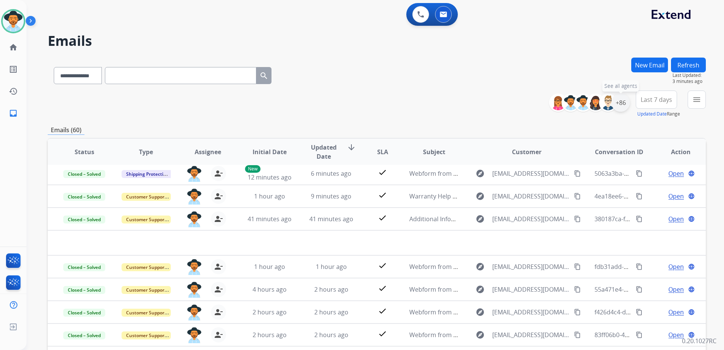
click at [624, 105] on div "+86" at bounding box center [621, 103] width 18 height 18
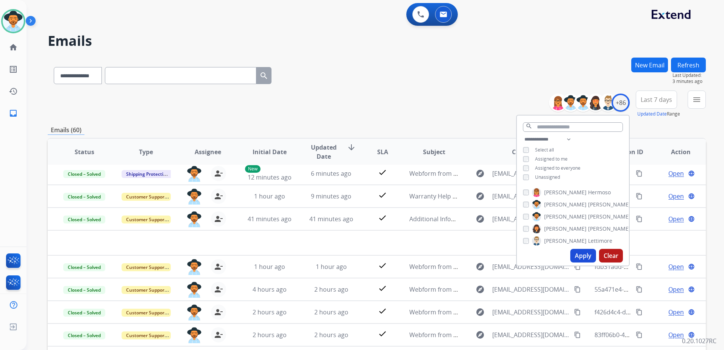
click at [556, 158] on span "Assigned to me" at bounding box center [551, 159] width 33 height 6
click at [580, 260] on button "Apply" at bounding box center [583, 256] width 26 height 14
click at [426, 98] on div "**********" at bounding box center [377, 104] width 658 height 27
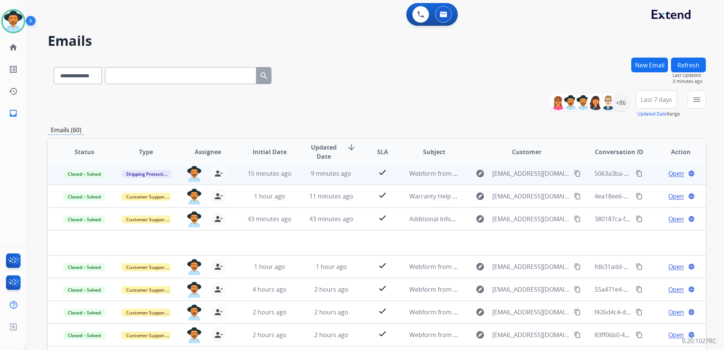
click at [647, 172] on td "Open language" at bounding box center [675, 173] width 62 height 23
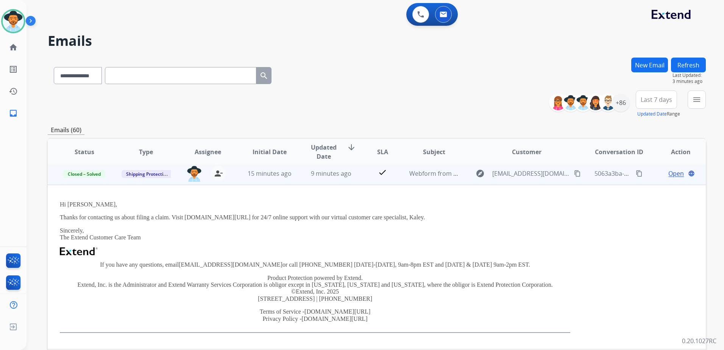
scroll to position [23, 0]
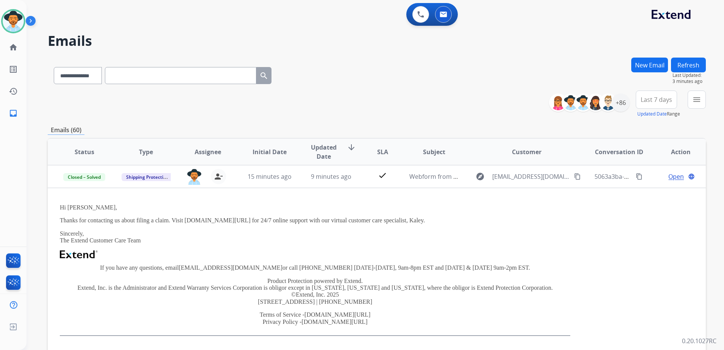
drag, startPoint x: 642, startPoint y: 167, endPoint x: 678, endPoint y: 171, distance: 35.8
click at [644, 167] on td "Open language" at bounding box center [675, 176] width 62 height 23
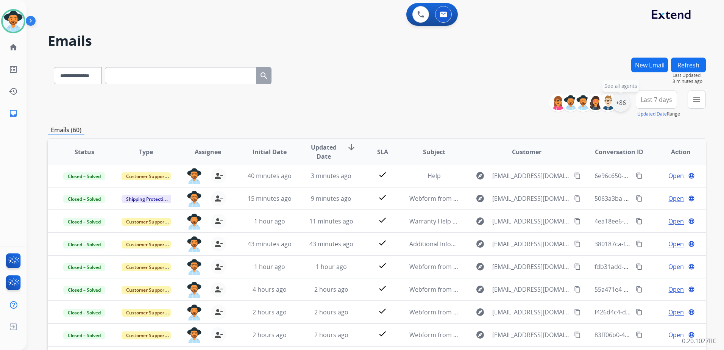
click at [623, 110] on div "+86" at bounding box center [621, 103] width 18 height 18
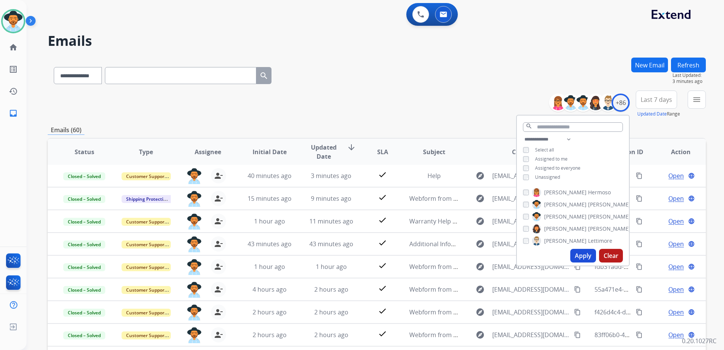
click at [536, 175] on span "Unassigned" at bounding box center [547, 177] width 25 height 6
click at [545, 157] on span "Assigned to me" at bounding box center [551, 159] width 33 height 6
drag, startPoint x: 585, startPoint y: 251, endPoint x: 591, endPoint y: 251, distance: 5.7
click at [585, 252] on button "Apply" at bounding box center [583, 256] width 26 height 14
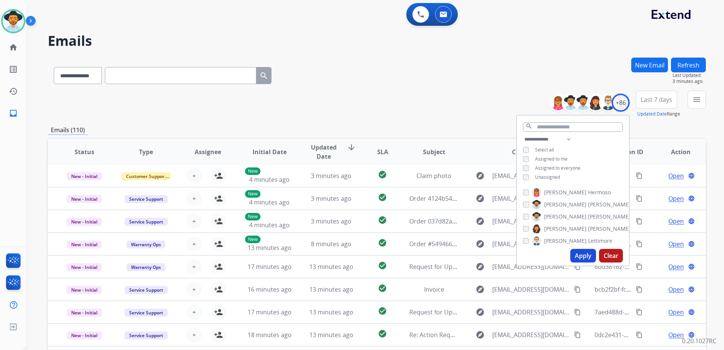
drag, startPoint x: 344, startPoint y: 83, endPoint x: 339, endPoint y: 87, distance: 7.2
click at [340, 81] on div "**********" at bounding box center [377, 74] width 658 height 33
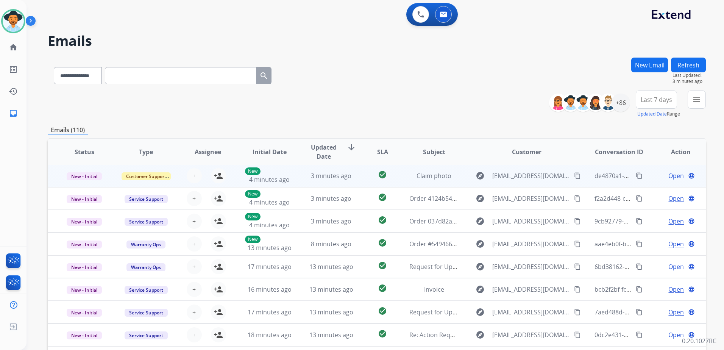
click at [651, 182] on td "Open language" at bounding box center [675, 175] width 62 height 23
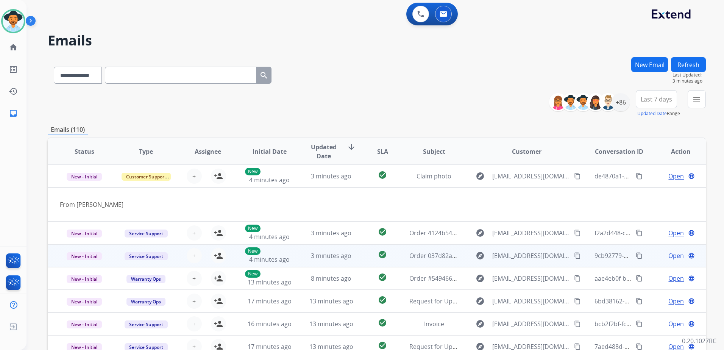
scroll to position [0, 0]
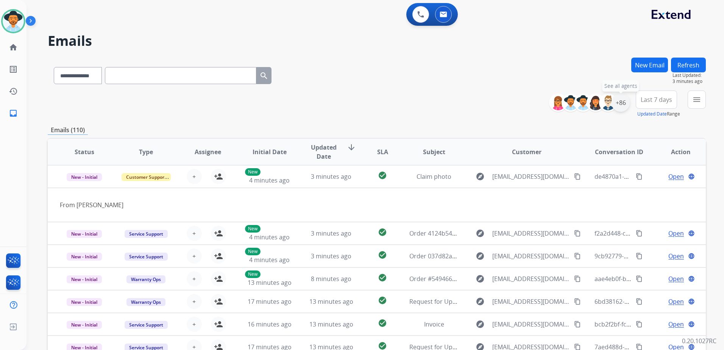
click at [618, 99] on div "+86" at bounding box center [621, 103] width 18 height 18
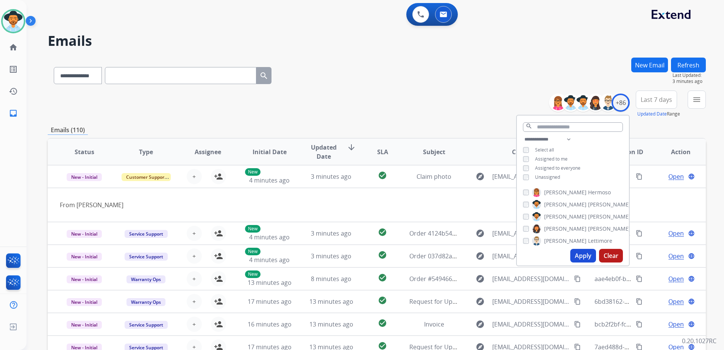
click at [555, 159] on span "Assigned to me" at bounding box center [551, 159] width 33 height 6
click at [555, 178] on span "Unassigned" at bounding box center [547, 177] width 25 height 6
click at [579, 254] on button "Apply" at bounding box center [583, 256] width 26 height 14
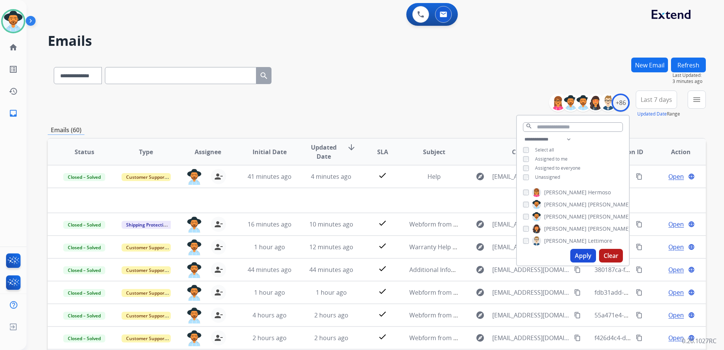
click at [421, 118] on div "**********" at bounding box center [377, 244] width 658 height 373
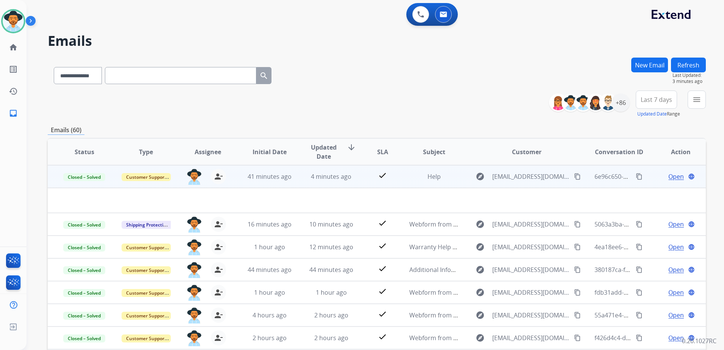
click at [656, 178] on div "Open language" at bounding box center [680, 176] width 49 height 9
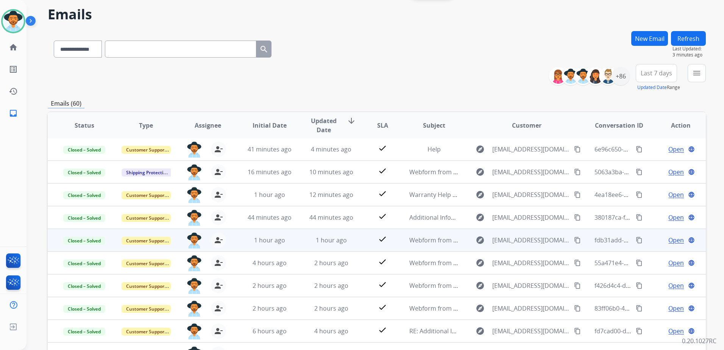
scroll to position [81, 0]
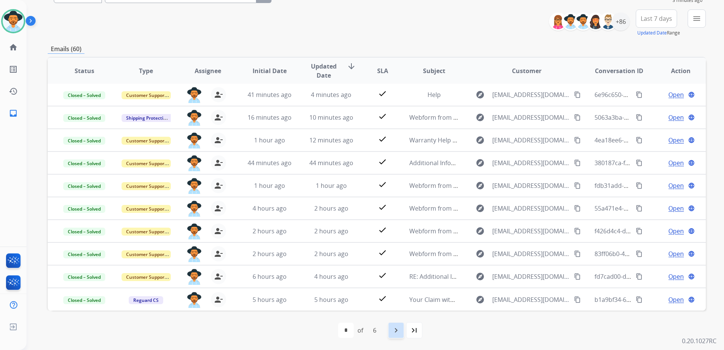
click at [391, 329] on div "navigate_next" at bounding box center [396, 330] width 17 height 17
select select "*"
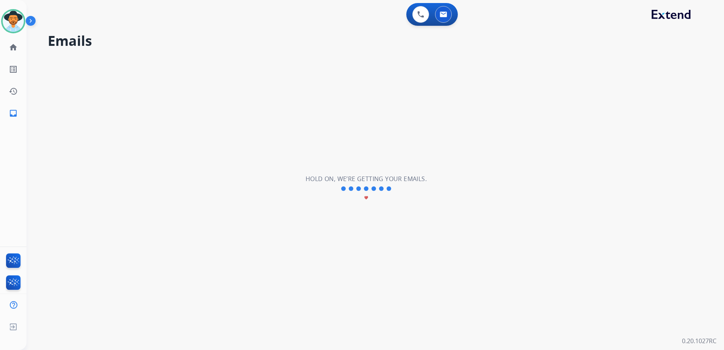
scroll to position [0, 0]
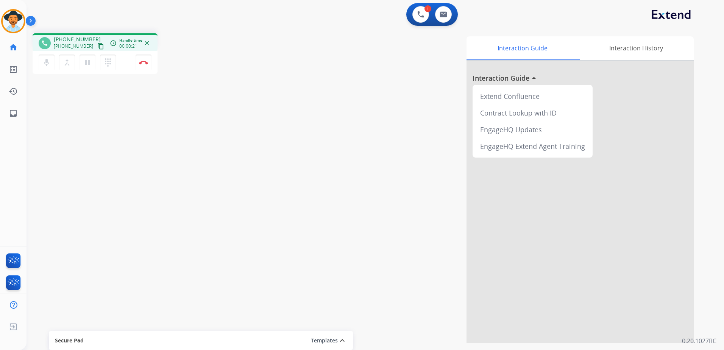
click at [97, 45] on mat-icon "content_copy" at bounding box center [100, 46] width 7 height 7
drag, startPoint x: 93, startPoint y: 47, endPoint x: 114, endPoint y: 47, distance: 21.2
click at [97, 47] on mat-icon "content_copy" at bounding box center [100, 46] width 7 height 7
drag, startPoint x: 92, startPoint y: 45, endPoint x: 114, endPoint y: 47, distance: 22.5
click at [97, 45] on mat-icon "content_copy" at bounding box center [100, 46] width 7 height 7
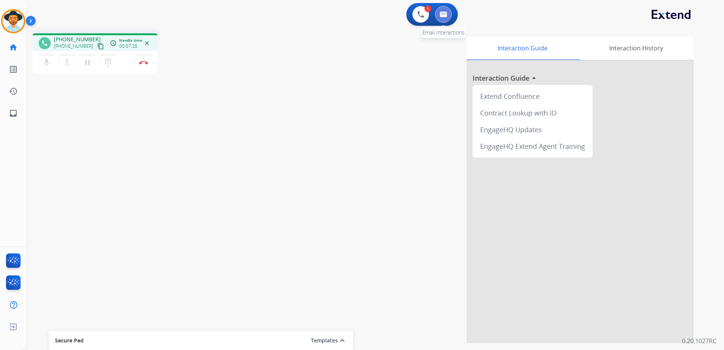
click at [448, 12] on button at bounding box center [443, 14] width 17 height 17
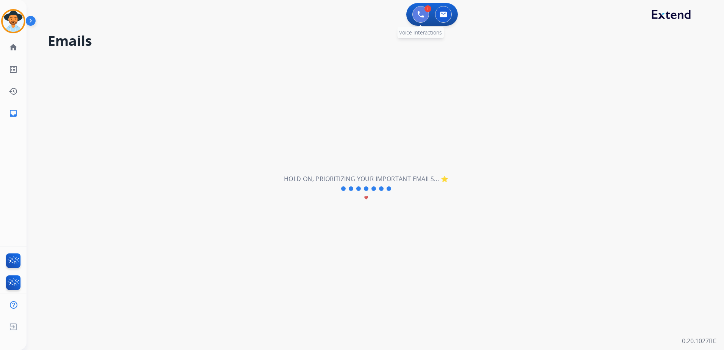
click at [421, 13] on img at bounding box center [420, 14] width 7 height 7
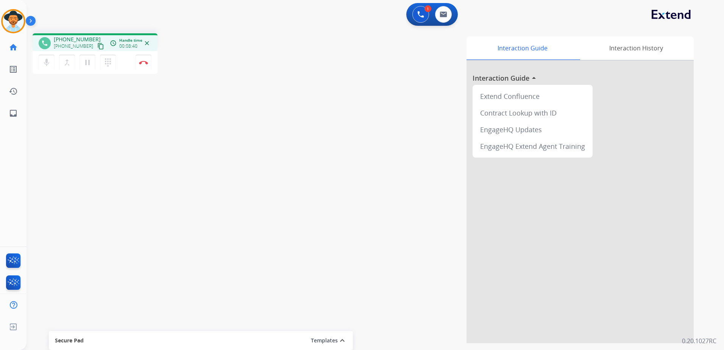
click at [343, 208] on div "Interaction Guide Interaction History Interaction Guide arrow_drop_up Extend Co…" at bounding box center [471, 189] width 443 height 307
click at [144, 59] on button "Disconnect" at bounding box center [144, 63] width 16 height 16
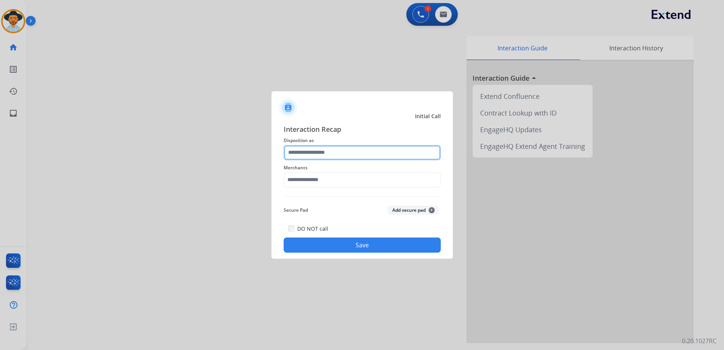
click at [369, 150] on input "text" at bounding box center [362, 152] width 157 height 15
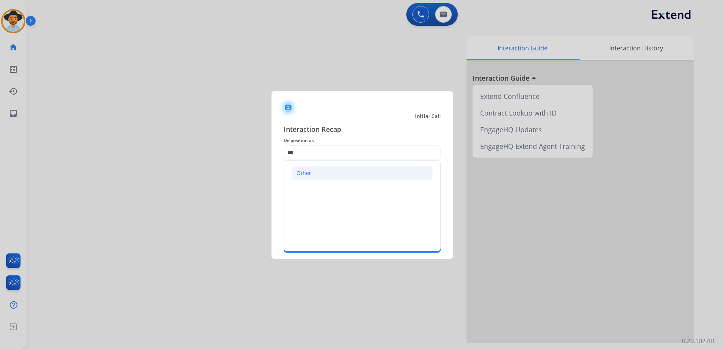
click at [325, 173] on li "Other" at bounding box center [362, 173] width 141 height 14
type input "*****"
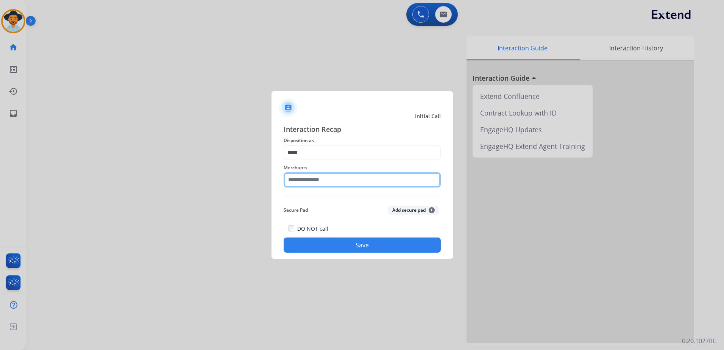
click at [334, 183] on input "text" at bounding box center [362, 179] width 157 height 15
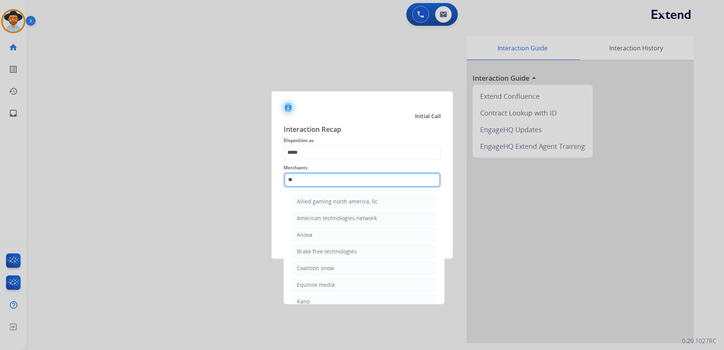
type input "*"
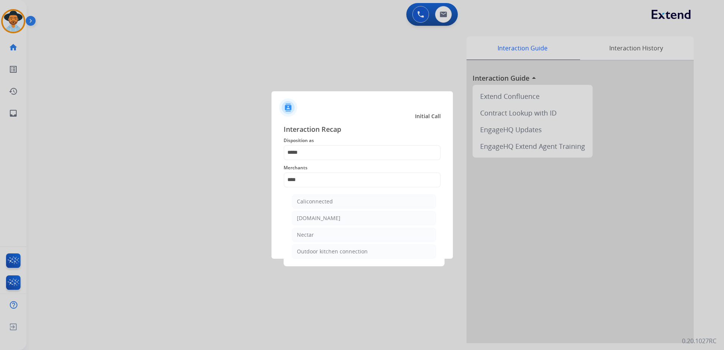
click at [332, 239] on li "Nectar" at bounding box center [364, 235] width 144 height 14
type input "******"
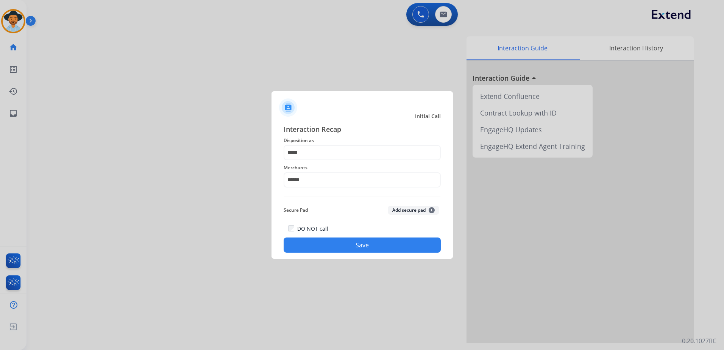
click at [371, 241] on button "Save" at bounding box center [362, 244] width 157 height 15
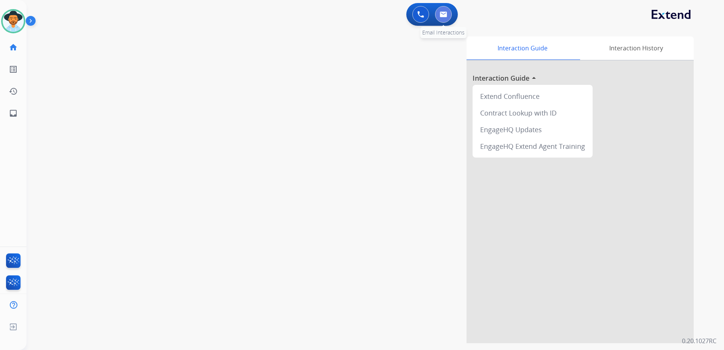
click at [442, 15] on img at bounding box center [444, 14] width 8 height 6
select select "**********"
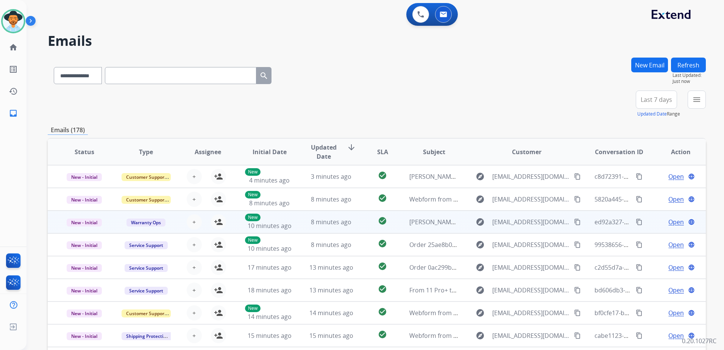
scroll to position [1, 0]
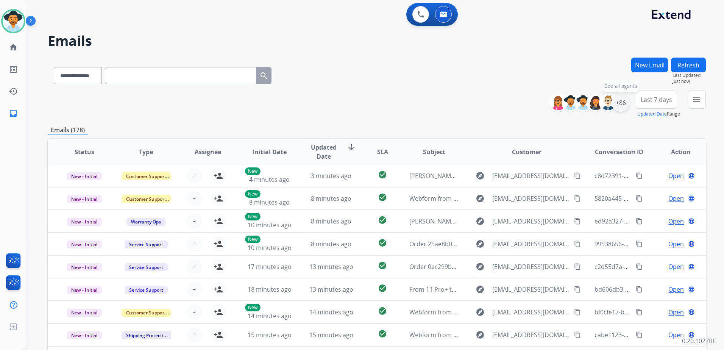
click at [623, 109] on div "+86" at bounding box center [621, 103] width 18 height 18
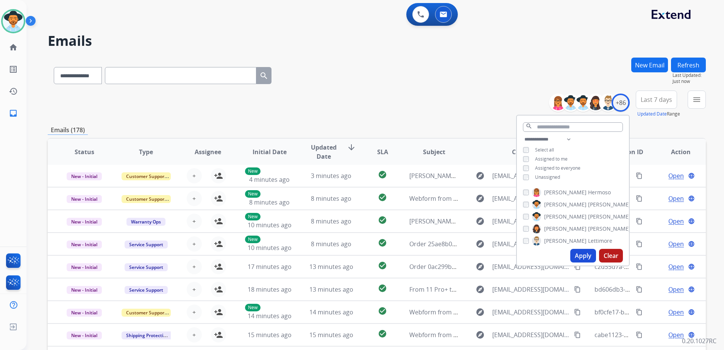
click at [551, 175] on span "Unassigned" at bounding box center [547, 177] width 25 height 6
click at [548, 176] on span "Unassigned" at bounding box center [547, 177] width 25 height 6
click at [547, 158] on span "Assigned to me" at bounding box center [551, 159] width 33 height 6
click at [581, 254] on button "Apply" at bounding box center [583, 256] width 26 height 14
click at [492, 116] on div "**********" at bounding box center [377, 104] width 658 height 27
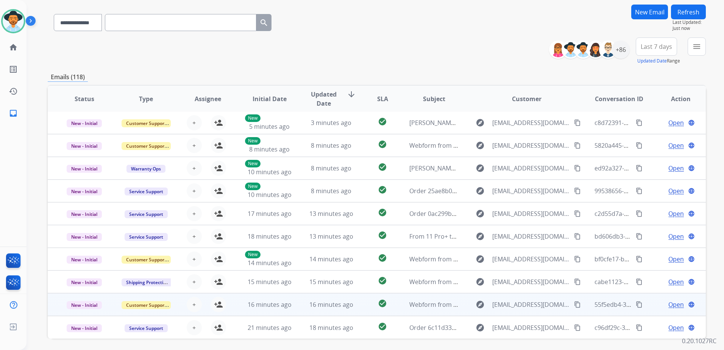
scroll to position [81, 0]
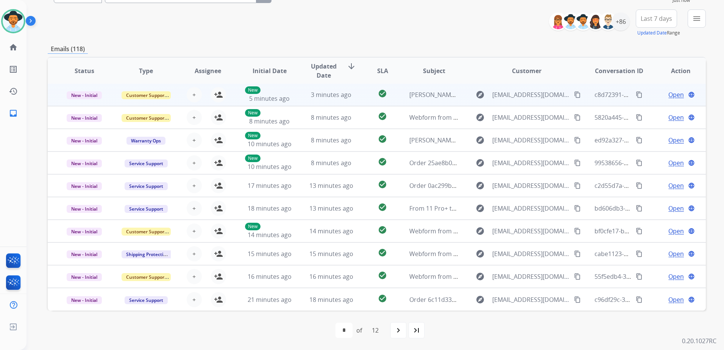
click at [649, 96] on td "Open language" at bounding box center [675, 94] width 62 height 23
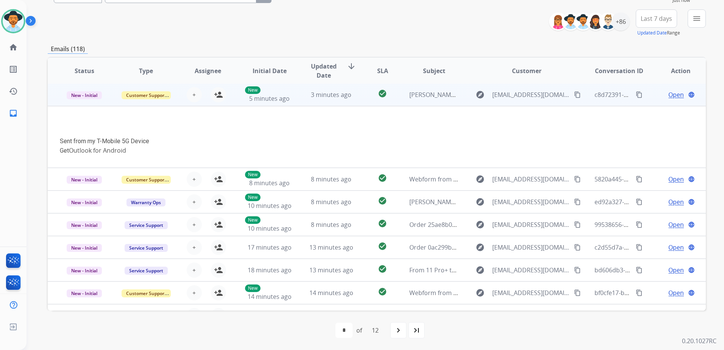
scroll to position [0, 0]
click at [649, 95] on td "Open language" at bounding box center [675, 95] width 62 height 23
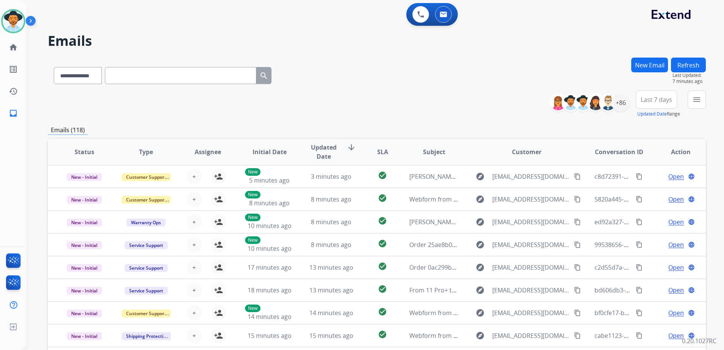
click at [689, 69] on button "Refresh" at bounding box center [688, 65] width 35 height 15
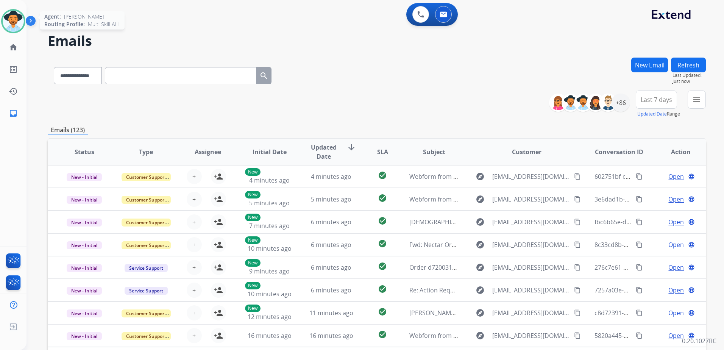
click at [9, 23] on img at bounding box center [13, 21] width 21 height 21
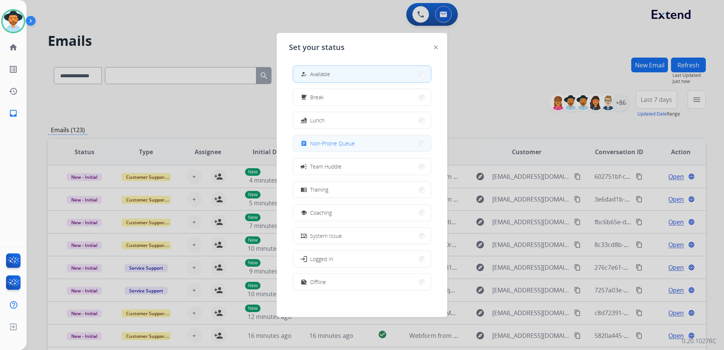
click at [351, 146] on span "Non-Phone Queue" at bounding box center [332, 143] width 45 height 8
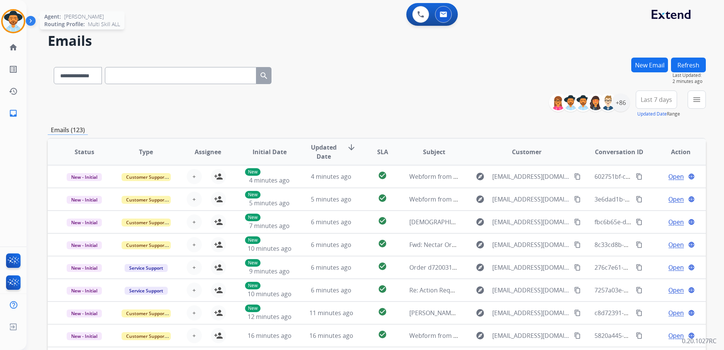
click at [21, 22] on img at bounding box center [13, 21] width 21 height 21
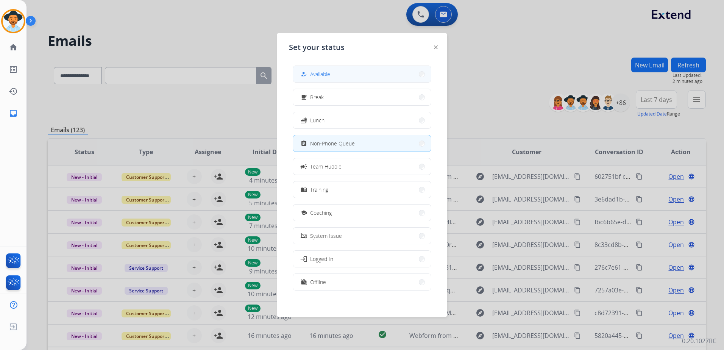
click at [412, 78] on button "how_to_reg Available" at bounding box center [362, 74] width 138 height 16
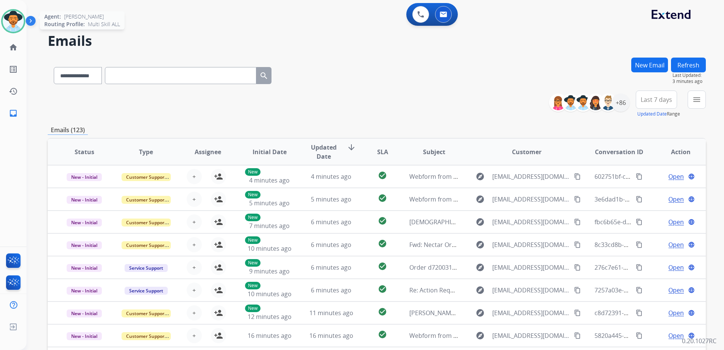
click at [9, 27] on img at bounding box center [13, 21] width 21 height 21
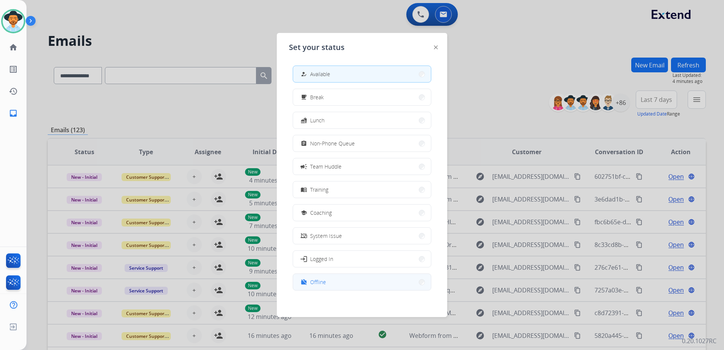
click at [375, 283] on button "work_off Offline" at bounding box center [362, 282] width 138 height 16
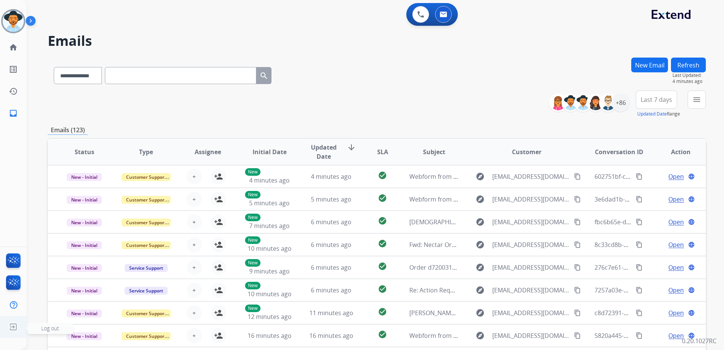
click at [12, 325] on img at bounding box center [13, 327] width 14 height 14
